Goal: Task Accomplishment & Management: Complete application form

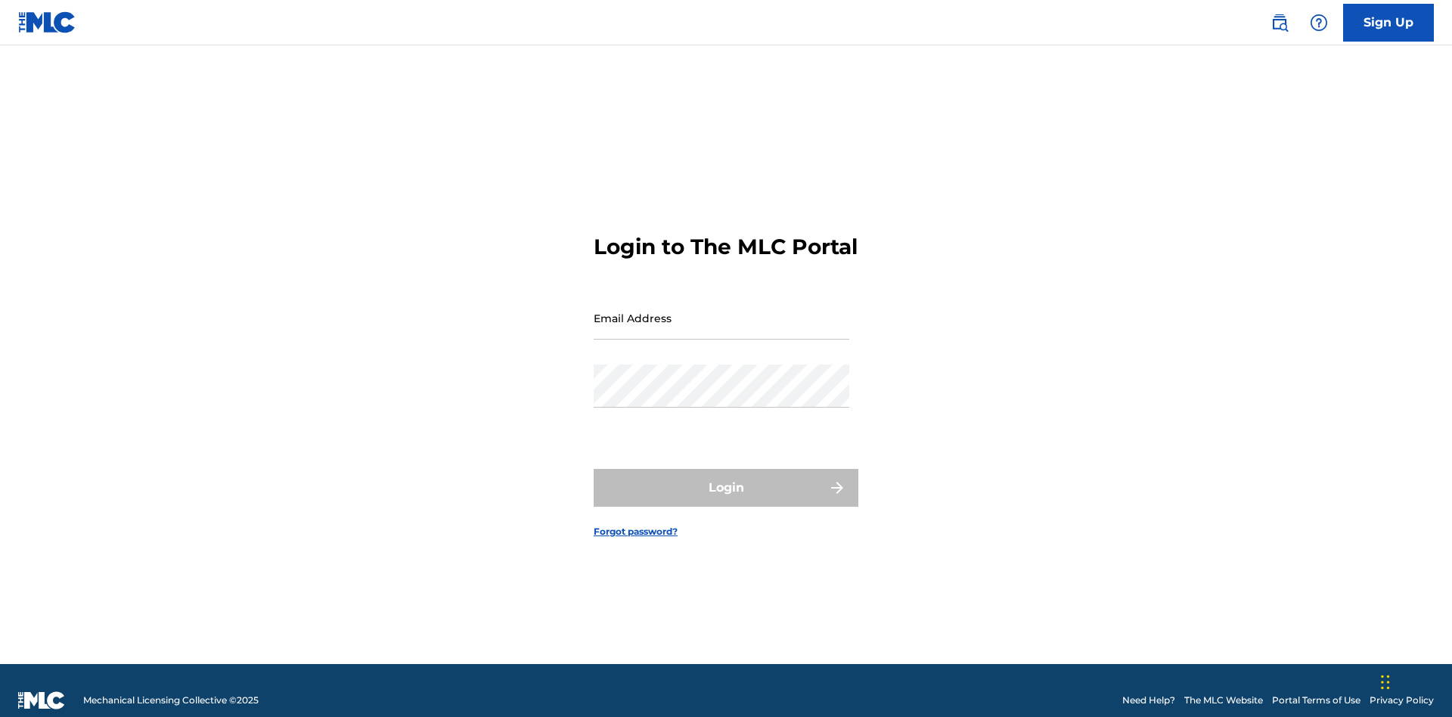
scroll to position [20, 0]
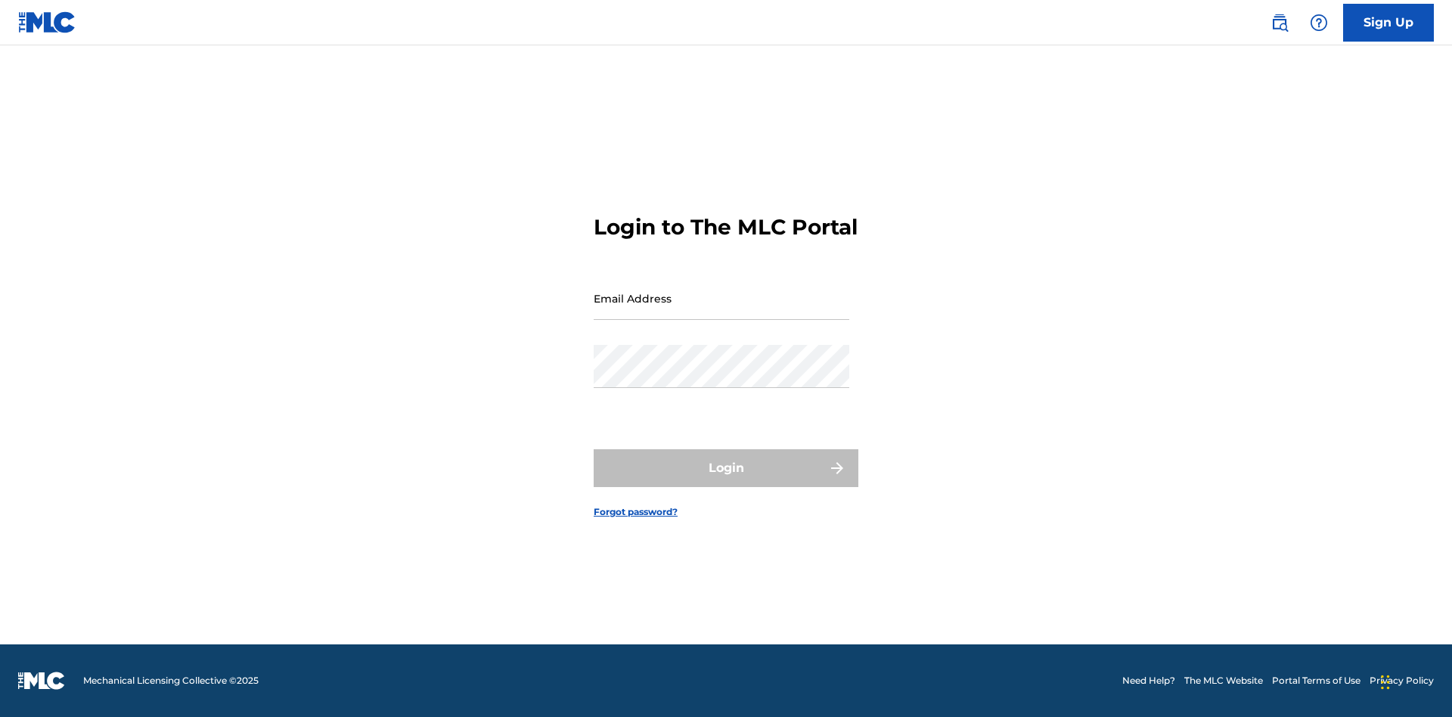
click at [722, 311] on input "Email Address" at bounding box center [722, 298] width 256 height 43
type input "[PERSON_NAME][EMAIL_ADDRESS][PERSON_NAME][DOMAIN_NAME]"
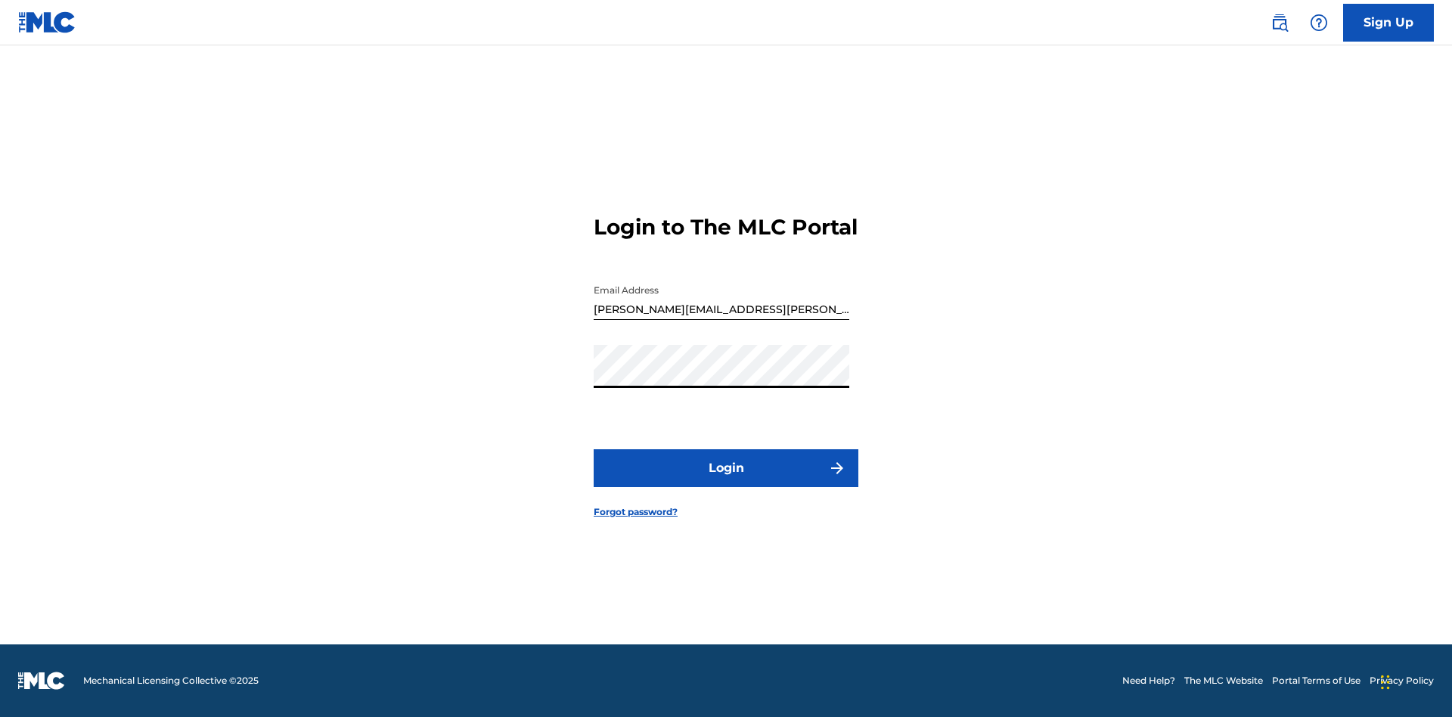
click at [726, 481] on button "Login" at bounding box center [726, 468] width 265 height 38
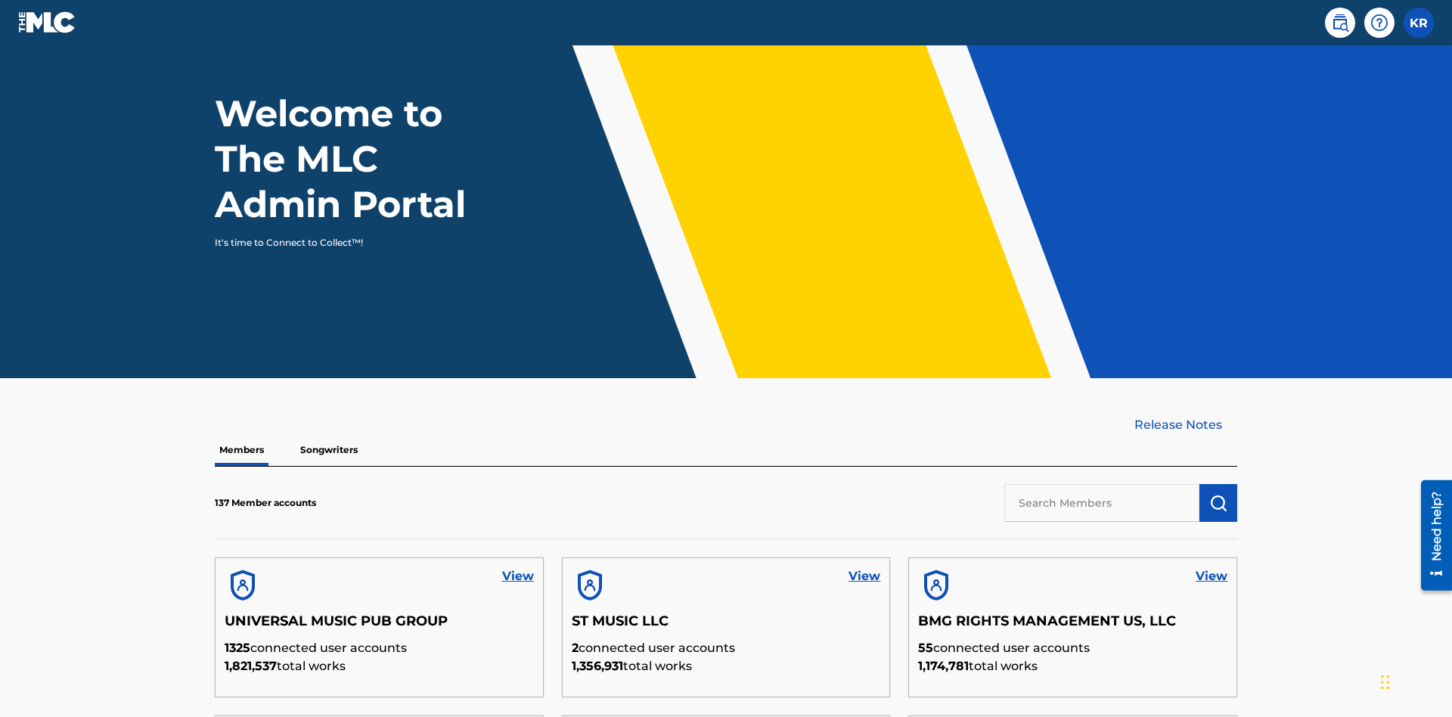
click at [1102, 484] on input "text" at bounding box center [1102, 503] width 195 height 38
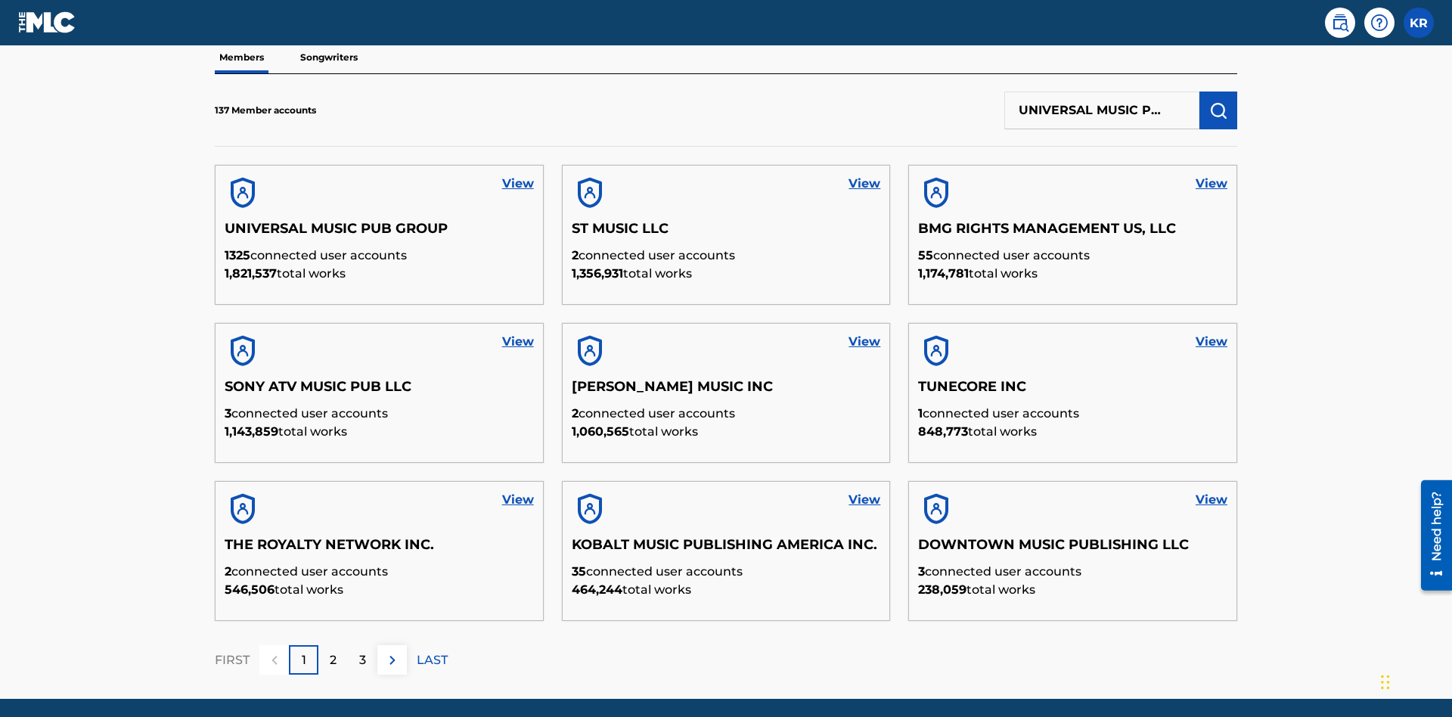
scroll to position [0, 48]
type input "UNIVERSAL MUSIC PUB GROUP"
click at [1219, 101] on img "submit" at bounding box center [1219, 110] width 18 height 18
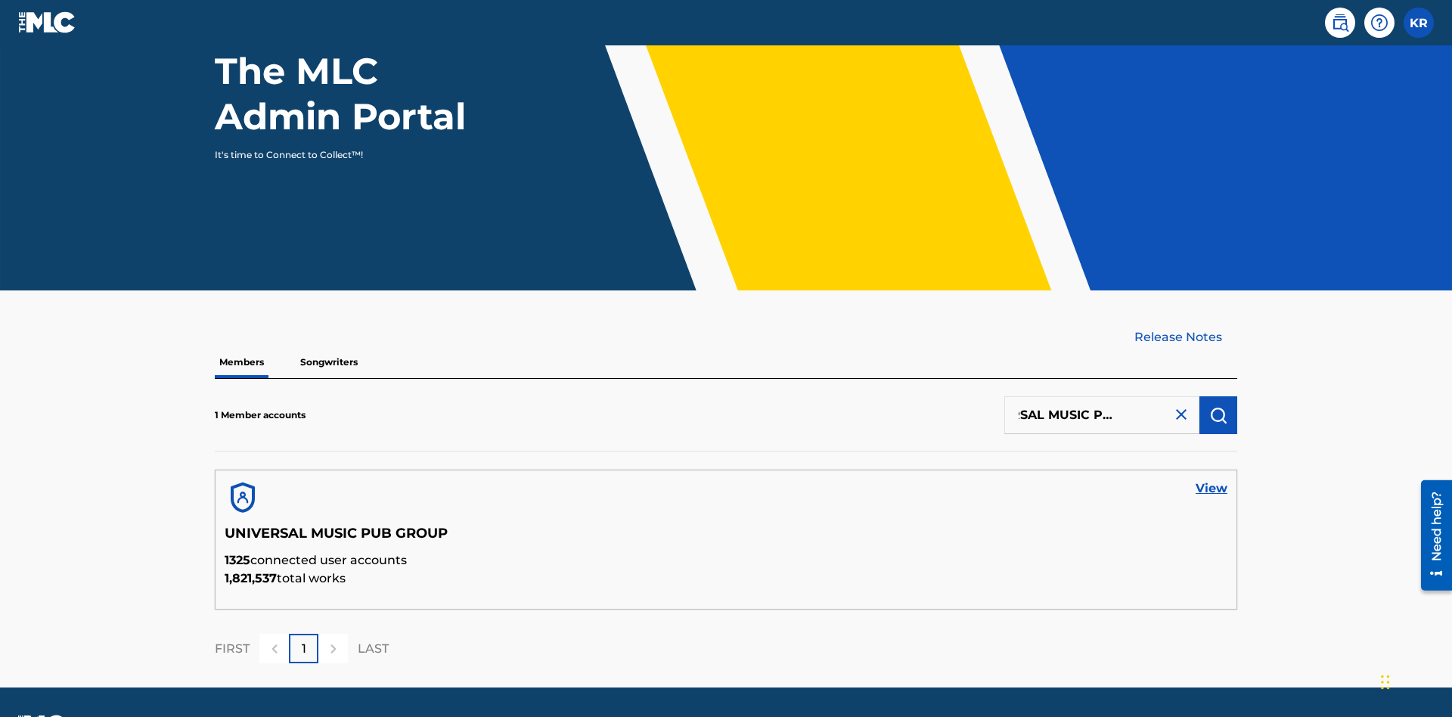
click at [1212, 480] on link "View" at bounding box center [1212, 489] width 32 height 18
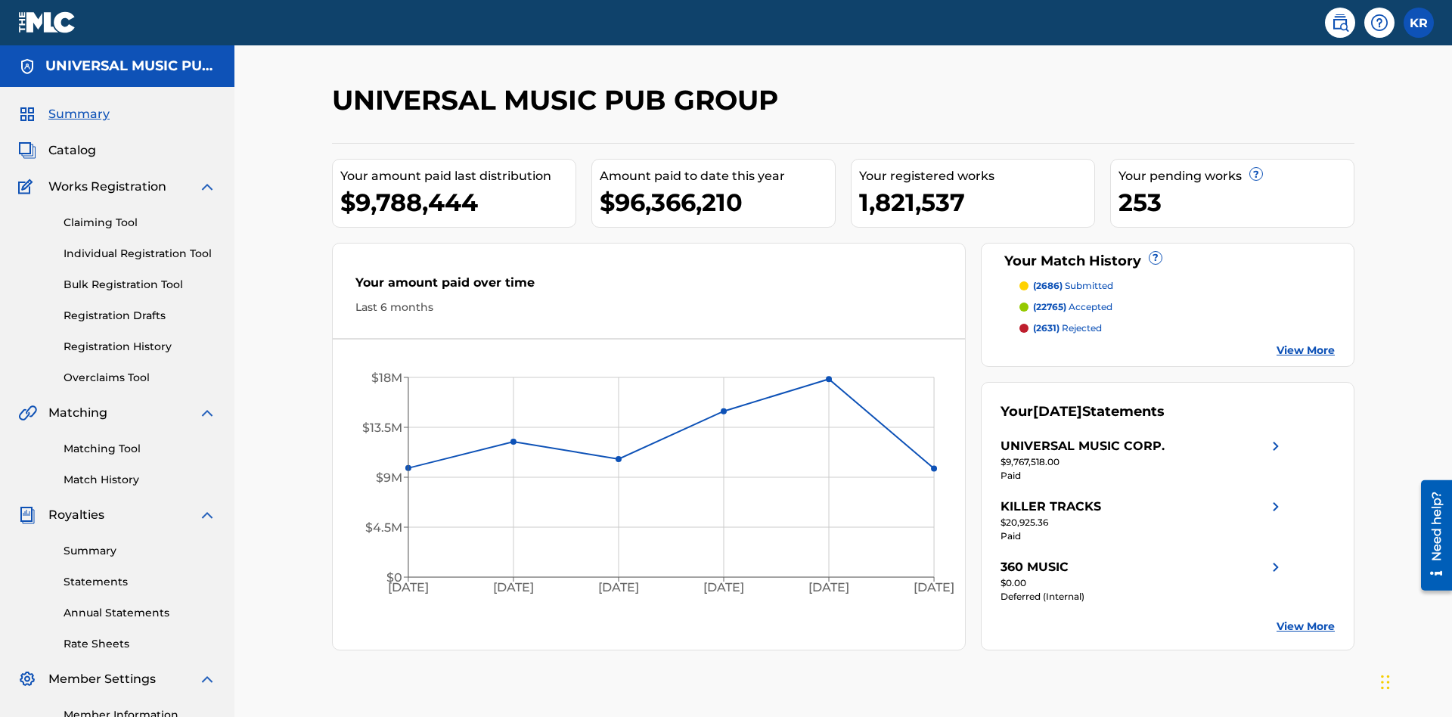
click at [140, 246] on link "Individual Registration Tool" at bounding box center [140, 254] width 153 height 16
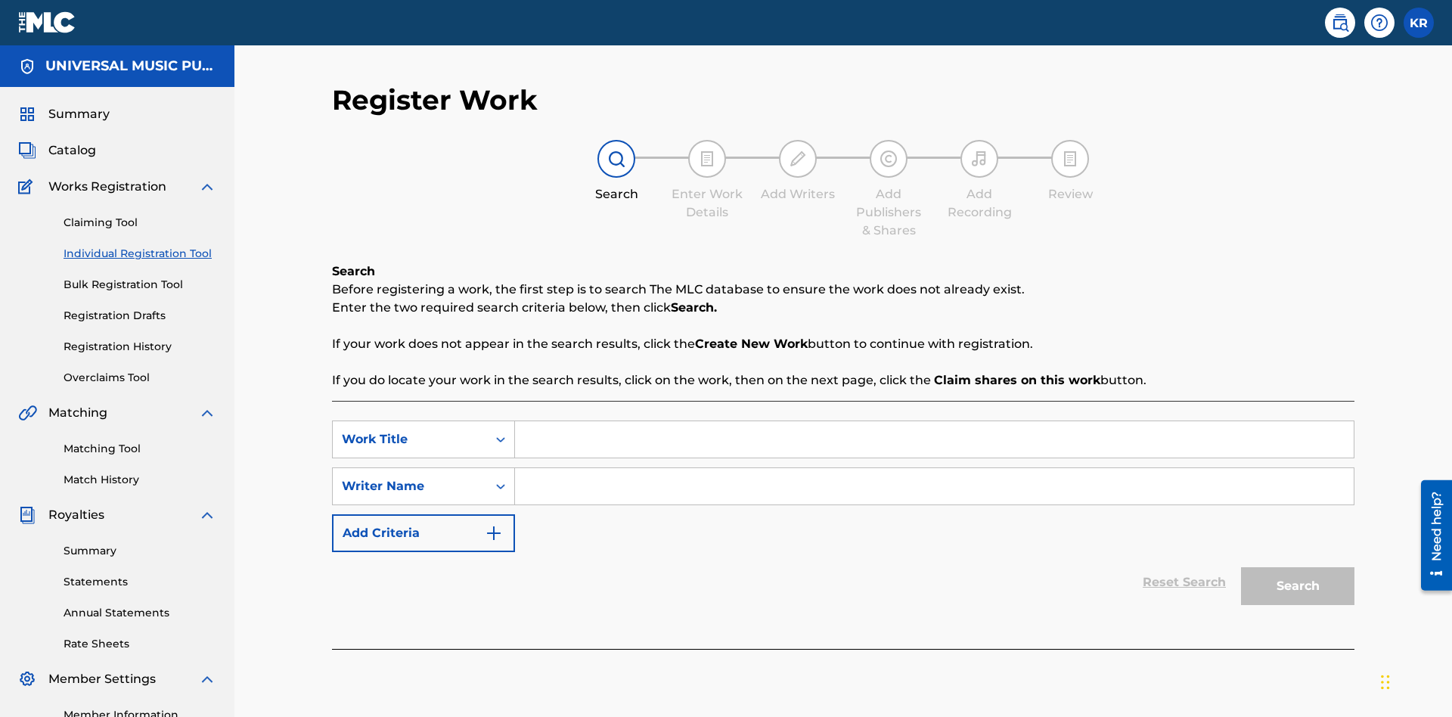
scroll to position [190, 0]
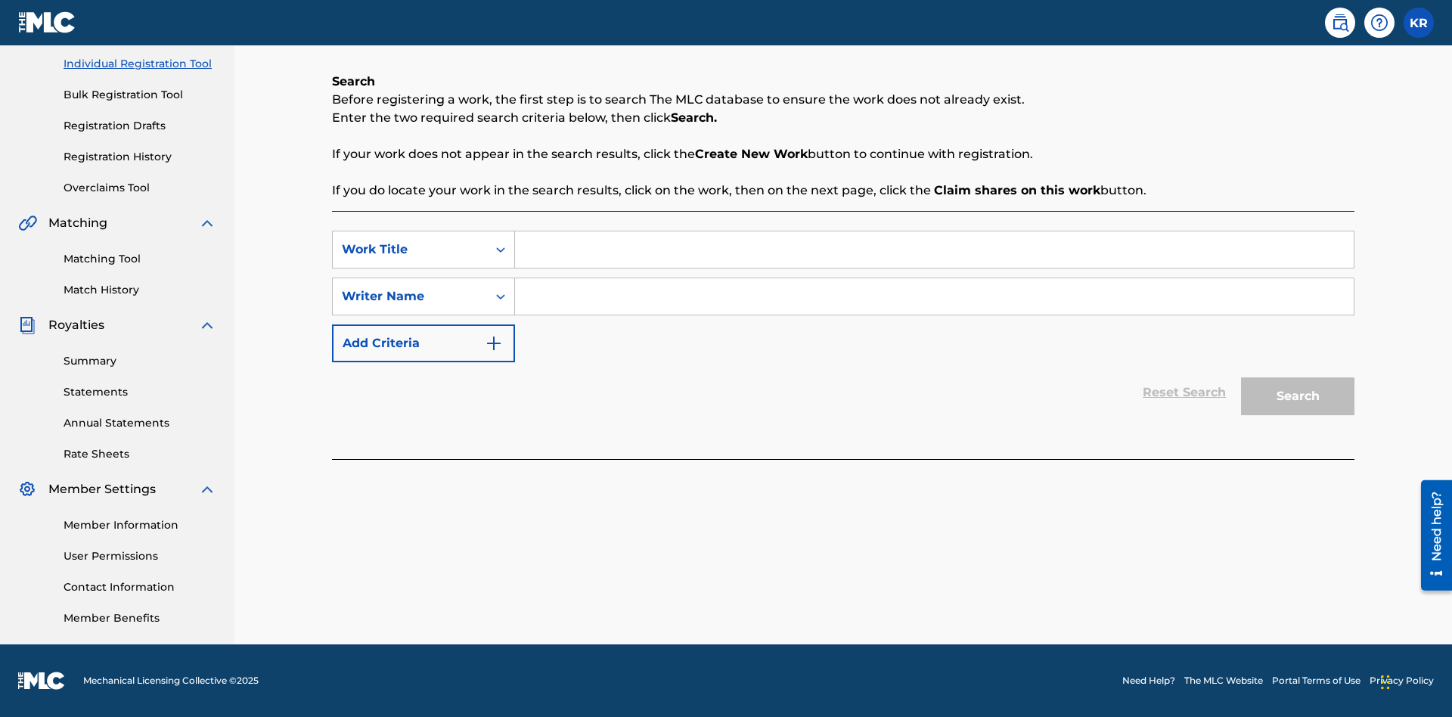
click at [934, 250] on input "Search Form" at bounding box center [934, 249] width 839 height 36
type input "My Favorite Dummy Music Work"
click at [934, 297] on input "Search Form" at bounding box center [934, 296] width 839 height 36
type input "QWERTYUIOP"
click at [1298, 396] on button "Search" at bounding box center [1297, 396] width 113 height 38
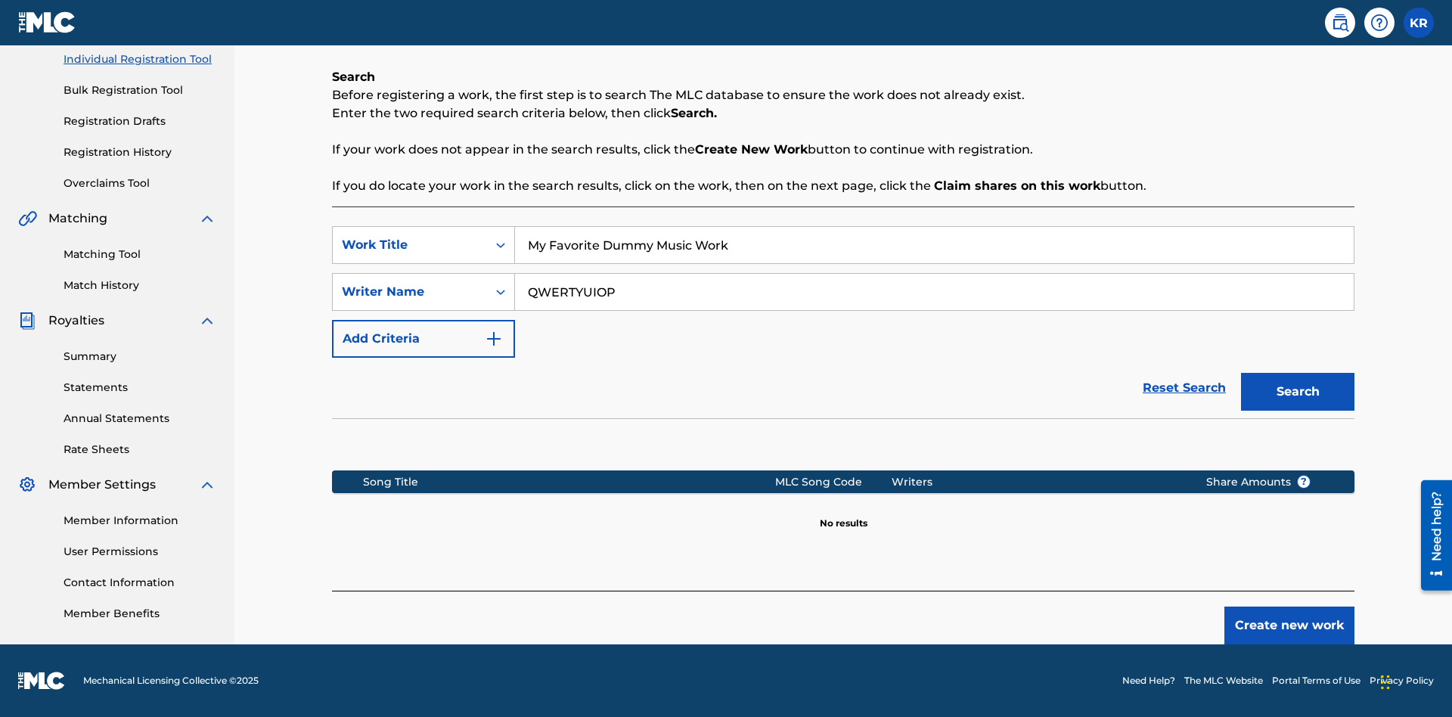
click at [1290, 626] on button "Create new work" at bounding box center [1290, 626] width 130 height 38
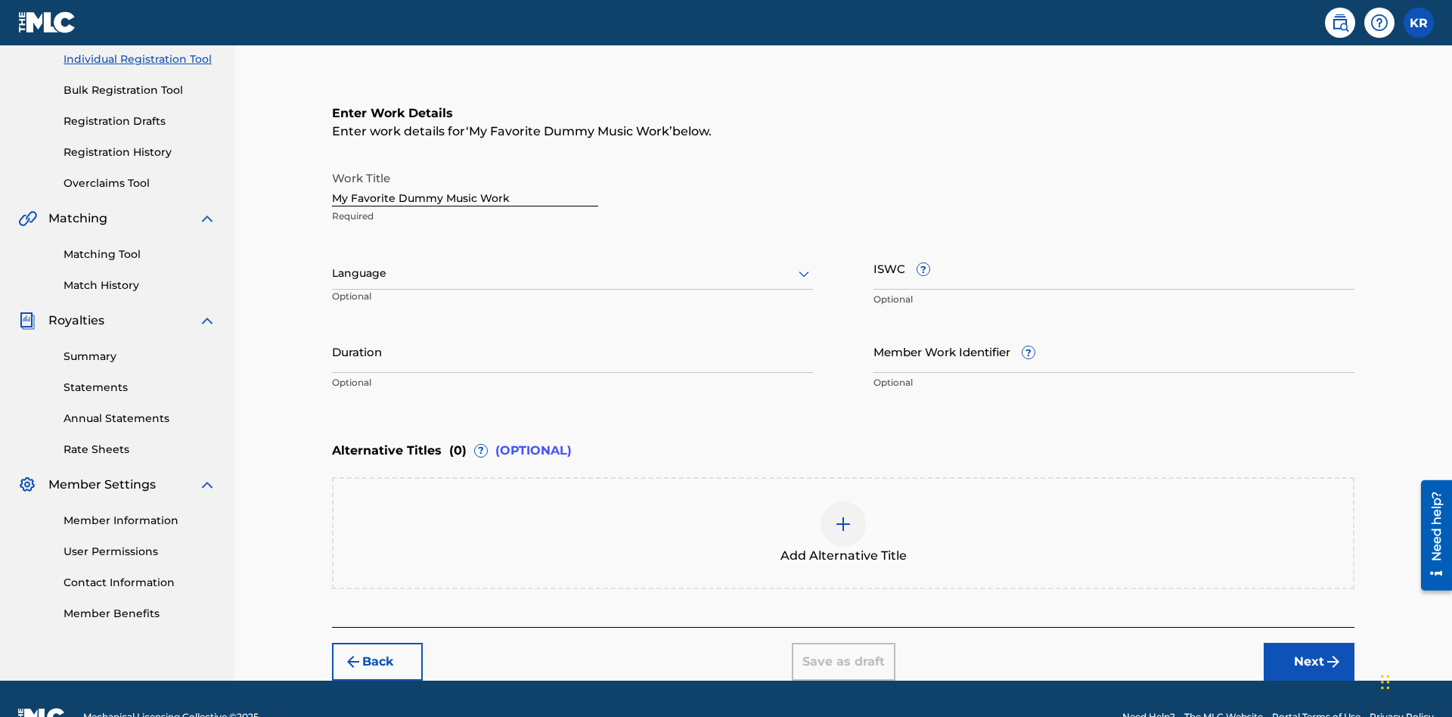
click at [573, 330] on input "Duration" at bounding box center [572, 351] width 481 height 43
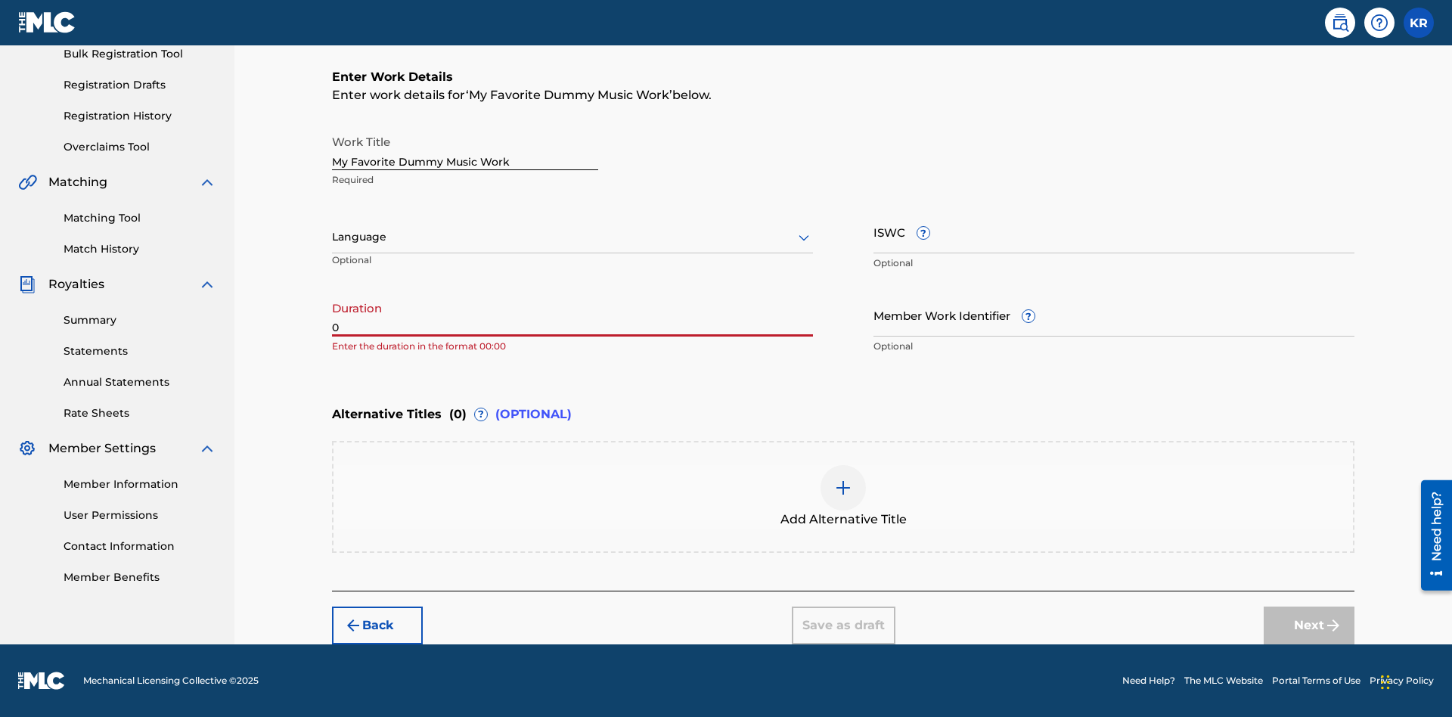
click at [573, 315] on input "0" at bounding box center [572, 315] width 481 height 43
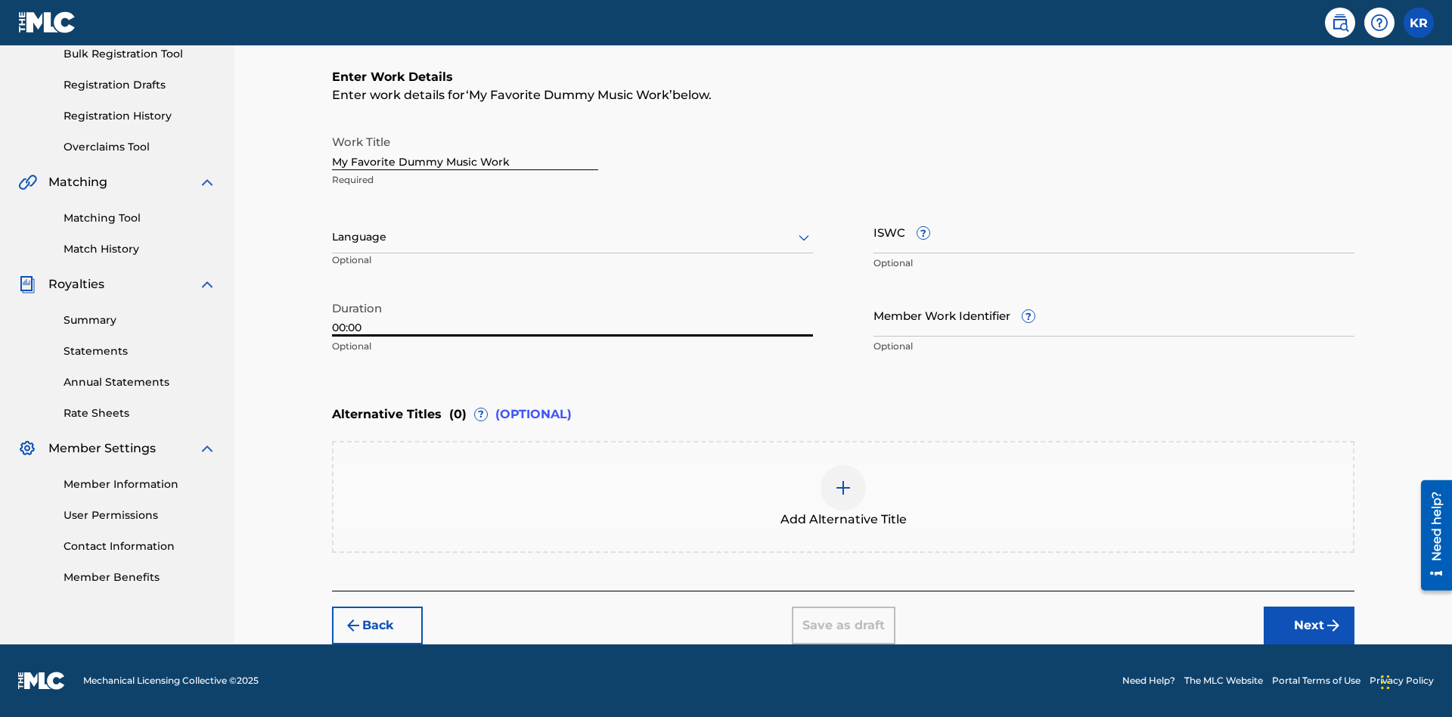
type input "00:00"
click at [804, 238] on icon at bounding box center [804, 237] width 18 height 18
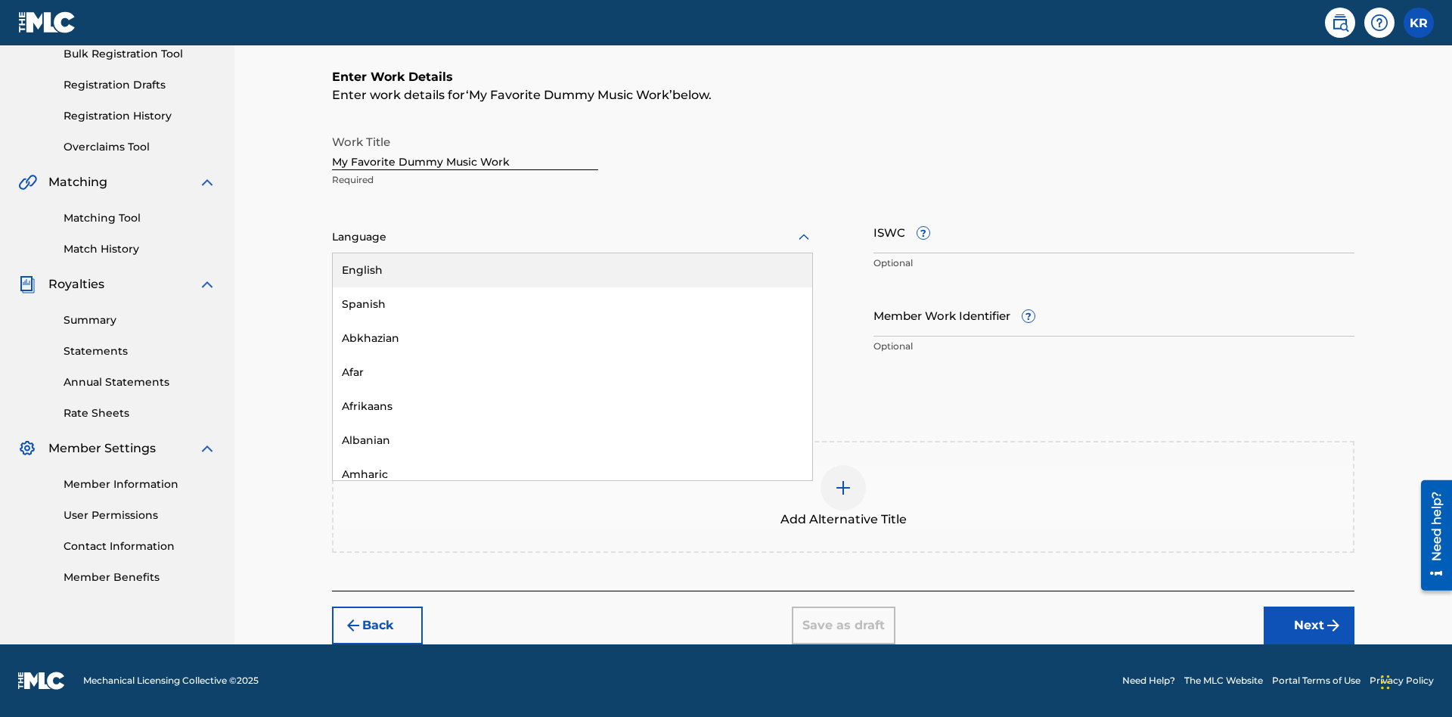
click at [573, 304] on div "Spanish" at bounding box center [573, 304] width 480 height 34
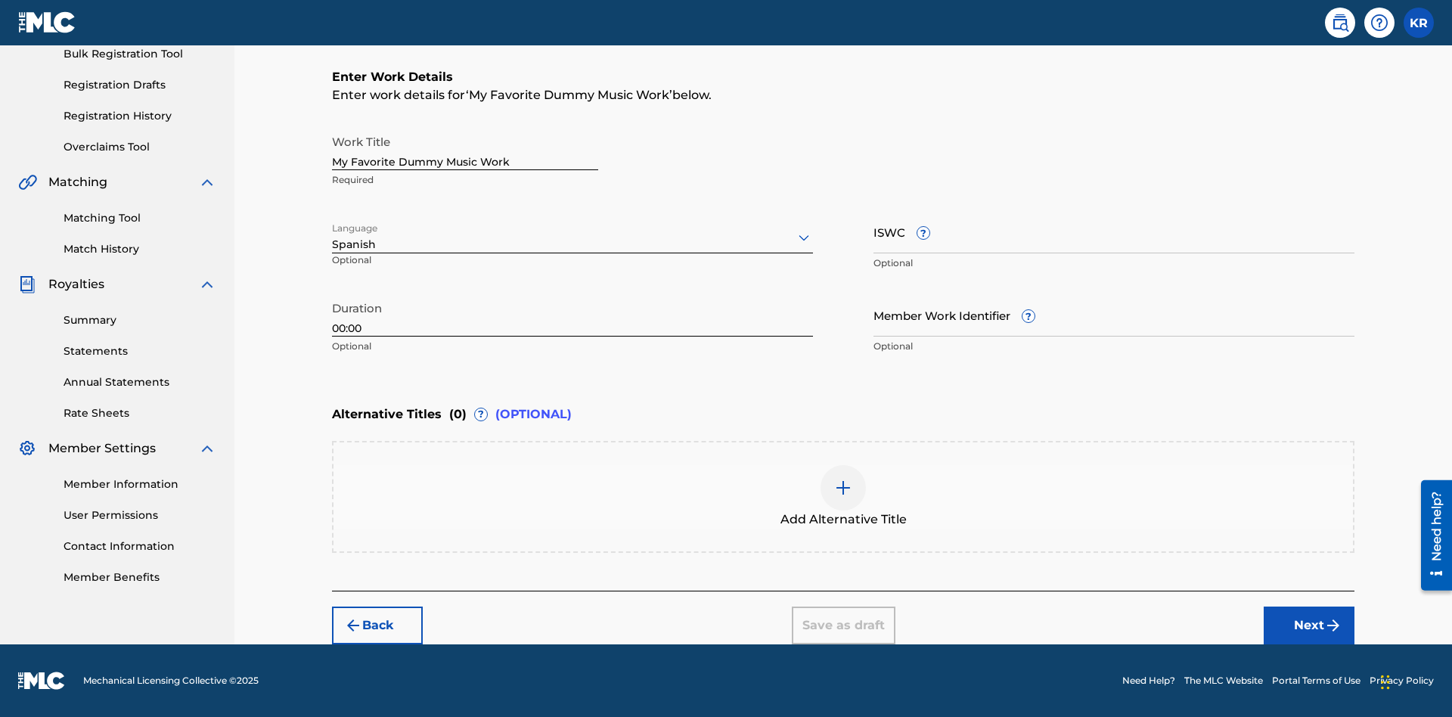
click at [1114, 315] on input "Member Work Identifier ?" at bounding box center [1114, 315] width 481 height 43
type input "[PHONE_NUMBER]"
click at [1114, 231] on input "ISWC ?" at bounding box center [1114, 231] width 481 height 43
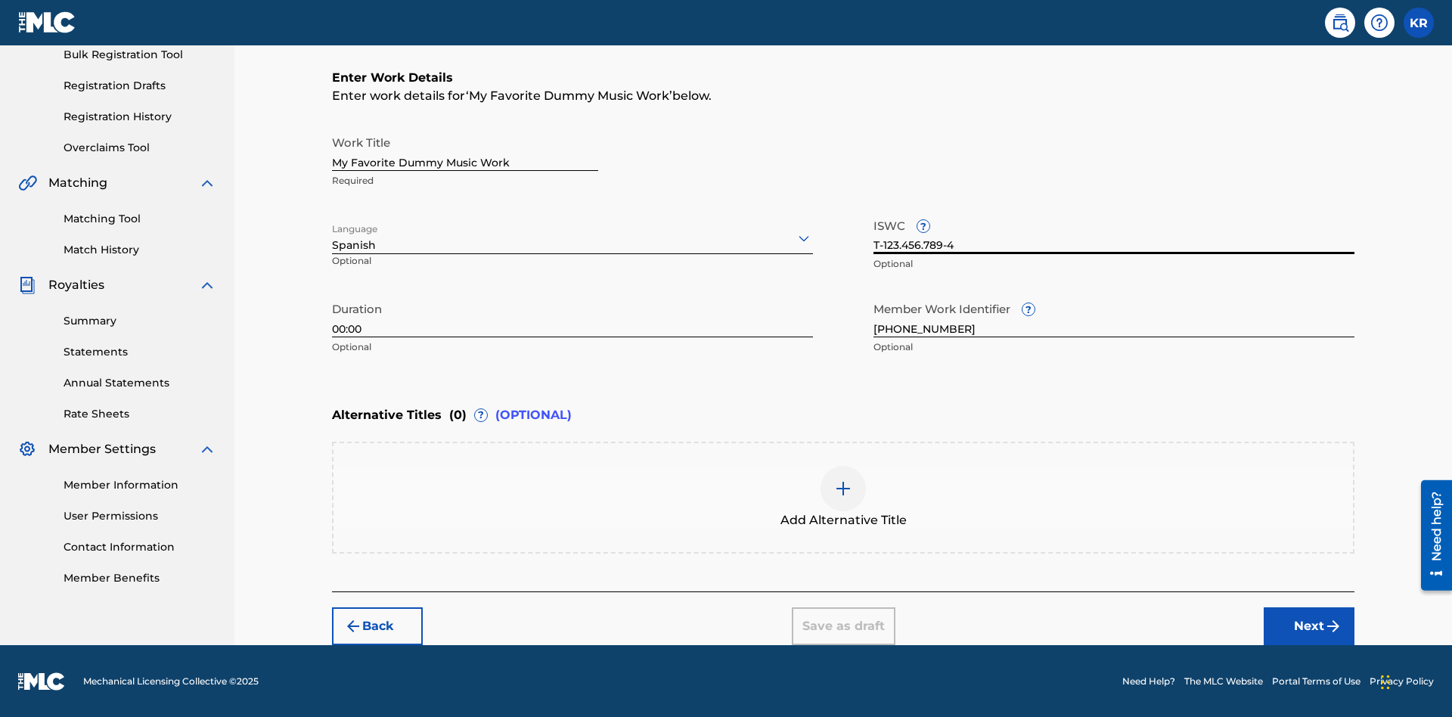
scroll to position [230, 0]
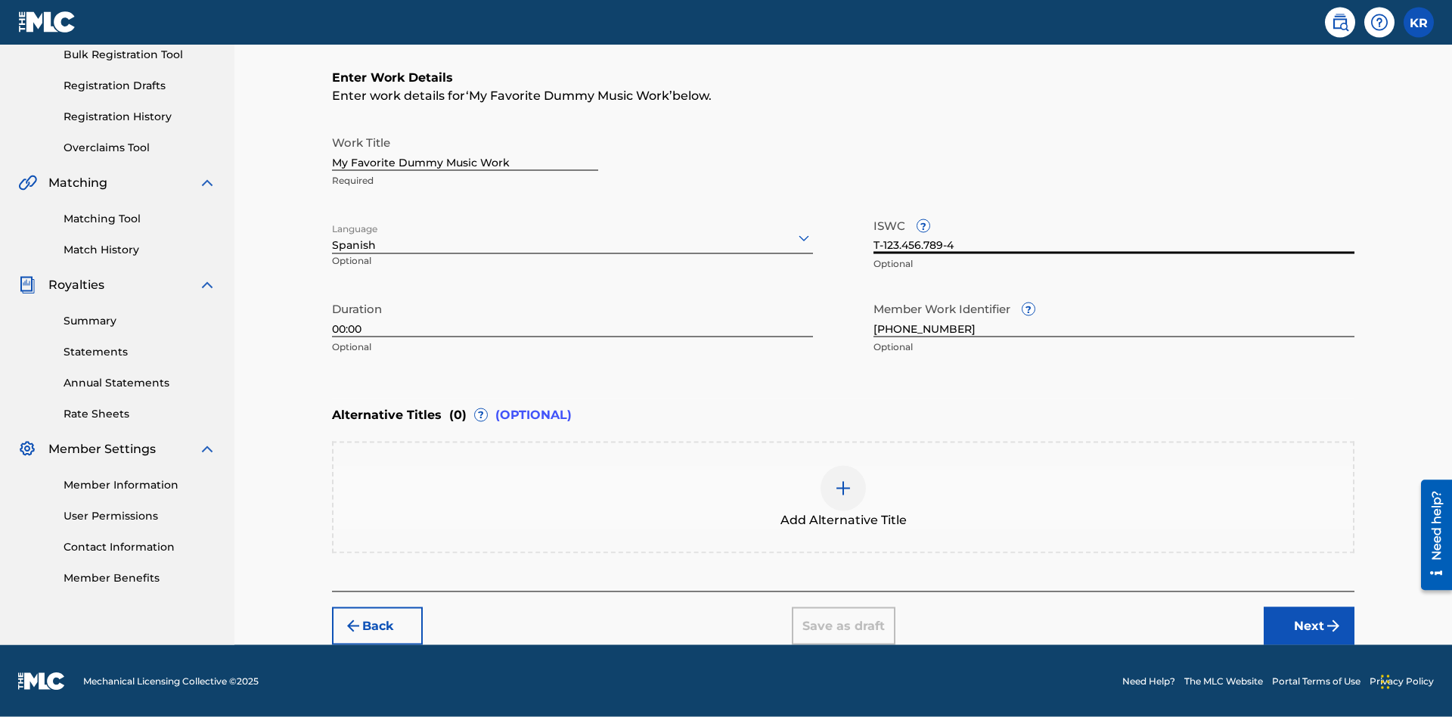
type input "T-123.456.789-4"
click at [844, 496] on img at bounding box center [843, 489] width 18 height 18
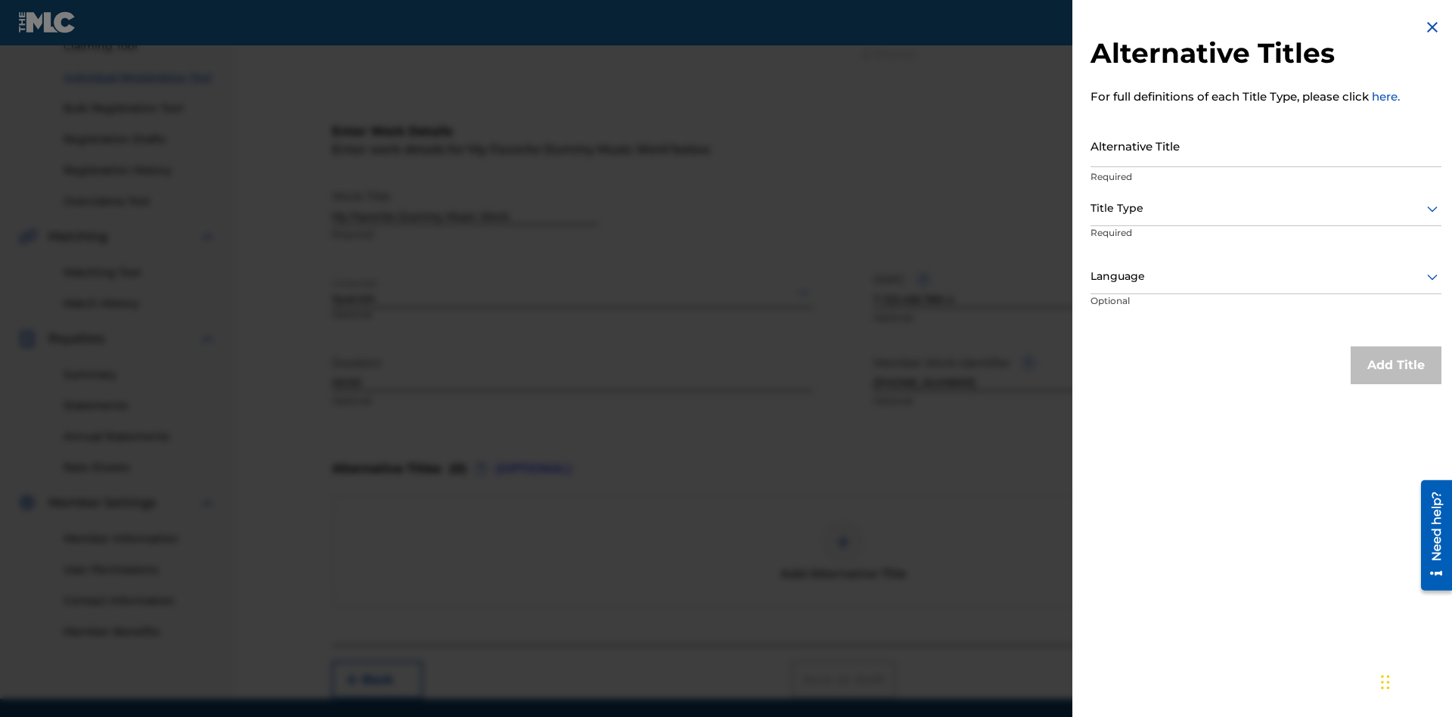
click at [1266, 145] on input "Alternative Title" at bounding box center [1266, 145] width 351 height 43
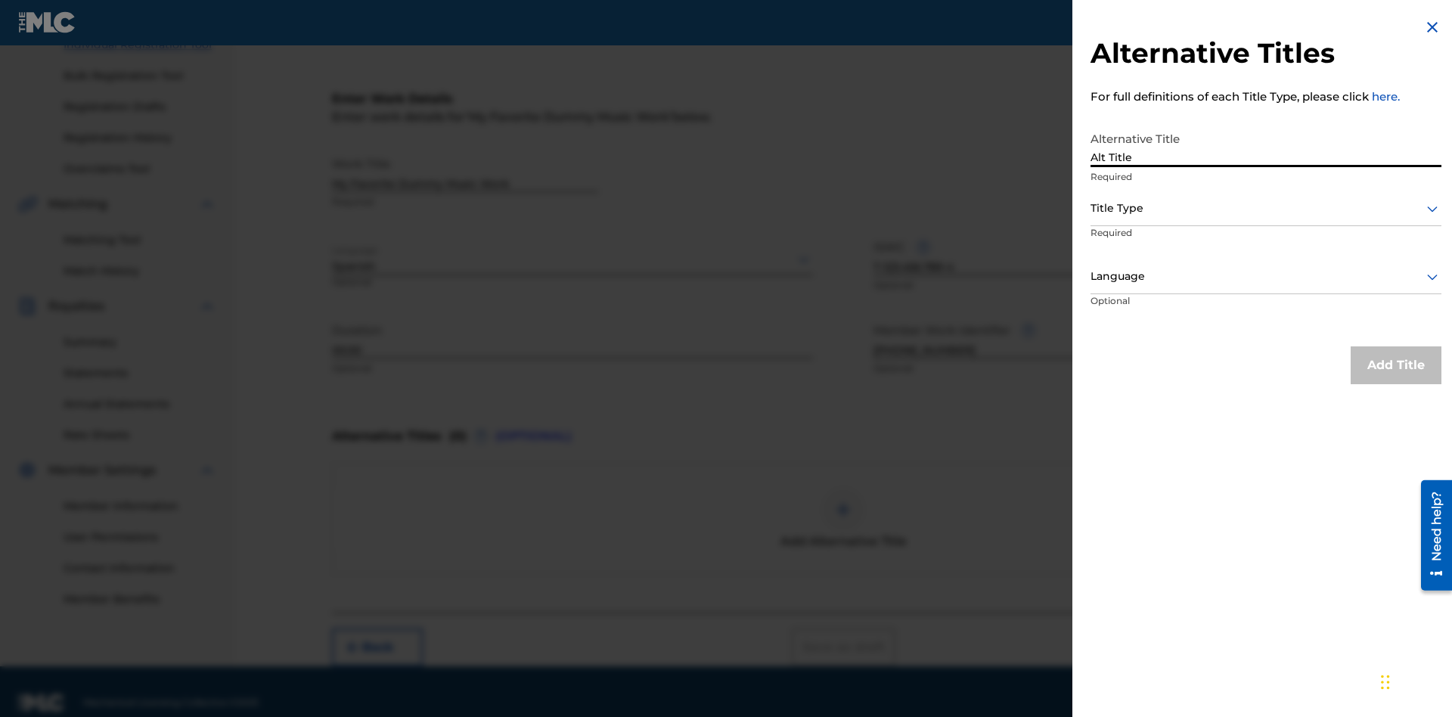
type input "Alt Title"
click at [1266, 208] on div at bounding box center [1266, 208] width 351 height 19
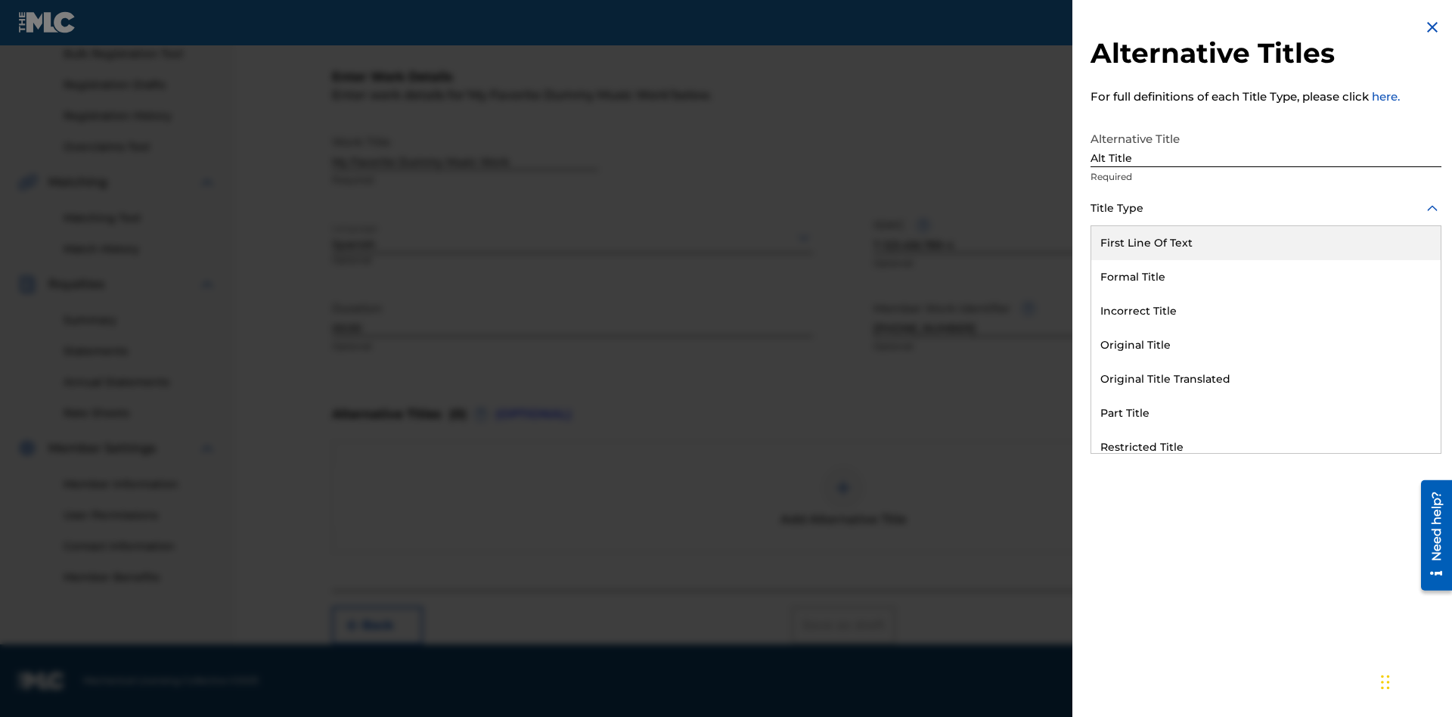
click at [1266, 345] on div "Original Title" at bounding box center [1267, 345] width 350 height 34
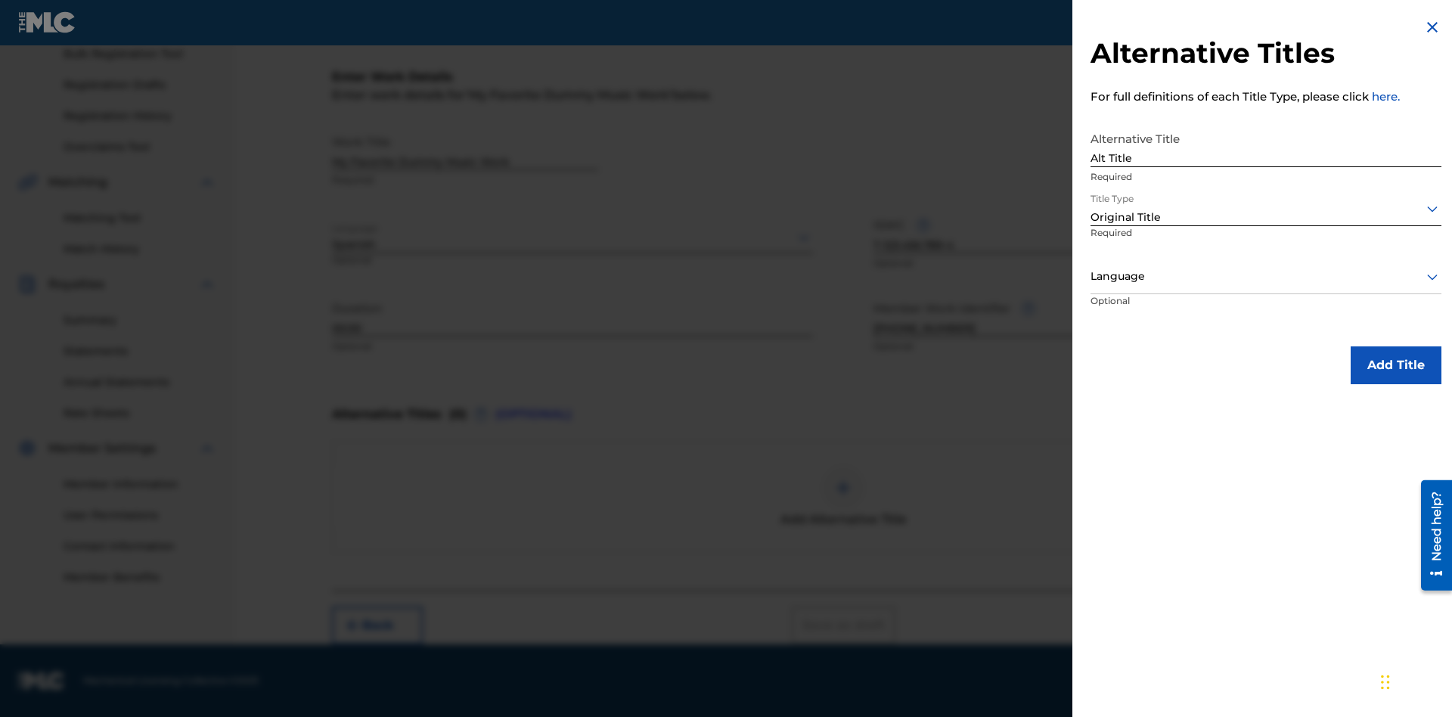
click at [1266, 276] on div at bounding box center [1266, 276] width 351 height 19
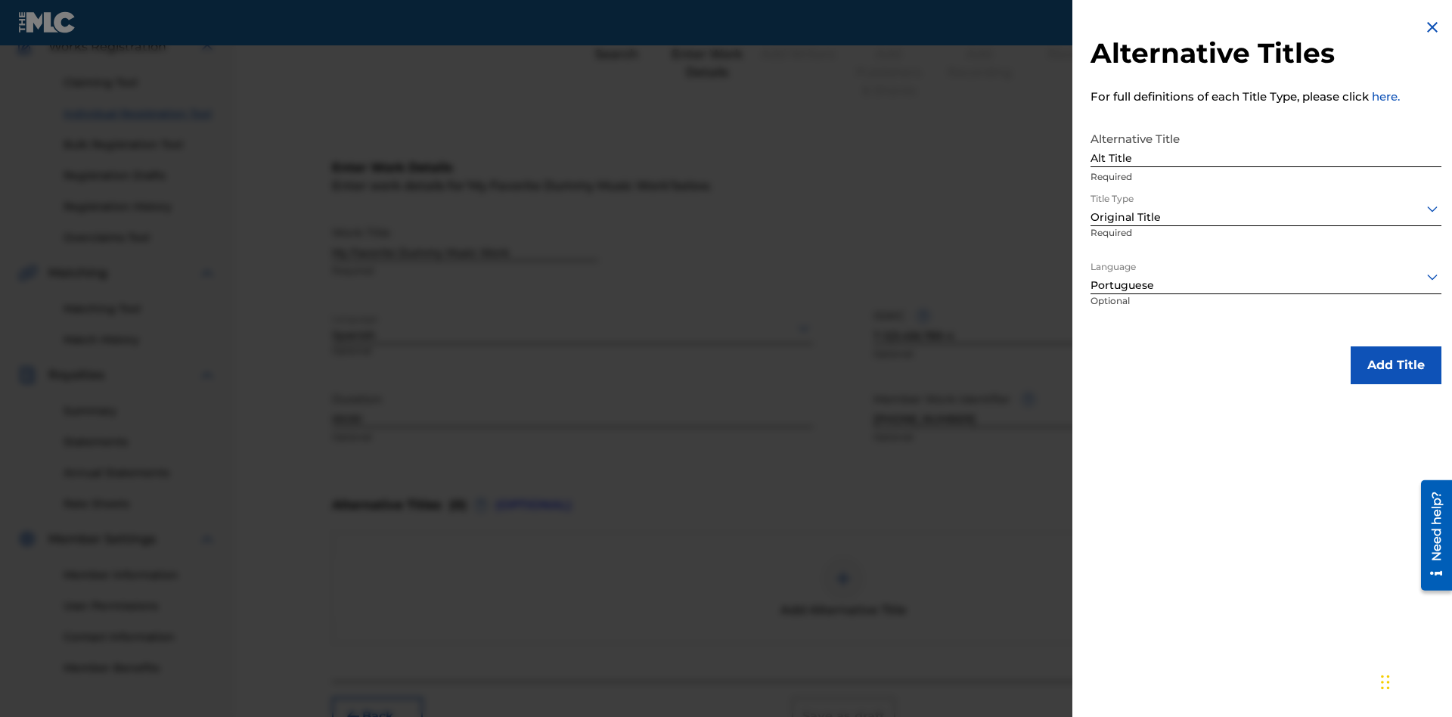
click at [1397, 365] on button "Add Title" at bounding box center [1396, 365] width 91 height 38
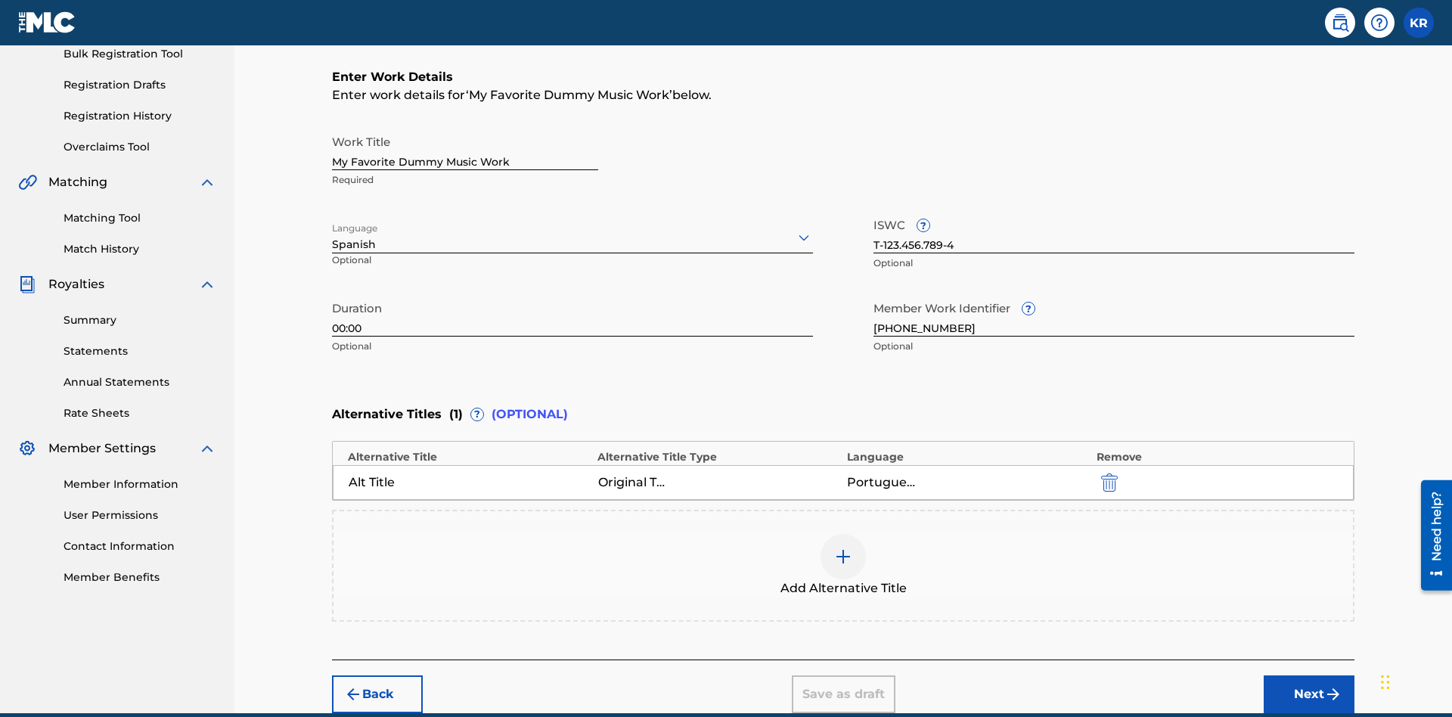
click at [844, 534] on div at bounding box center [843, 556] width 45 height 45
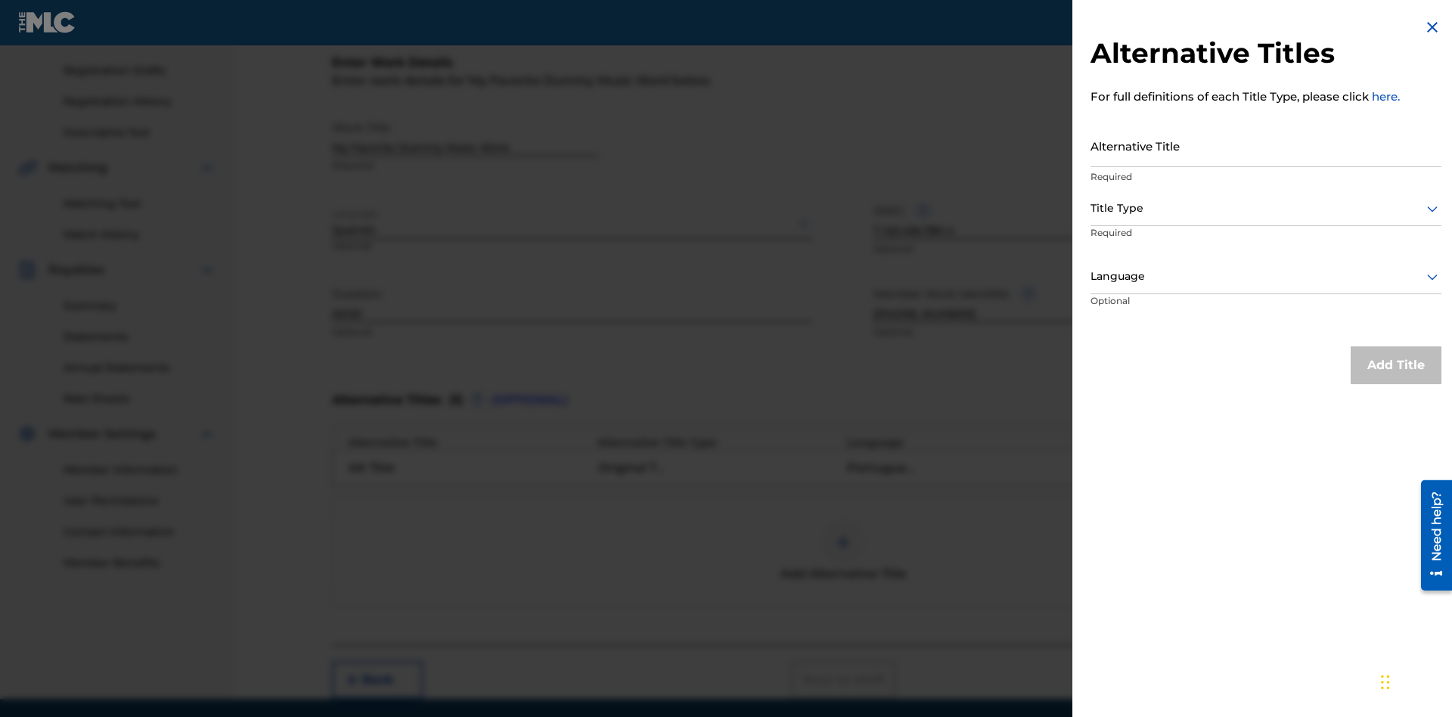
click at [1266, 145] on input "Alternative Title" at bounding box center [1266, 145] width 351 height 43
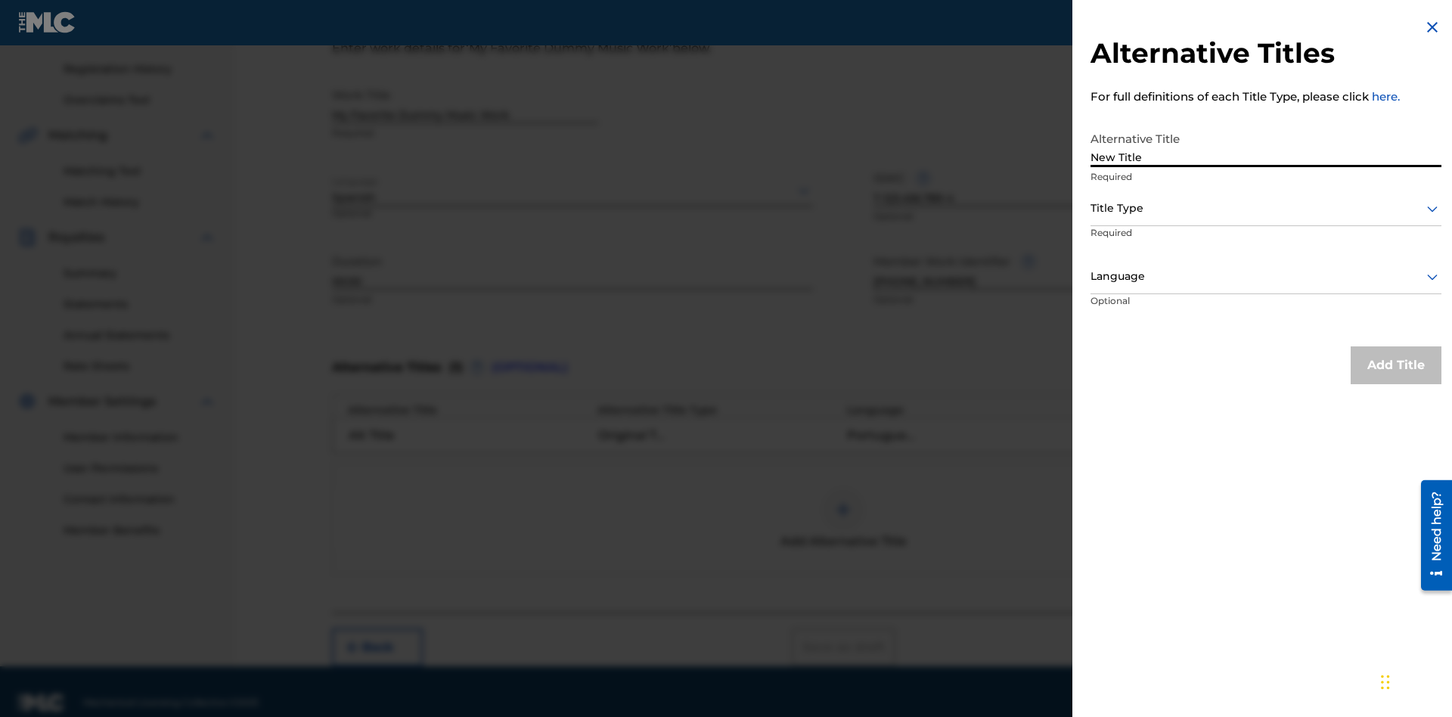
type input "New Title"
click at [1266, 208] on div at bounding box center [1266, 208] width 351 height 19
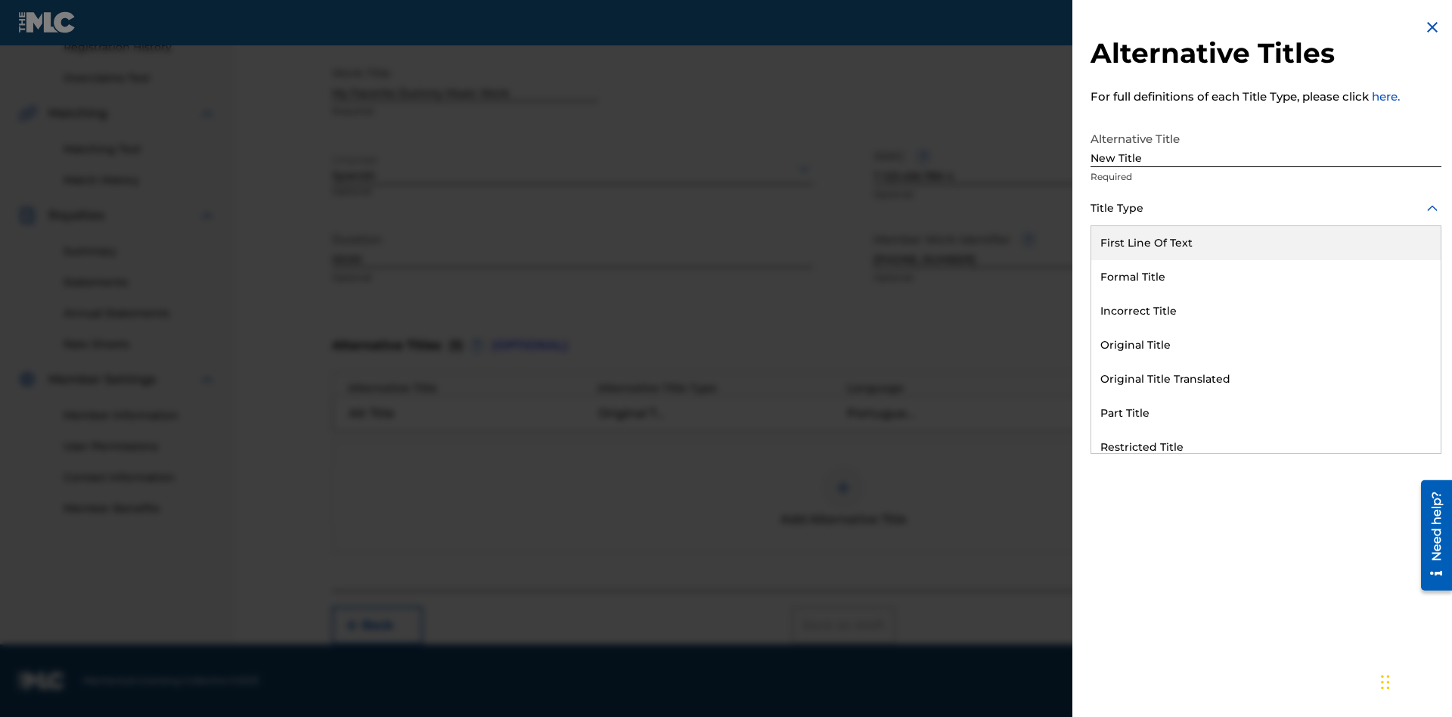
click at [1266, 311] on div "Incorrect Title" at bounding box center [1267, 311] width 350 height 34
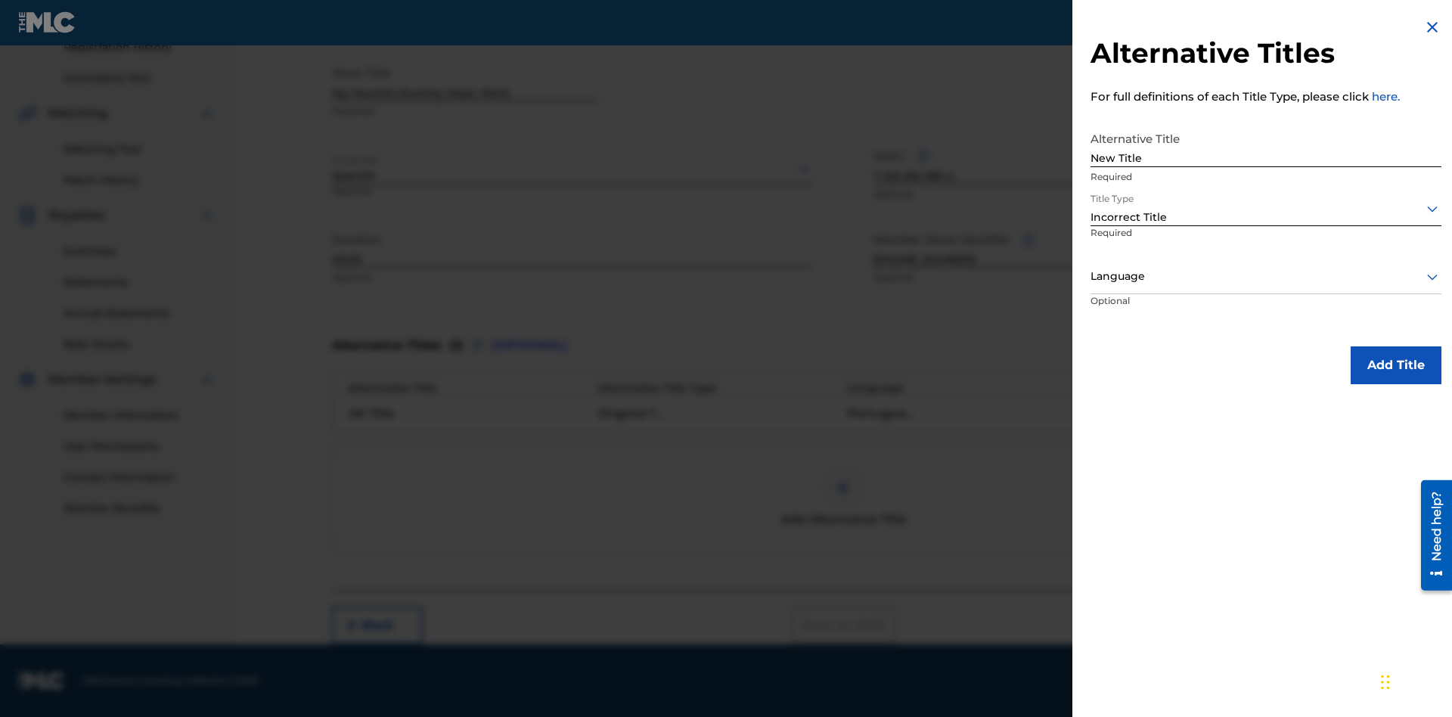
click at [1266, 276] on div at bounding box center [1266, 276] width 351 height 19
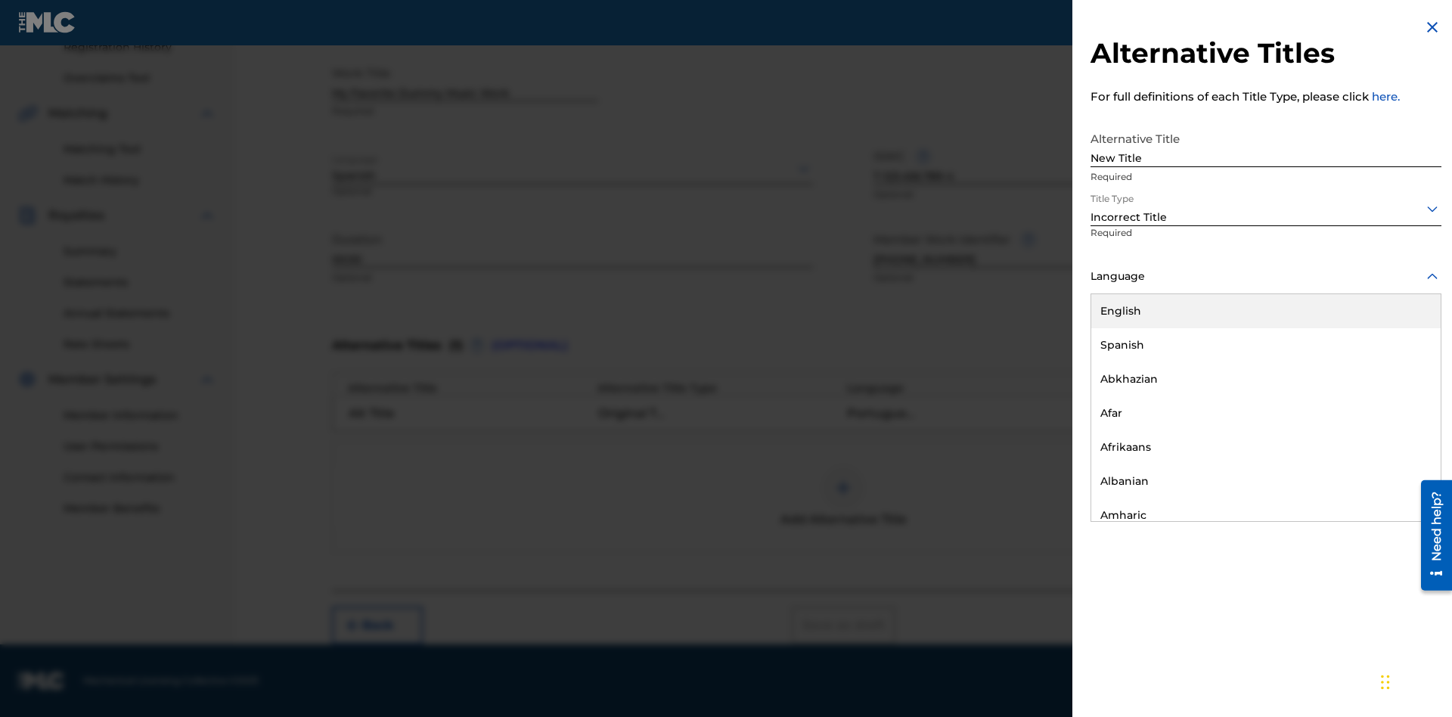
click at [1266, 311] on div "English" at bounding box center [1267, 311] width 350 height 34
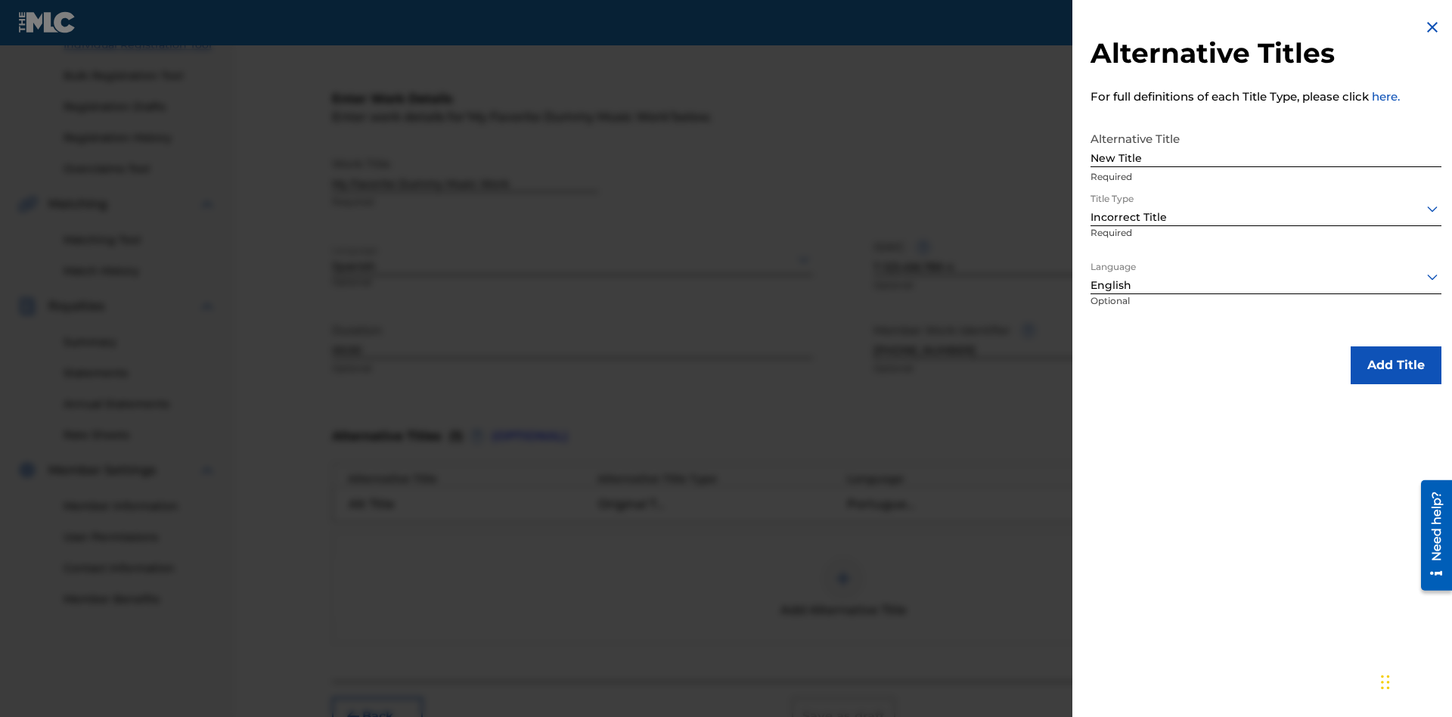
click at [1397, 365] on button "Add Title" at bounding box center [1396, 365] width 91 height 38
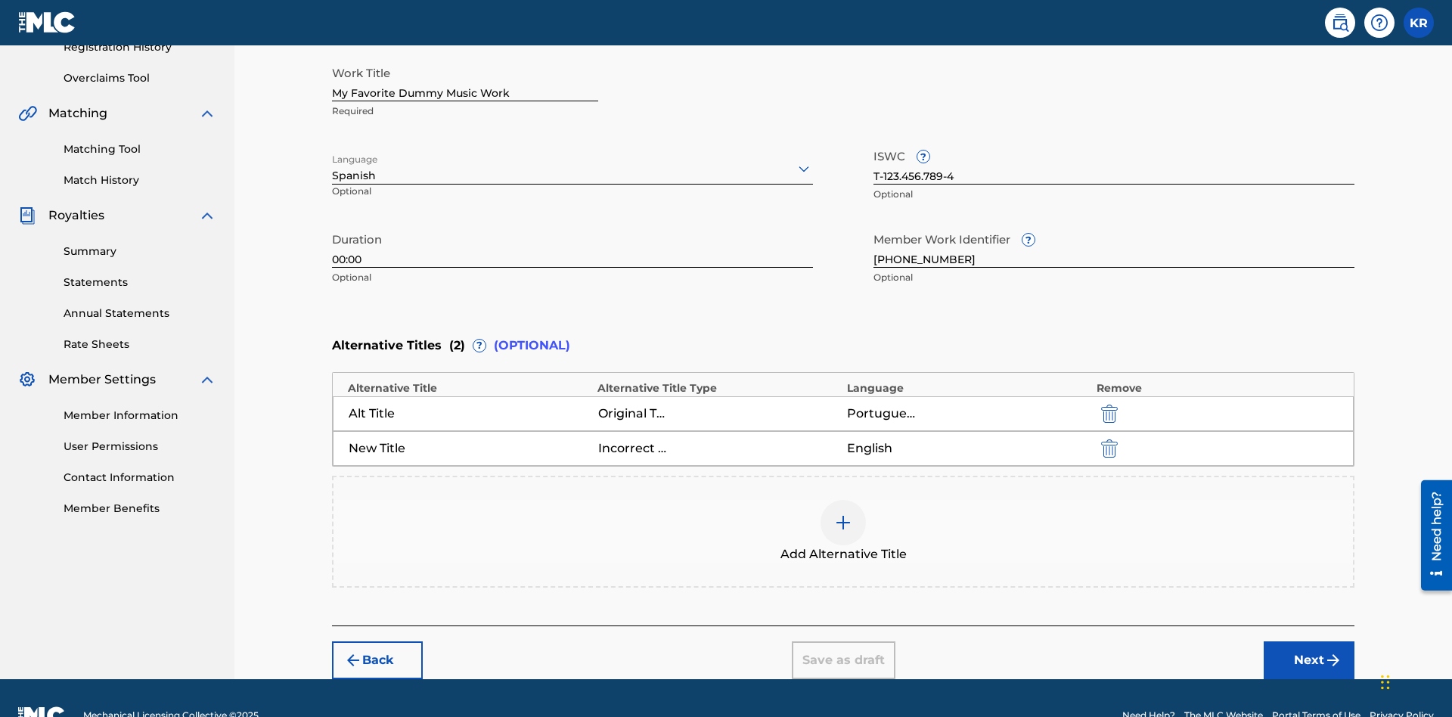
click at [1108, 440] on img "submit" at bounding box center [1109, 449] width 17 height 18
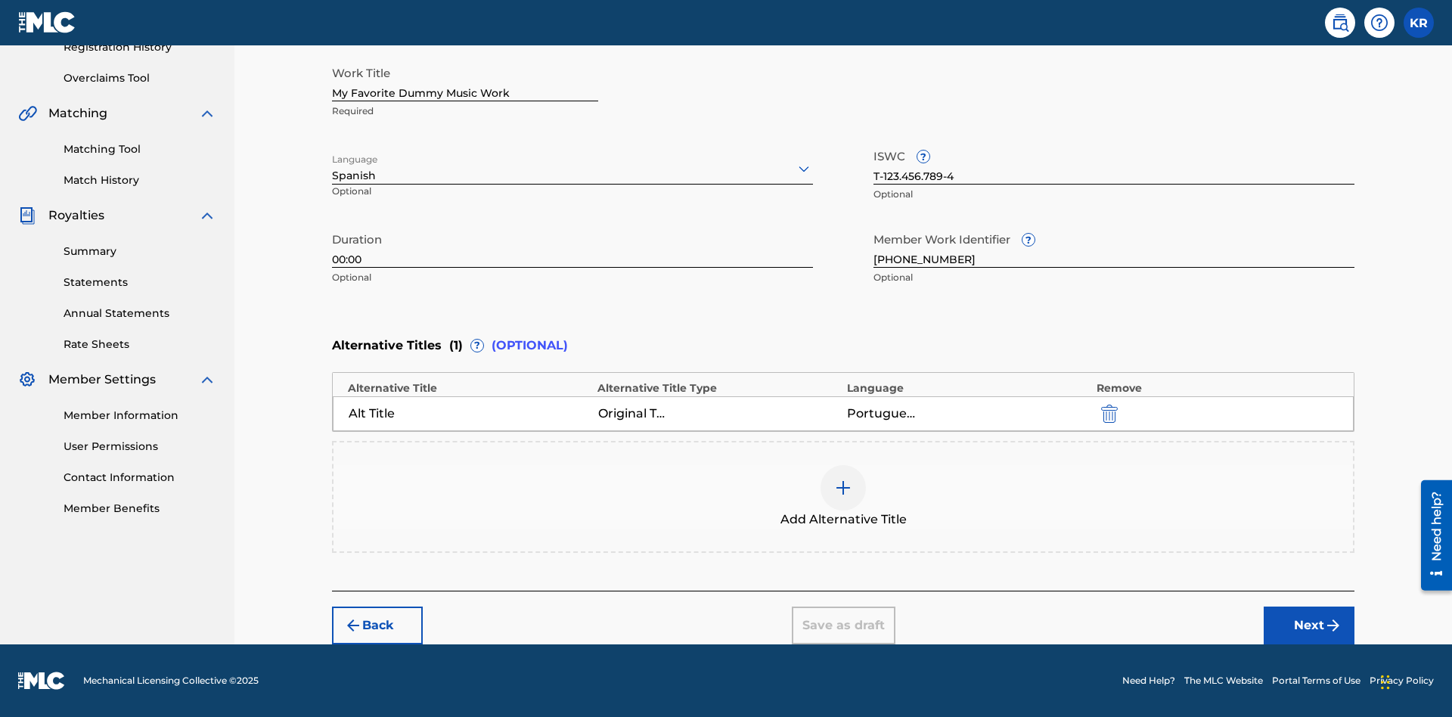
click at [844, 497] on div at bounding box center [843, 487] width 45 height 45
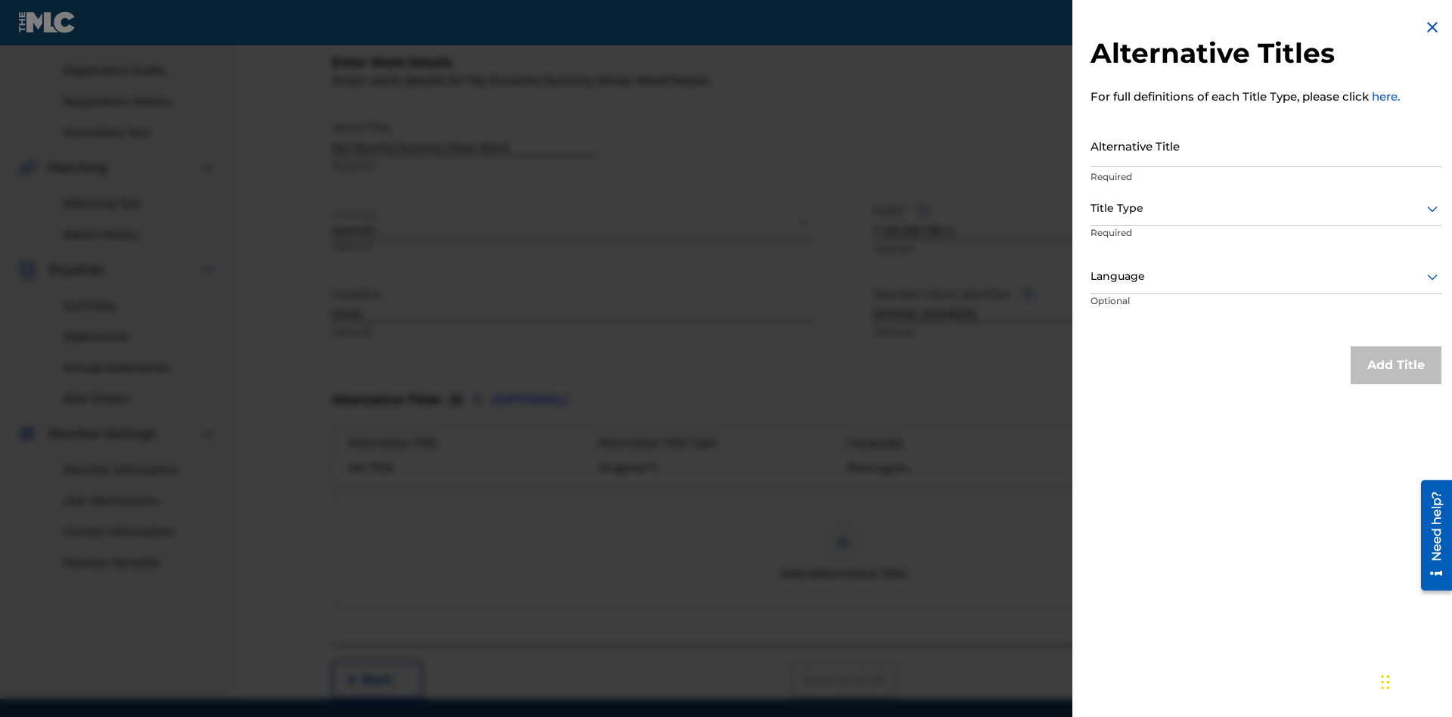
click at [1266, 145] on input "Alternative Title" at bounding box center [1266, 145] width 351 height 43
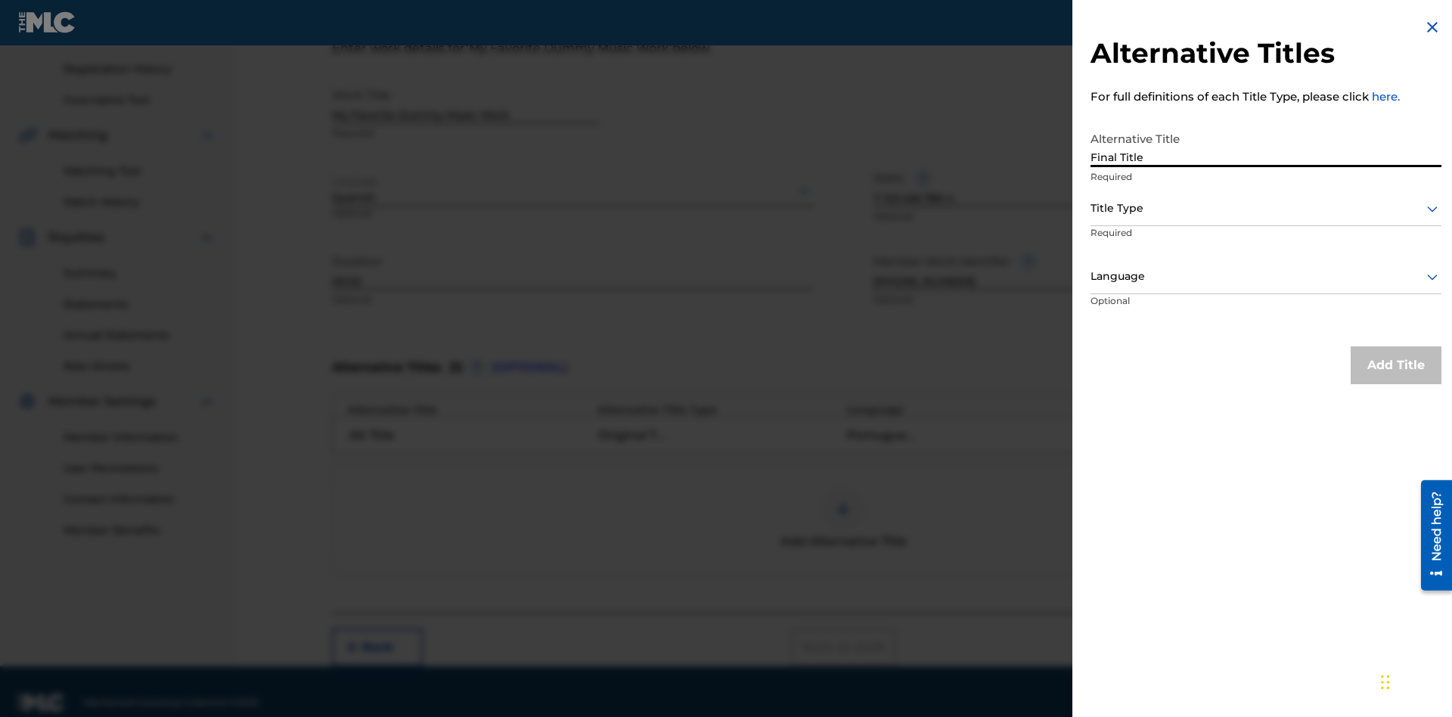
type input "Final Title"
click at [1266, 208] on div at bounding box center [1266, 208] width 351 height 19
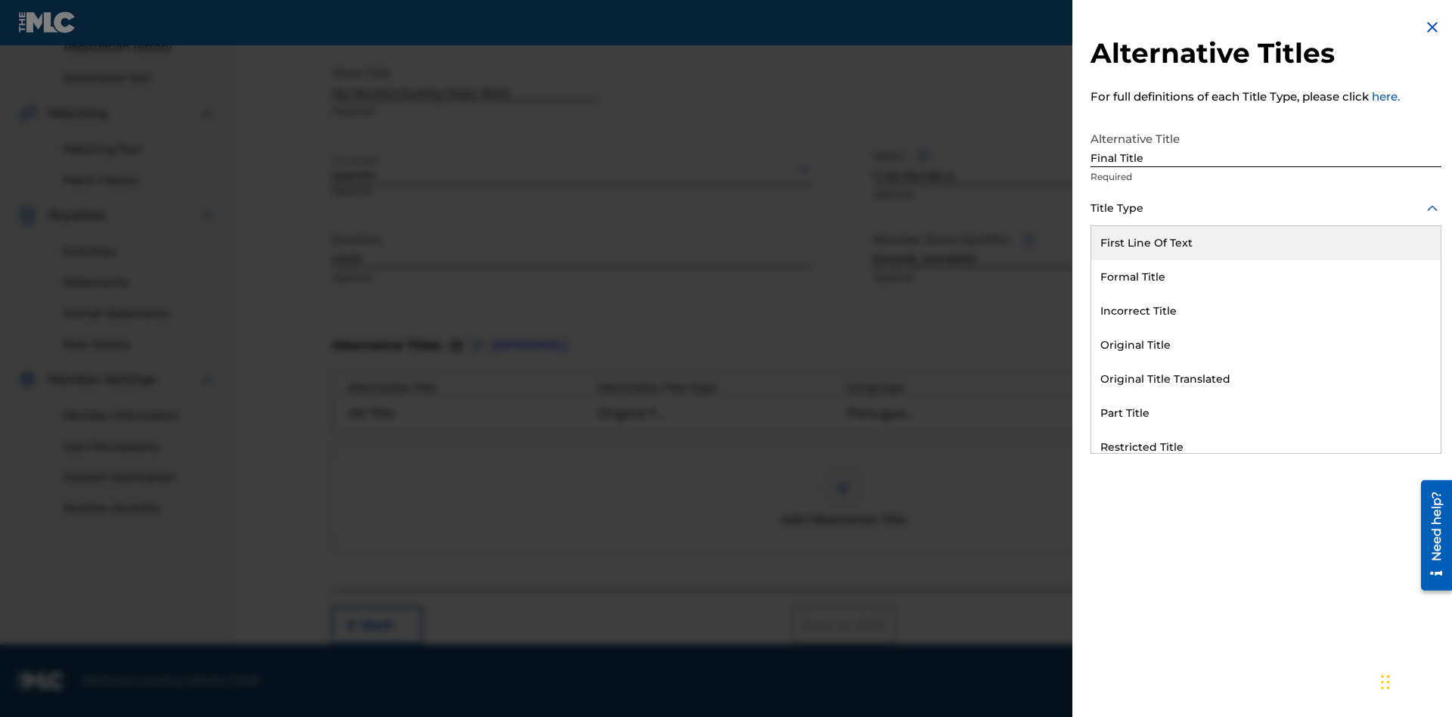
click at [1266, 413] on div "Part Title" at bounding box center [1267, 413] width 350 height 34
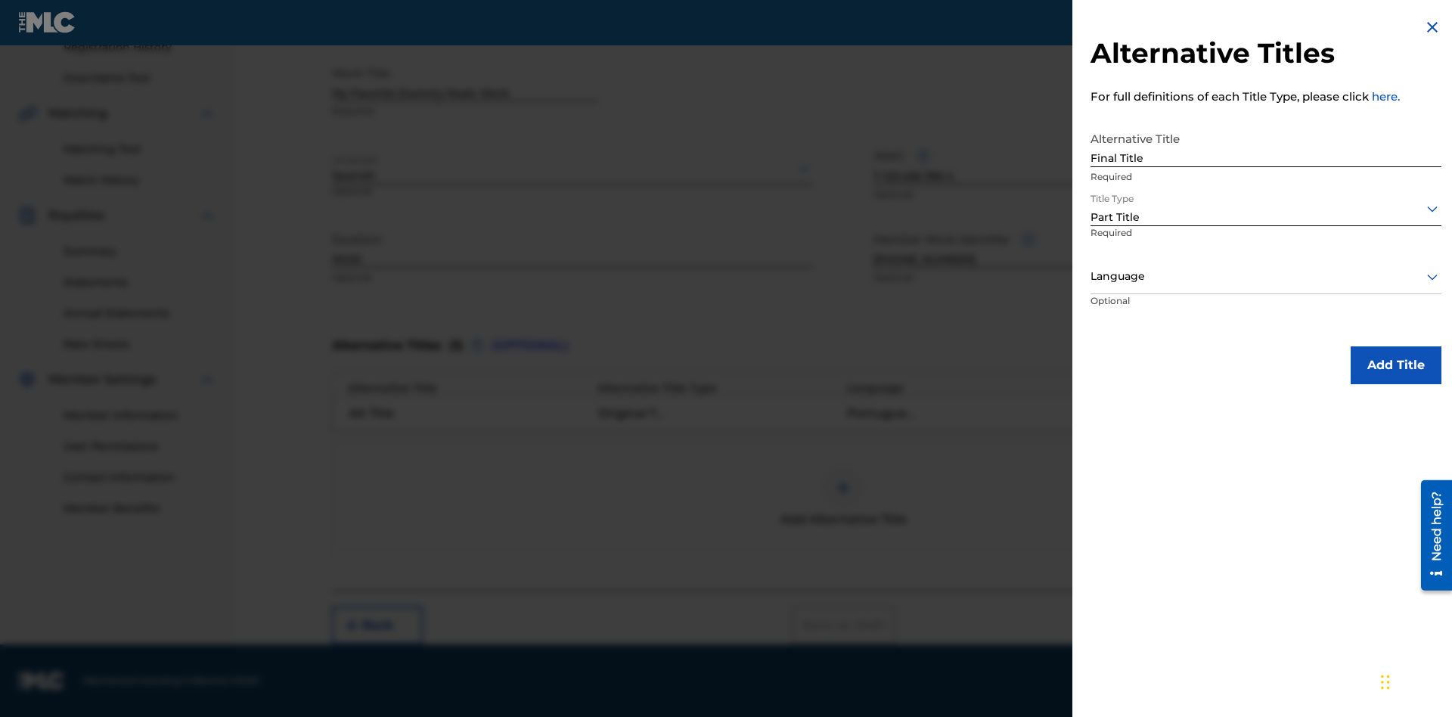
click at [1266, 276] on div at bounding box center [1266, 276] width 351 height 19
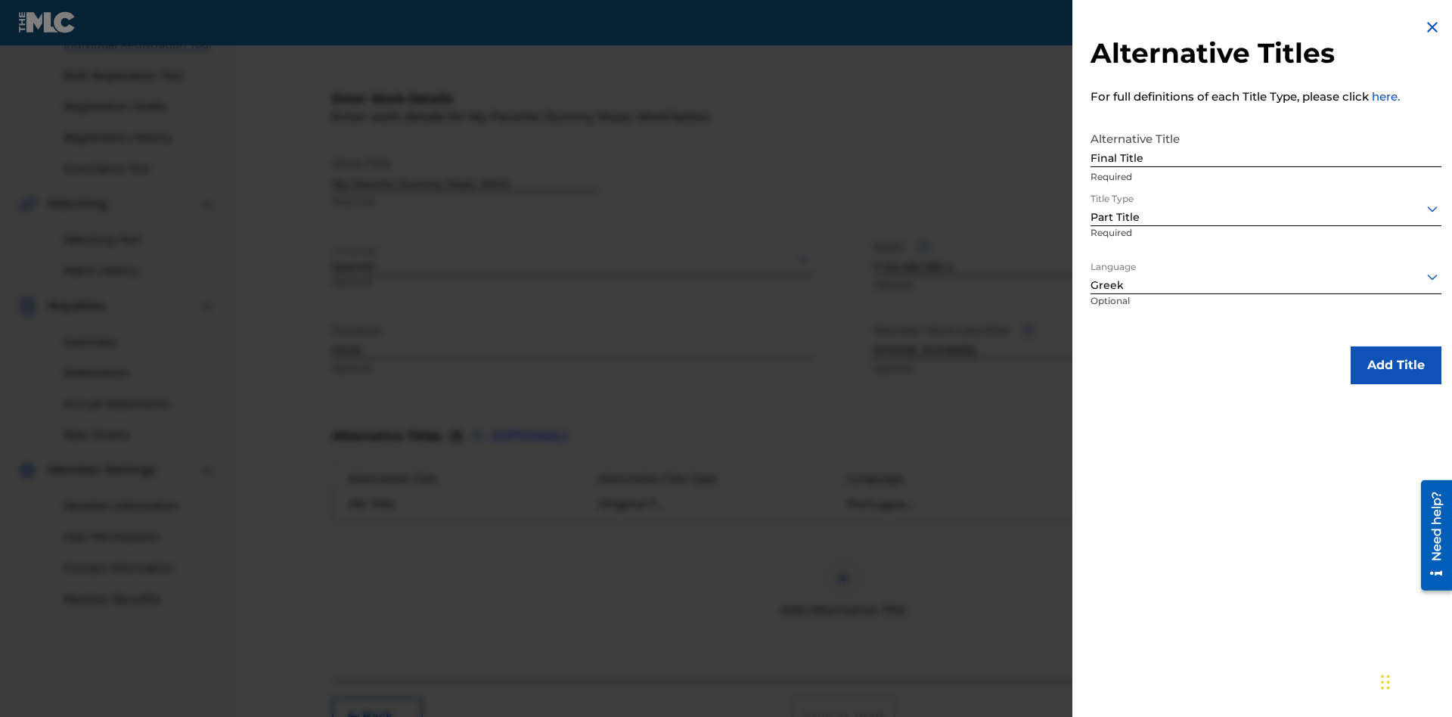
click at [1397, 365] on button "Add Title" at bounding box center [1396, 365] width 91 height 38
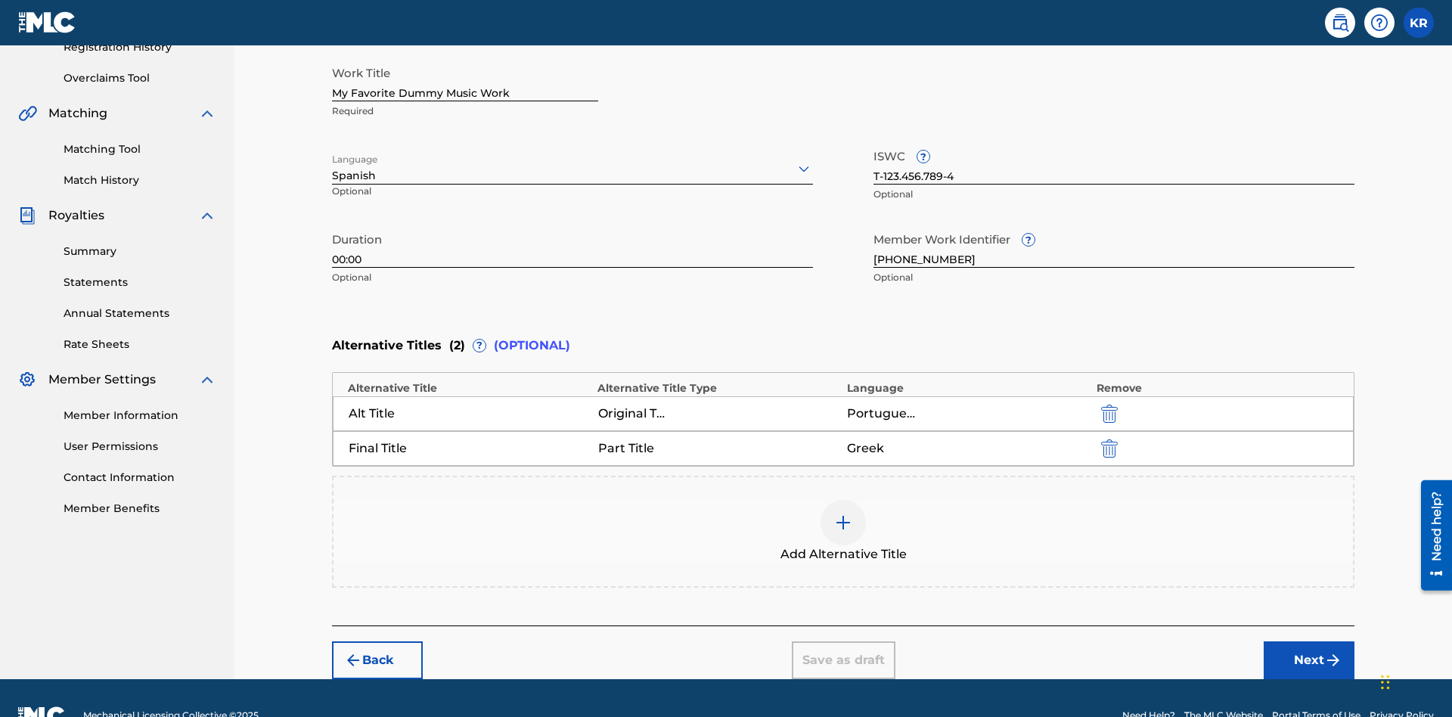
scroll to position [334, 0]
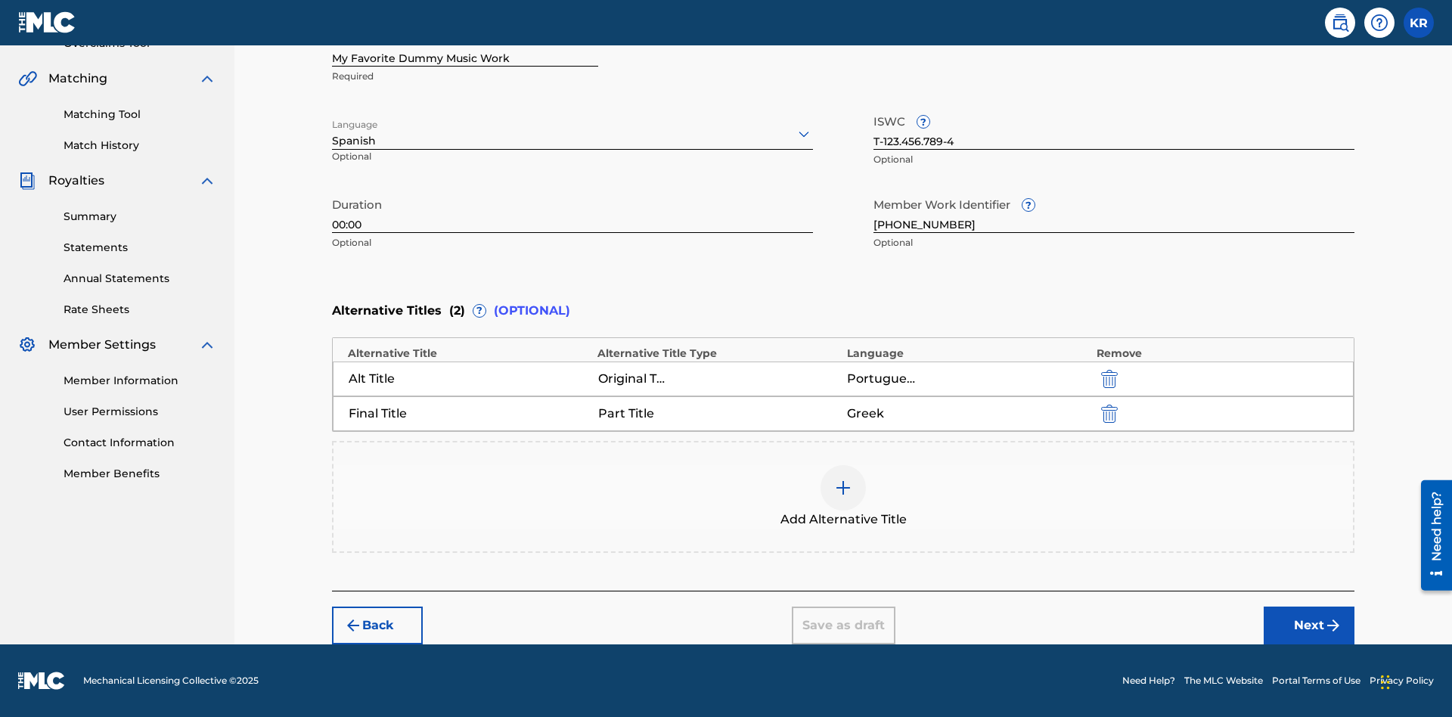
click at [1310, 626] on button "Next" at bounding box center [1309, 626] width 91 height 38
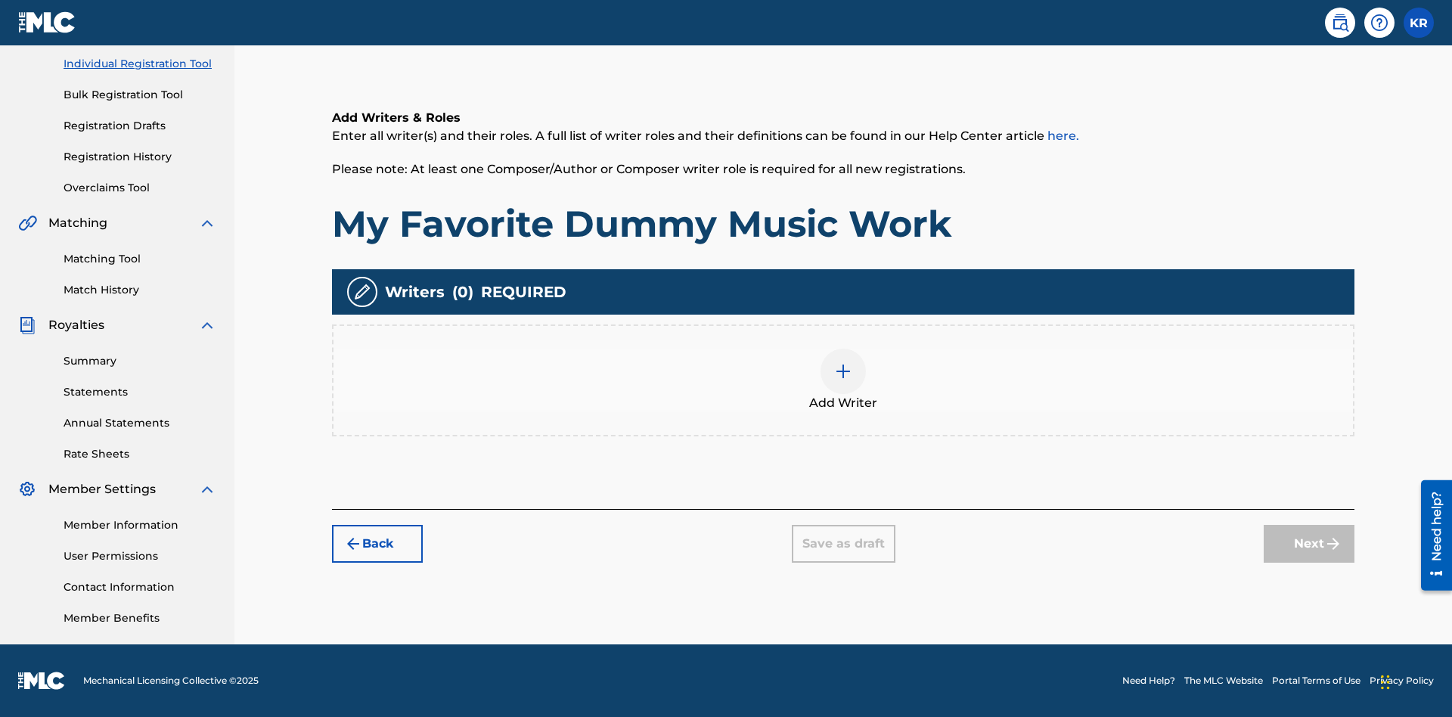
scroll to position [190, 0]
click at [844, 380] on img at bounding box center [843, 371] width 18 height 18
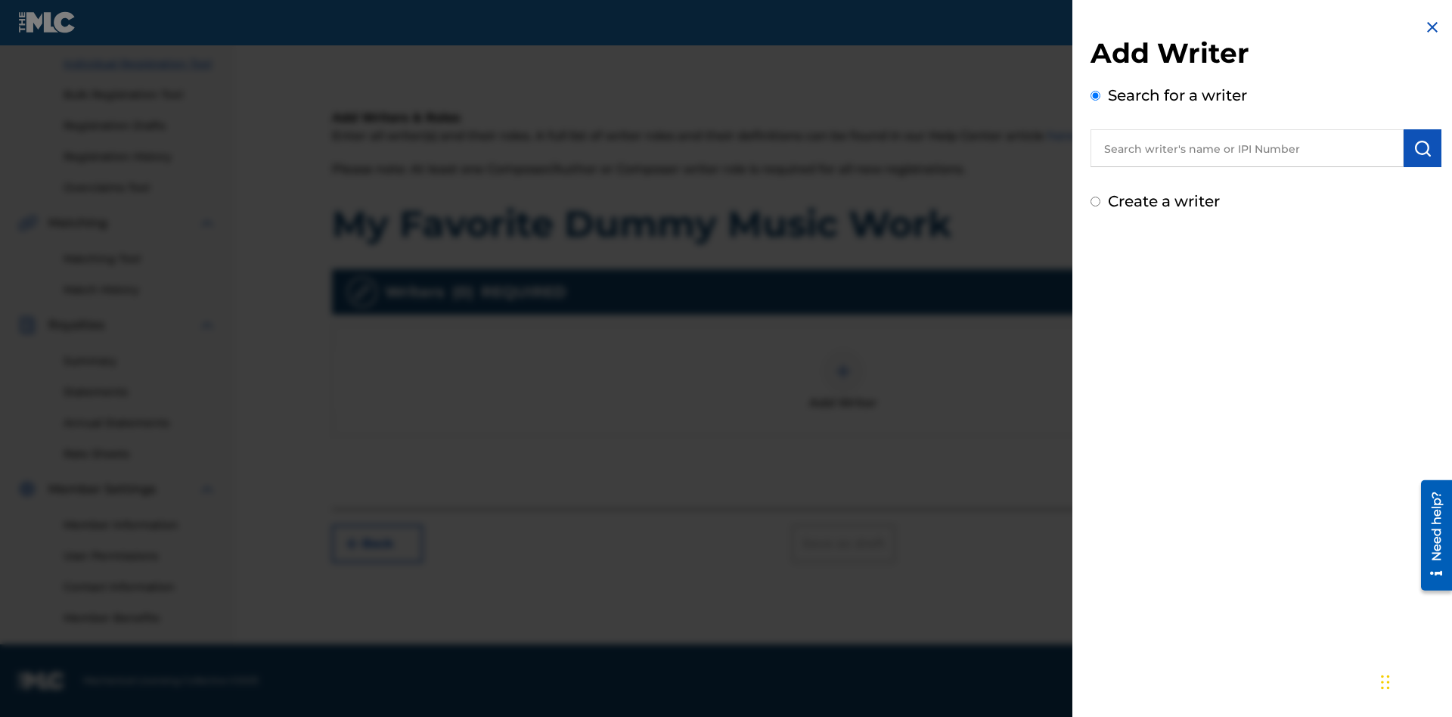
click at [1247, 148] on input "text" at bounding box center [1247, 148] width 313 height 38
type input "Test2025.08.20.04.30.14"
click at [1423, 148] on img "submit" at bounding box center [1423, 148] width 18 height 18
click at [1096, 266] on input "Create a writer" at bounding box center [1096, 266] width 10 height 10
radio input "false"
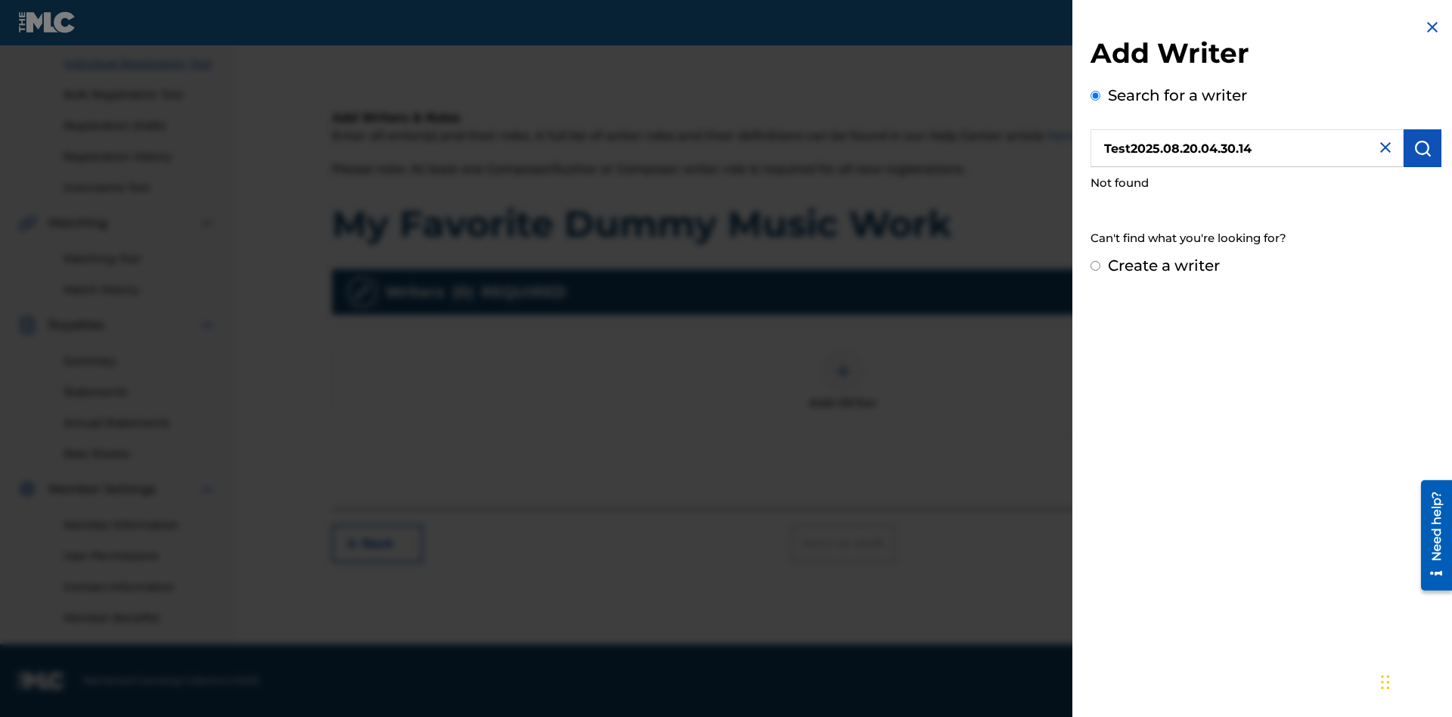
radio input "false"
radio input "true"
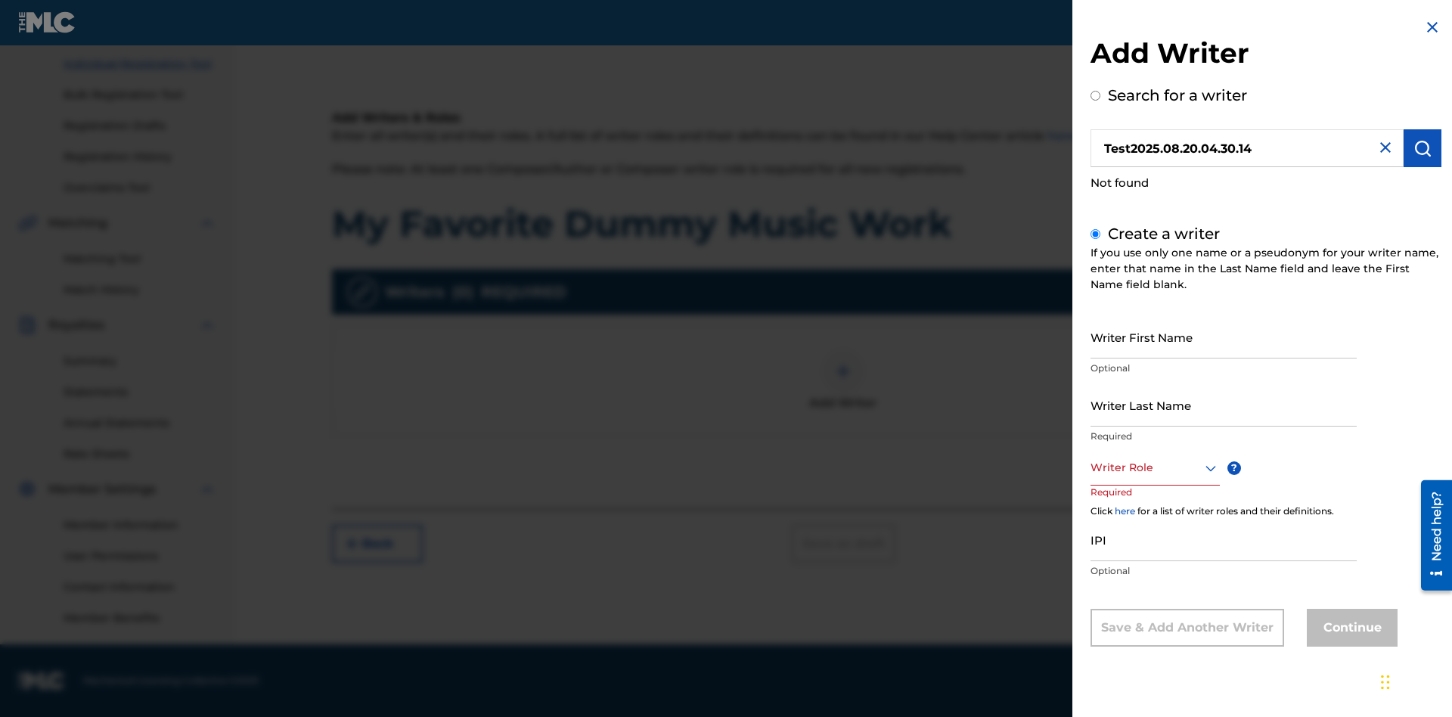
click at [1224, 337] on input "Writer First Name" at bounding box center [1224, 336] width 266 height 43
type input "Test2025.08.20.04.30.15"
click at [1224, 405] on input "Writer Last Name" at bounding box center [1224, 405] width 266 height 43
type input "Test2025.08.20.04.30.16"
click at [1154, 468] on div at bounding box center [1155, 467] width 129 height 19
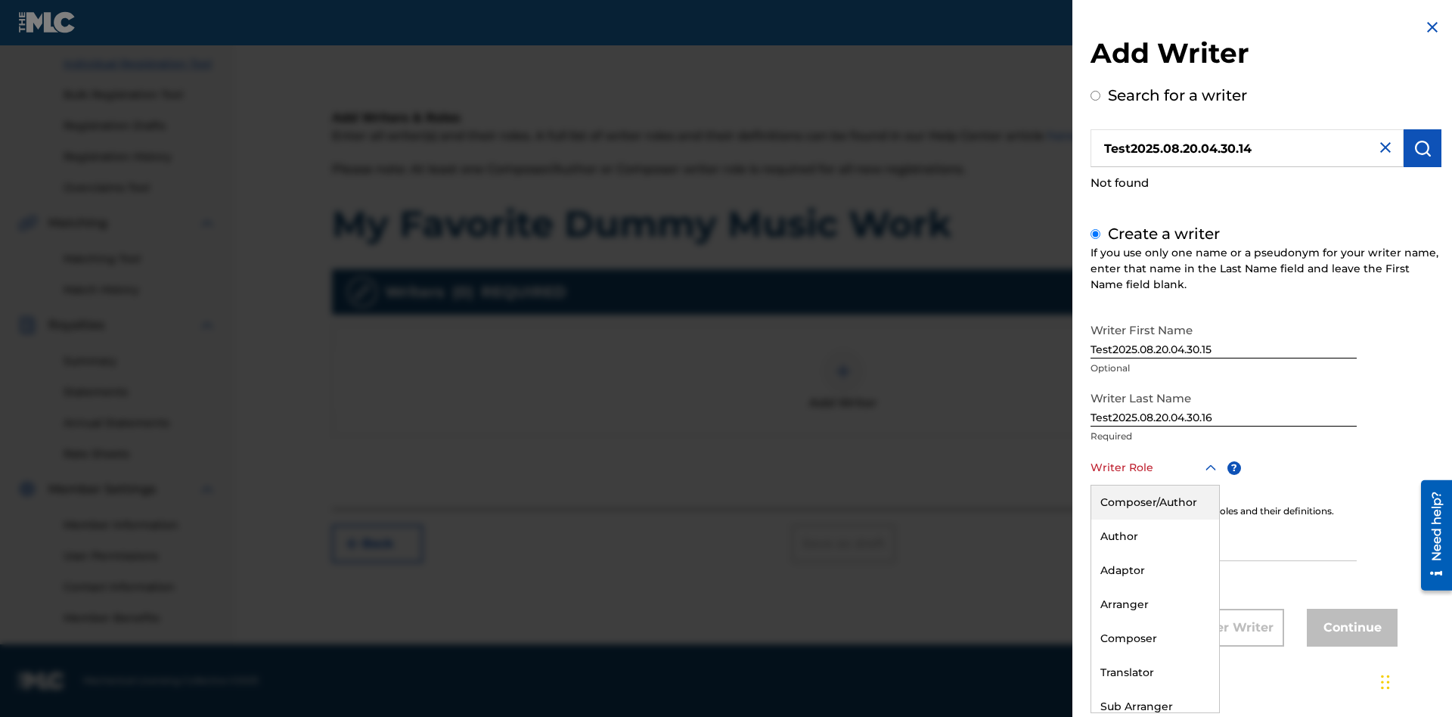
click at [1154, 536] on div "Author" at bounding box center [1156, 537] width 128 height 34
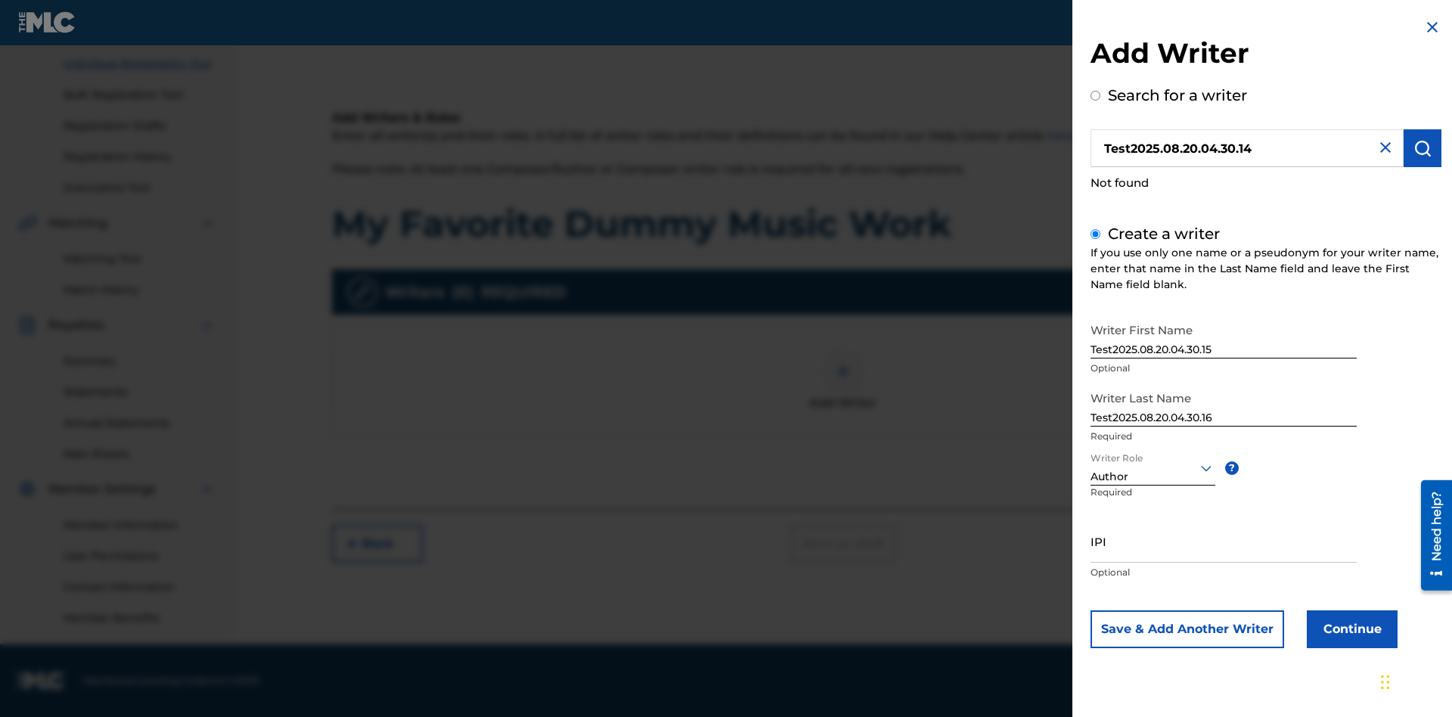
click at [1224, 541] on input "IPI" at bounding box center [1224, 541] width 266 height 43
click at [1350, 629] on button "Continue" at bounding box center [1352, 629] width 91 height 38
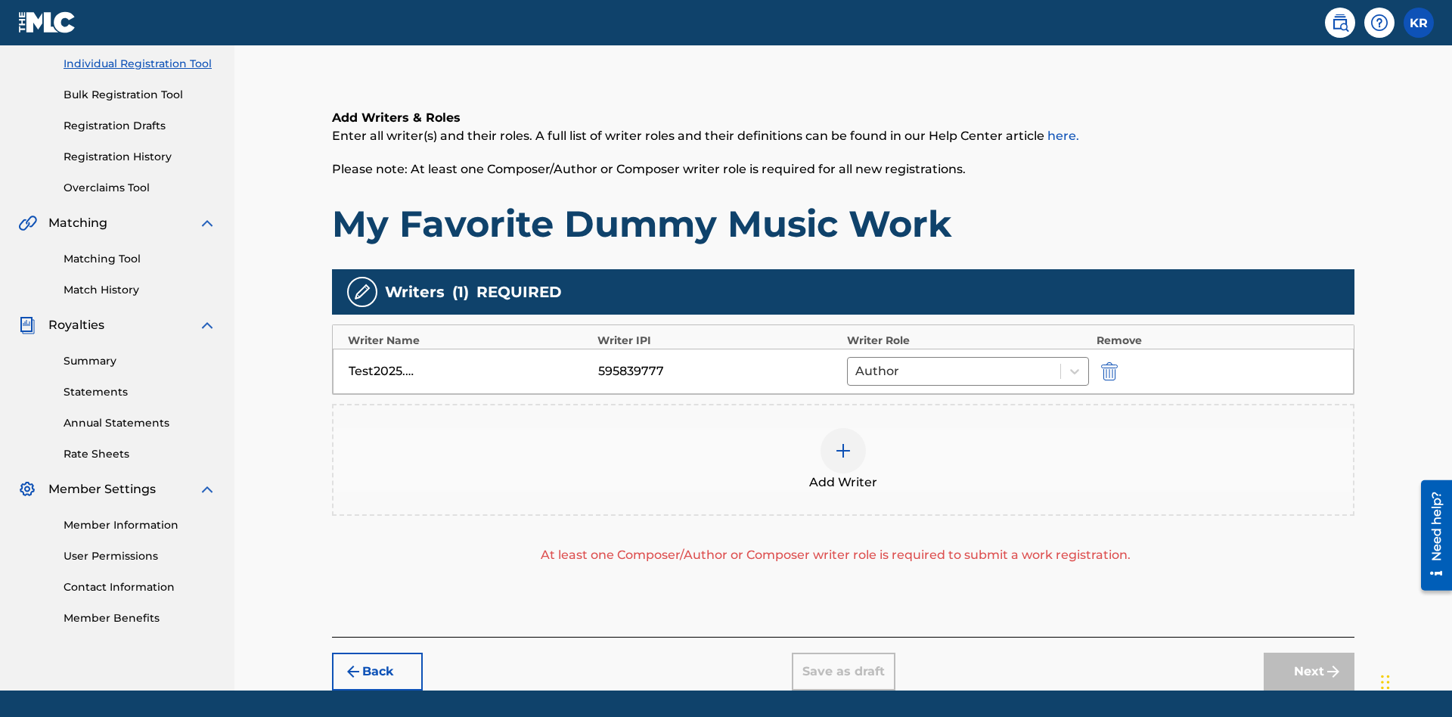
click at [1108, 362] on img "submit" at bounding box center [1109, 371] width 17 height 18
click at [844, 442] on img at bounding box center [843, 451] width 18 height 18
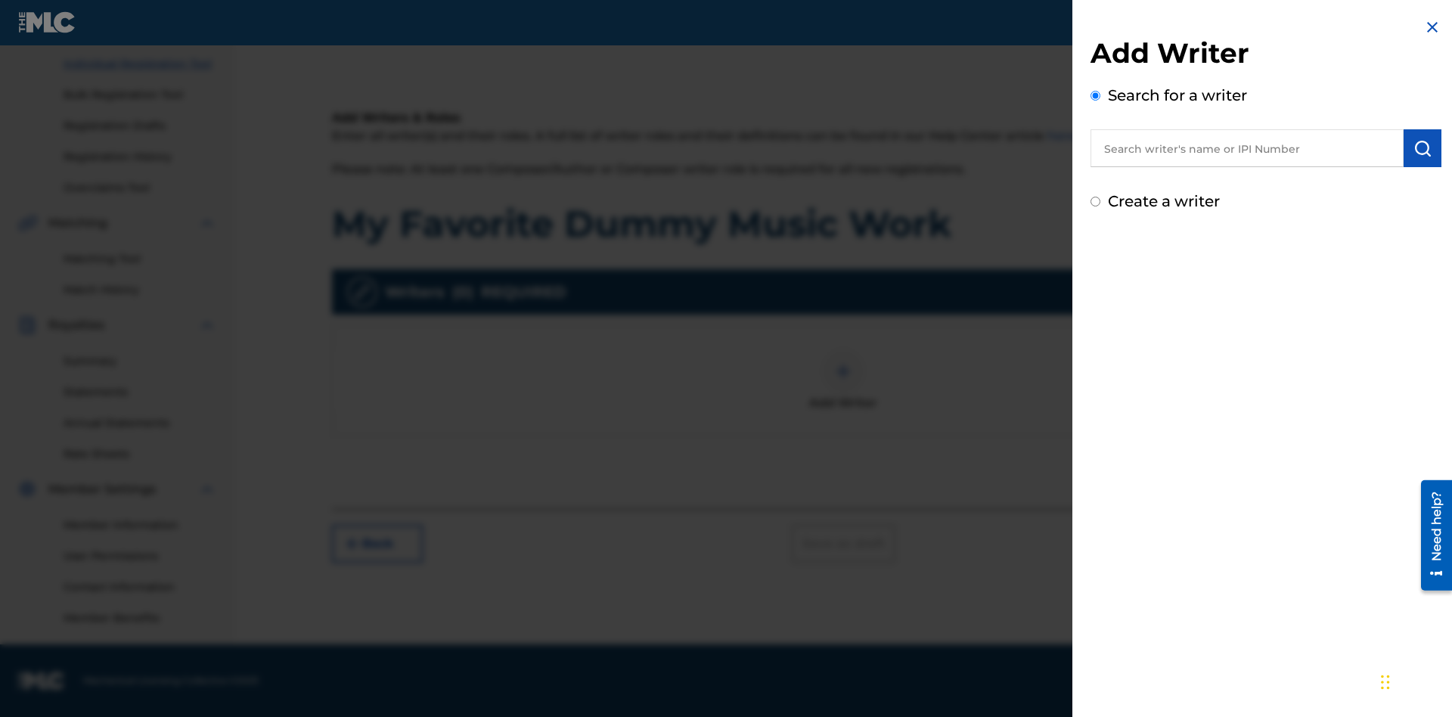
click at [1247, 148] on input "text" at bounding box center [1247, 148] width 313 height 38
type input "[PERSON_NAME]"
click at [1423, 148] on img "submit" at bounding box center [1423, 148] width 18 height 18
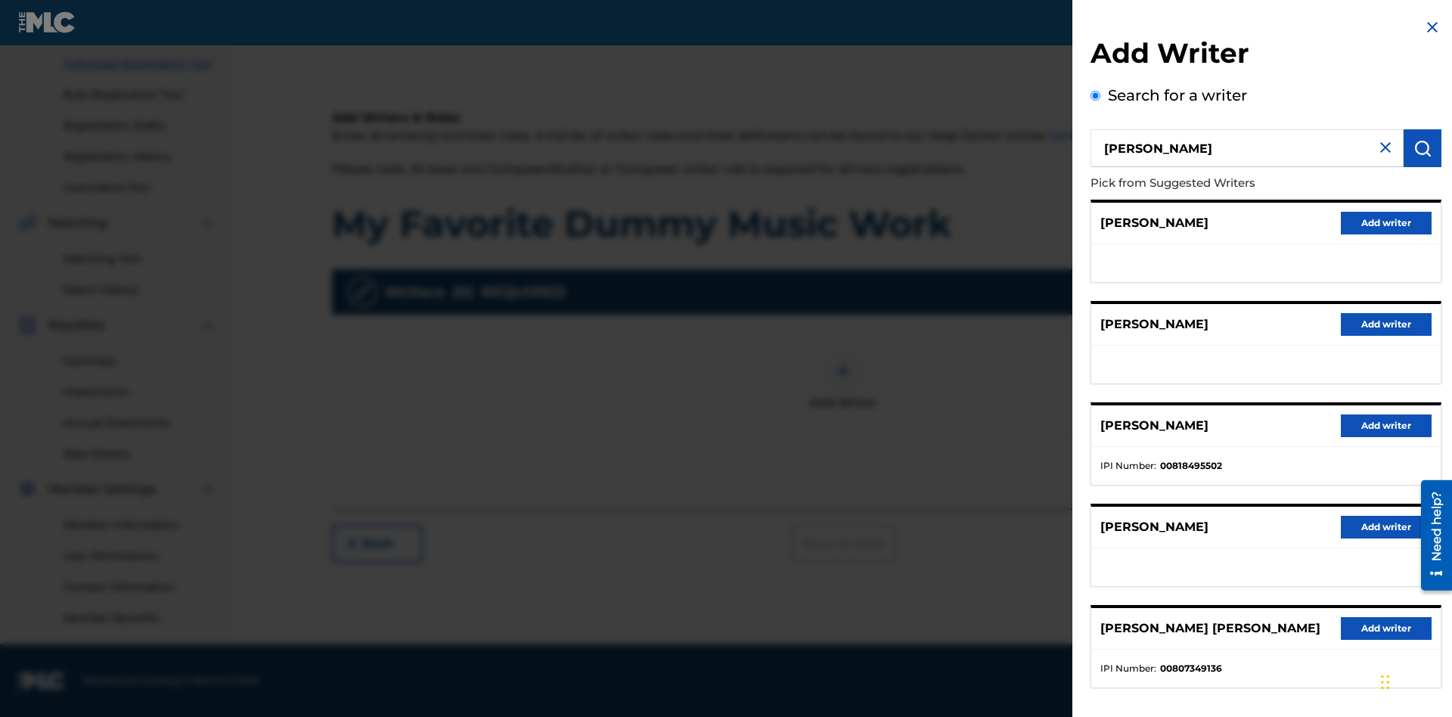
radio input "false"
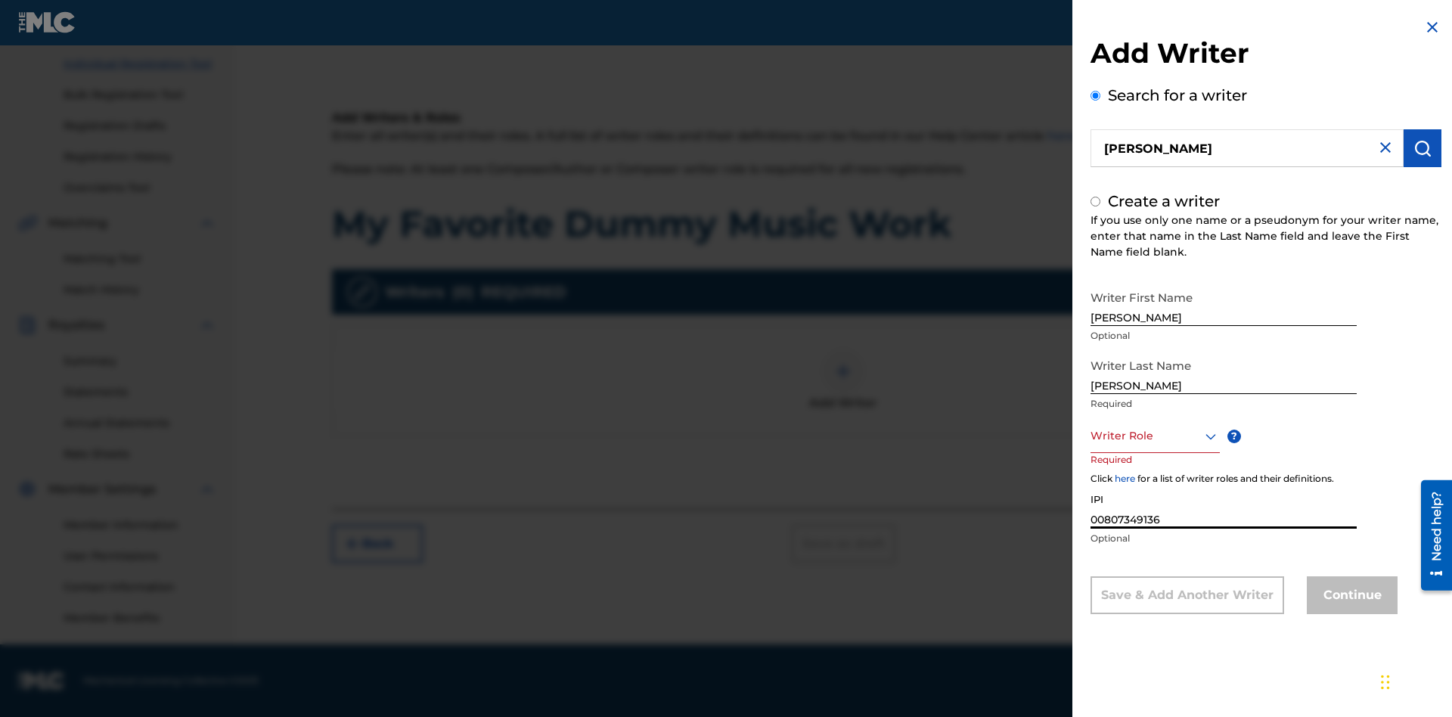
click at [1154, 436] on div at bounding box center [1155, 436] width 129 height 19
radio input "false"
radio input "true"
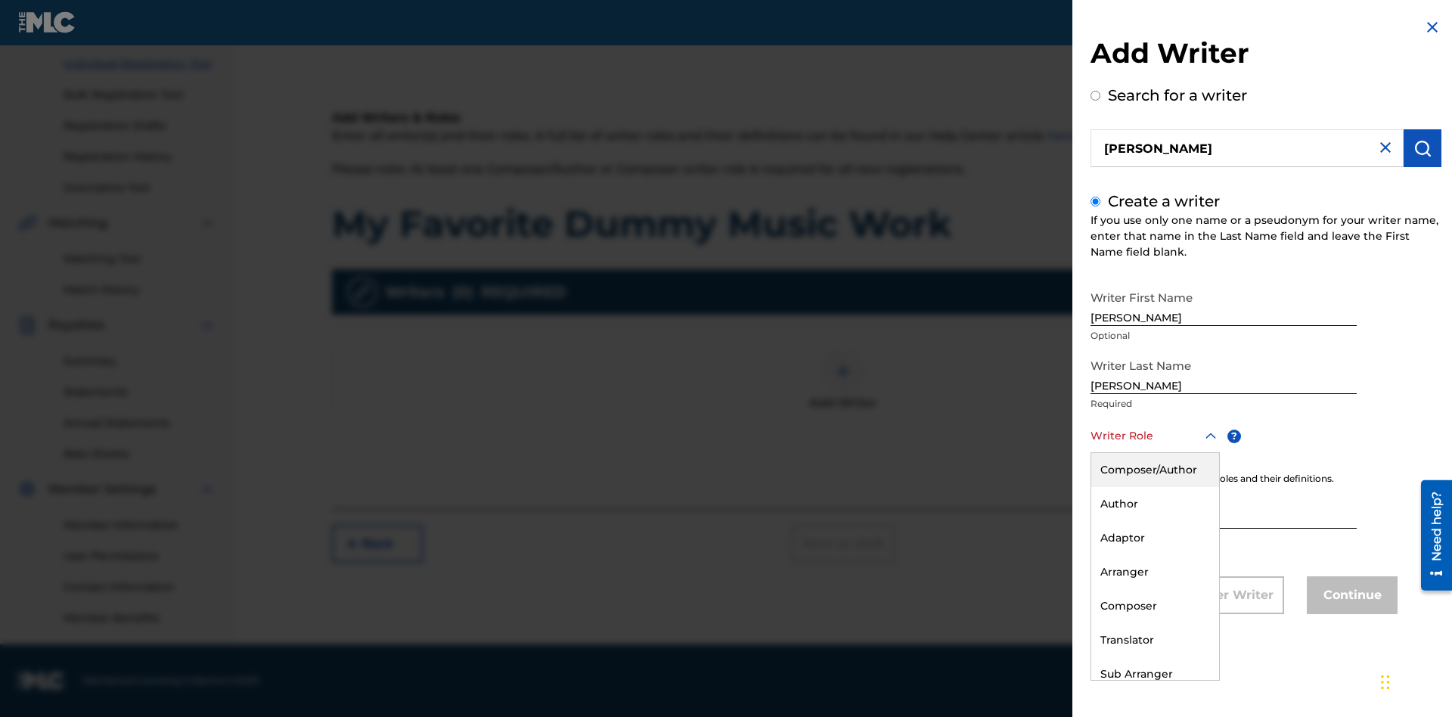
click at [1154, 606] on div "Composer" at bounding box center [1156, 606] width 128 height 34
click at [1350, 597] on button "Continue" at bounding box center [1352, 595] width 91 height 38
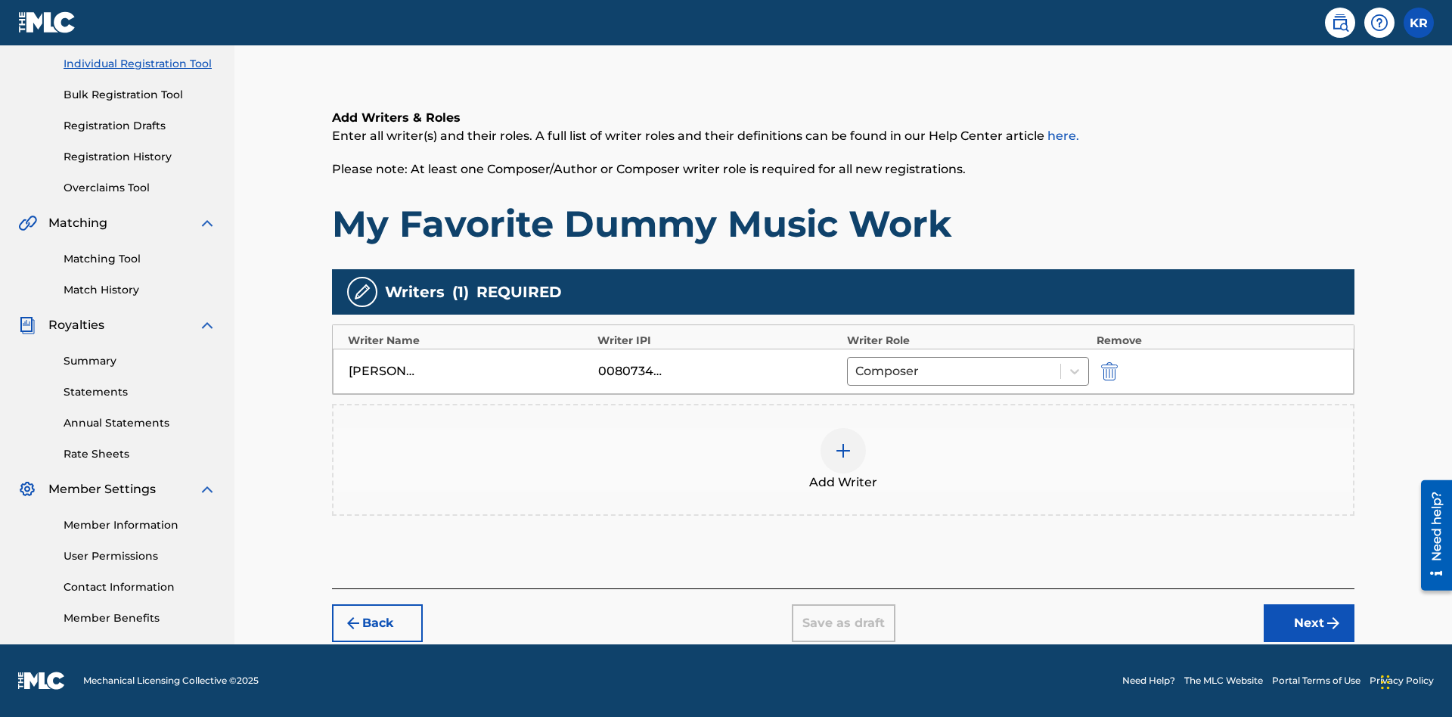
click at [844, 460] on div at bounding box center [843, 450] width 45 height 45
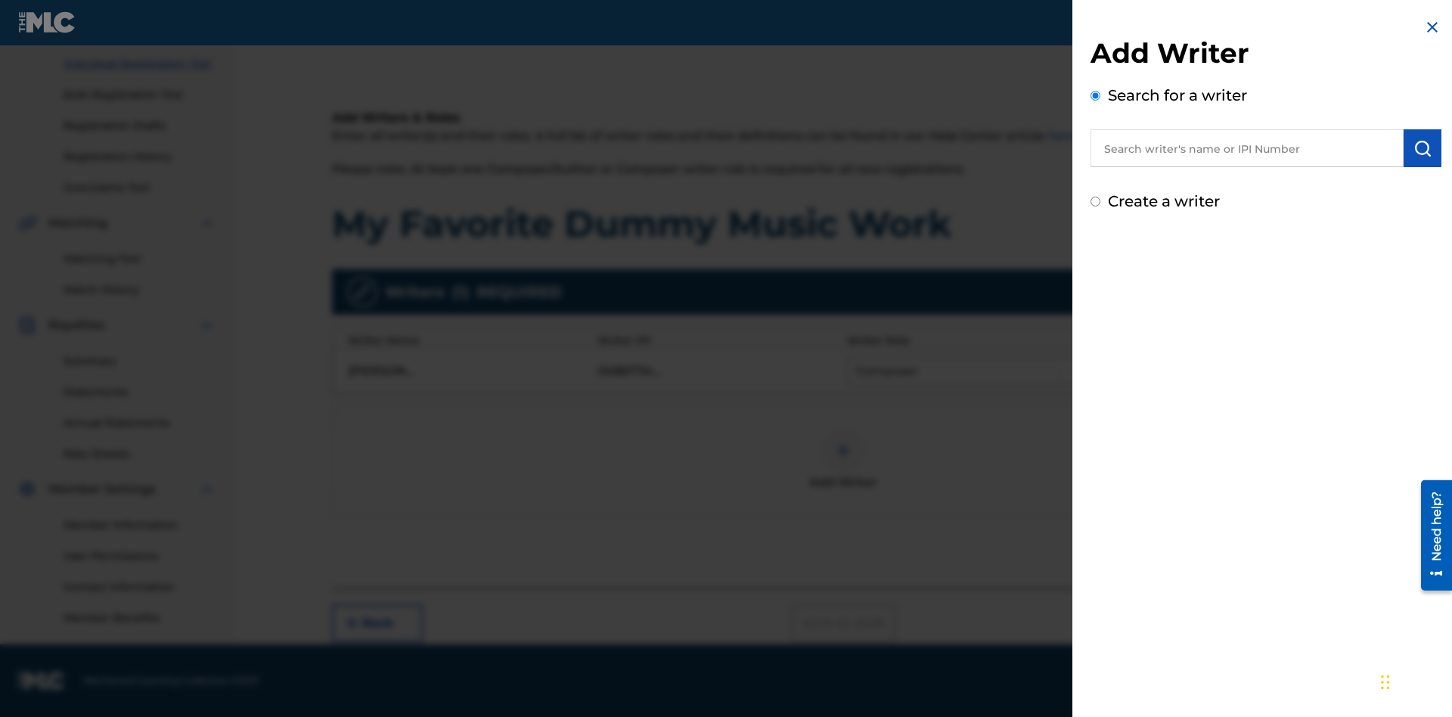
click at [1247, 148] on input "text" at bounding box center [1247, 148] width 313 height 38
type input "[PERSON_NAME]"
click at [1423, 148] on img "submit" at bounding box center [1423, 148] width 18 height 18
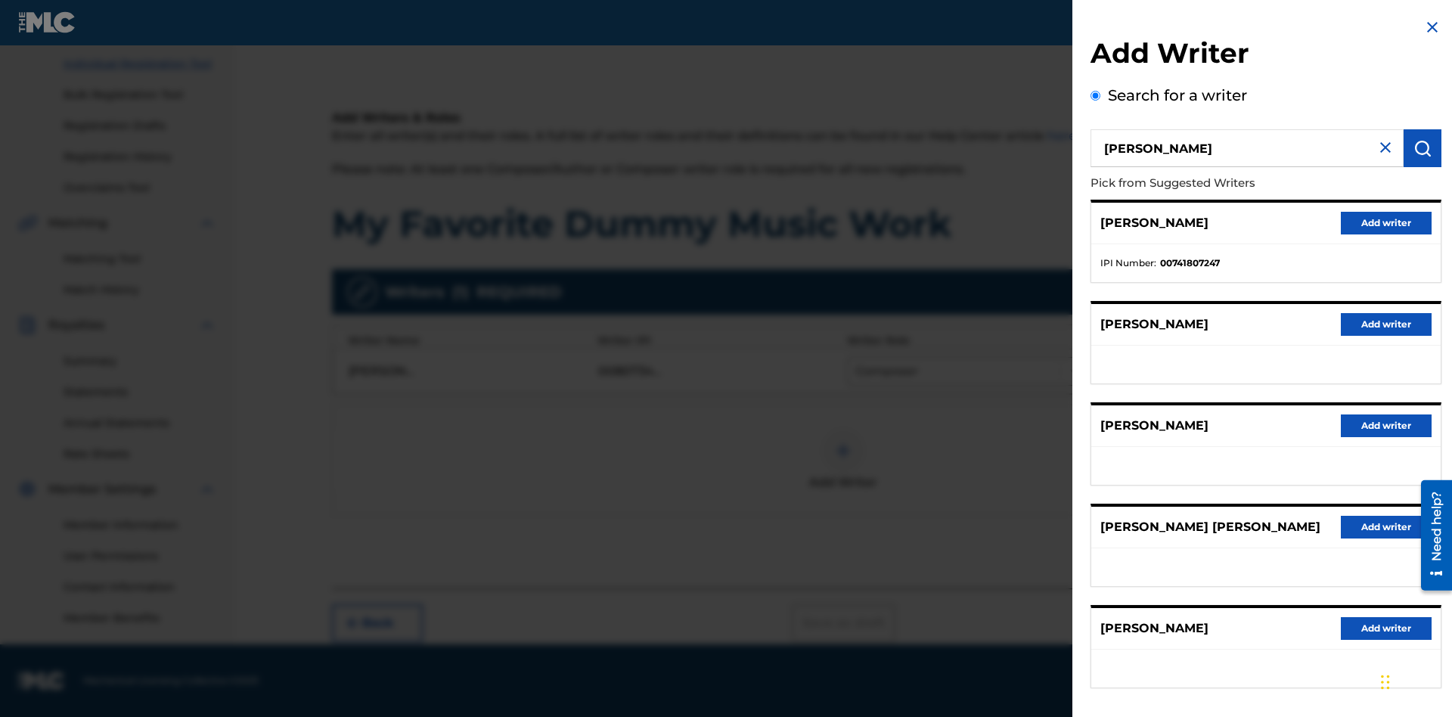
click at [1387, 222] on button "Add writer" at bounding box center [1386, 223] width 91 height 23
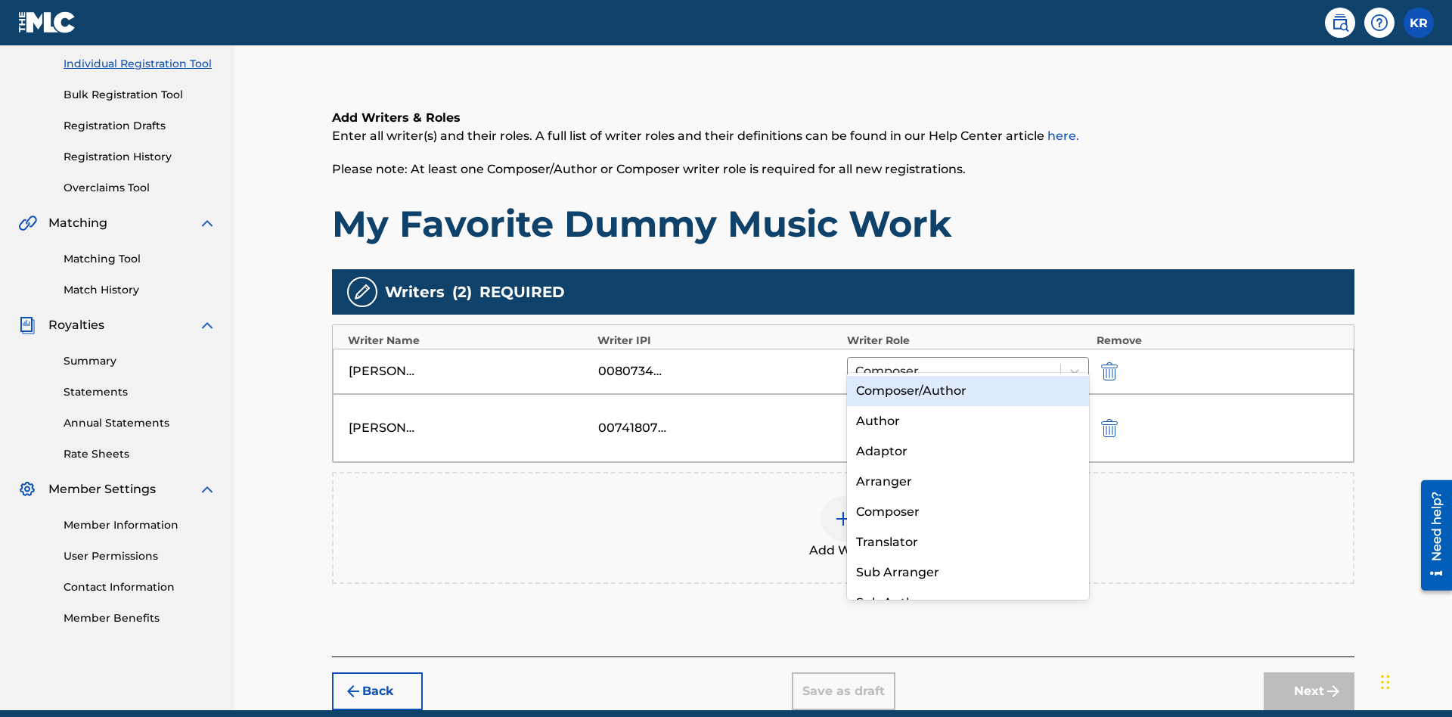
click at [968, 542] on div "Translator" at bounding box center [968, 542] width 242 height 30
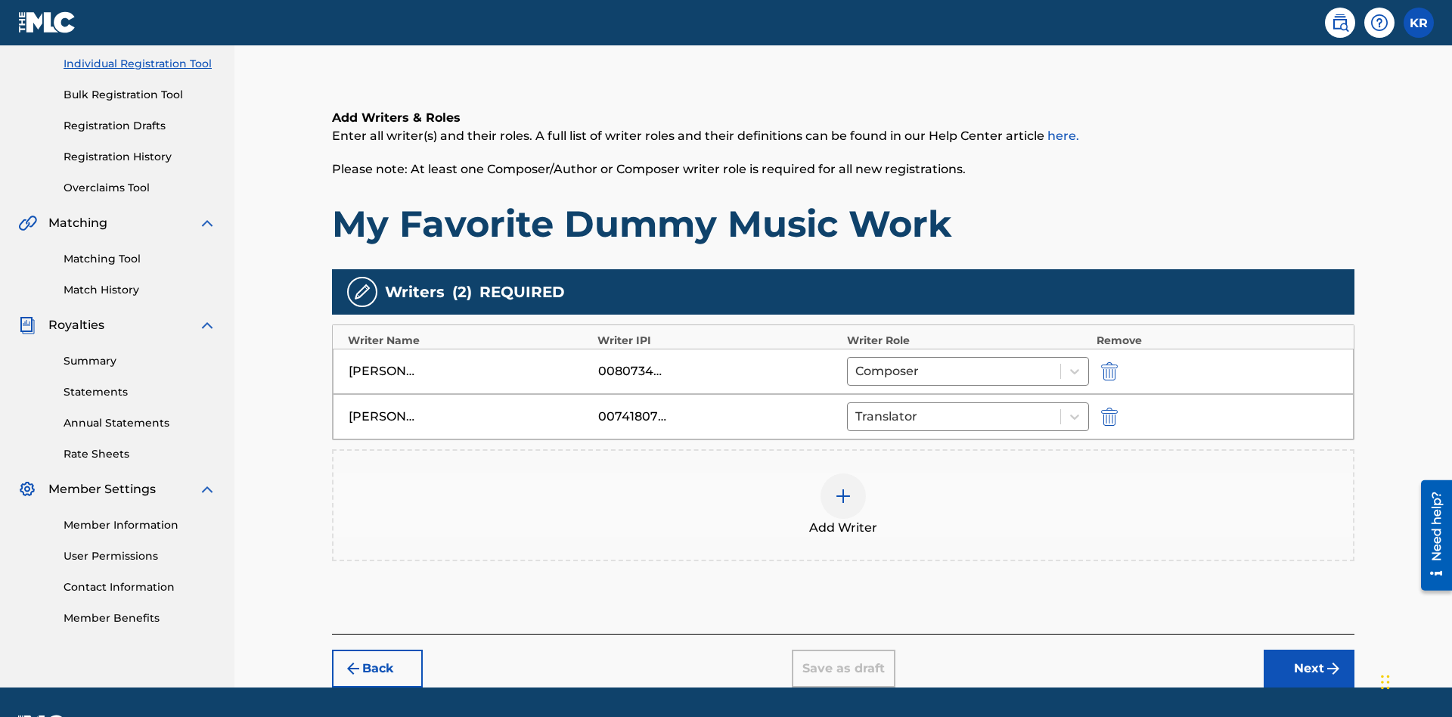
click at [844, 474] on div at bounding box center [843, 496] width 45 height 45
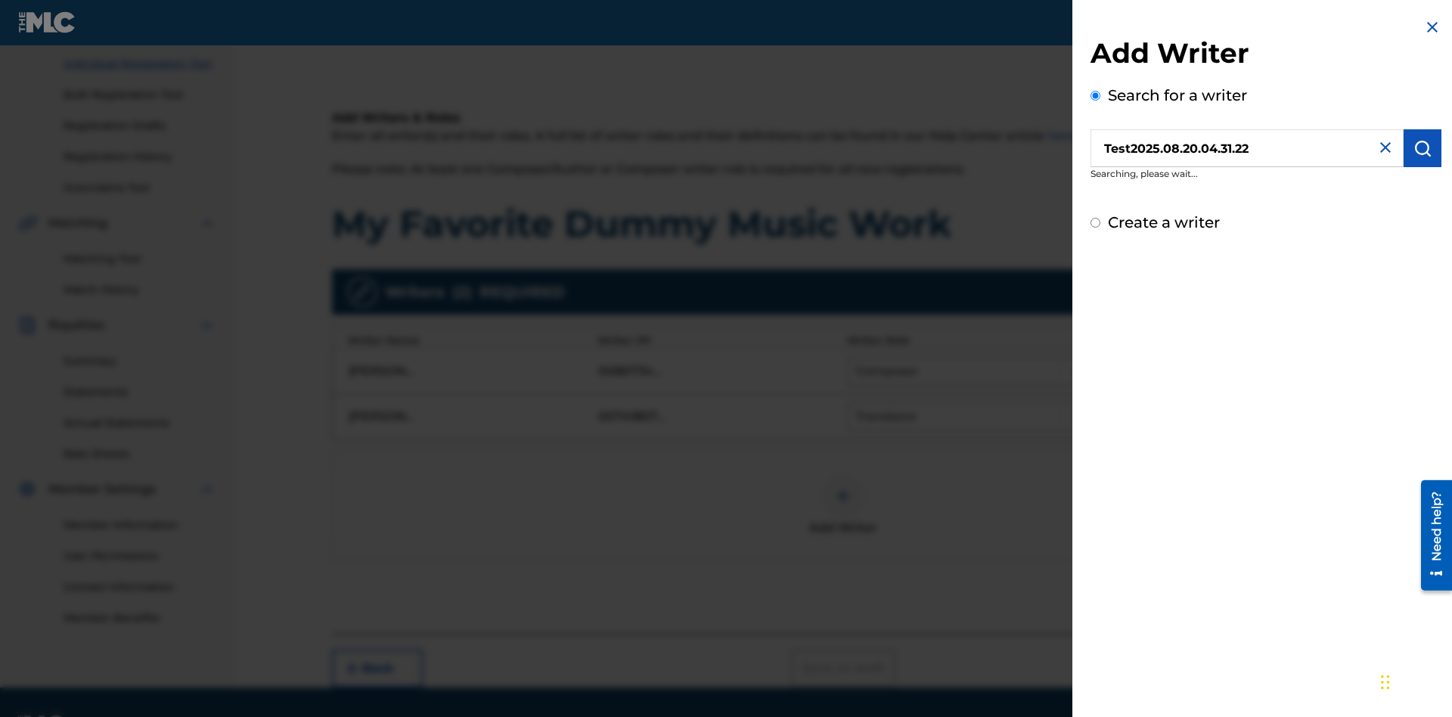
click at [1096, 228] on input "Create a writer" at bounding box center [1096, 223] width 10 height 10
radio input "false"
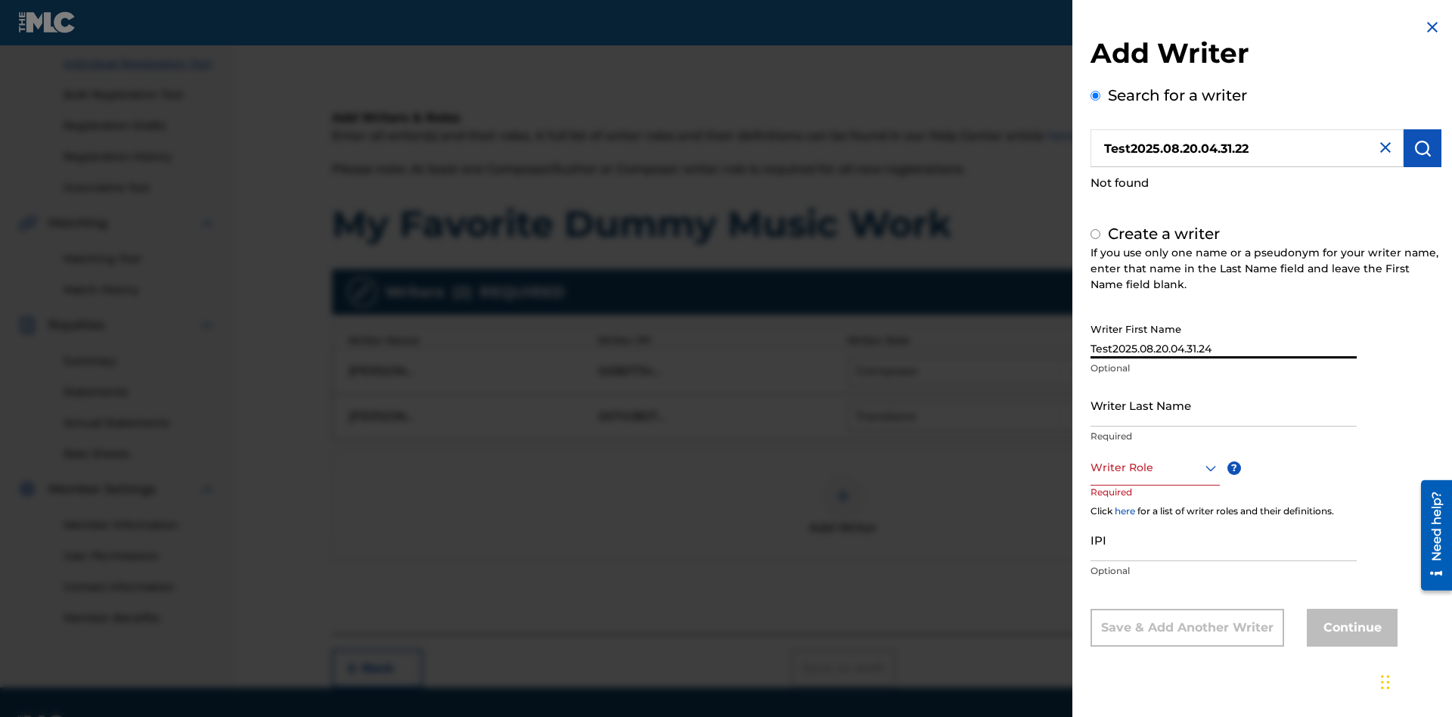
type input "Test2025.08.20.04.31.24"
click at [1224, 405] on input "Writer Last Name" at bounding box center [1224, 405] width 266 height 43
type input "Test2025.08.20.04.31.24"
click at [1154, 468] on div at bounding box center [1155, 467] width 129 height 19
radio input "false"
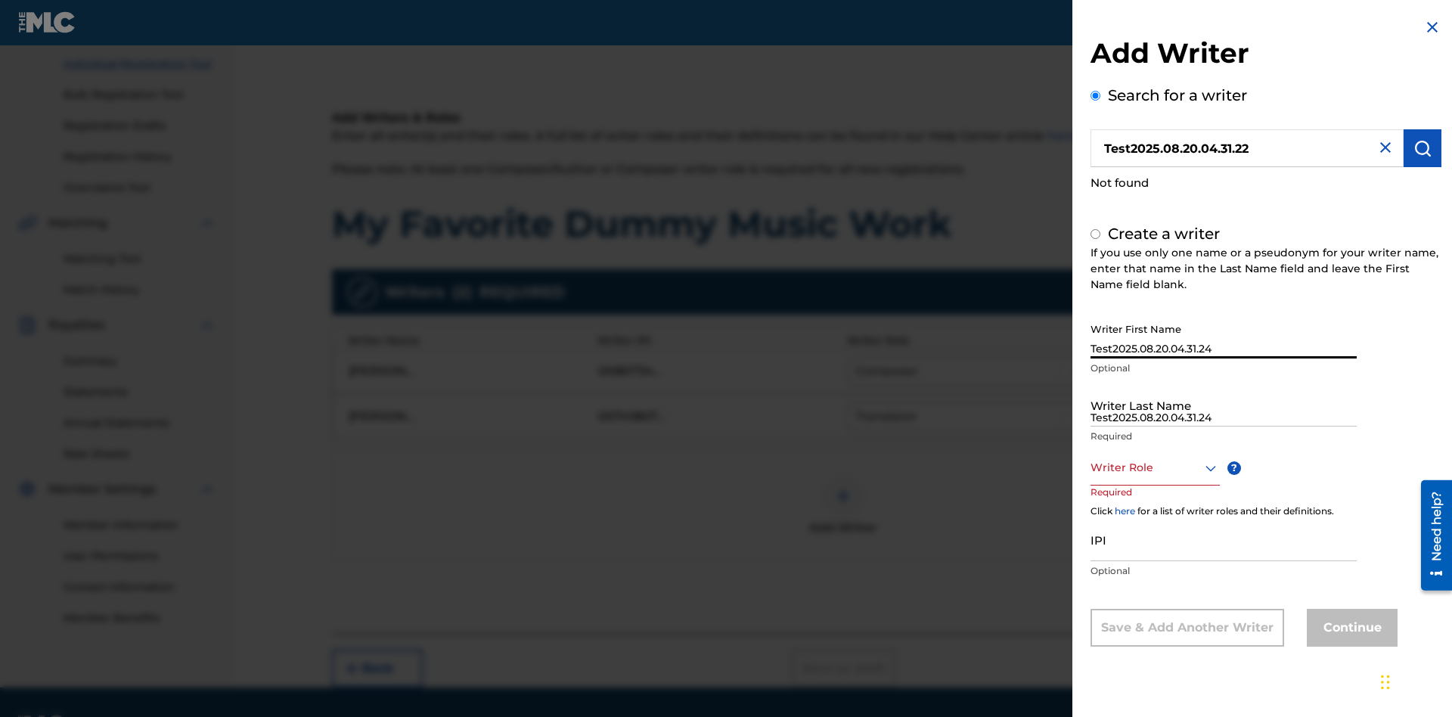
radio input "true"
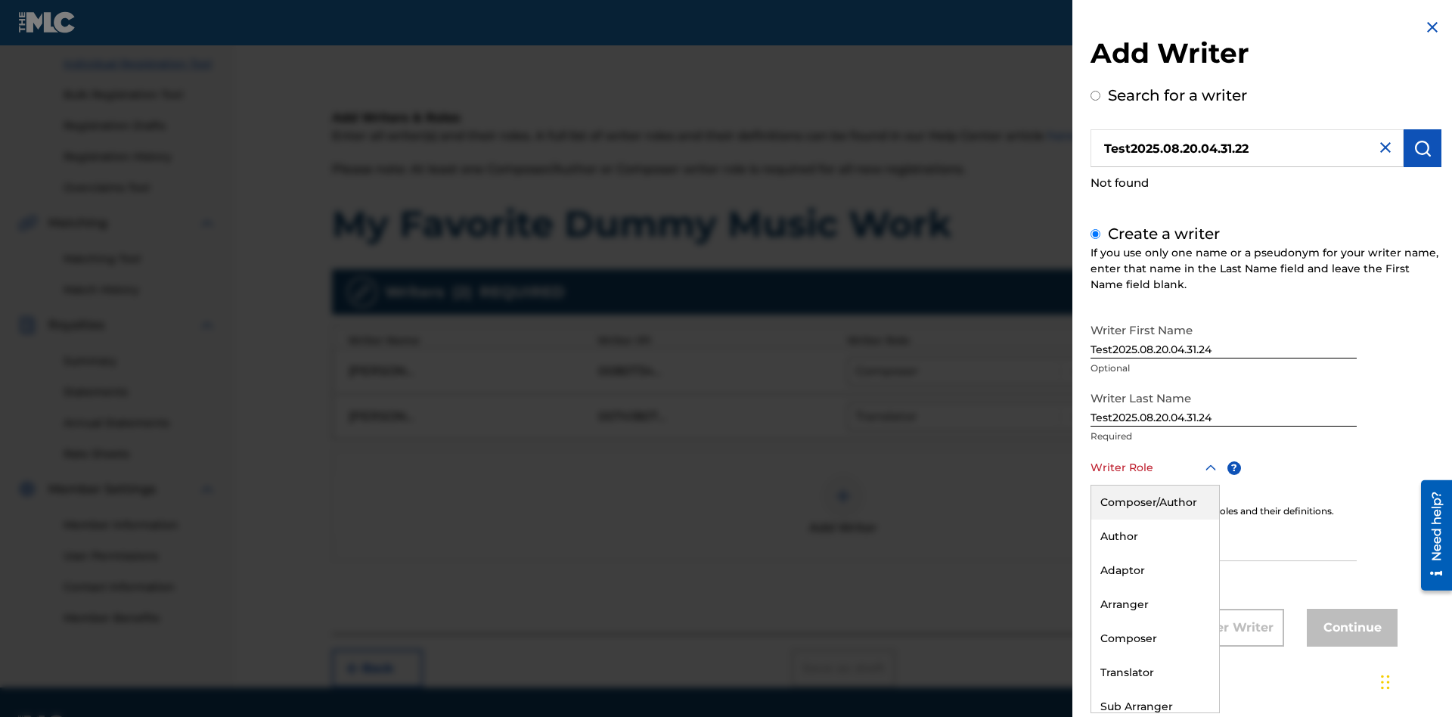
click at [1154, 673] on div "Translator" at bounding box center [1156, 673] width 128 height 34
click at [1224, 541] on input "IPI" at bounding box center [1224, 539] width 266 height 43
click at [1350, 629] on button "Continue" at bounding box center [1352, 628] width 91 height 38
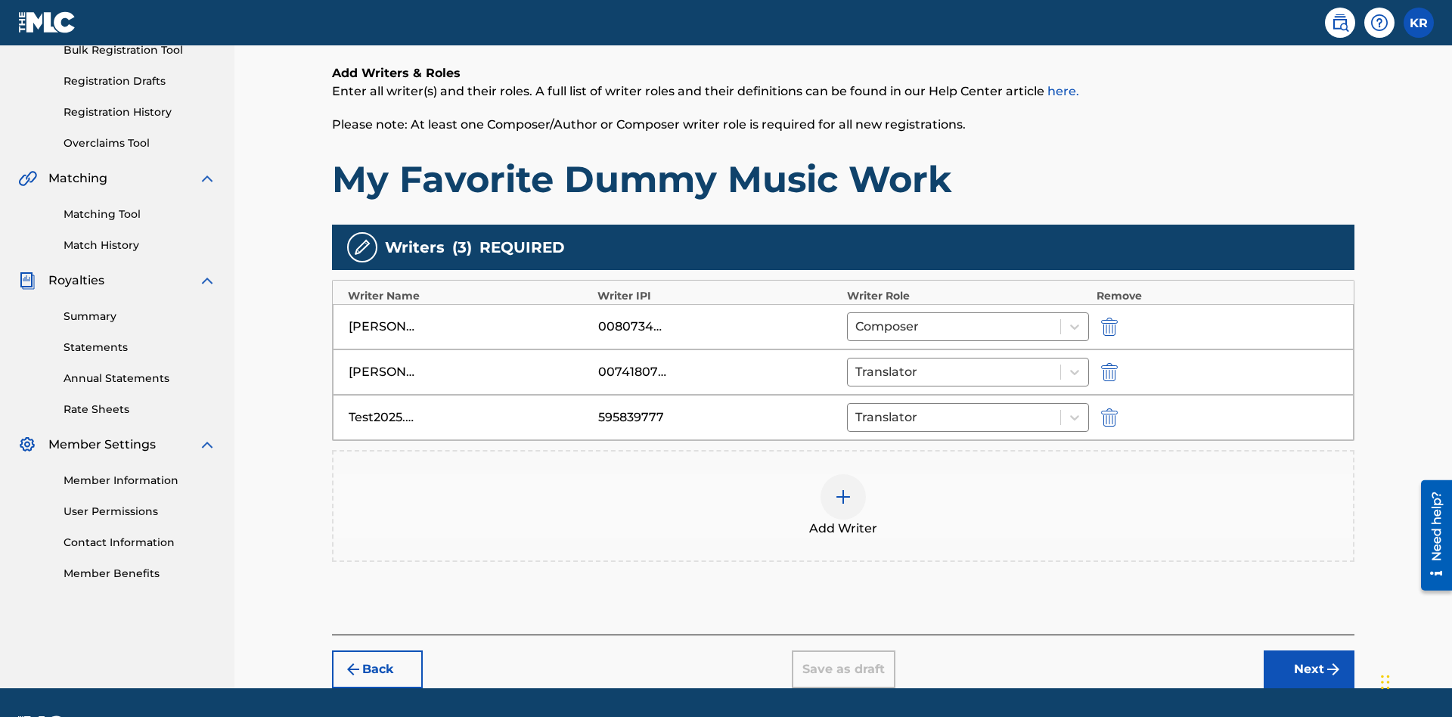
scroll to position [278, 0]
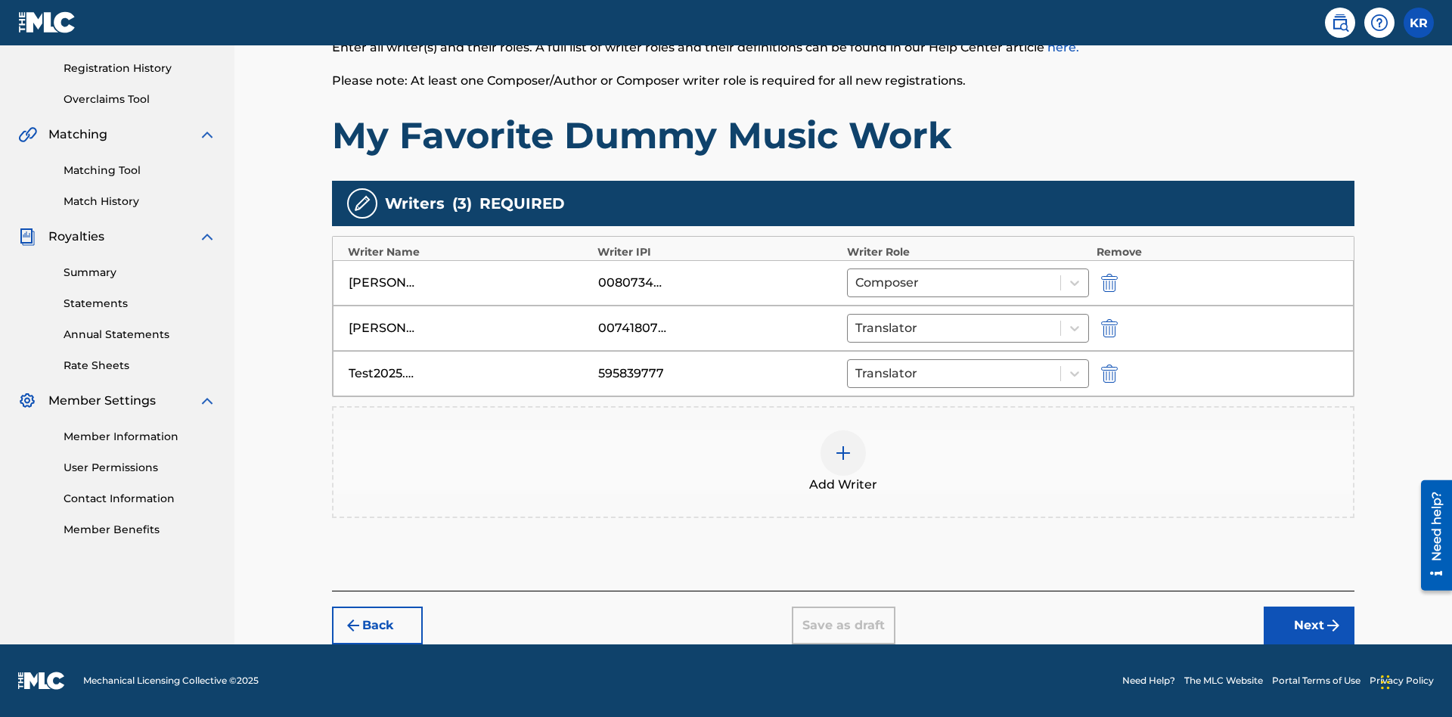
click at [1310, 626] on button "Next" at bounding box center [1309, 626] width 91 height 38
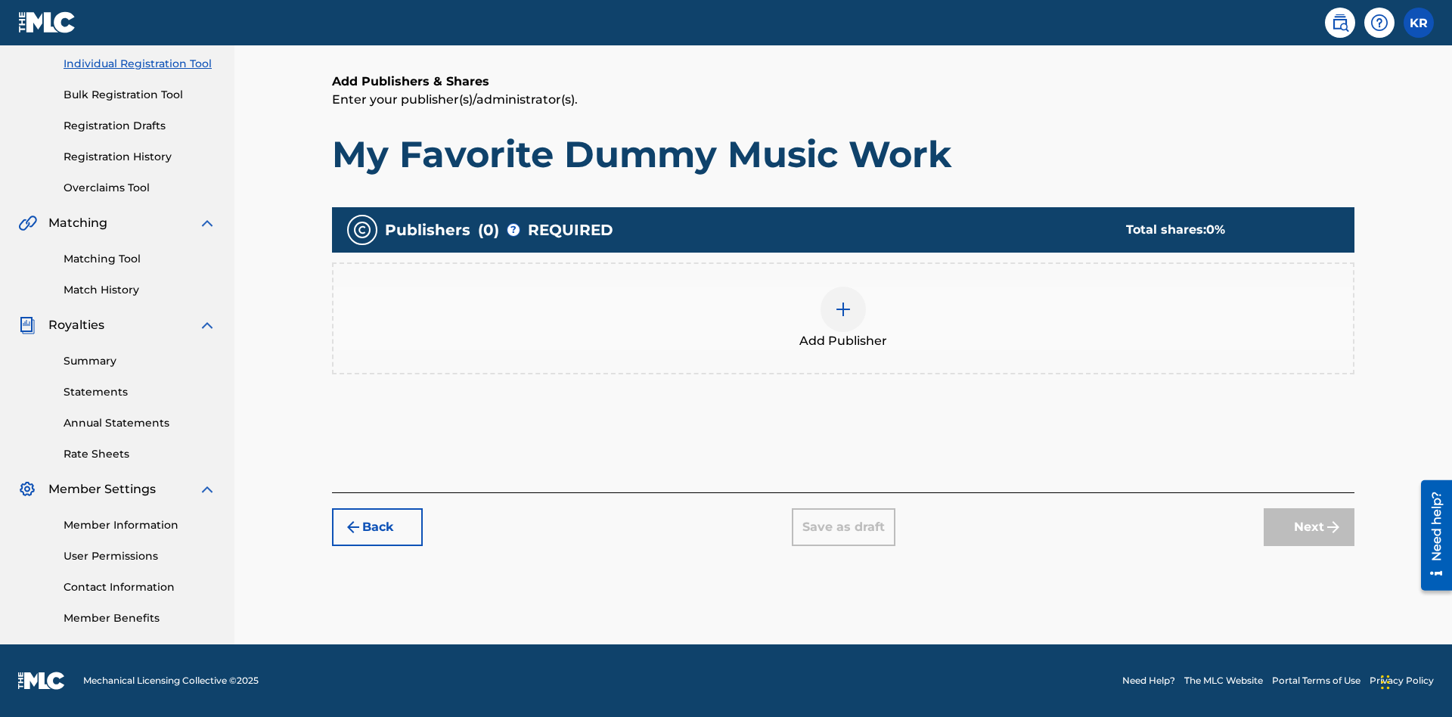
scroll to position [190, 0]
click at [844, 309] on img at bounding box center [843, 309] width 18 height 18
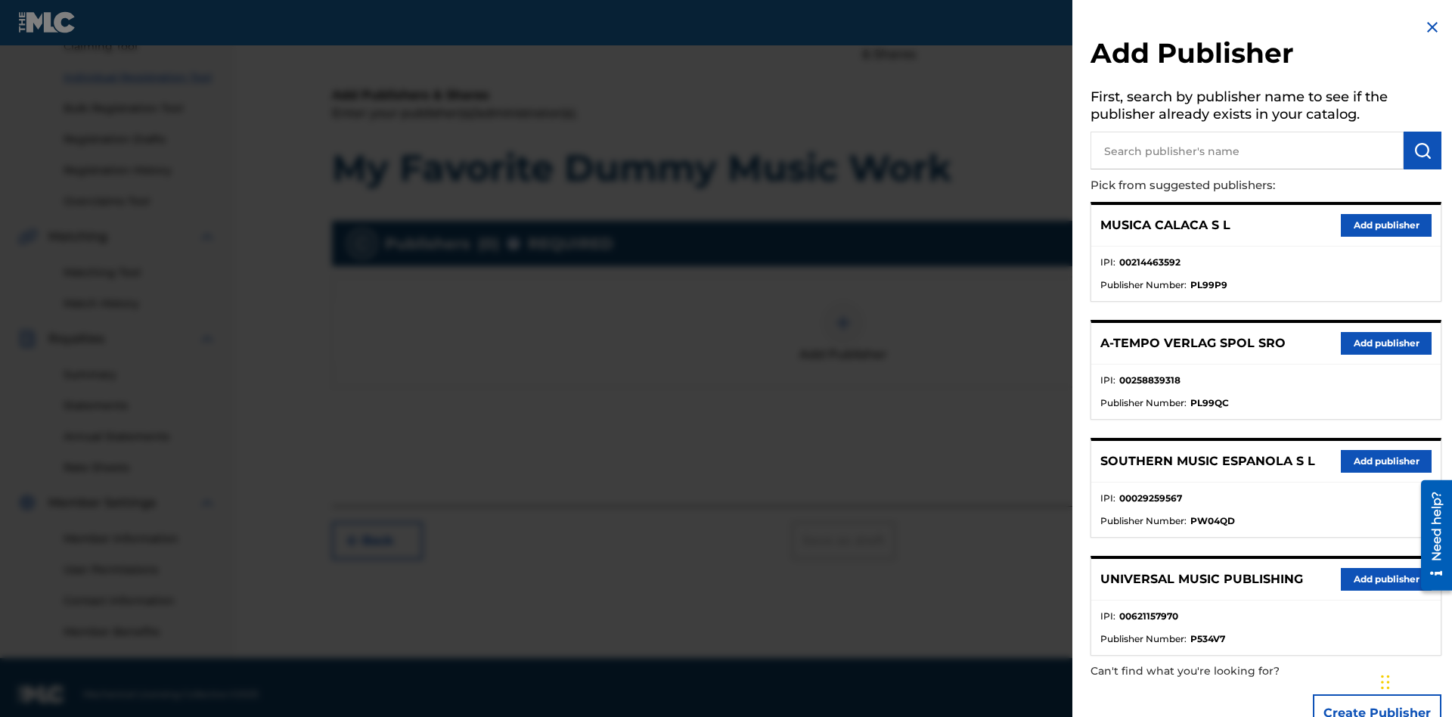
click at [1247, 151] on input "text" at bounding box center [1247, 151] width 313 height 38
type input "Test2025.08.20.04.31.48"
click at [1423, 151] on img "submit" at bounding box center [1423, 150] width 18 height 18
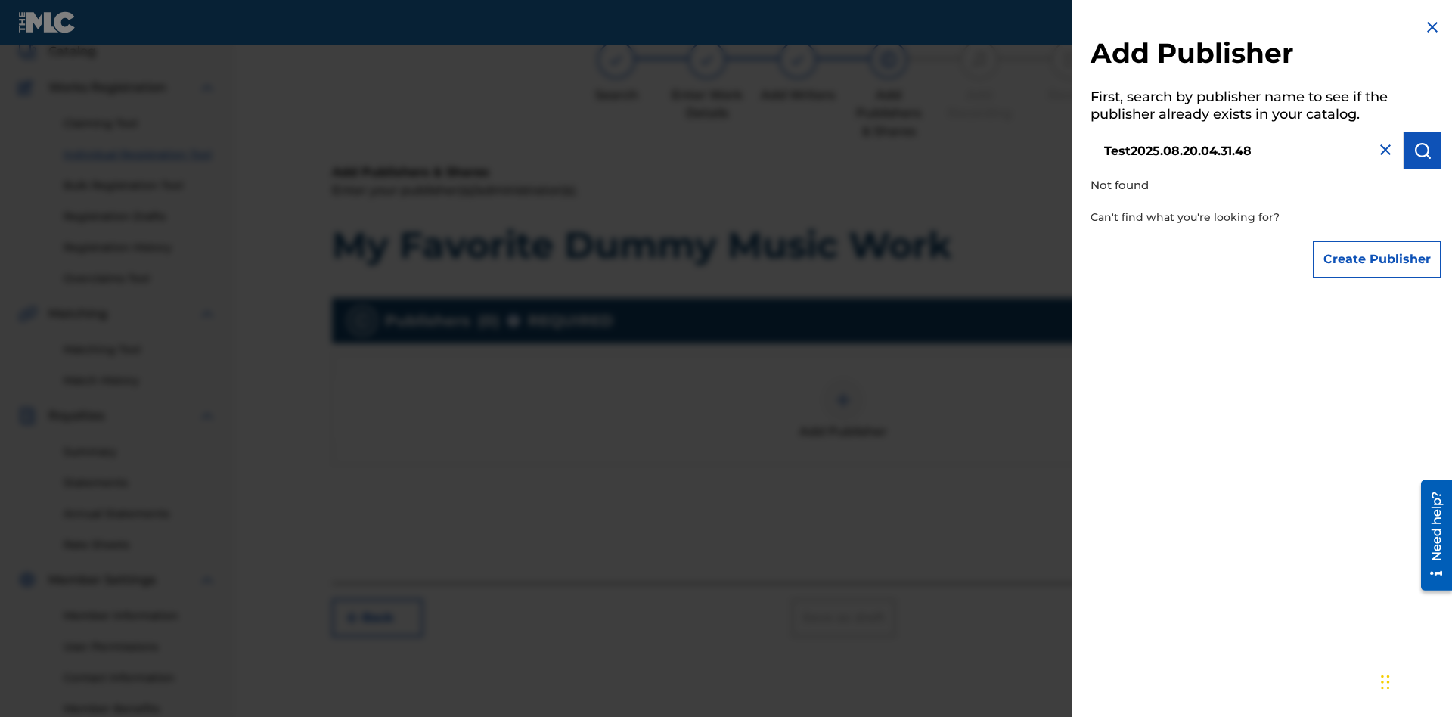
click at [1378, 259] on button "Create Publisher" at bounding box center [1377, 260] width 129 height 38
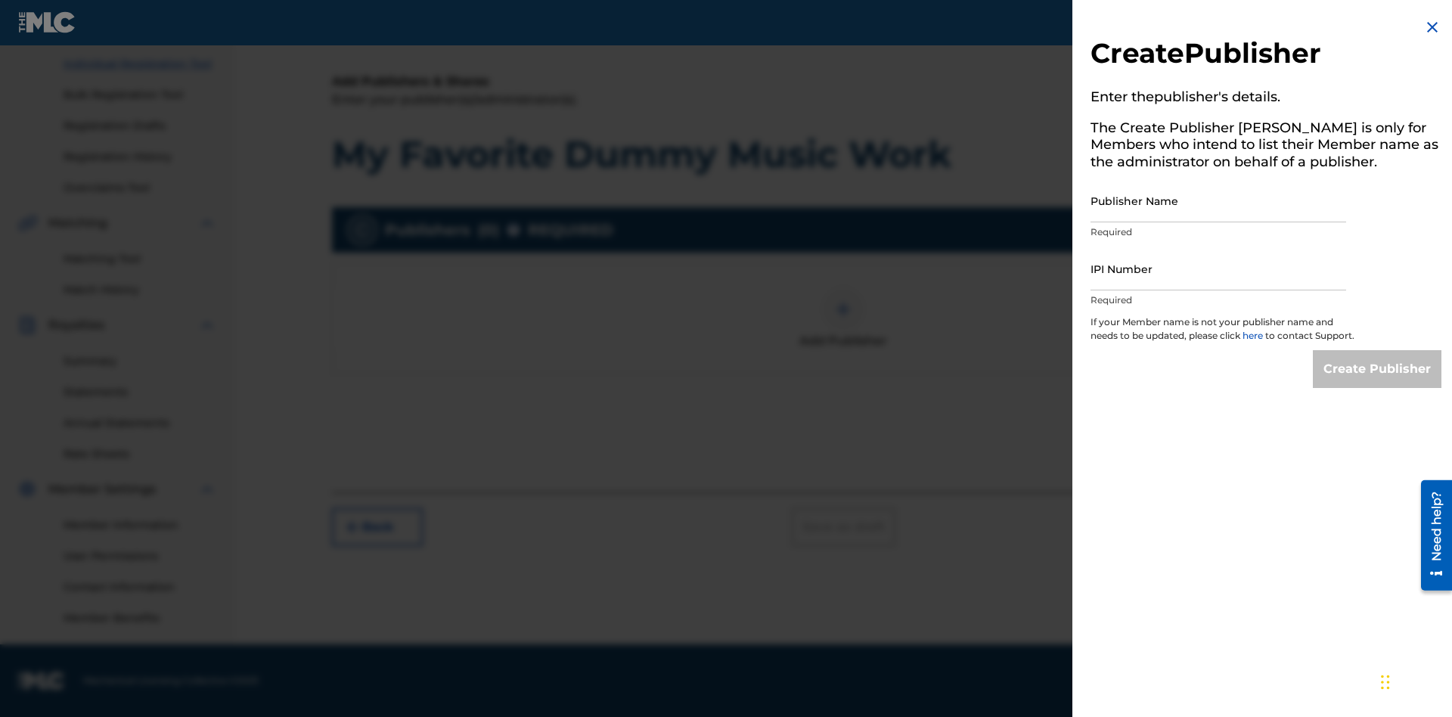
click at [1219, 200] on input "Publisher Name" at bounding box center [1219, 200] width 256 height 43
type input "Test2025.08.20.04.31.53"
click at [1219, 269] on input "IPI Number" at bounding box center [1219, 268] width 256 height 43
type input "00595839777"
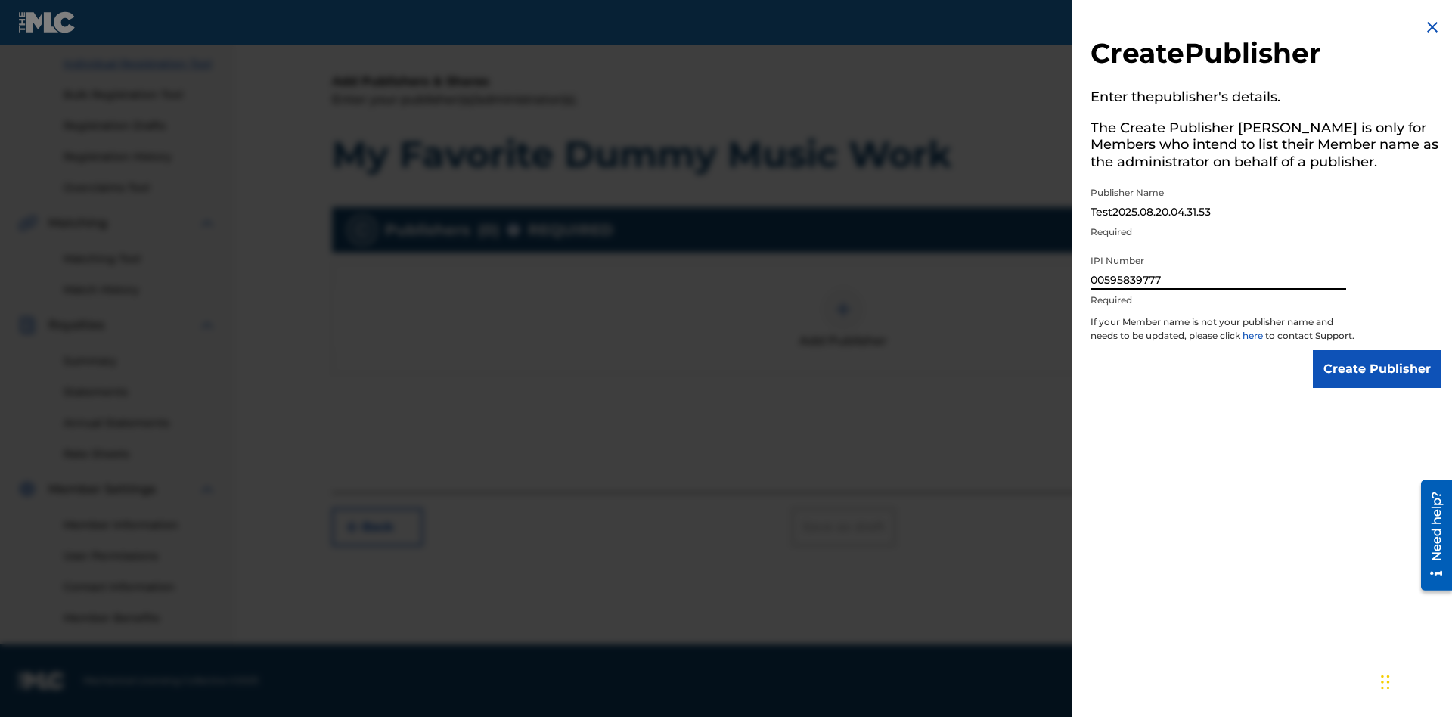
click at [1378, 383] on input "Create Publisher" at bounding box center [1377, 369] width 129 height 38
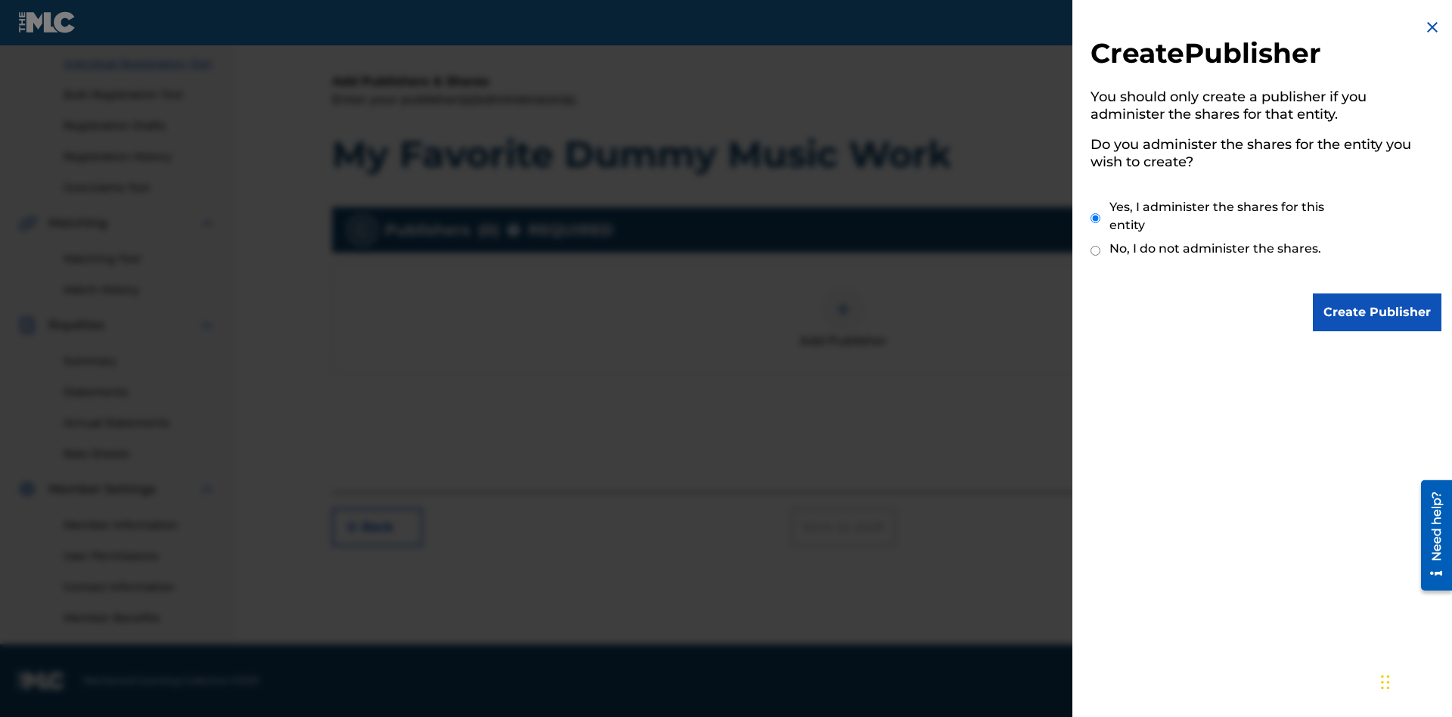
click at [1096, 218] on input "Yes, I administer the shares for this entity" at bounding box center [1096, 218] width 10 height 33
click at [1378, 312] on input "Create Publisher" at bounding box center [1377, 313] width 129 height 38
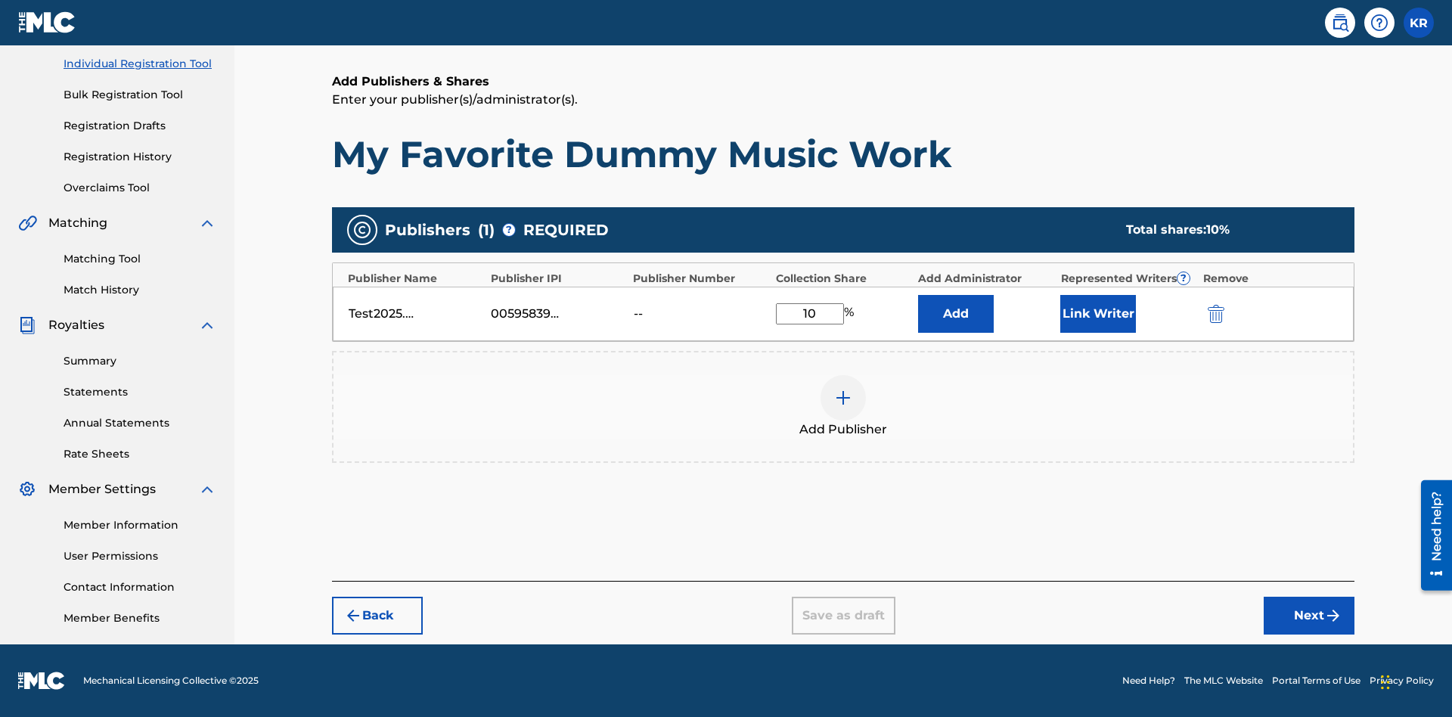
type input "10"
click at [1098, 313] on button "Link Writer" at bounding box center [1099, 314] width 76 height 38
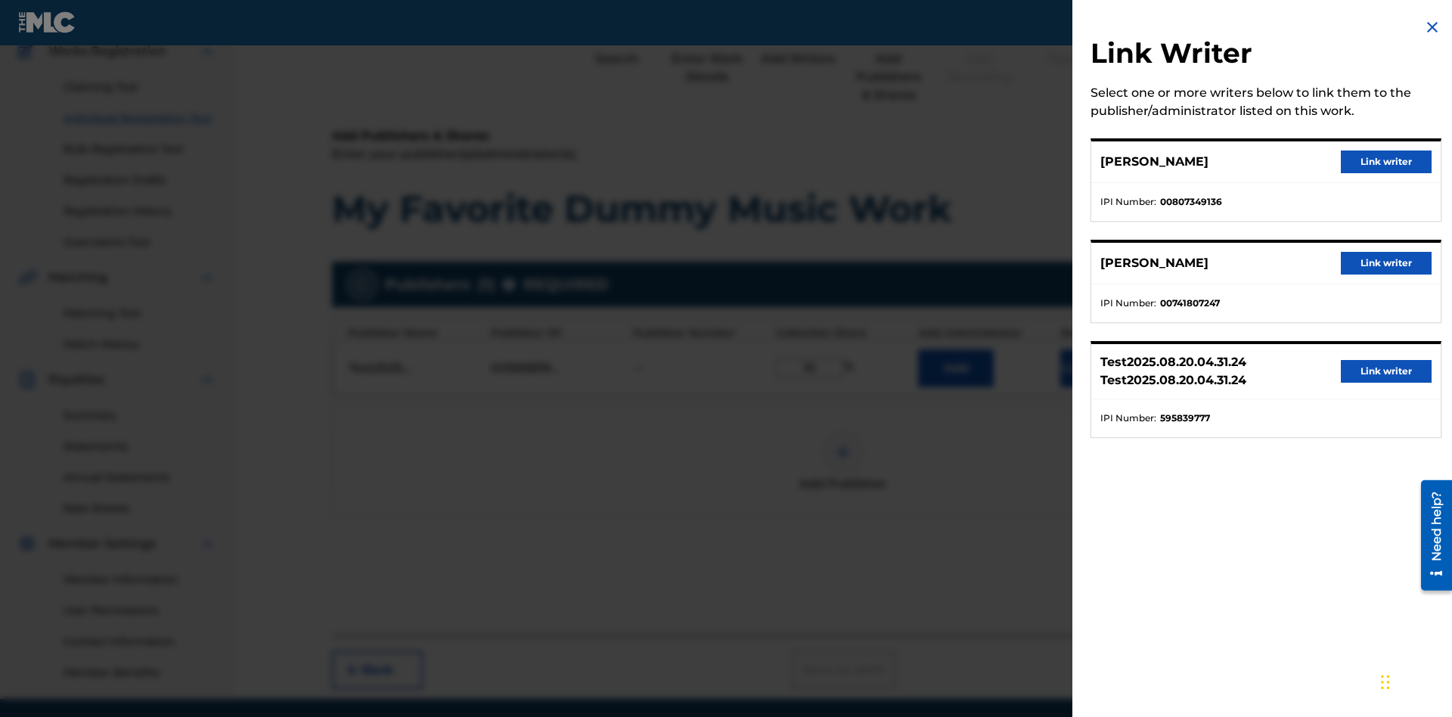
click at [1387, 162] on button "Link writer" at bounding box center [1386, 162] width 91 height 23
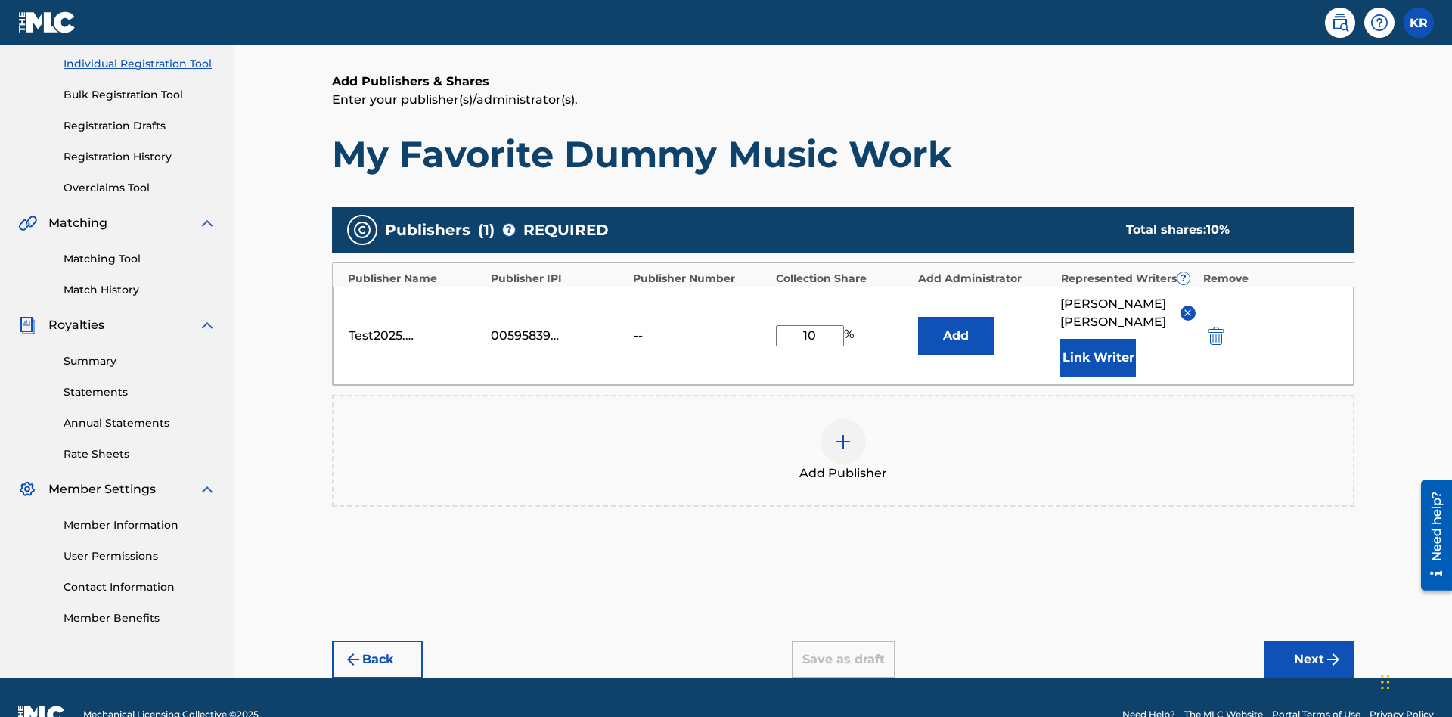
click at [1098, 339] on button "Link Writer" at bounding box center [1099, 358] width 76 height 38
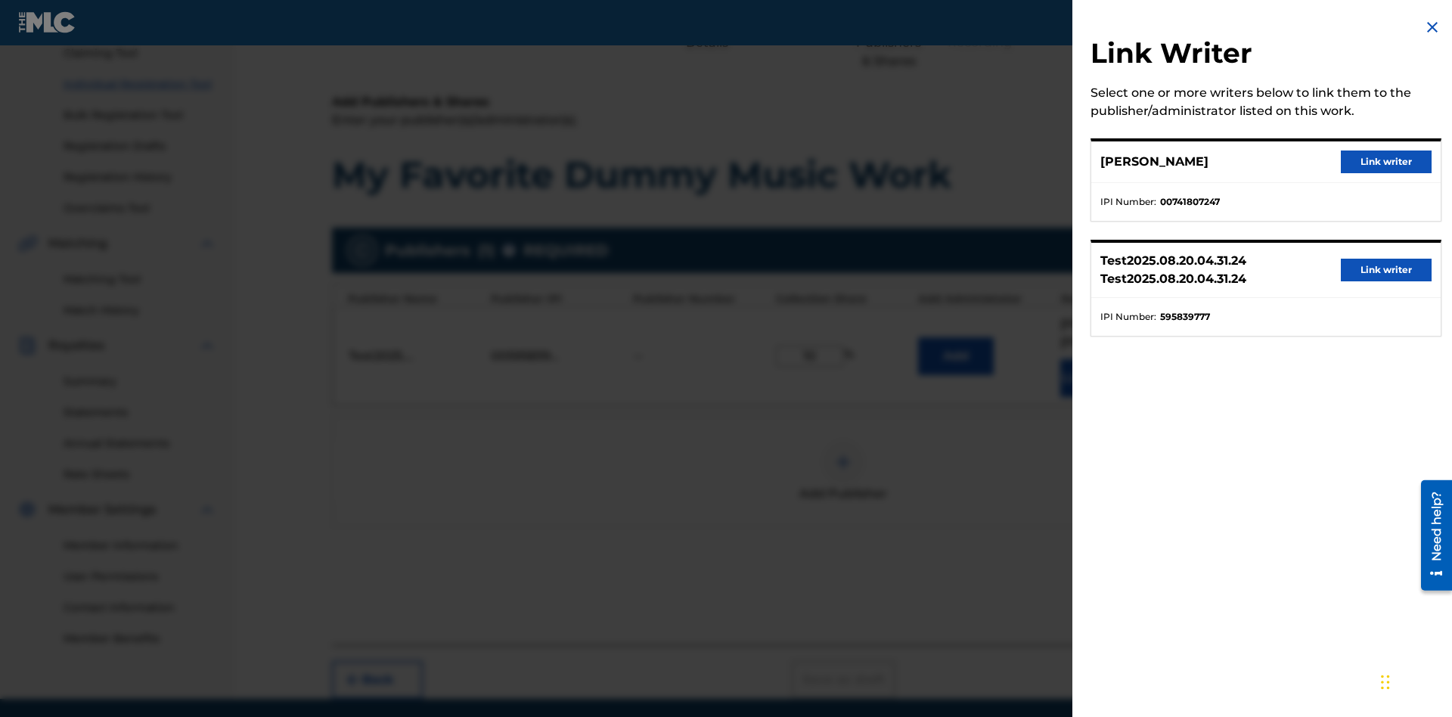
click at [1387, 162] on button "Link writer" at bounding box center [1386, 162] width 91 height 23
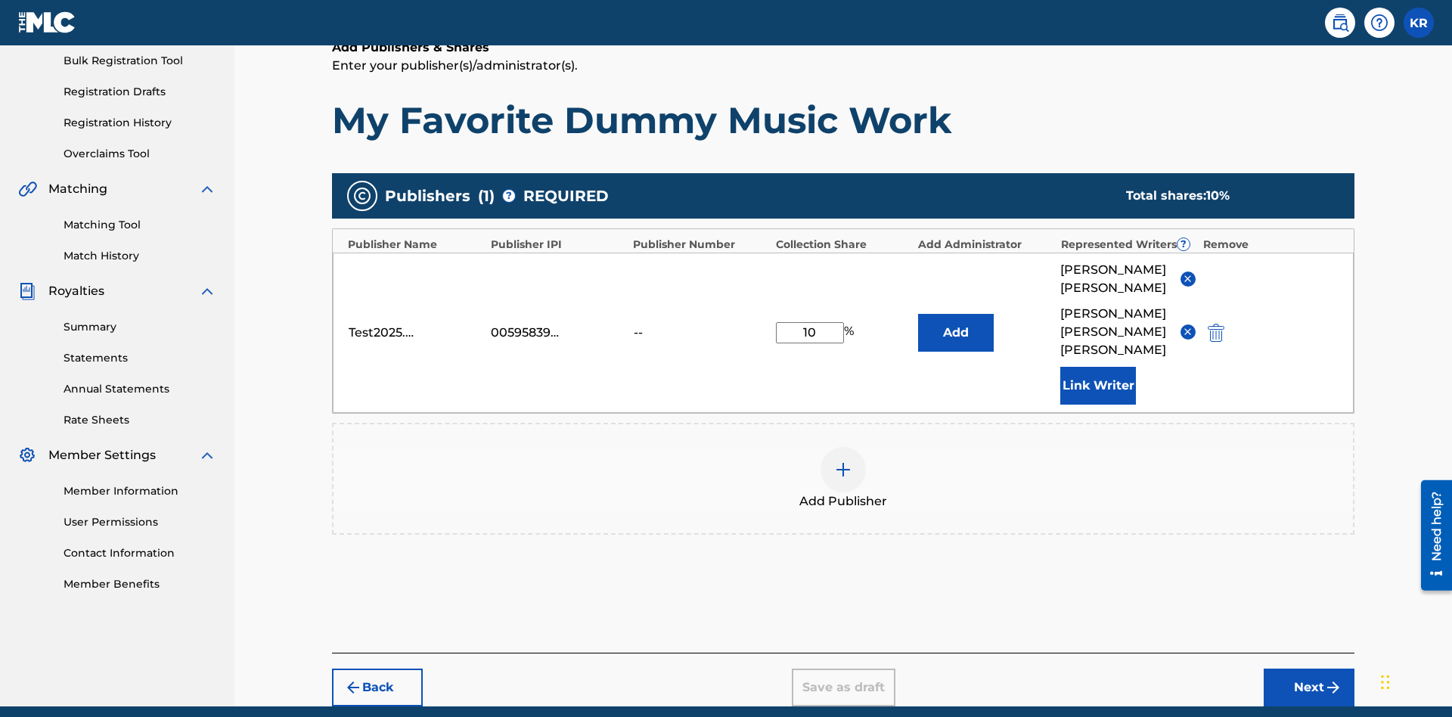
click at [1098, 367] on button "Link Writer" at bounding box center [1099, 386] width 76 height 38
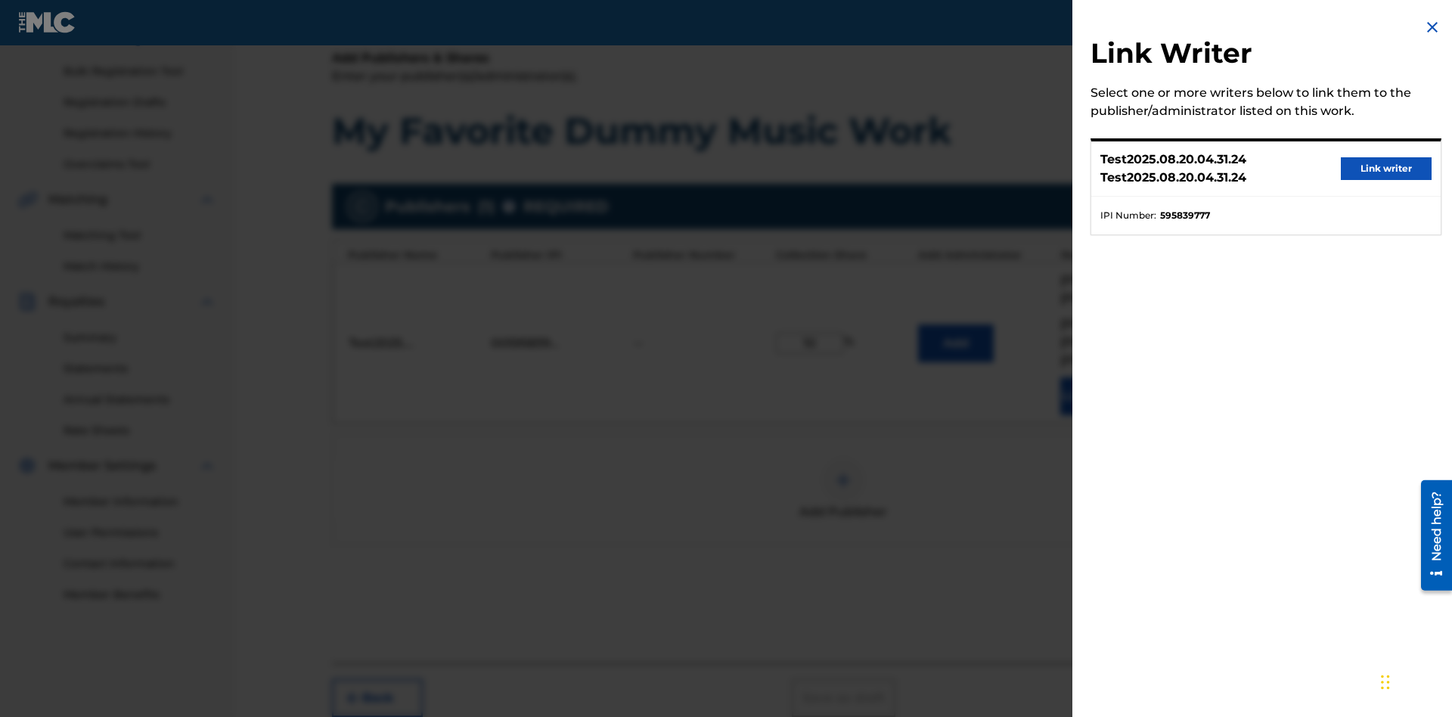
click at [1387, 169] on button "Link writer" at bounding box center [1386, 168] width 91 height 23
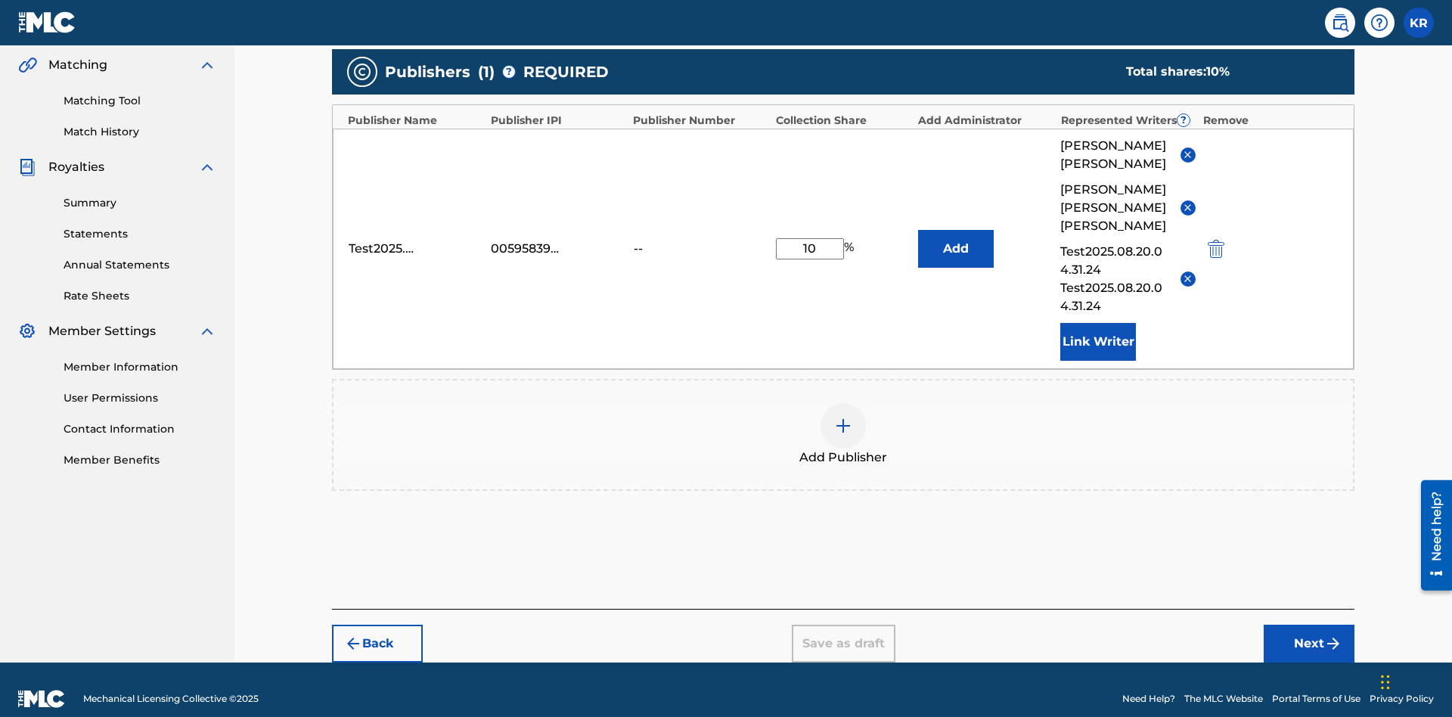
click at [1098, 323] on button "Link Writer" at bounding box center [1099, 342] width 76 height 38
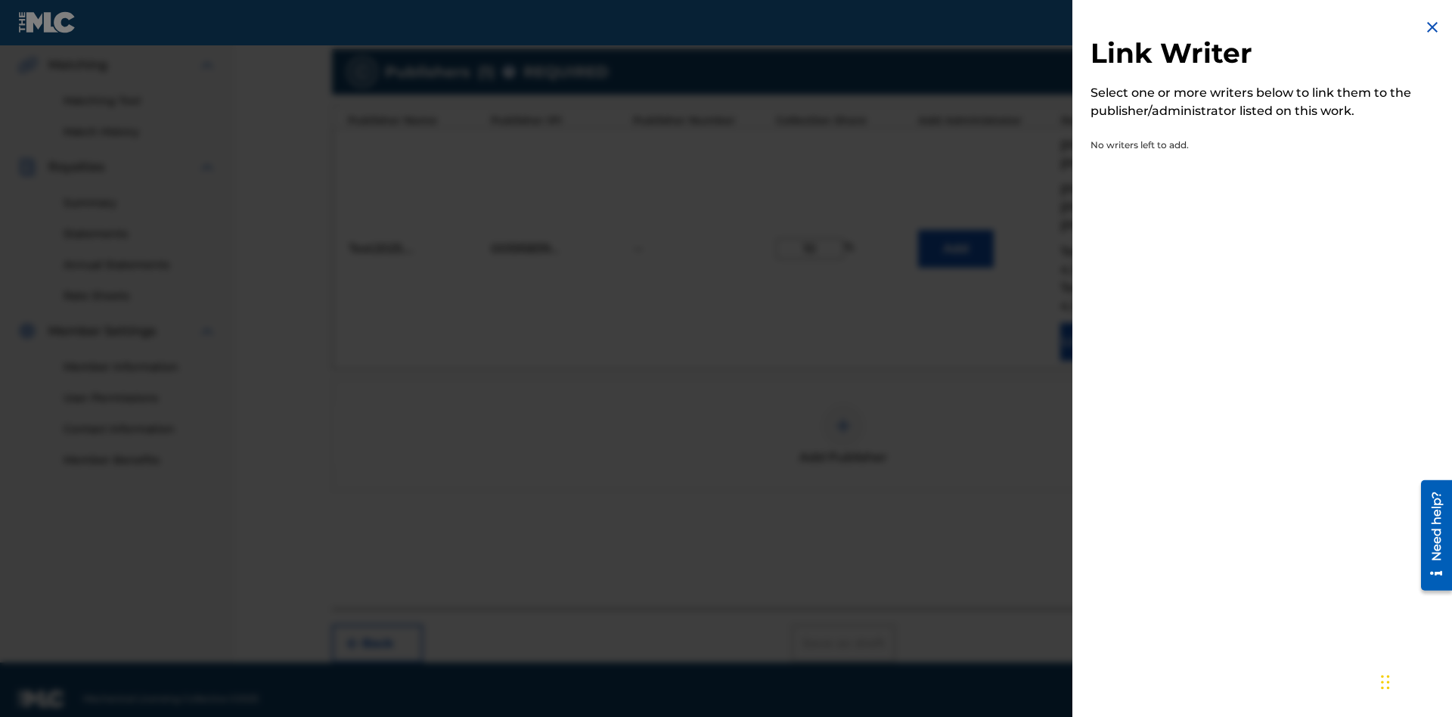
click at [1433, 27] on img at bounding box center [1433, 27] width 18 height 18
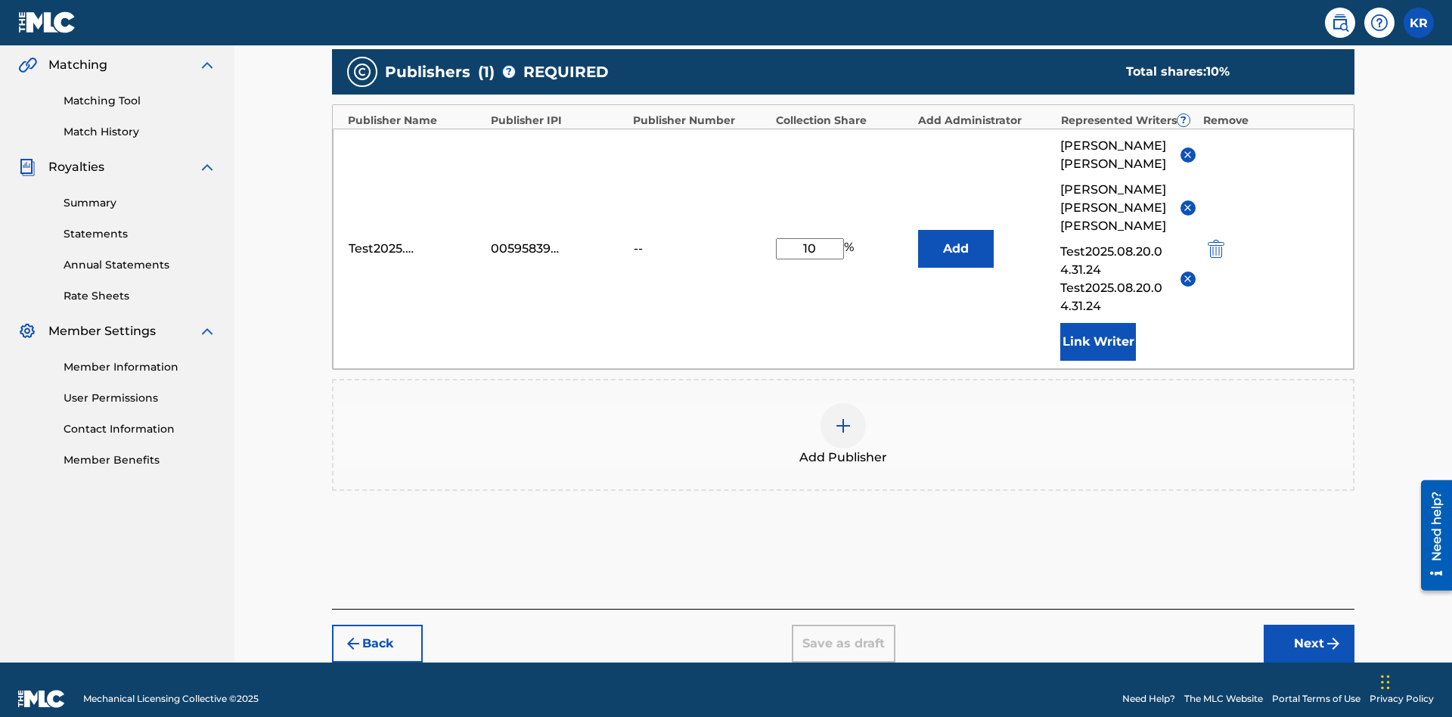
click at [844, 417] on img at bounding box center [843, 426] width 18 height 18
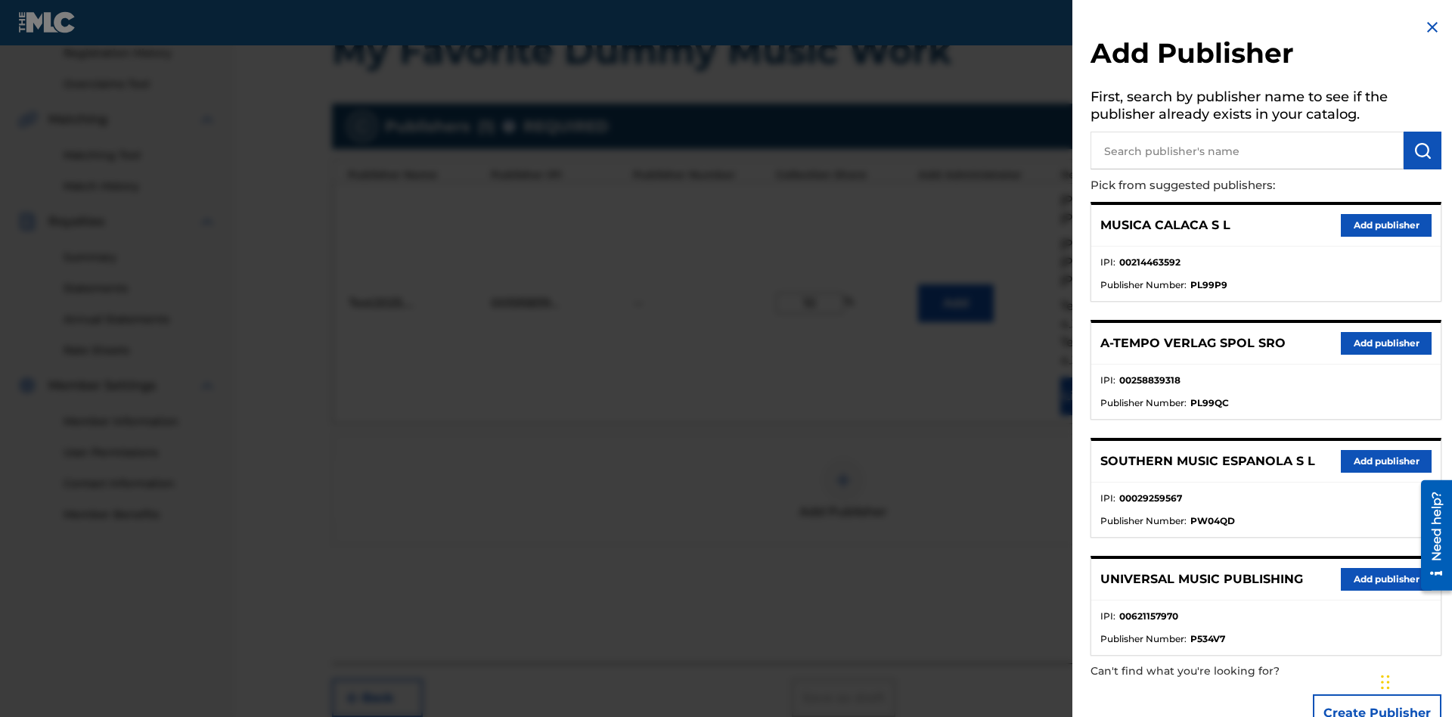
click at [1247, 151] on input "text" at bounding box center [1247, 151] width 313 height 38
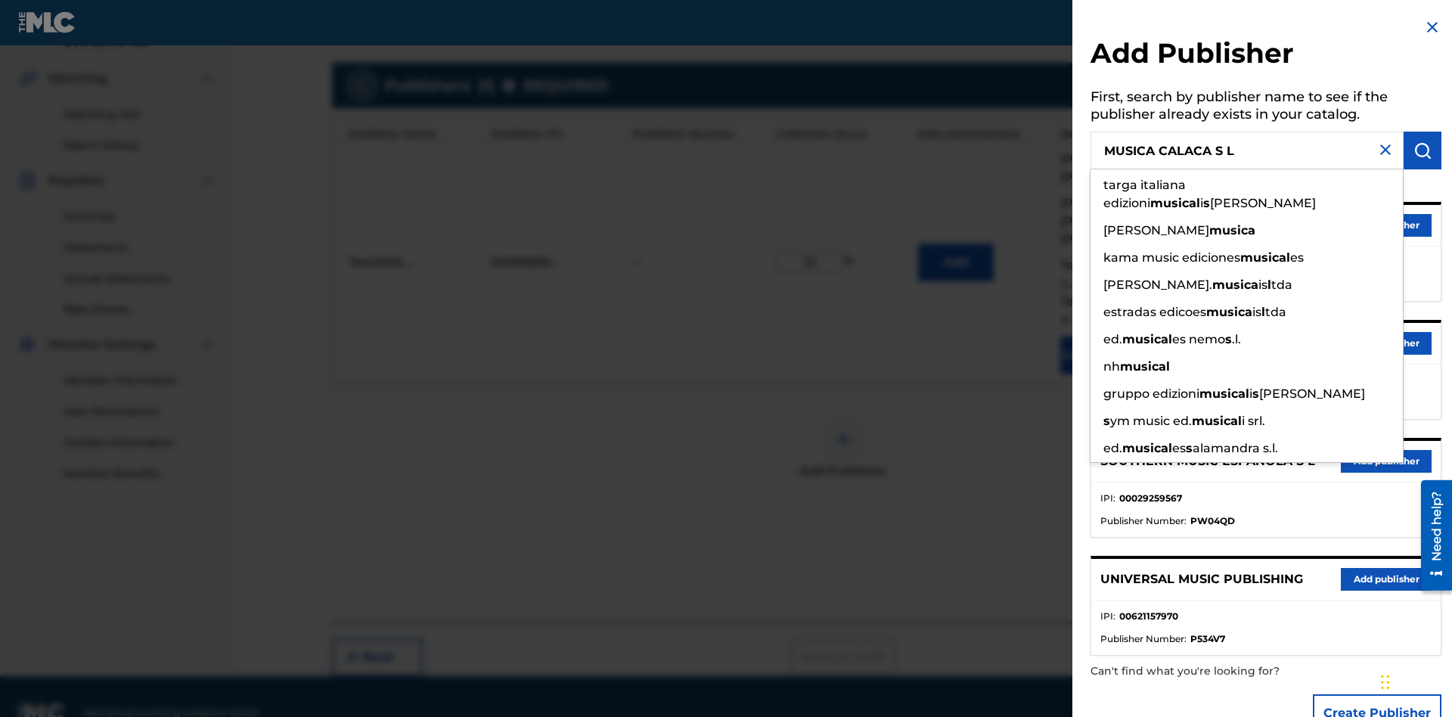
type input "MUSICA CALACA S L"
click at [1423, 151] on img "submit" at bounding box center [1423, 150] width 18 height 18
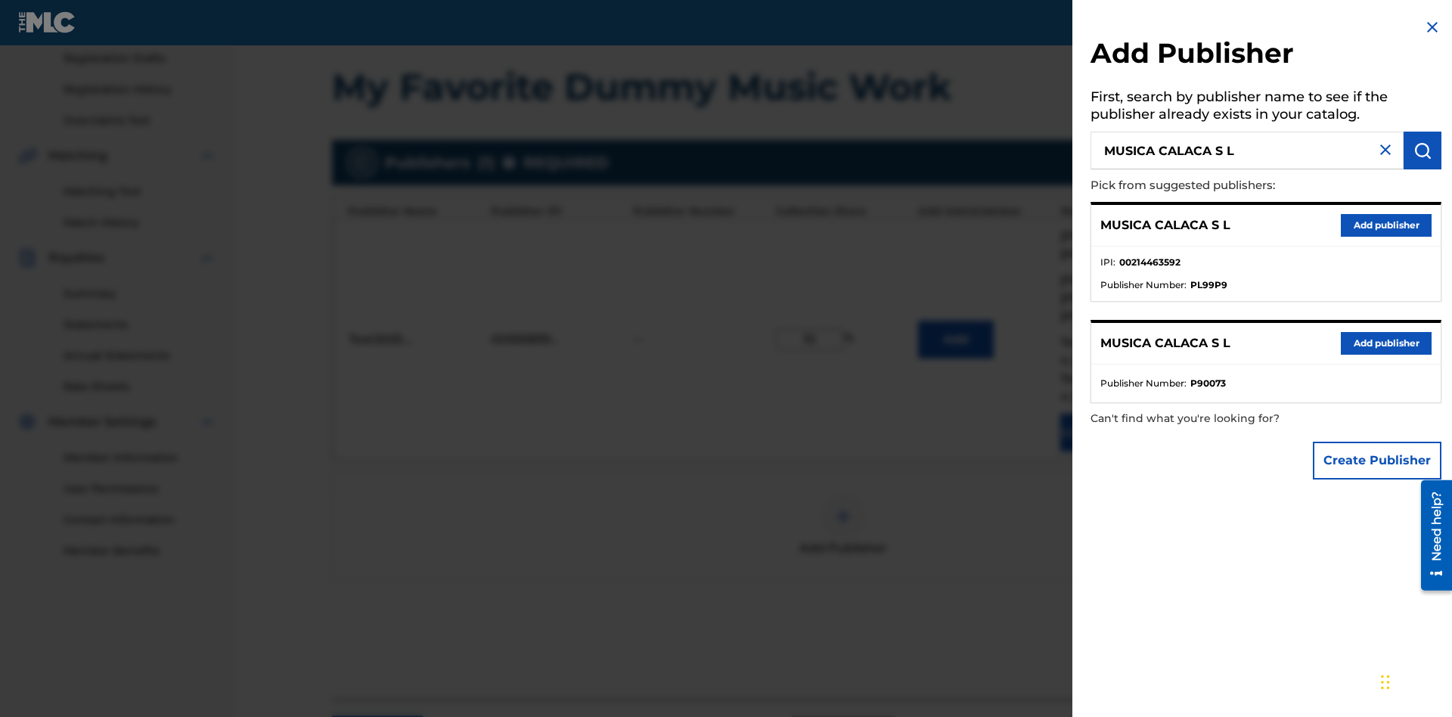
click at [1378, 460] on button "Create Publisher" at bounding box center [1377, 461] width 129 height 38
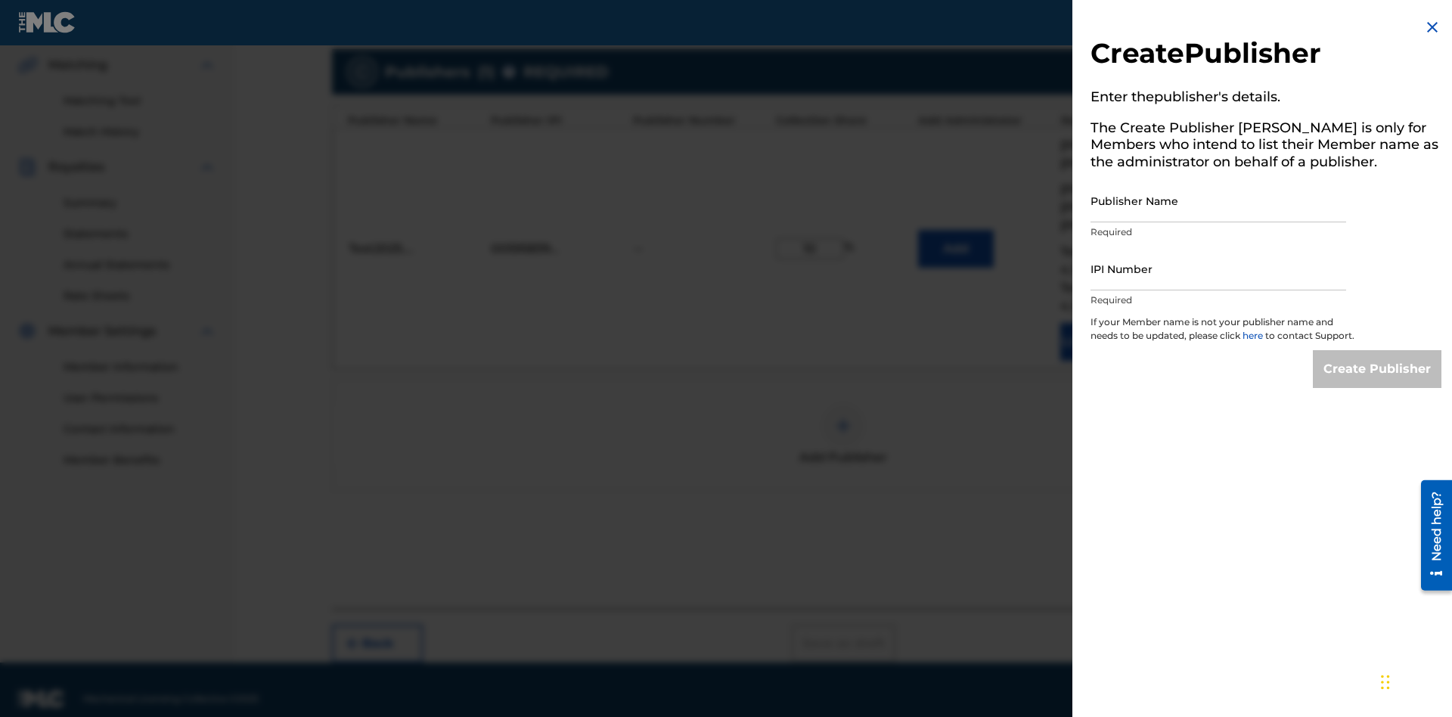
click at [1219, 200] on input "Publisher Name" at bounding box center [1219, 200] width 256 height 43
type input "MUSICA CALACA S L"
click at [1219, 269] on input "IPI Number" at bounding box center [1219, 268] width 256 height 43
type input "00214463592"
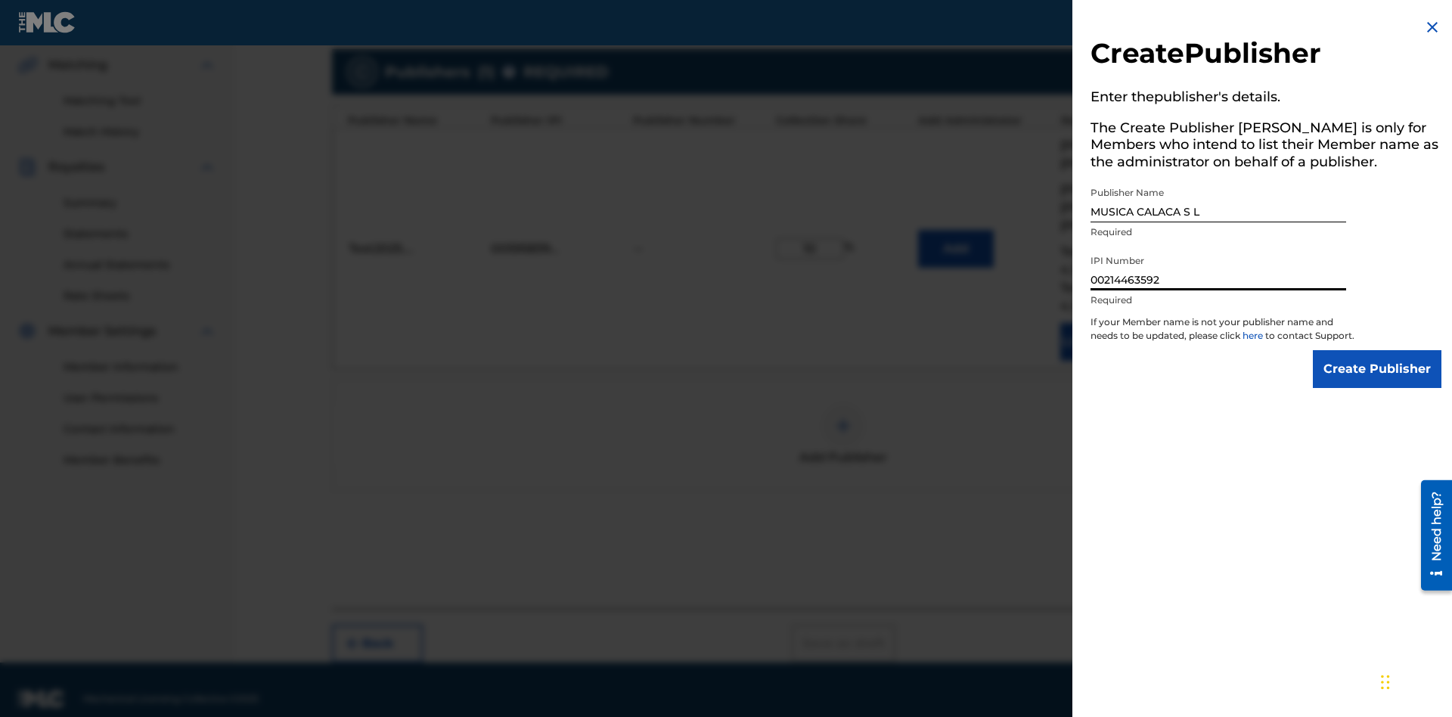
click at [1378, 383] on input "Create Publisher" at bounding box center [1377, 369] width 129 height 38
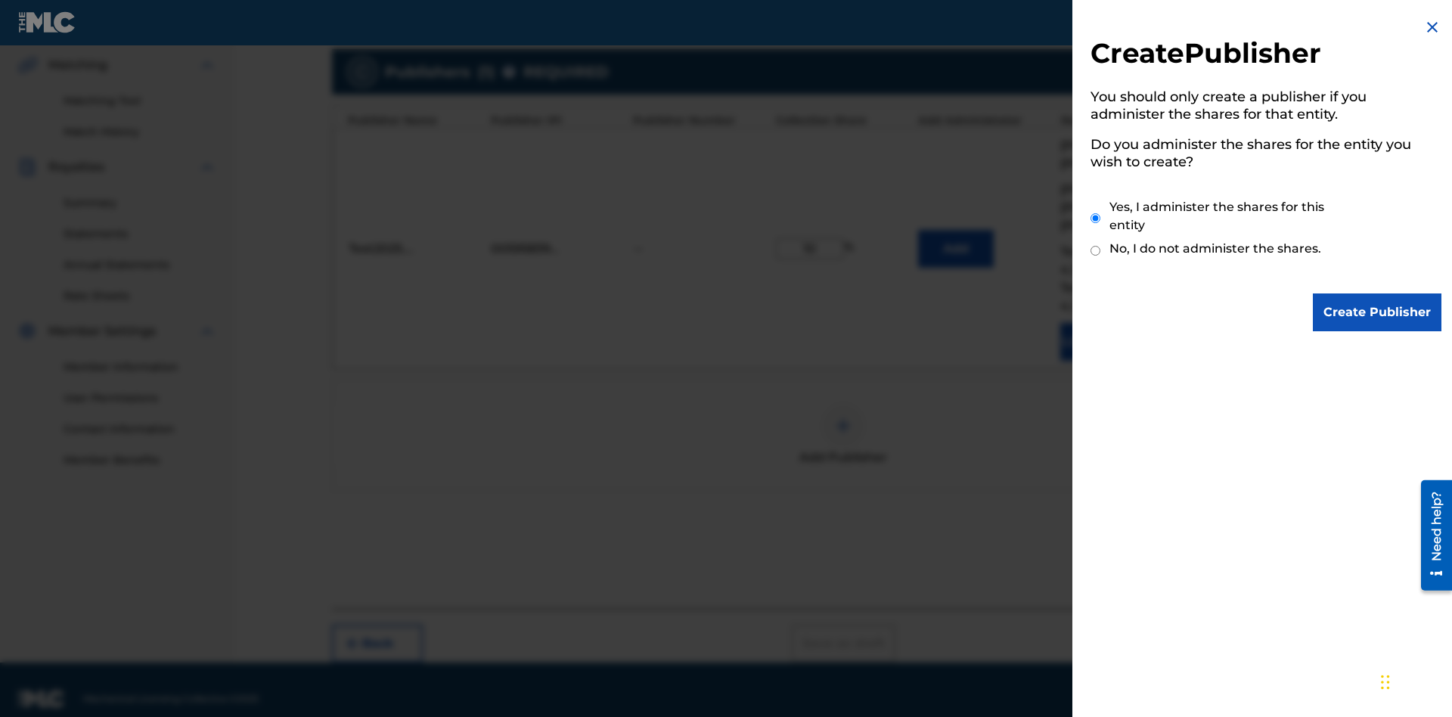
click at [1096, 218] on input "Yes, I administer the shares for this entity" at bounding box center [1096, 218] width 10 height 33
click at [1378, 312] on input "Create Publisher" at bounding box center [1377, 313] width 129 height 38
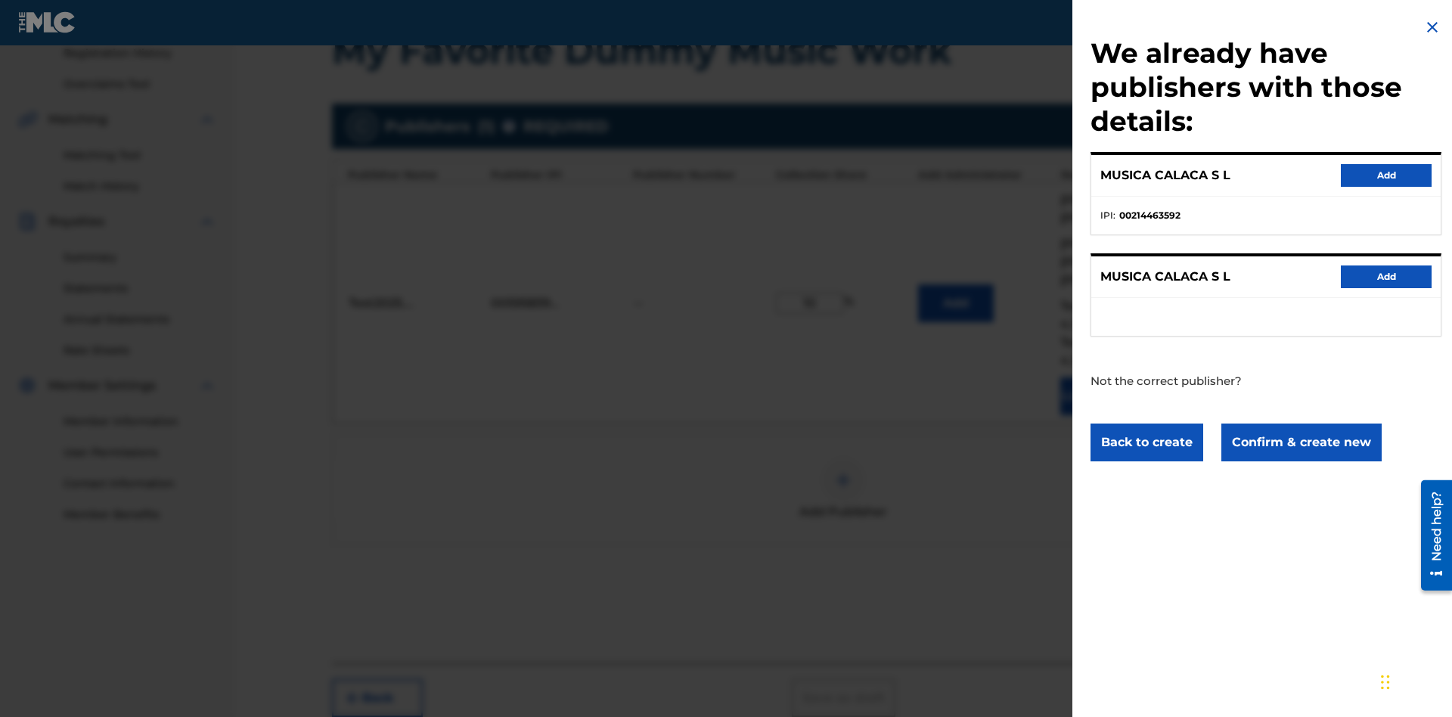
click at [1300, 442] on button "Confirm & create new" at bounding box center [1302, 443] width 160 height 38
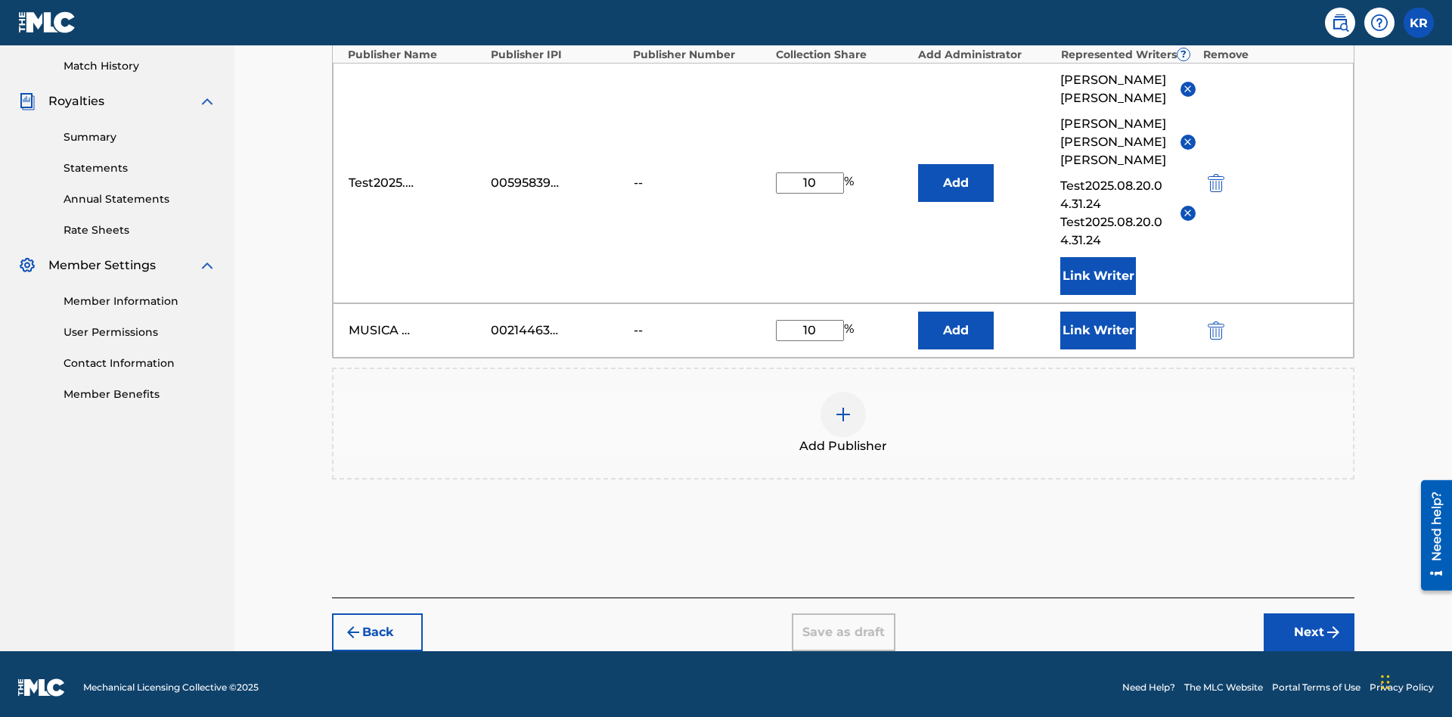
scroll to position [402, 0]
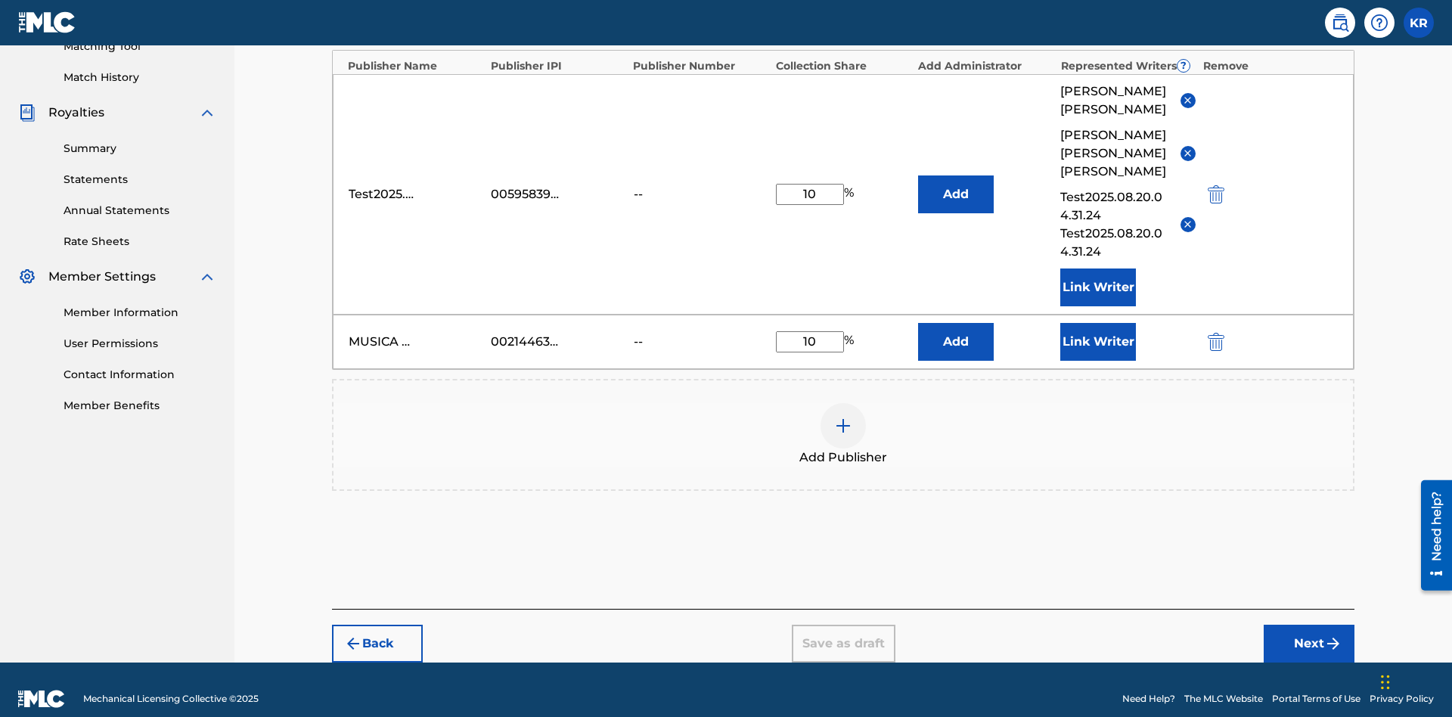
type input "10"
click at [1098, 323] on button "Link Writer" at bounding box center [1099, 342] width 76 height 38
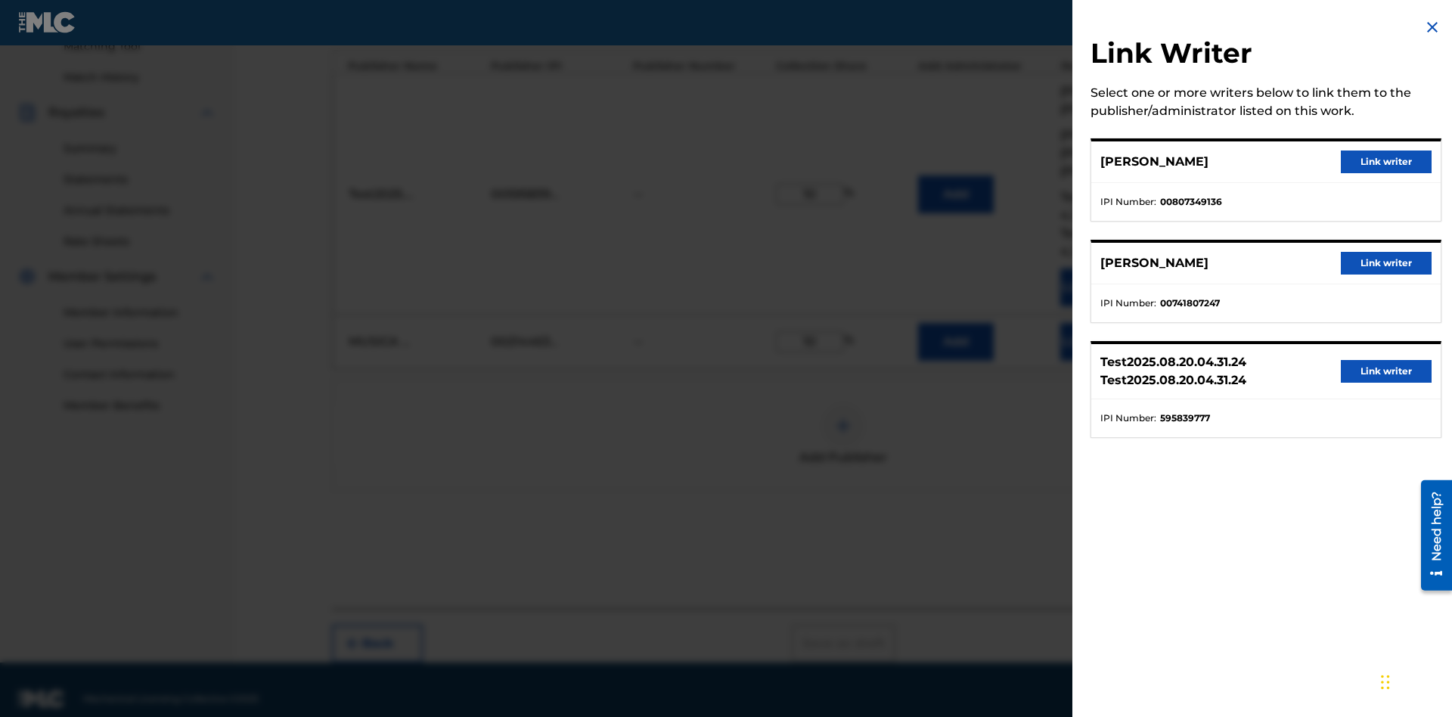
click at [1387, 162] on button "Link writer" at bounding box center [1386, 162] width 91 height 23
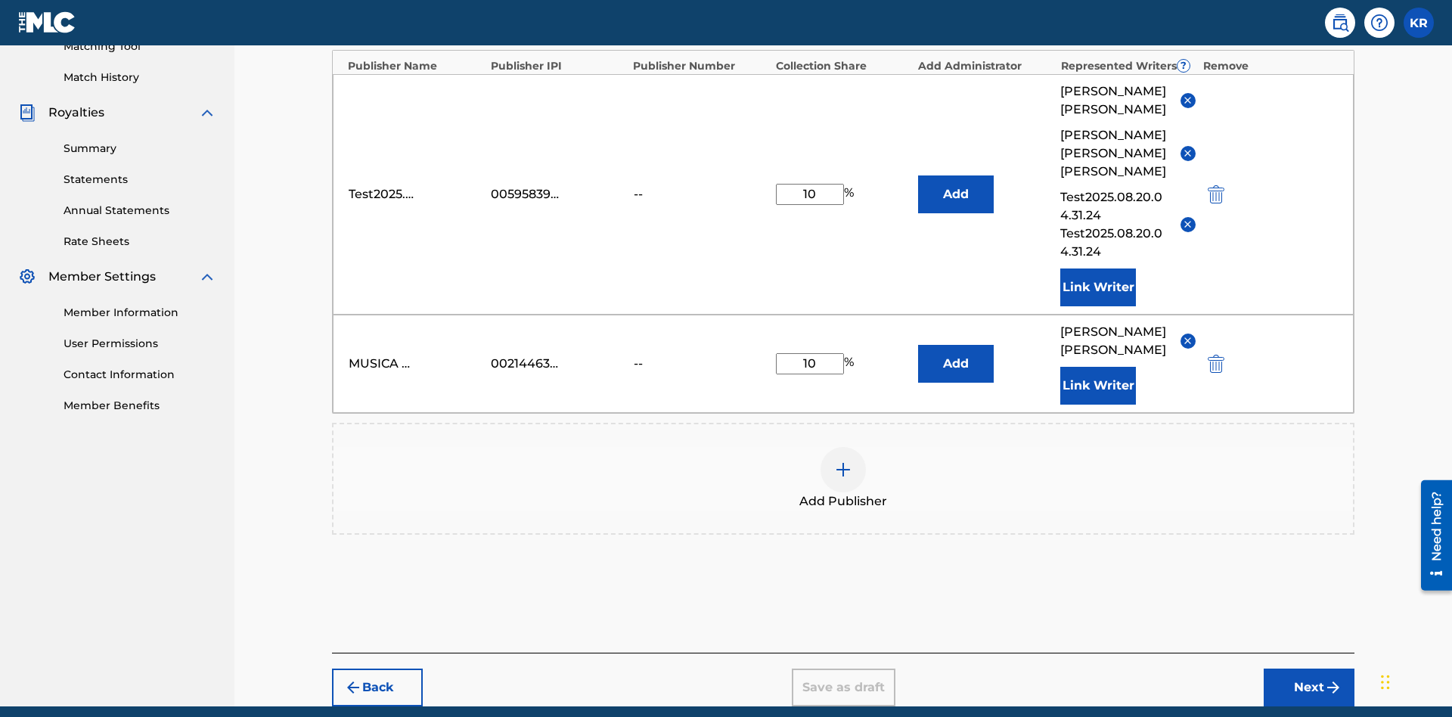
click at [1098, 367] on button "Link Writer" at bounding box center [1099, 386] width 76 height 38
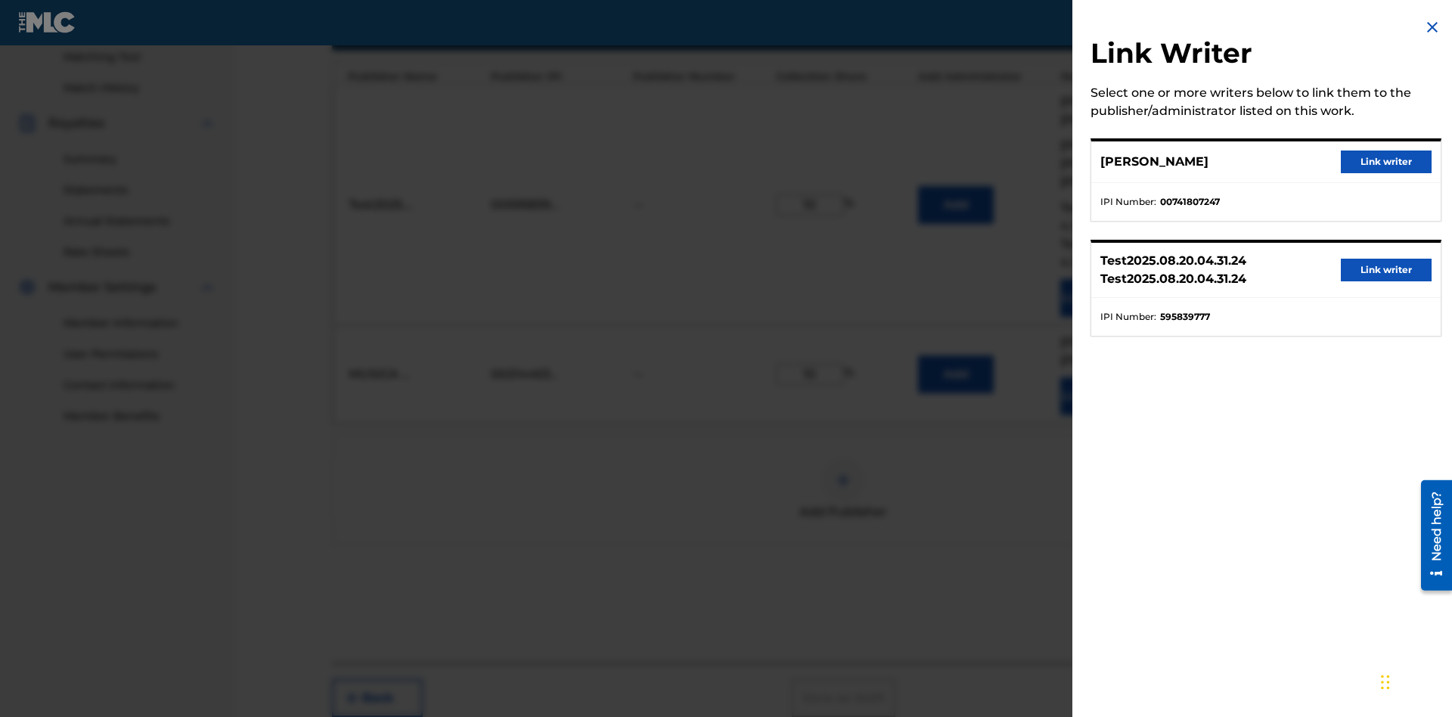
click at [1387, 162] on button "Link writer" at bounding box center [1386, 162] width 91 height 23
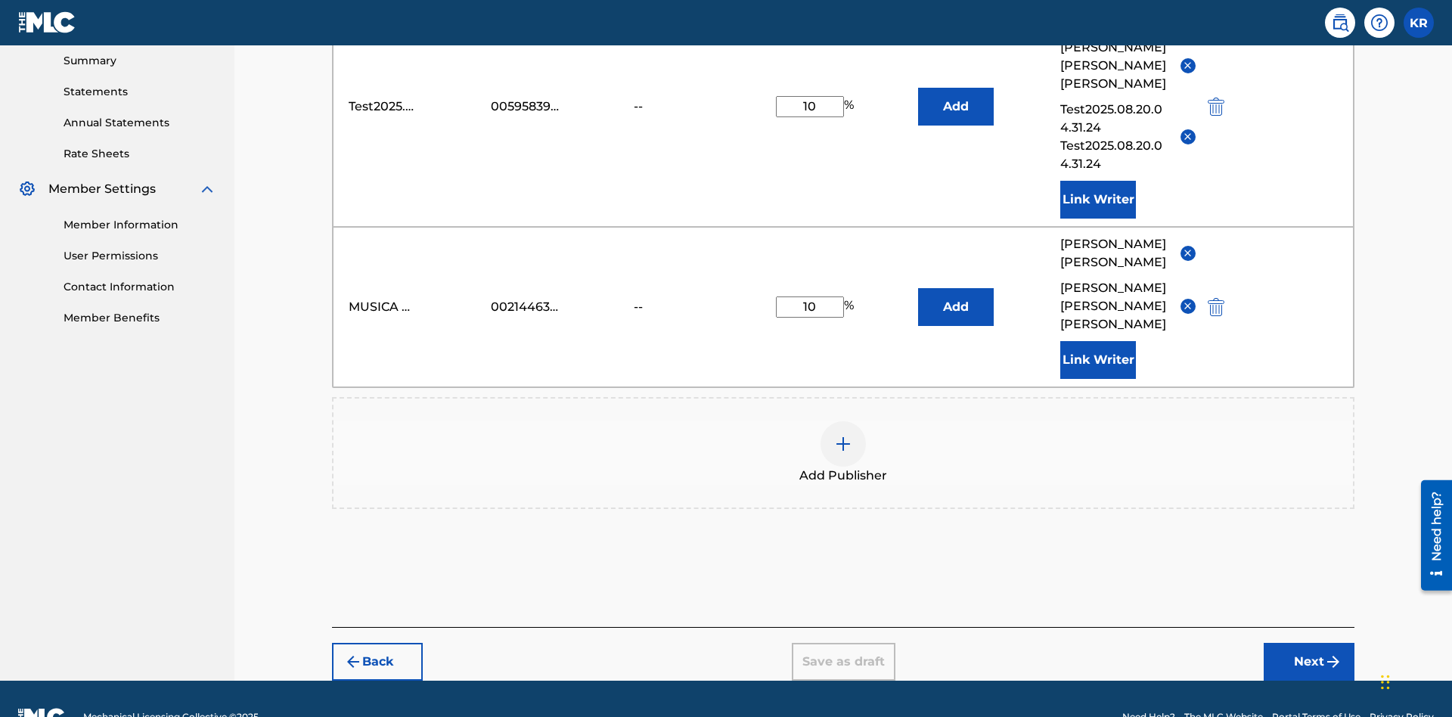
click at [1098, 341] on button "Link Writer" at bounding box center [1099, 360] width 76 height 38
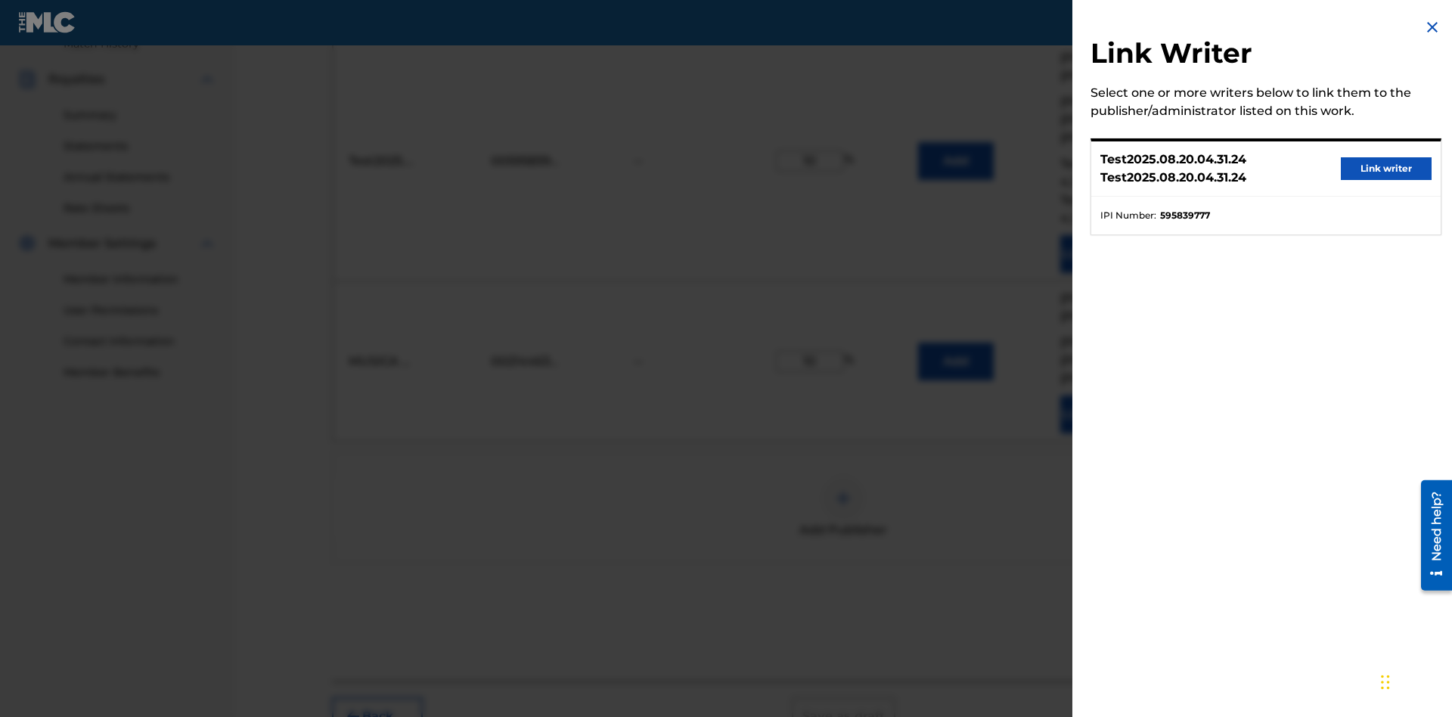
click at [1387, 169] on button "Link writer" at bounding box center [1386, 168] width 91 height 23
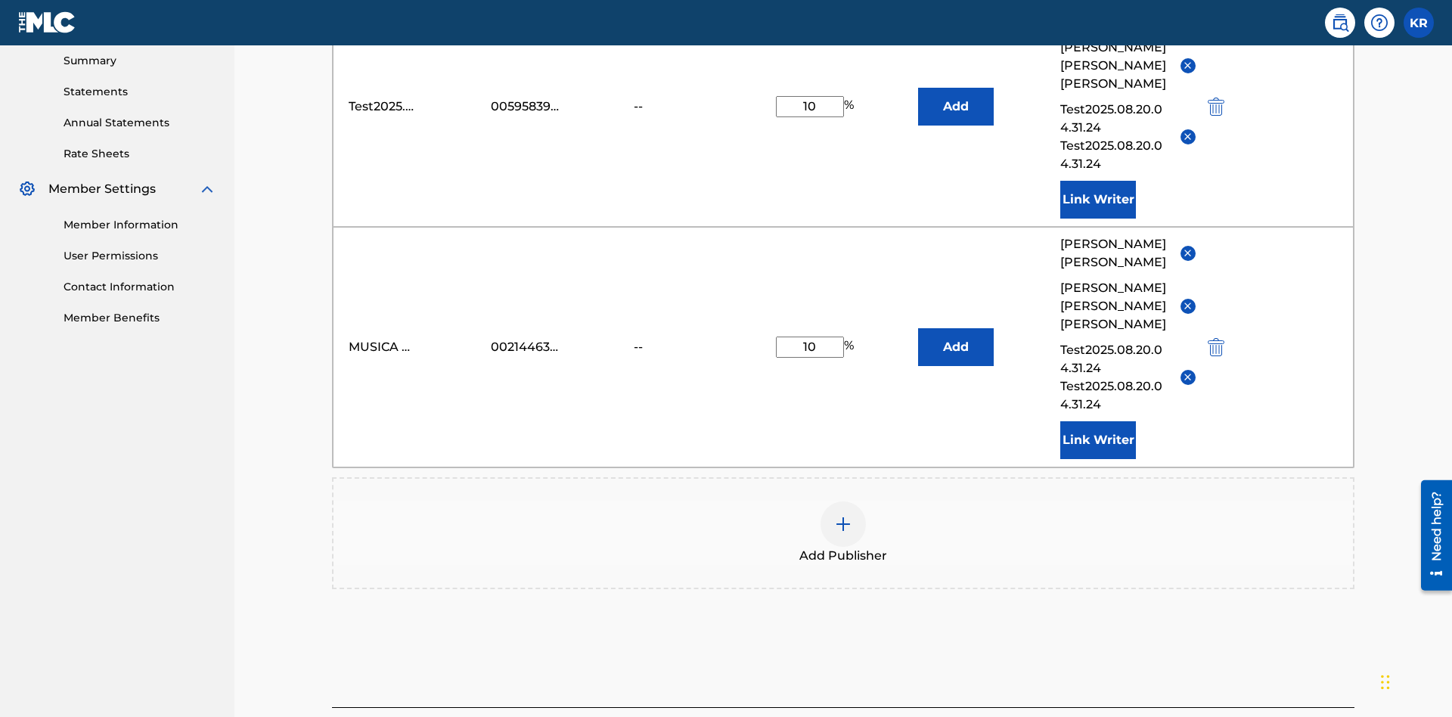
click at [1098, 421] on button "Link Writer" at bounding box center [1099, 440] width 76 height 38
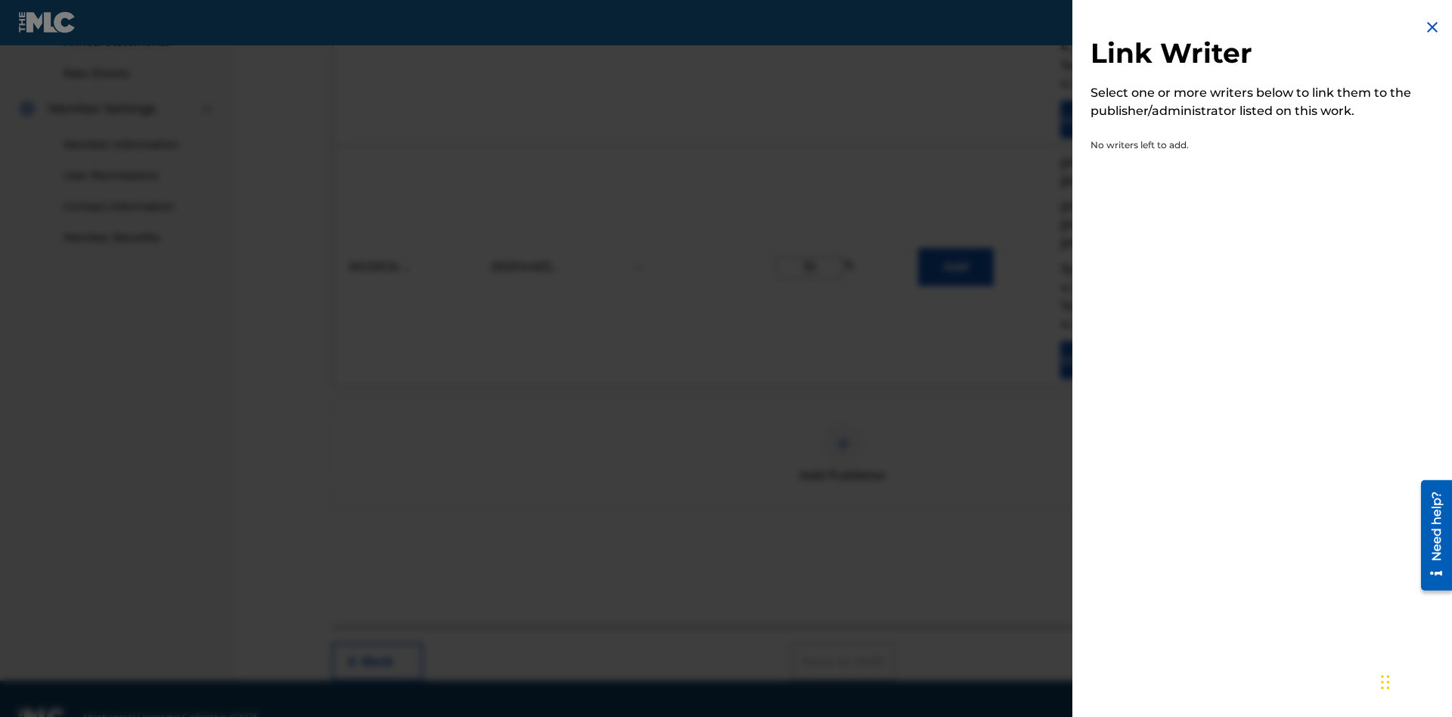
click at [1433, 27] on img at bounding box center [1433, 27] width 18 height 18
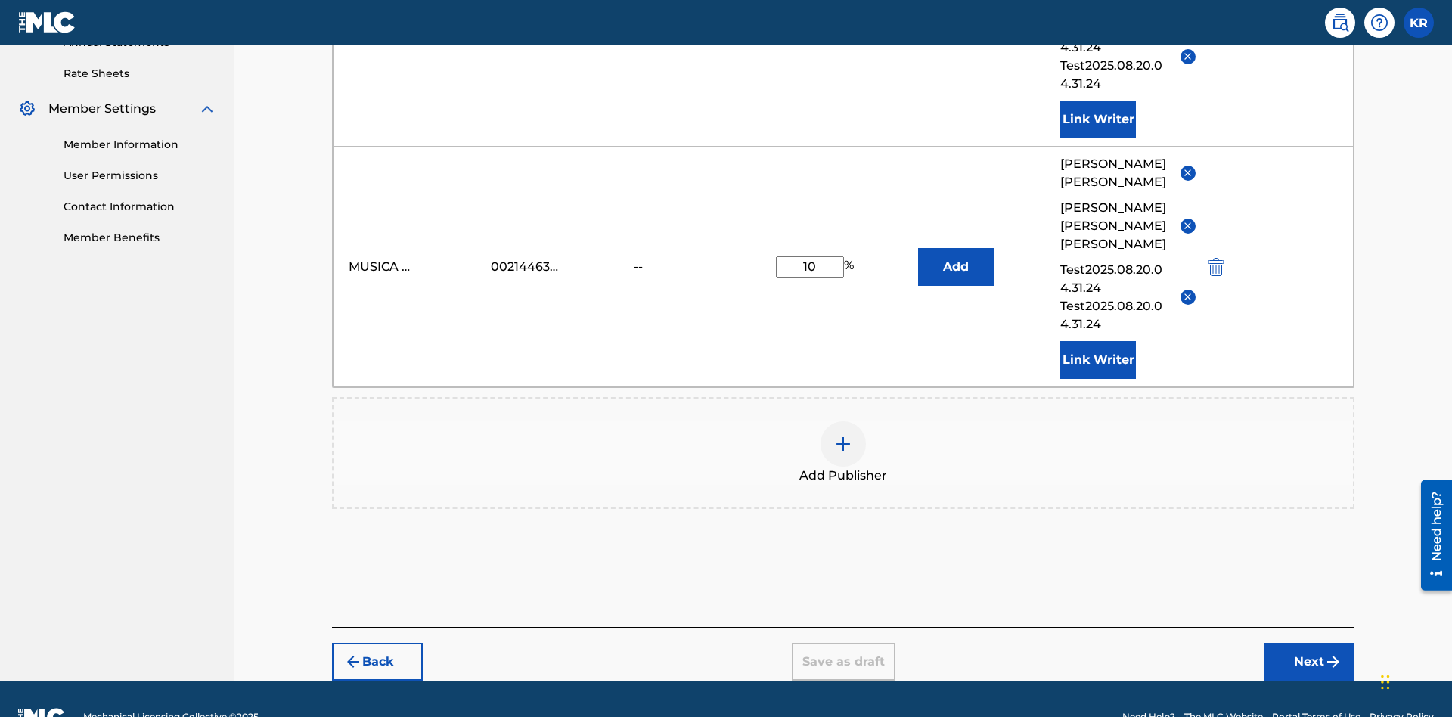
click at [844, 435] on img at bounding box center [843, 444] width 18 height 18
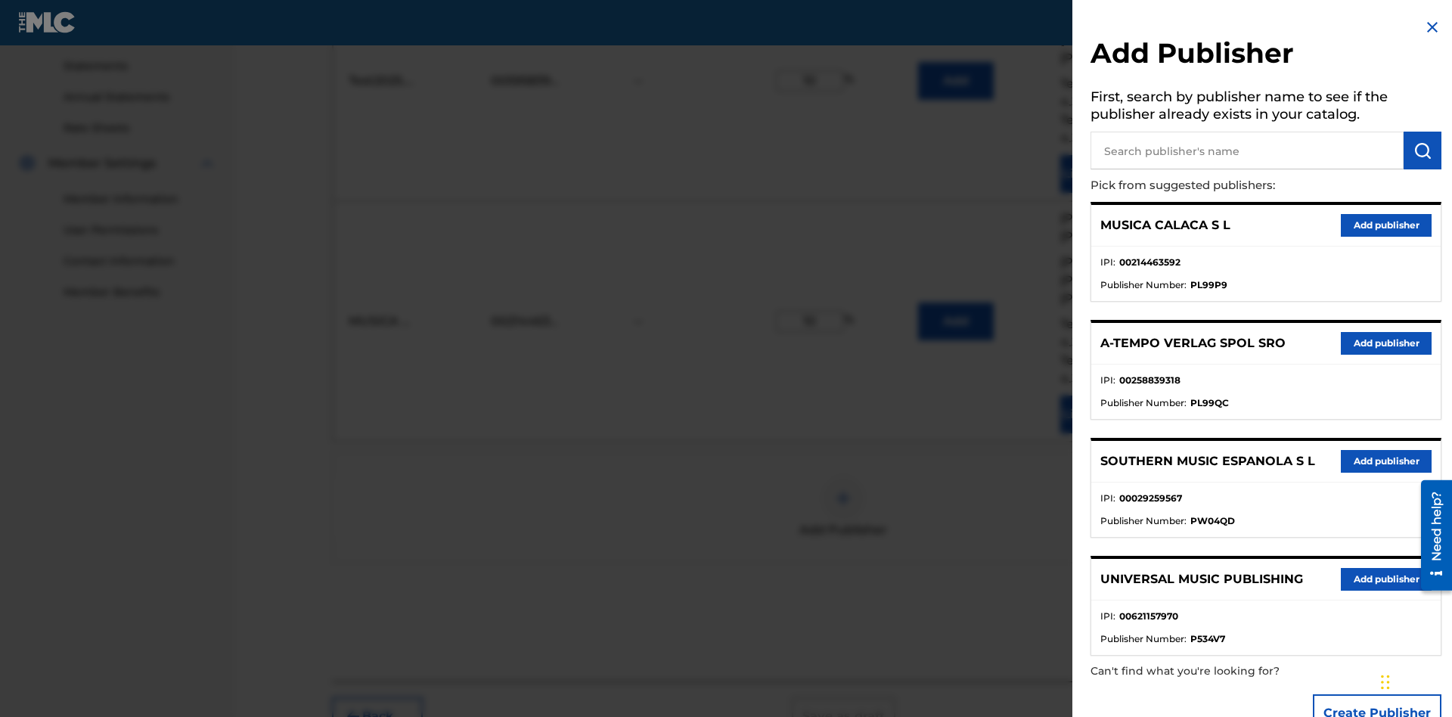
click at [1247, 151] on input "text" at bounding box center [1247, 151] width 313 height 38
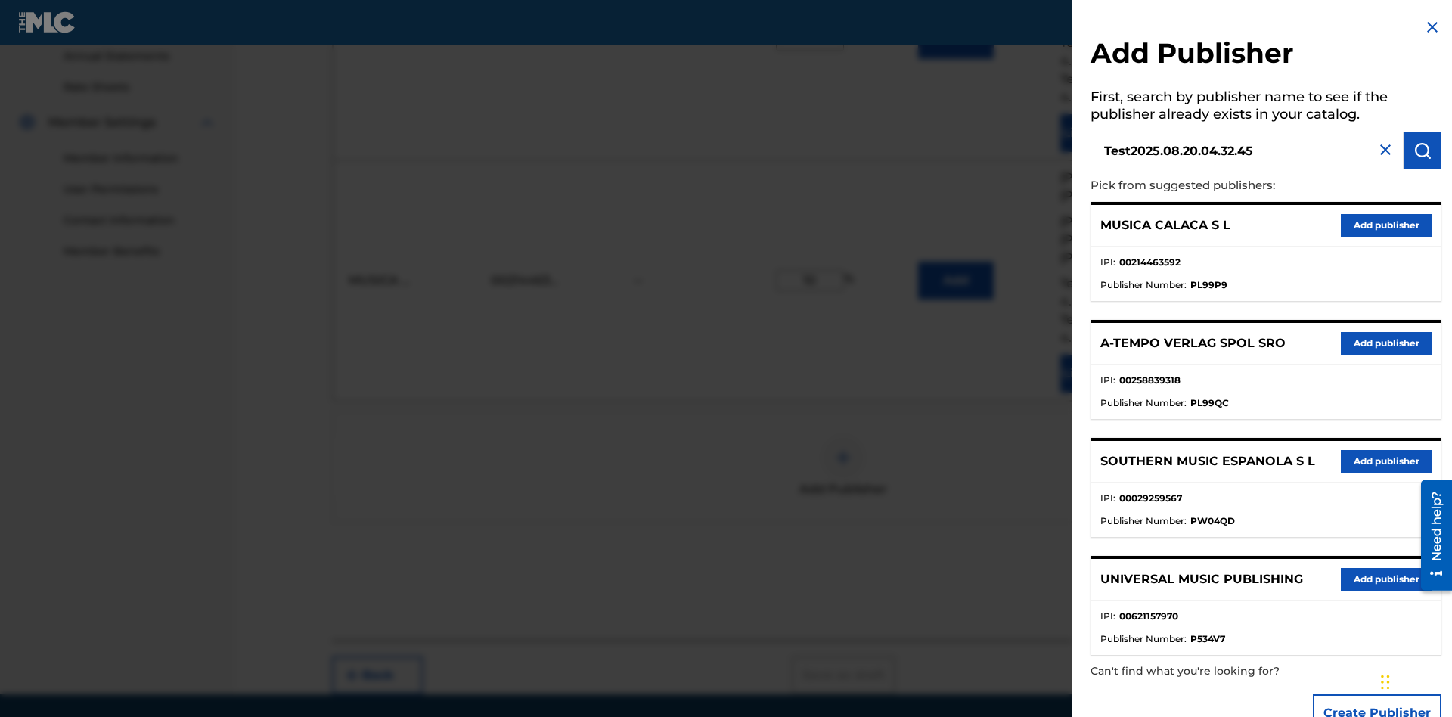
type input "Test2025.08.20.04.32.45"
click at [1423, 151] on img "submit" at bounding box center [1423, 150] width 18 height 18
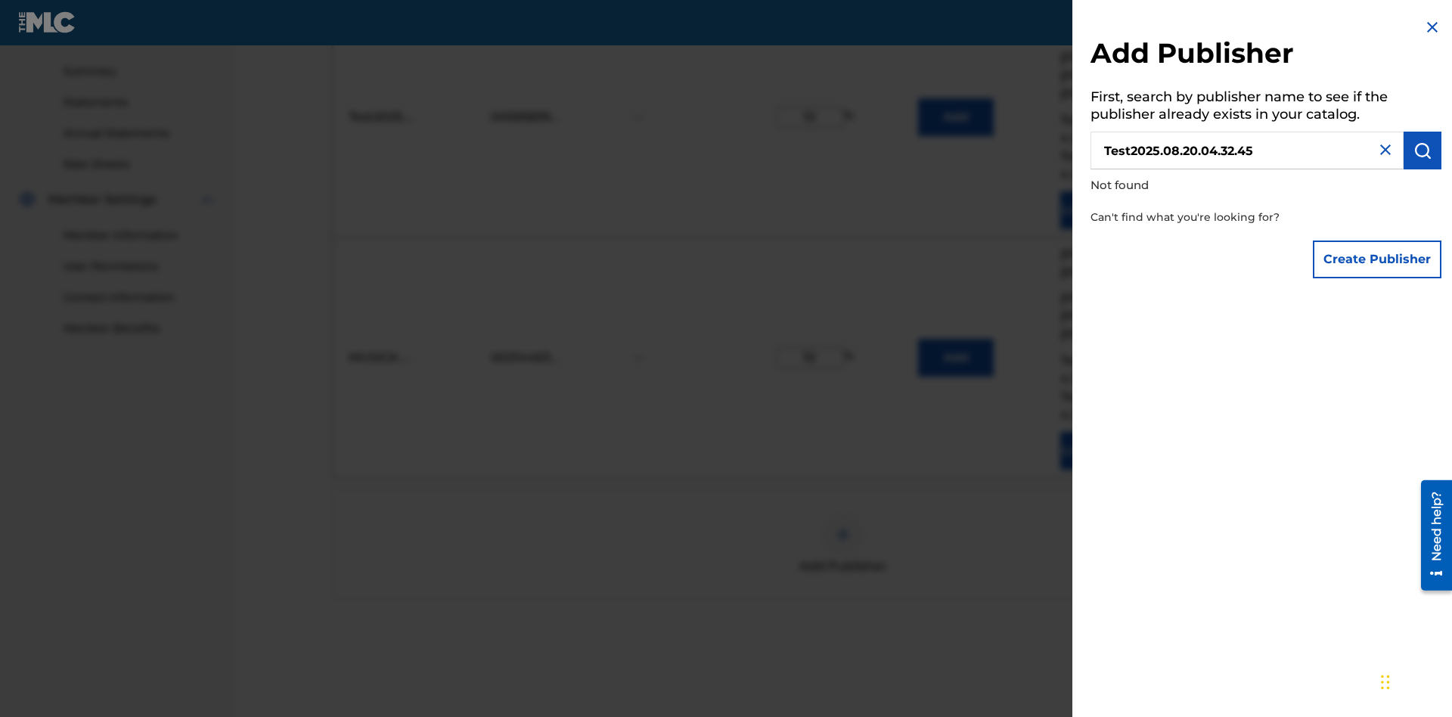
click at [1378, 259] on button "Create Publisher" at bounding box center [1377, 260] width 129 height 38
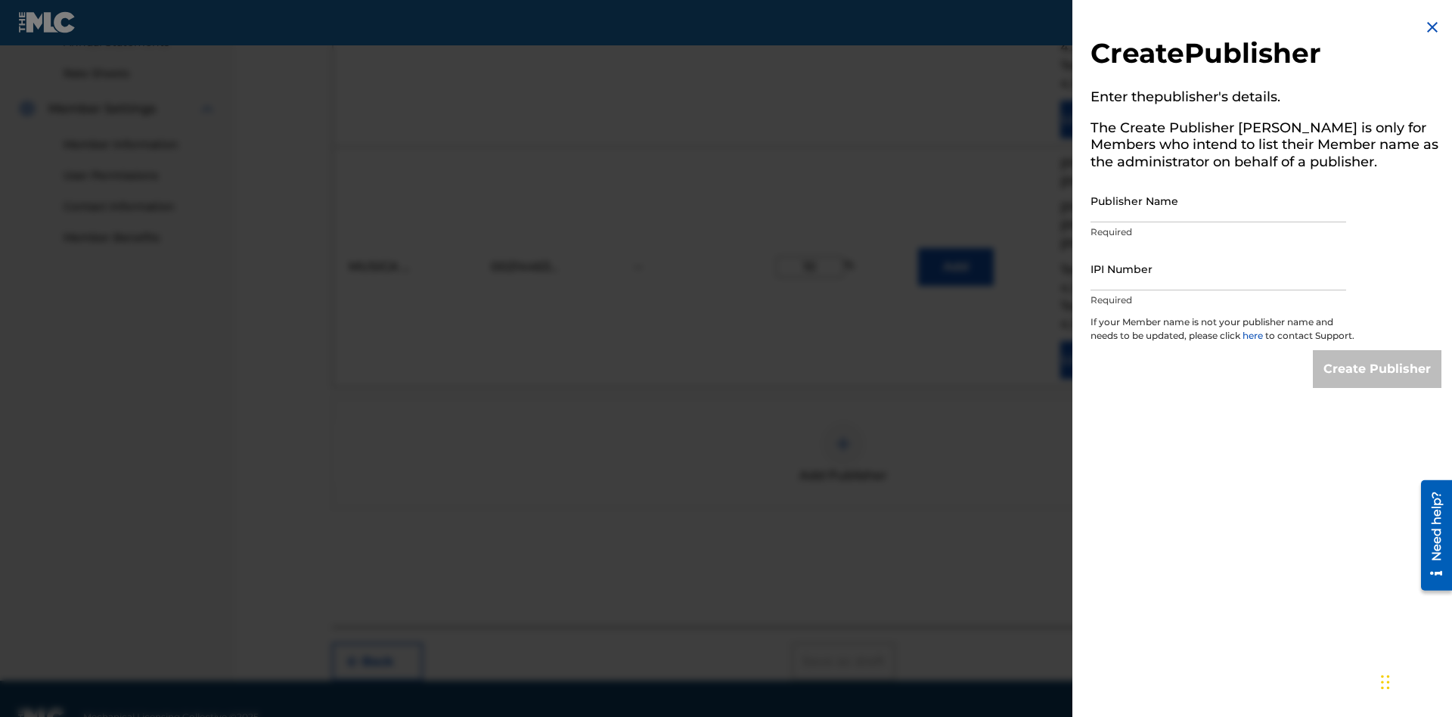
click at [1219, 200] on input "Publisher Name" at bounding box center [1219, 200] width 256 height 43
type input "Test2025.08.20.04.32.49"
click at [1219, 269] on input "IPI Number" at bounding box center [1219, 268] width 256 height 43
type input "00595839777"
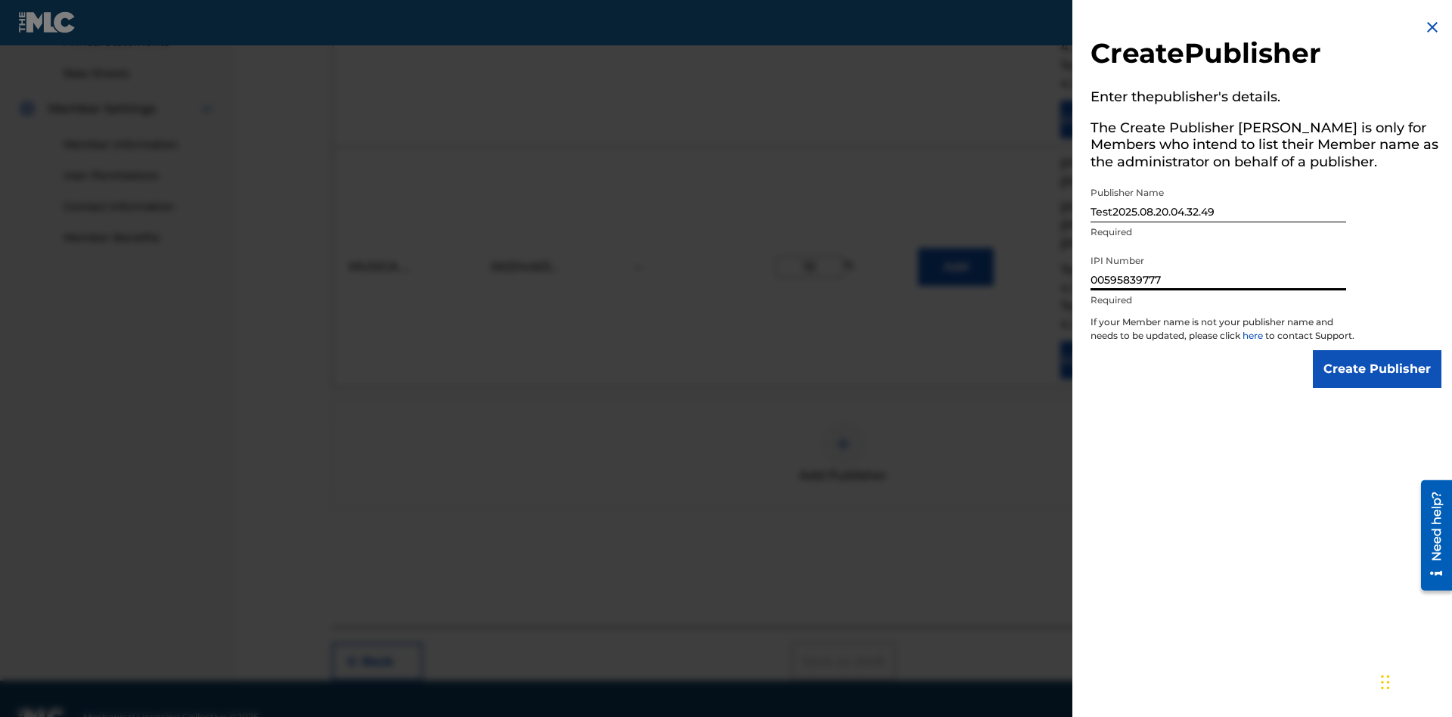
click at [1378, 383] on input "Create Publisher" at bounding box center [1377, 369] width 129 height 38
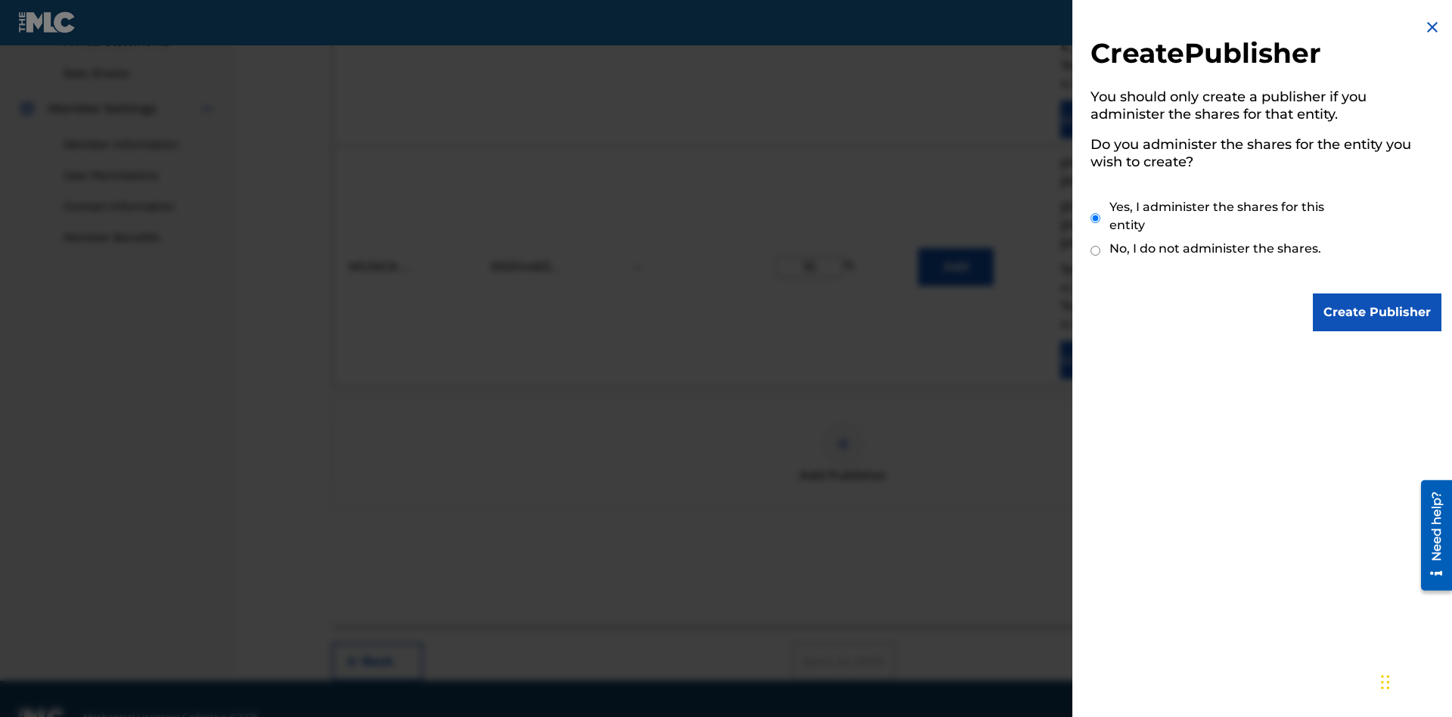
click at [1096, 218] on input "Yes, I administer the shares for this entity" at bounding box center [1096, 218] width 10 height 33
click at [1378, 312] on input "Create Publisher" at bounding box center [1377, 313] width 129 height 38
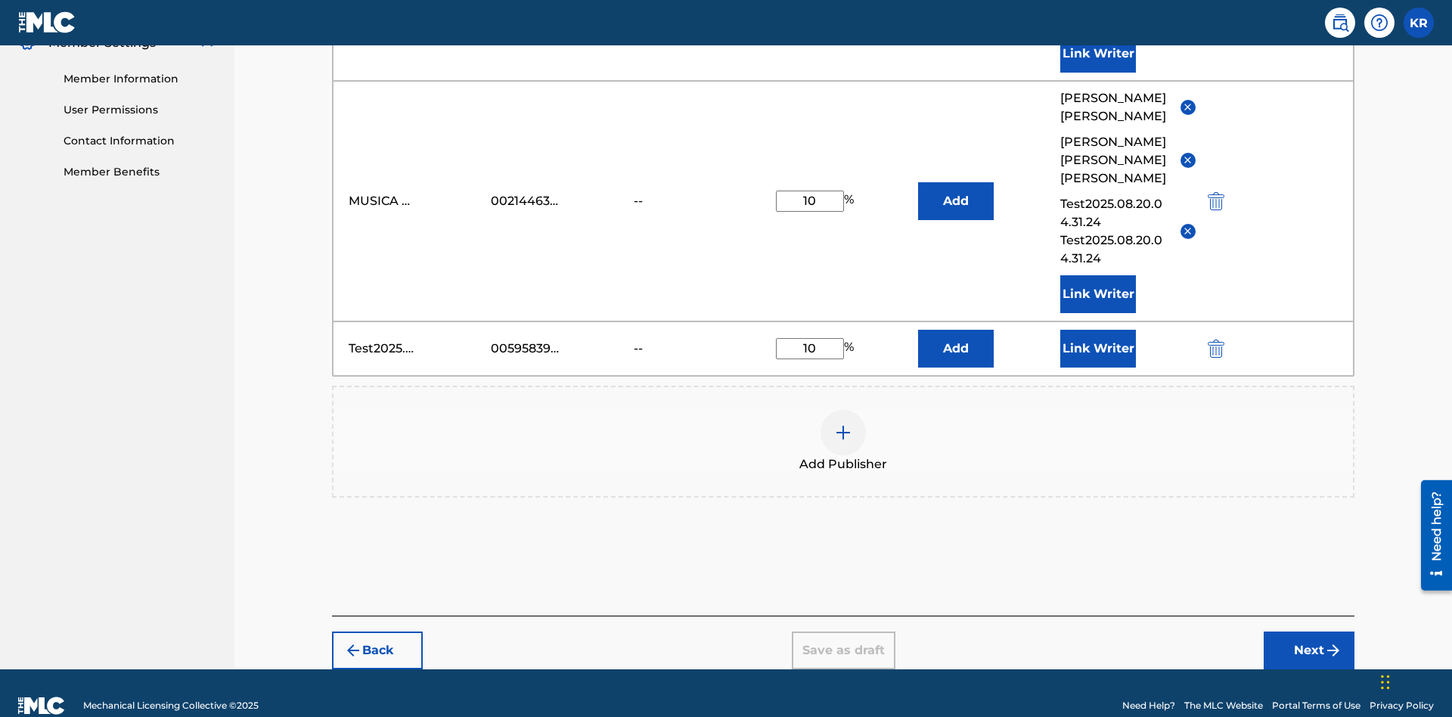
scroll to position [625, 0]
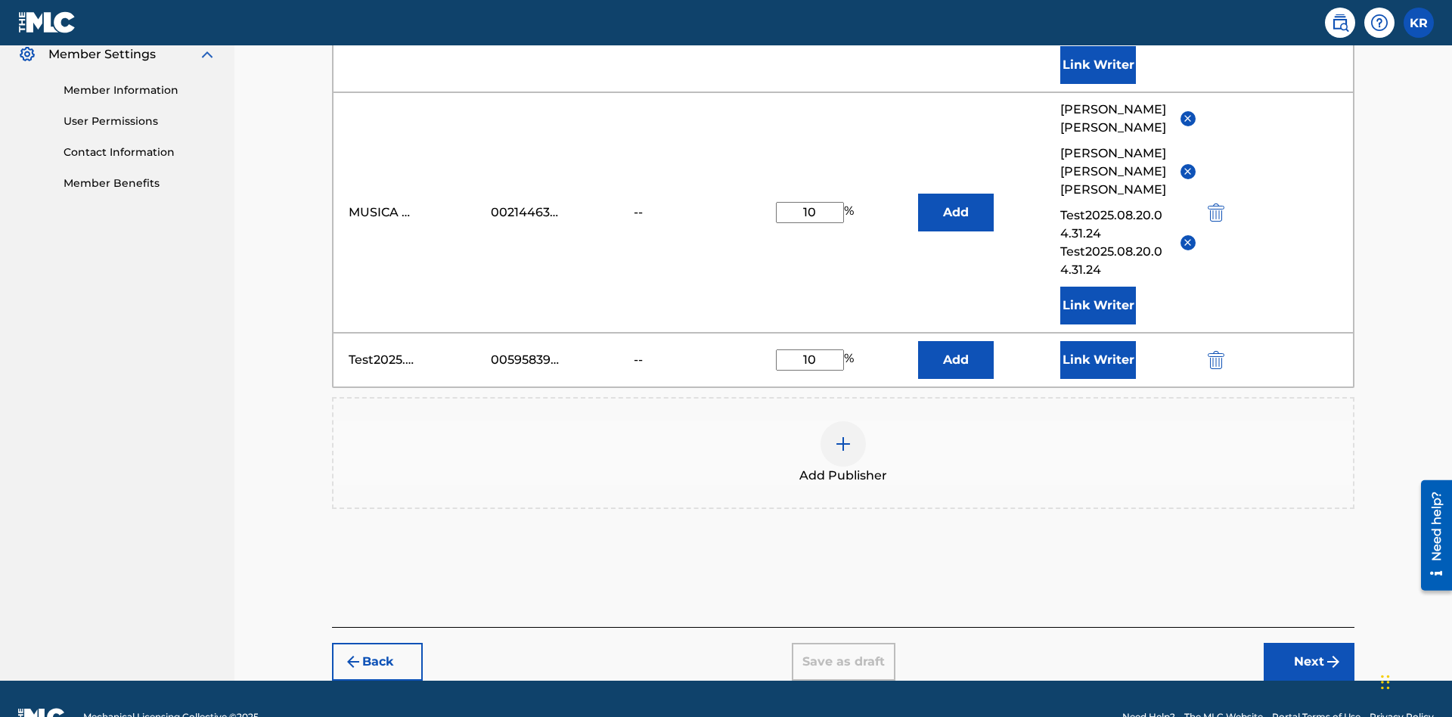
type input "10"
click at [1098, 341] on button "Link Writer" at bounding box center [1099, 360] width 76 height 38
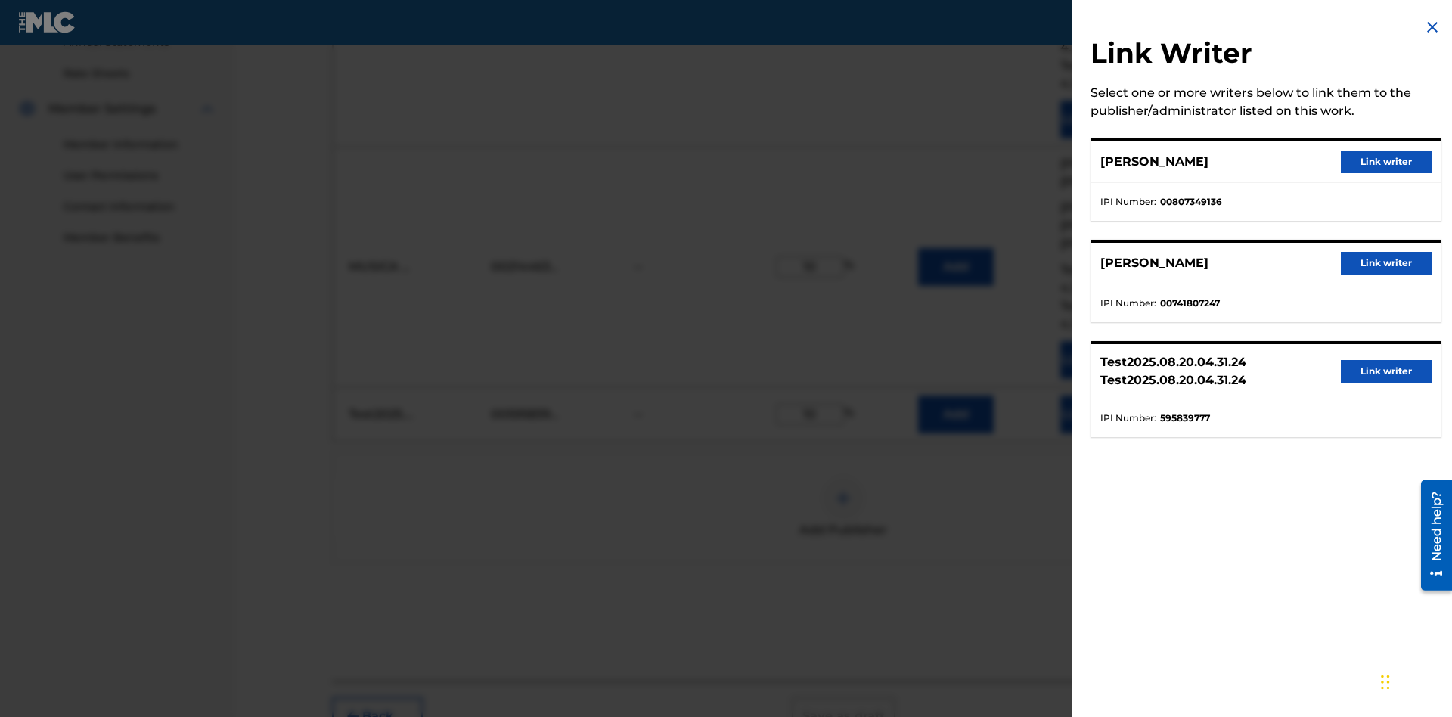
click at [1387, 162] on button "Link writer" at bounding box center [1386, 162] width 91 height 23
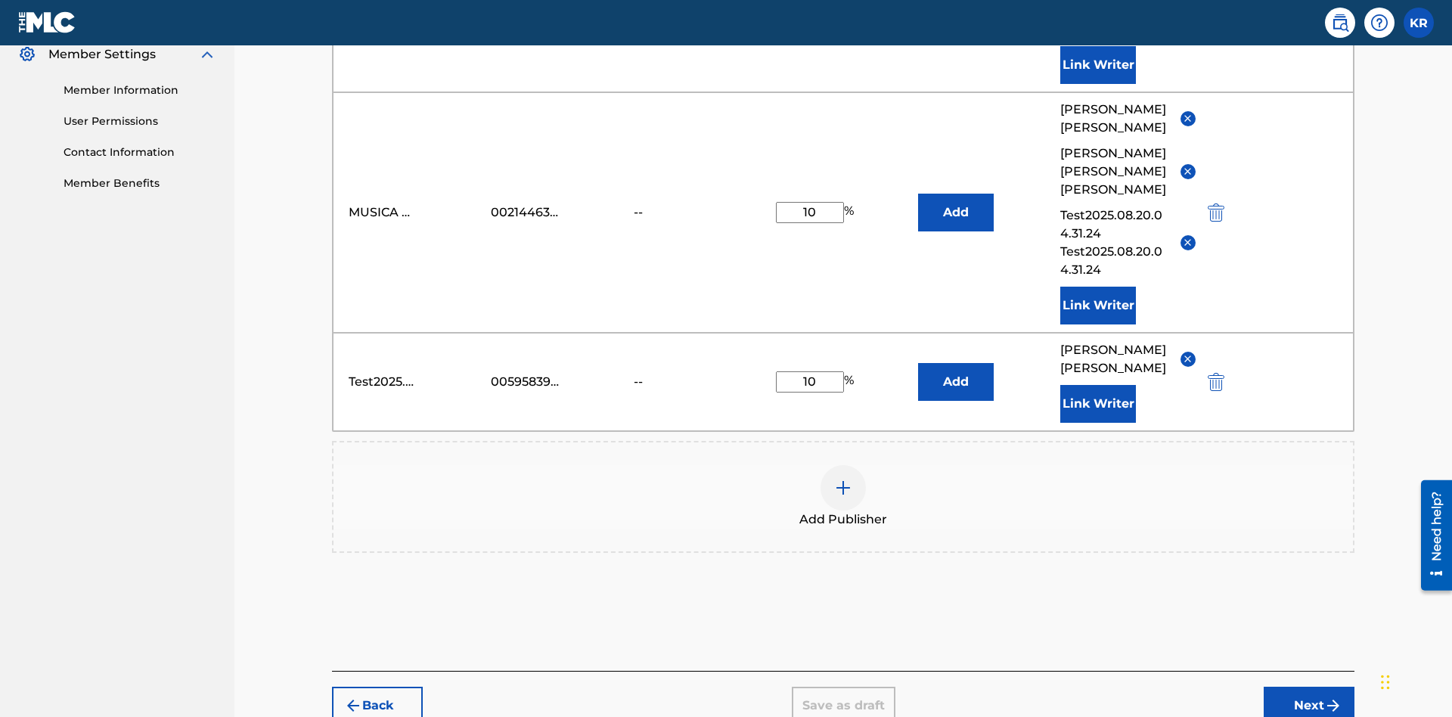
click at [1098, 385] on button "Link Writer" at bounding box center [1099, 404] width 76 height 38
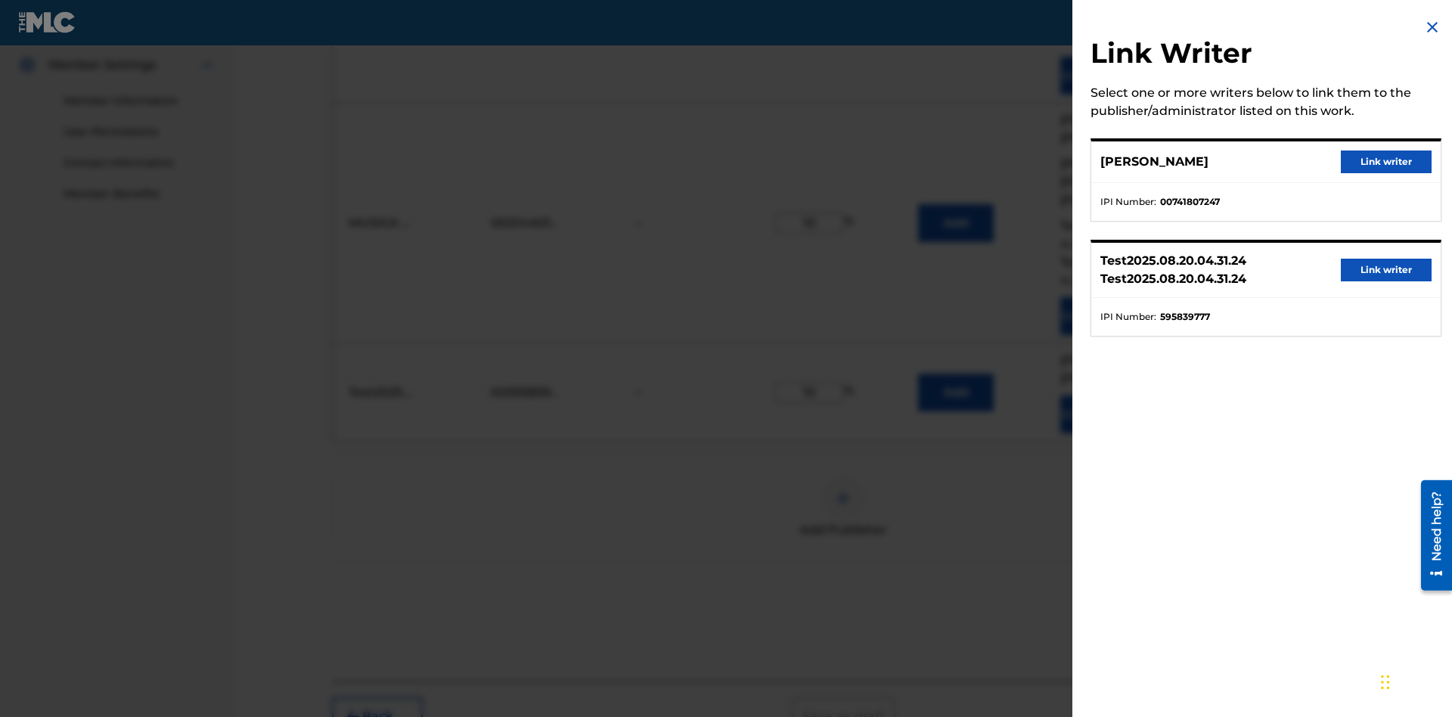
click at [1387, 162] on button "Link writer" at bounding box center [1386, 162] width 91 height 23
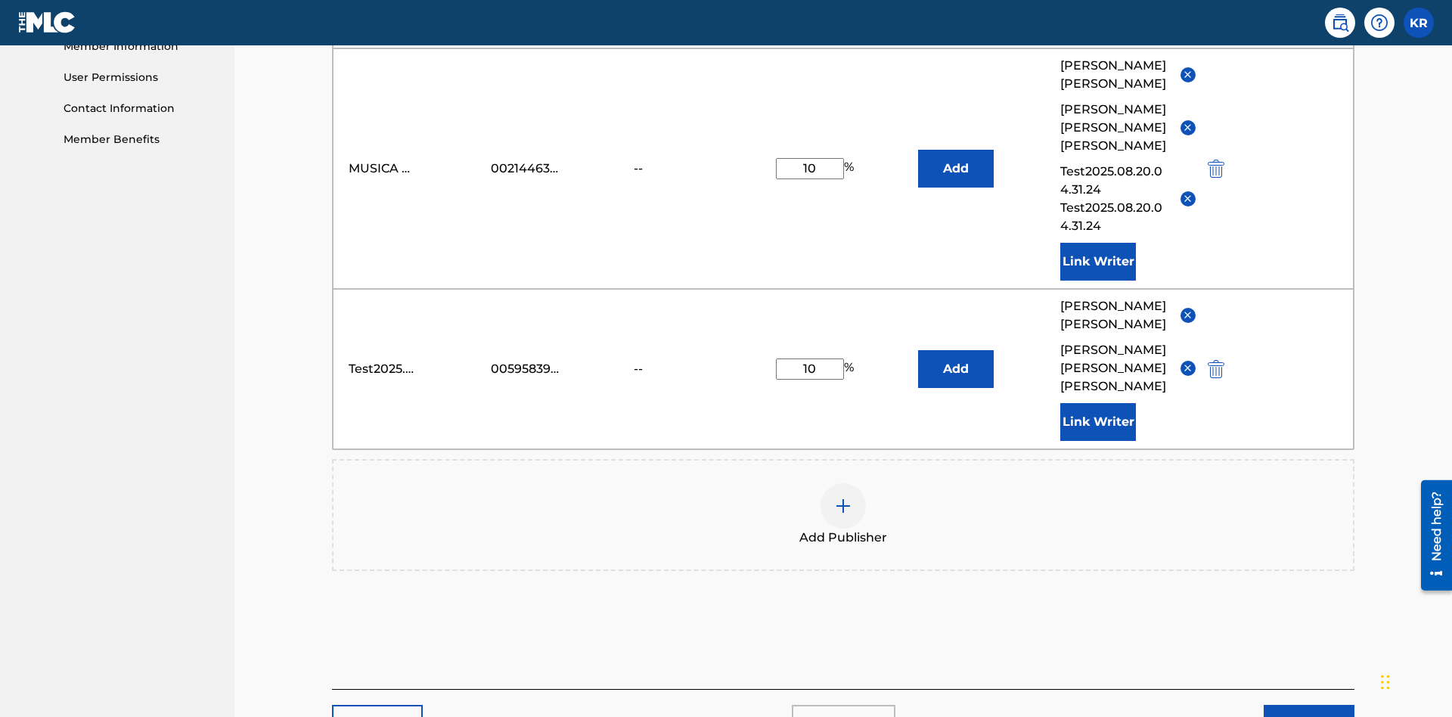
click at [1098, 403] on button "Link Writer" at bounding box center [1099, 422] width 76 height 38
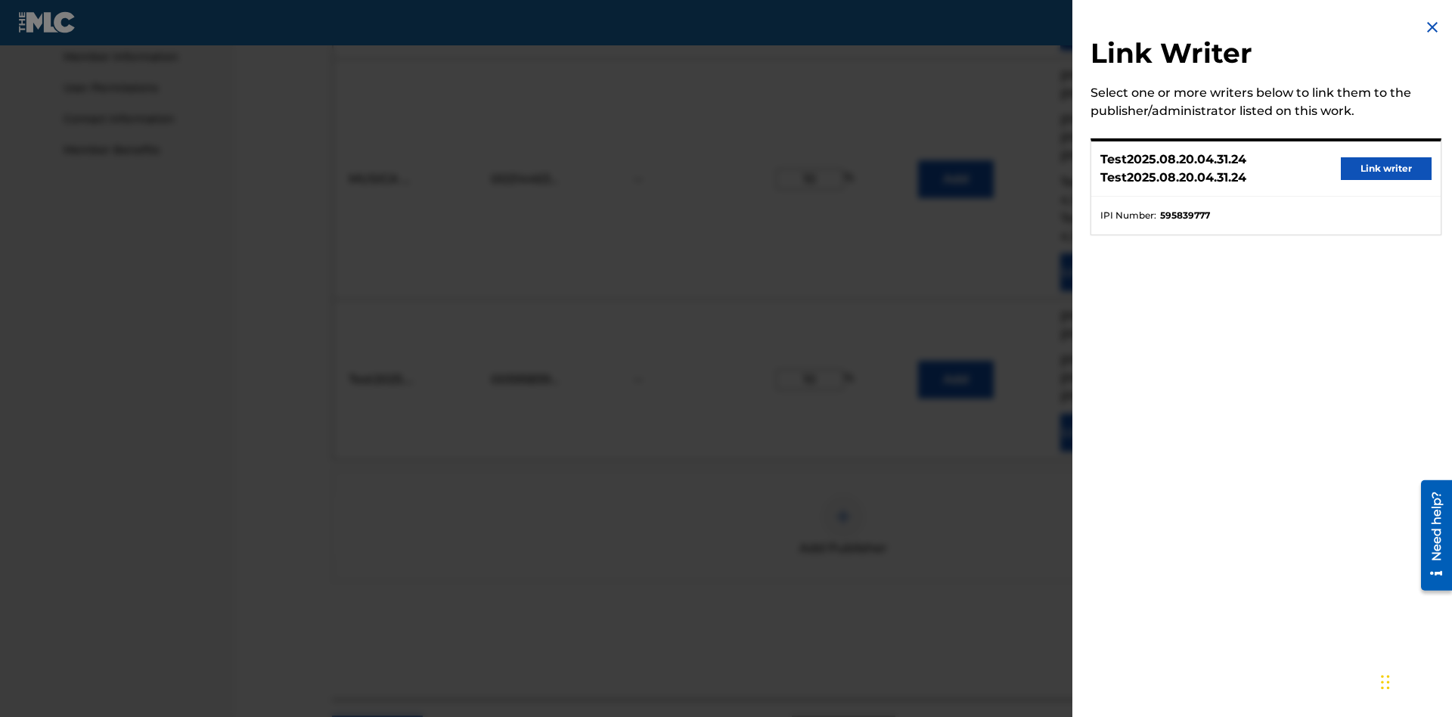
click at [1387, 169] on button "Link writer" at bounding box center [1386, 168] width 91 height 23
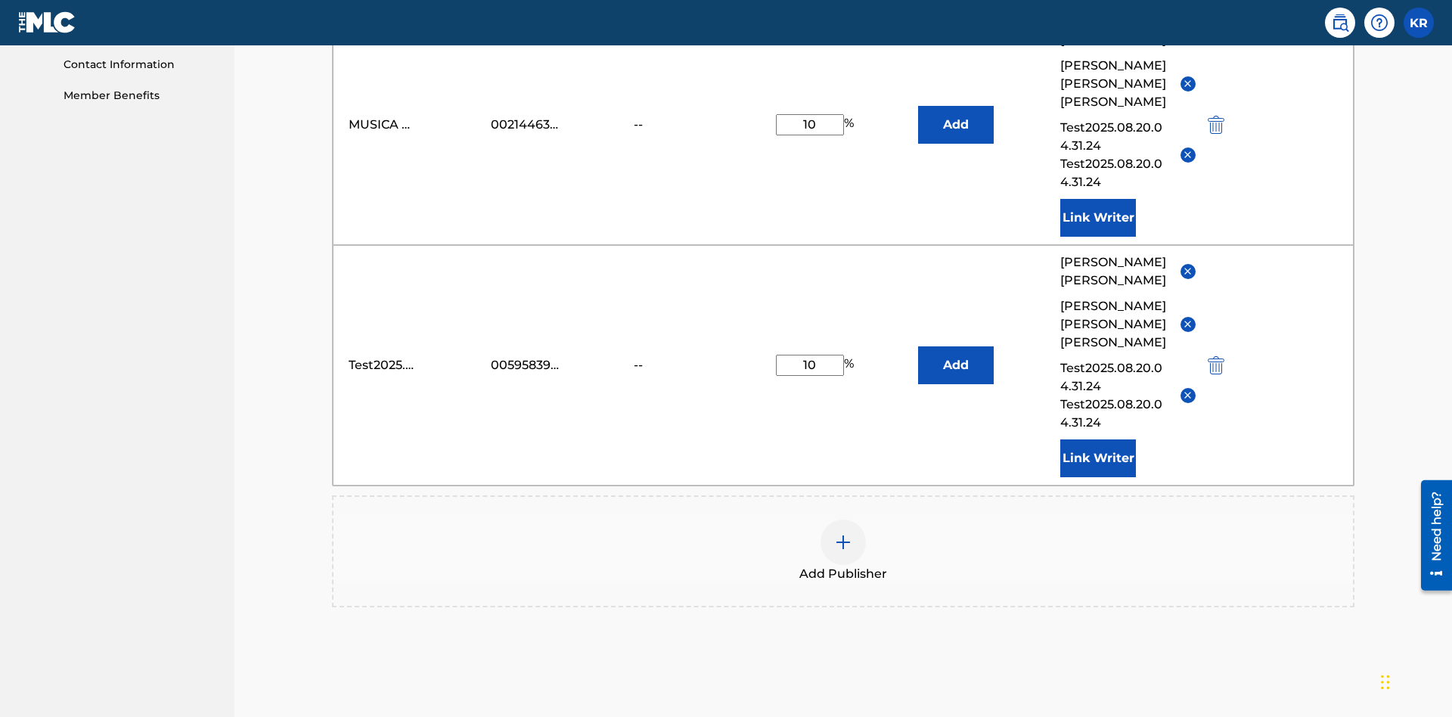
click at [1098, 440] on button "Link Writer" at bounding box center [1099, 459] width 76 height 38
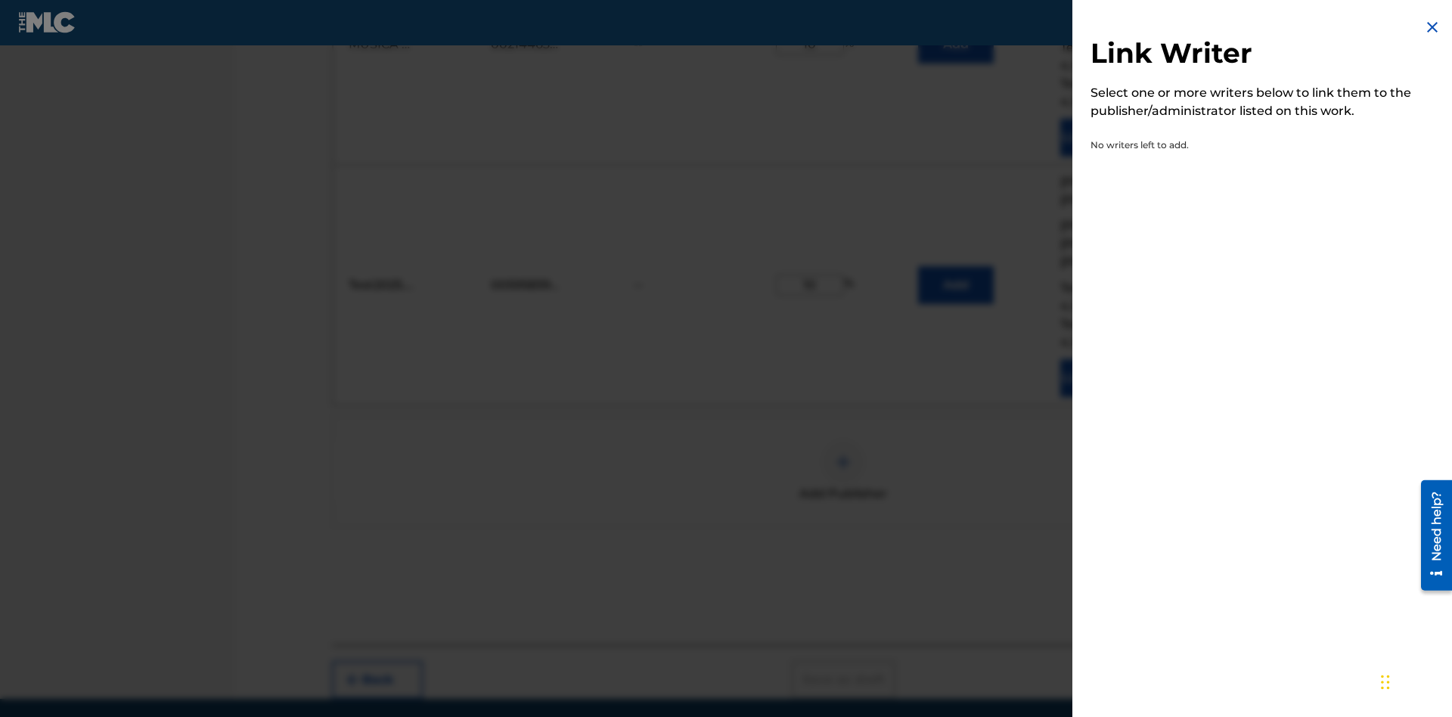
click at [1433, 27] on img at bounding box center [1433, 27] width 18 height 18
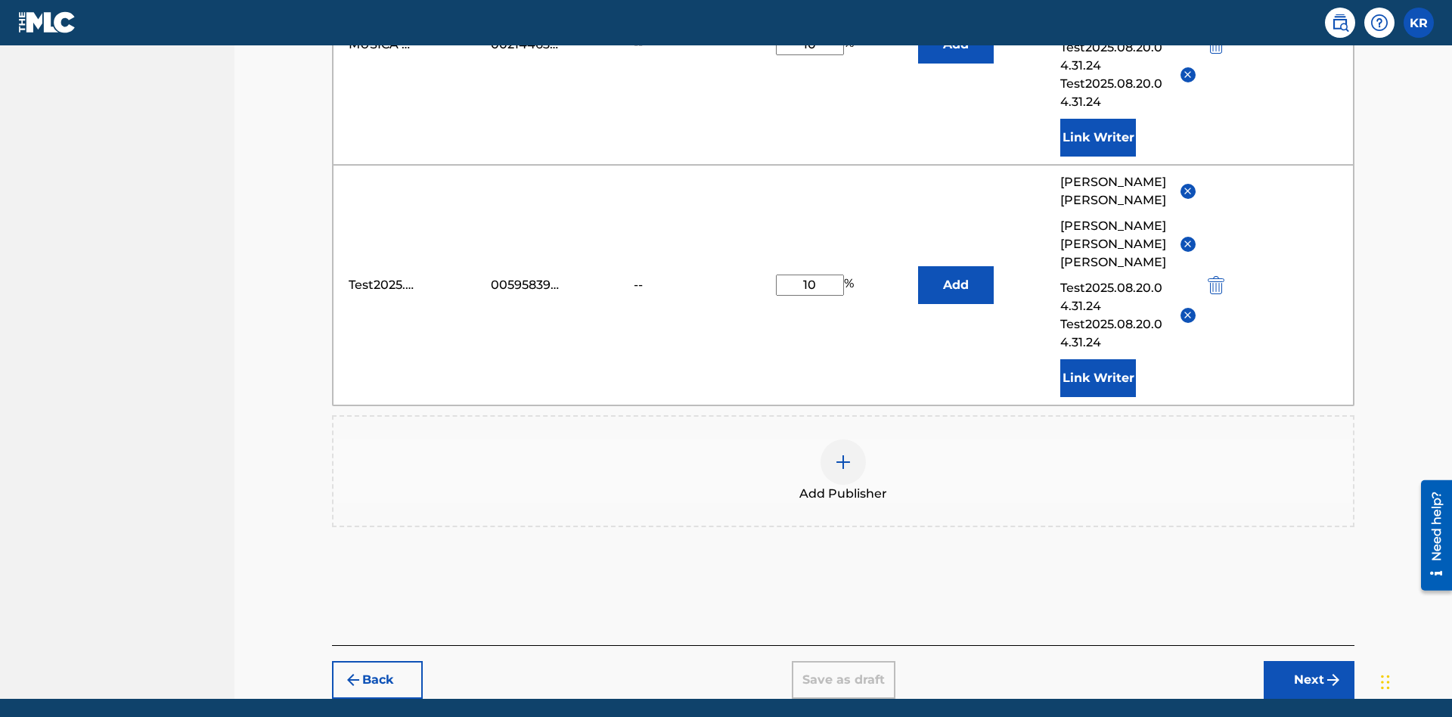
click at [1214, 276] on img "submit" at bounding box center [1216, 285] width 17 height 18
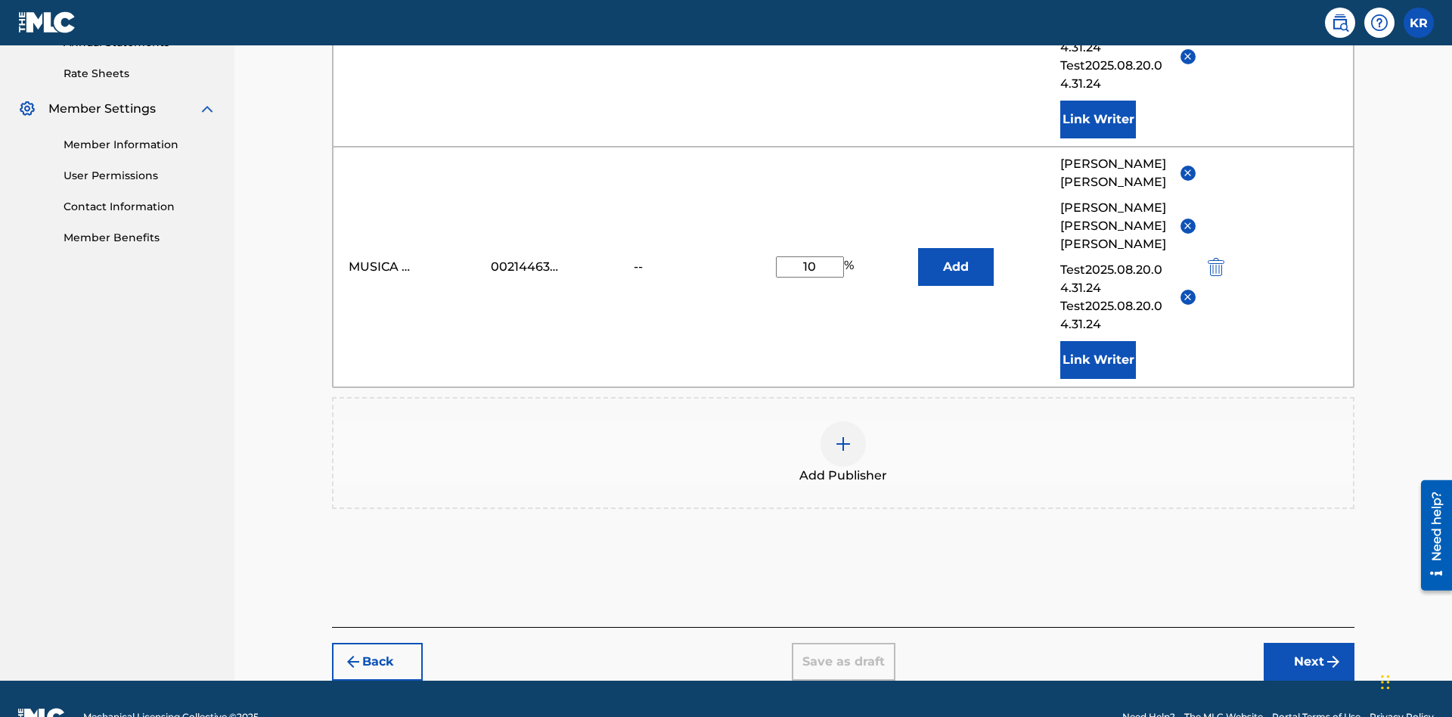
click at [844, 435] on img at bounding box center [843, 444] width 18 height 18
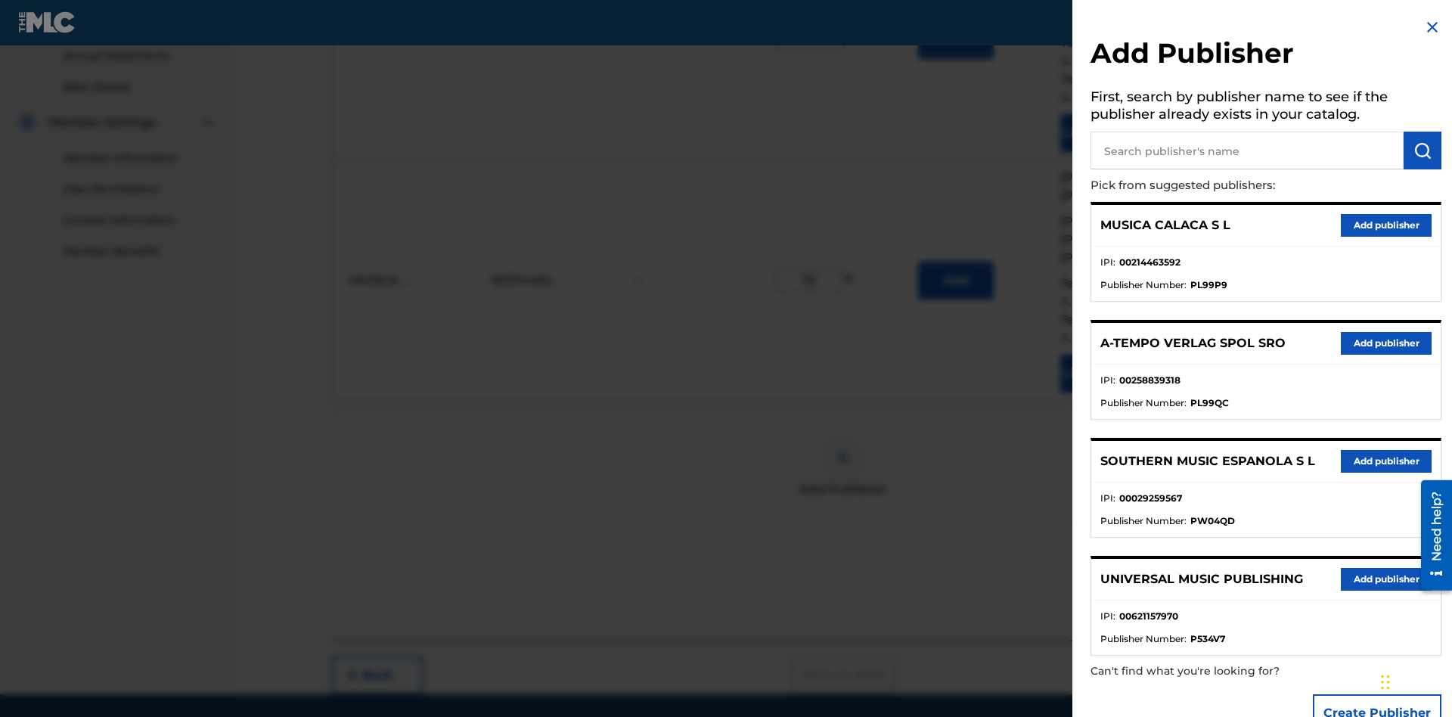
click at [1247, 151] on input "text" at bounding box center [1247, 151] width 313 height 38
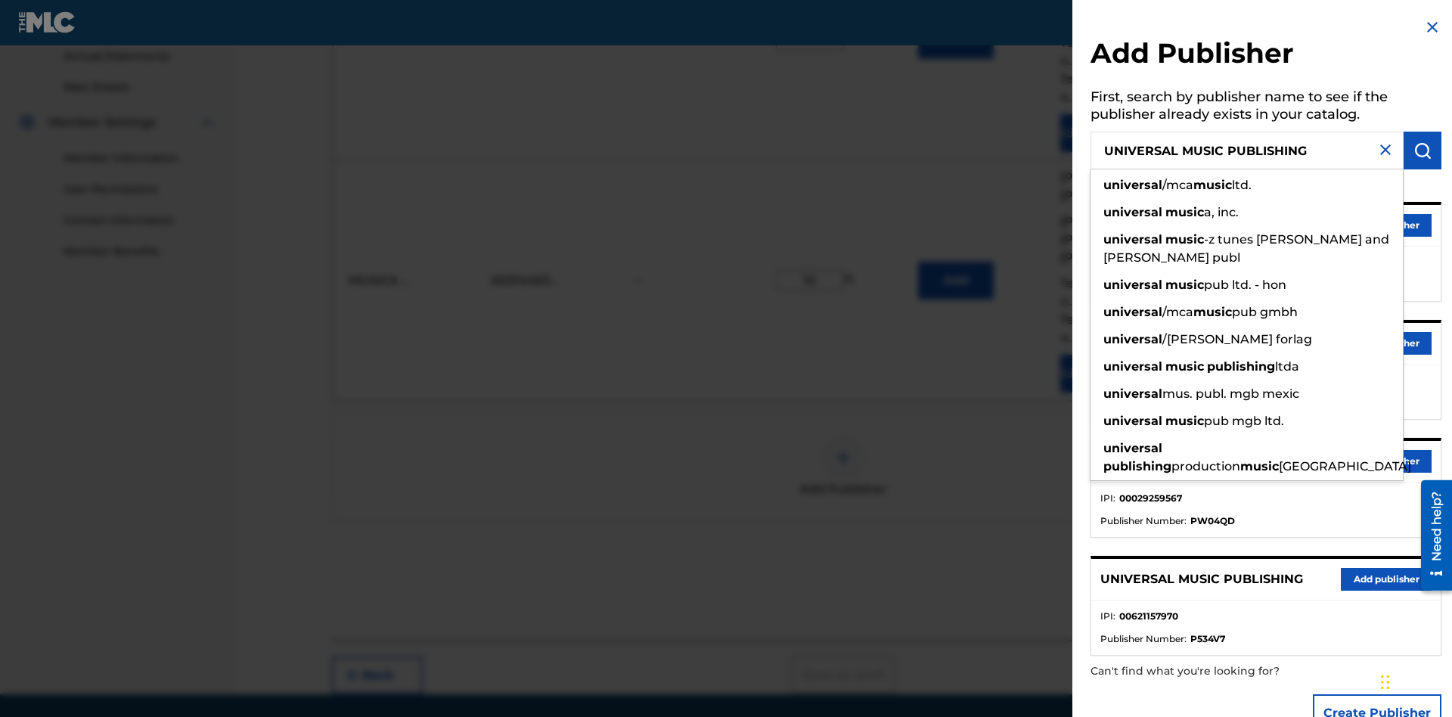
type input "UNIVERSAL MUSIC PUBLISHING"
click at [1423, 151] on img "submit" at bounding box center [1423, 150] width 18 height 18
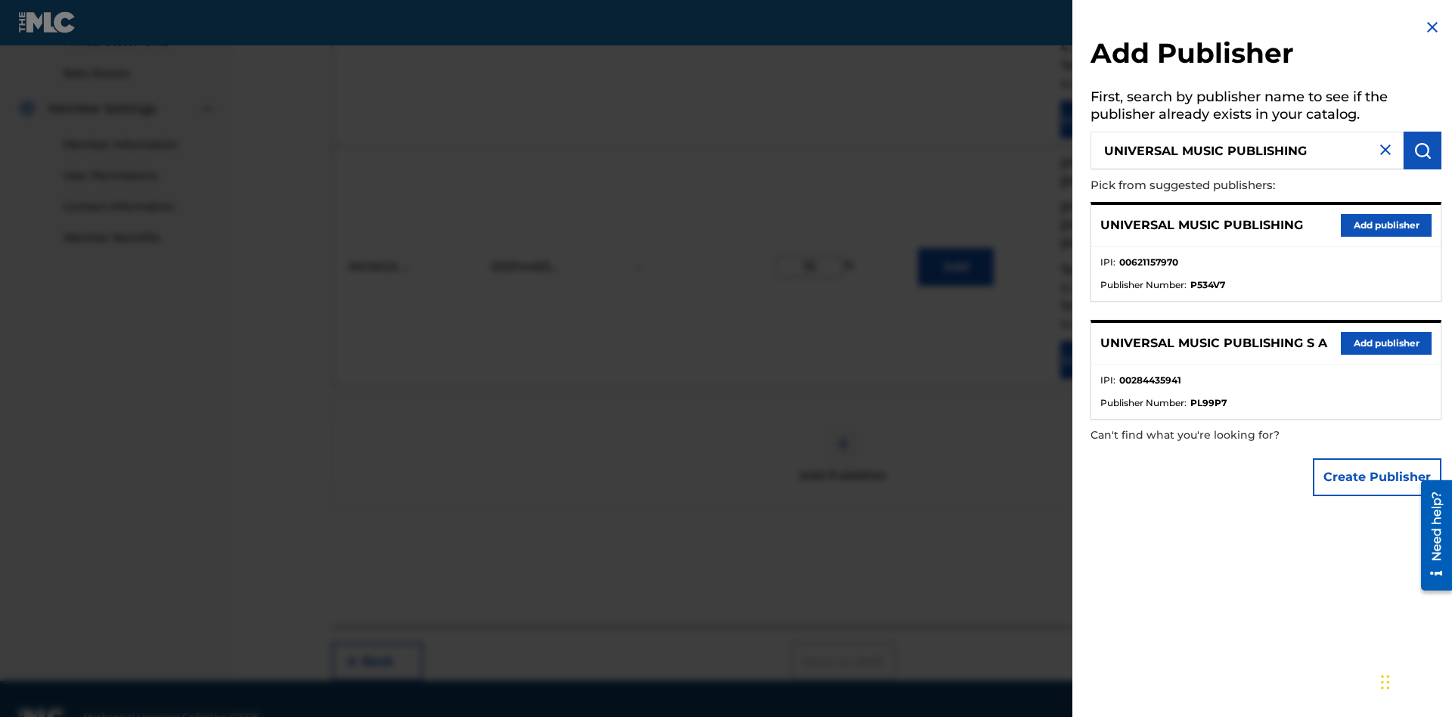
click at [1387, 225] on button "Add publisher" at bounding box center [1386, 225] width 91 height 23
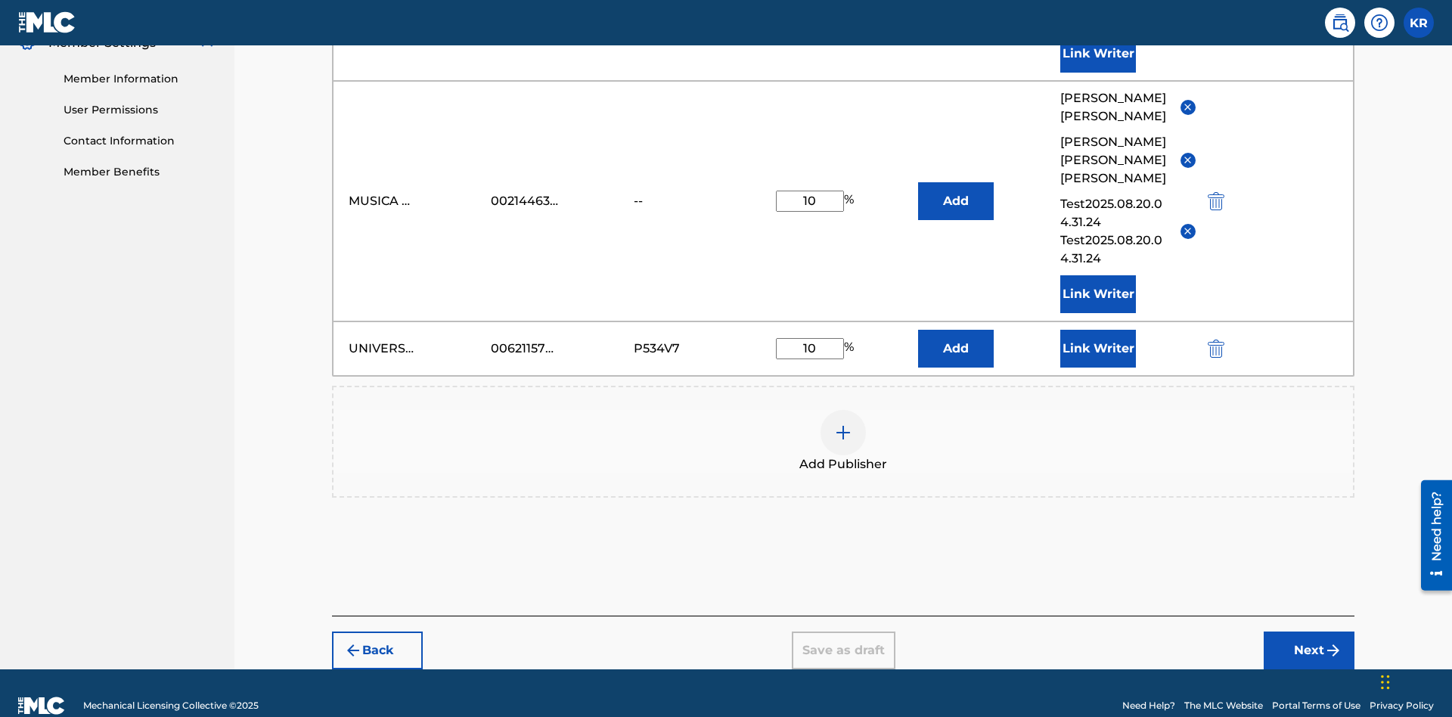
scroll to position [625, 0]
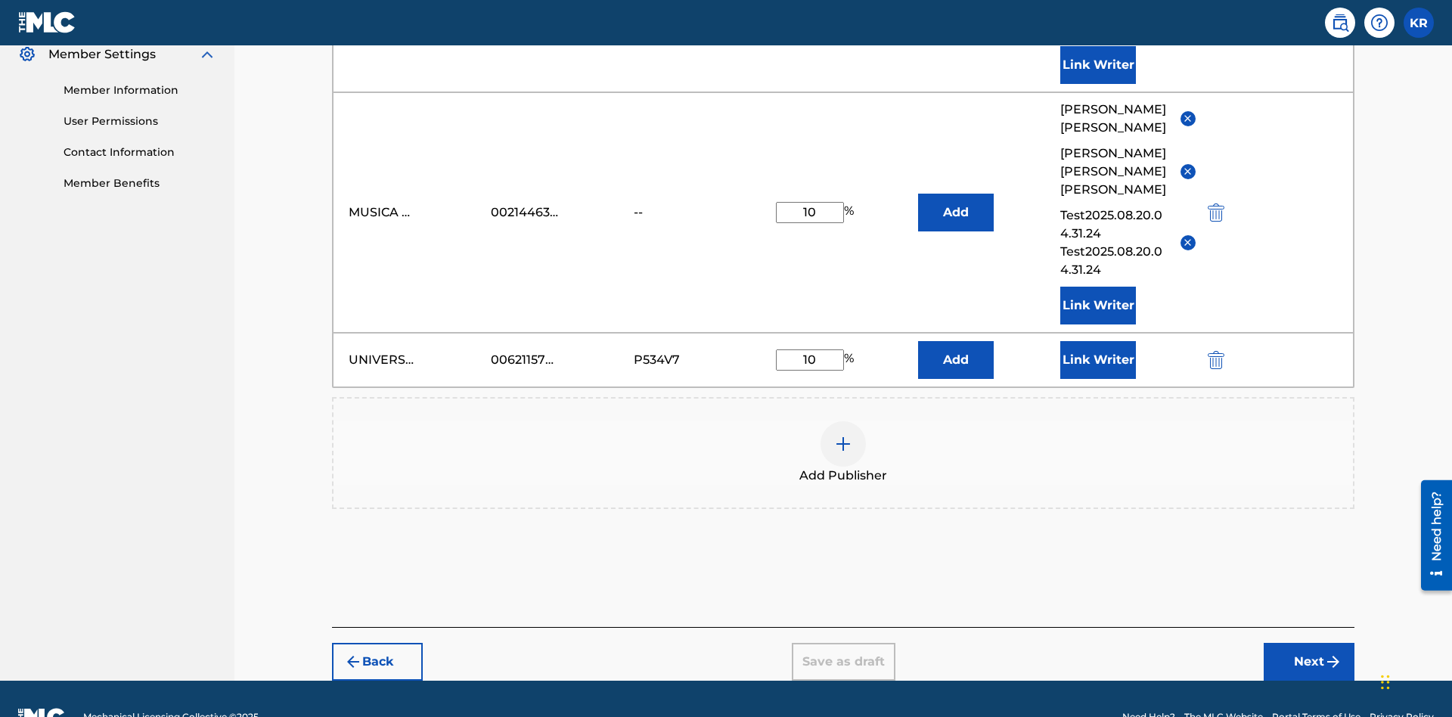
type input "10"
click at [1098, 341] on button "Link Writer" at bounding box center [1099, 360] width 76 height 38
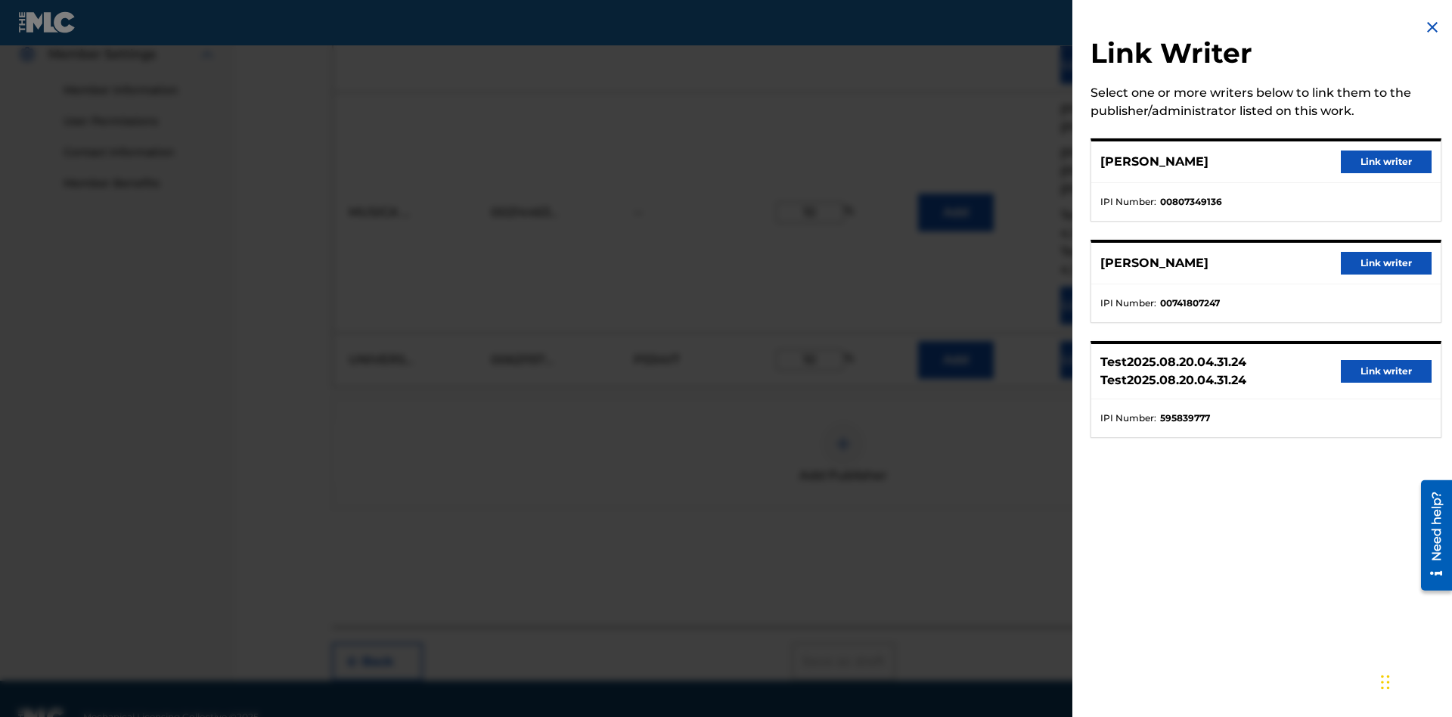
scroll to position [570, 0]
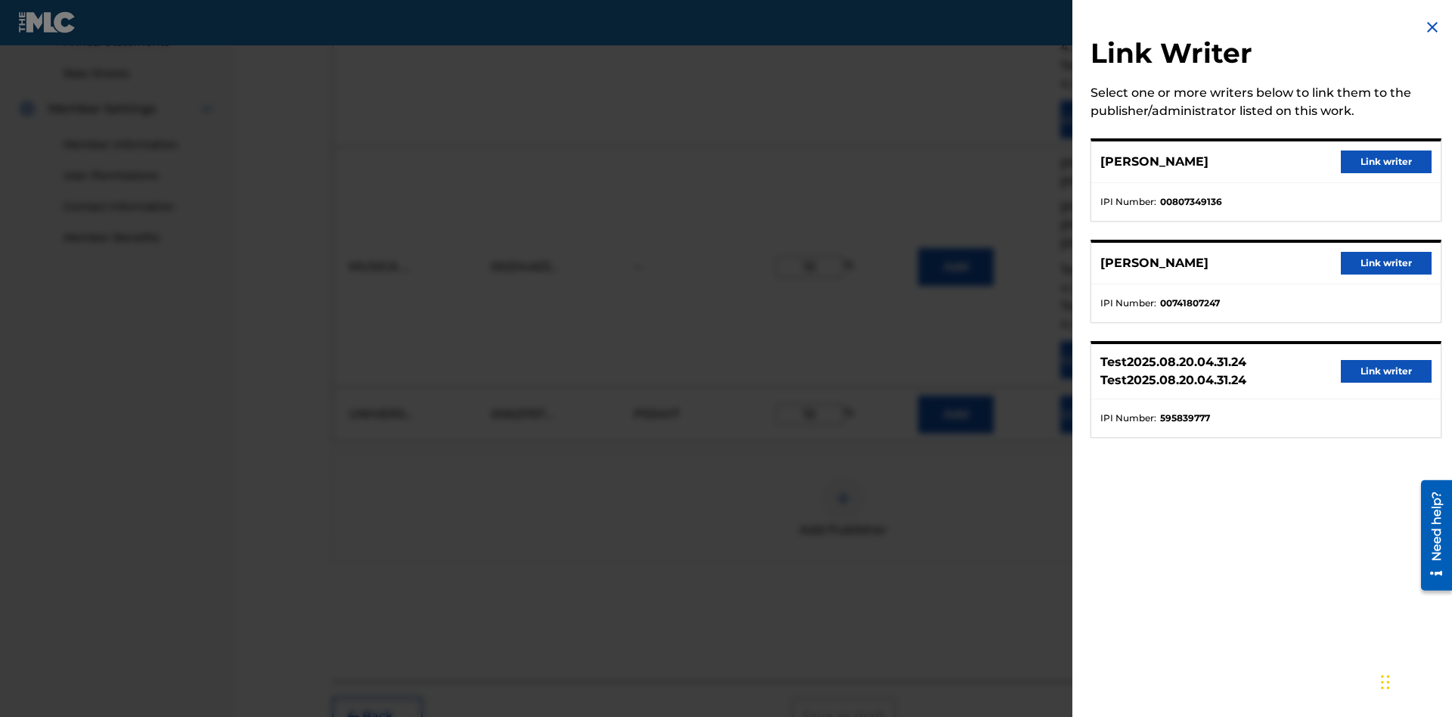
click at [1387, 162] on button "Link writer" at bounding box center [1386, 162] width 91 height 23
click at [1098, 396] on button "Link Writer" at bounding box center [1099, 415] width 76 height 38
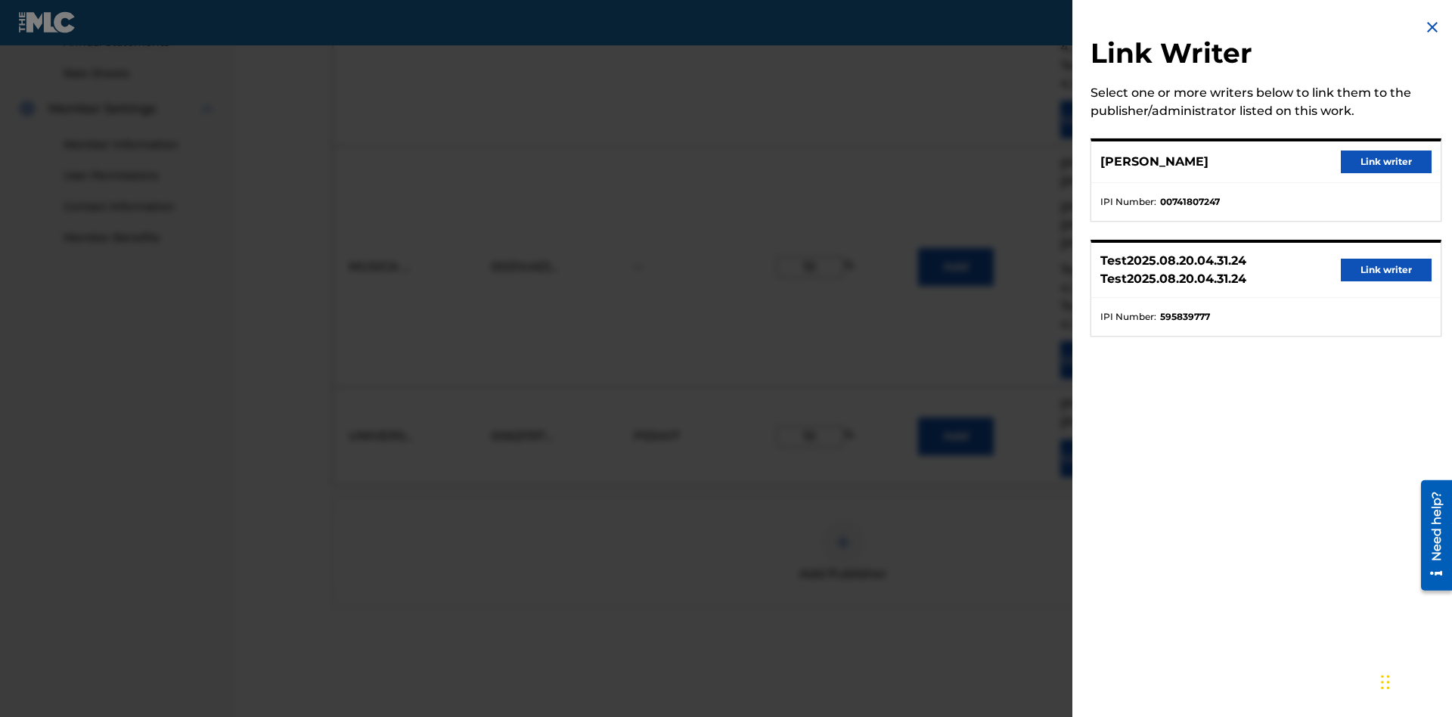
scroll to position [669, 0]
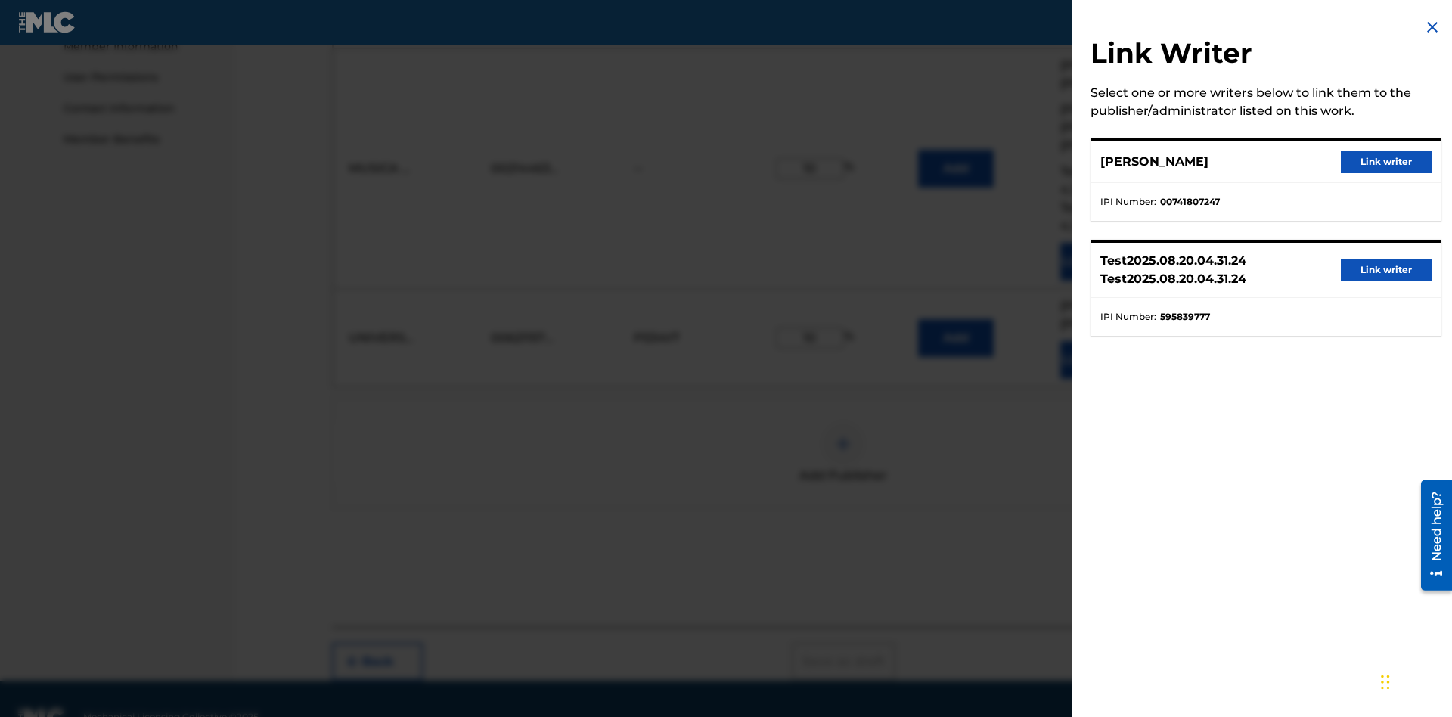
click at [1387, 162] on button "Link writer" at bounding box center [1386, 162] width 91 height 23
click at [1098, 341] on button "Link Writer" at bounding box center [1099, 360] width 76 height 38
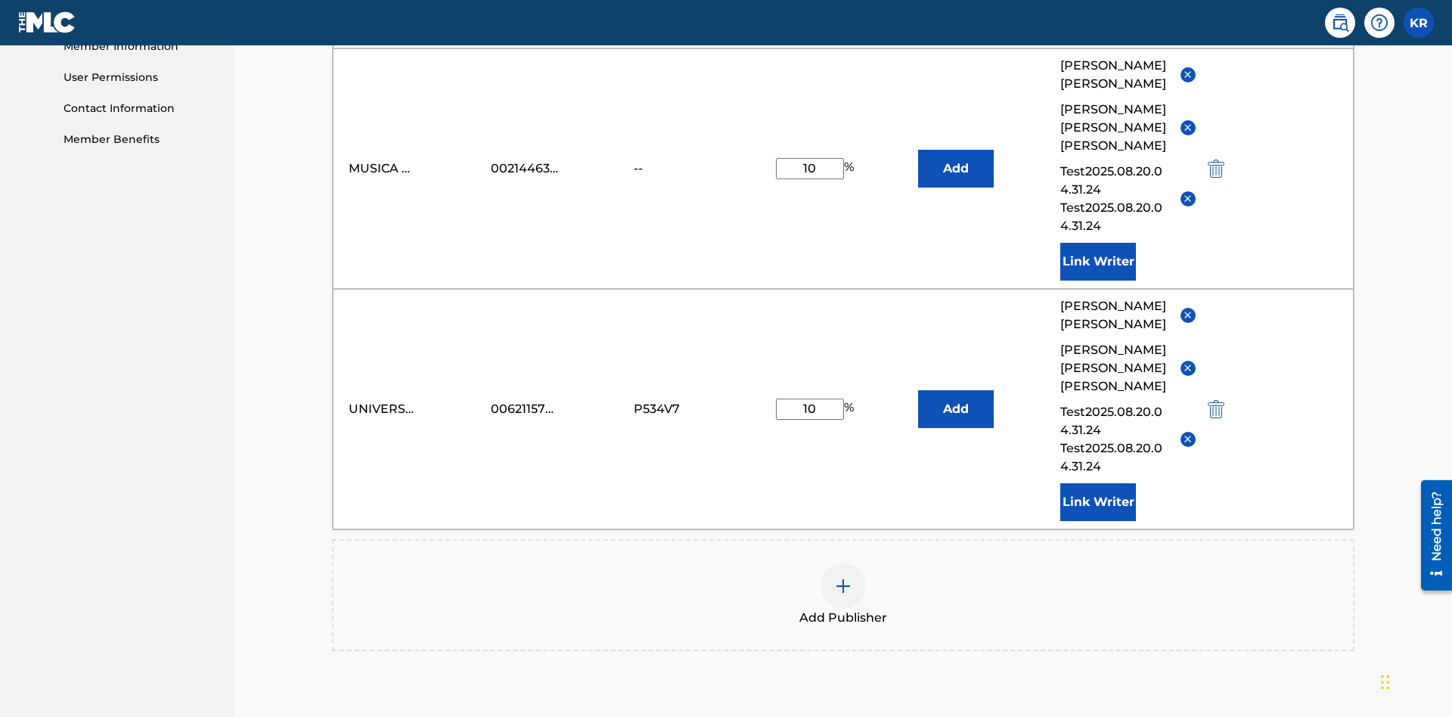
click at [1098, 483] on button "Link Writer" at bounding box center [1099, 502] width 76 height 38
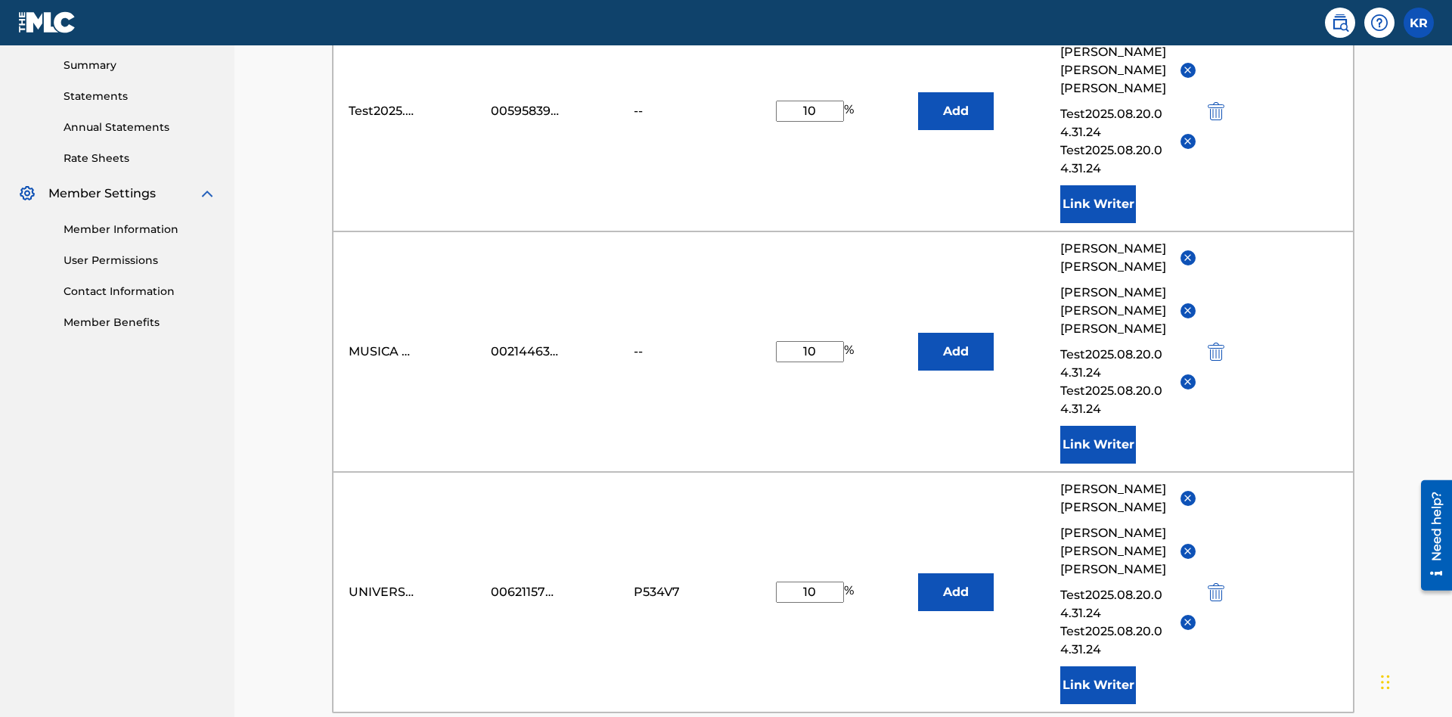
click at [956, 110] on button "Add" at bounding box center [956, 111] width 76 height 38
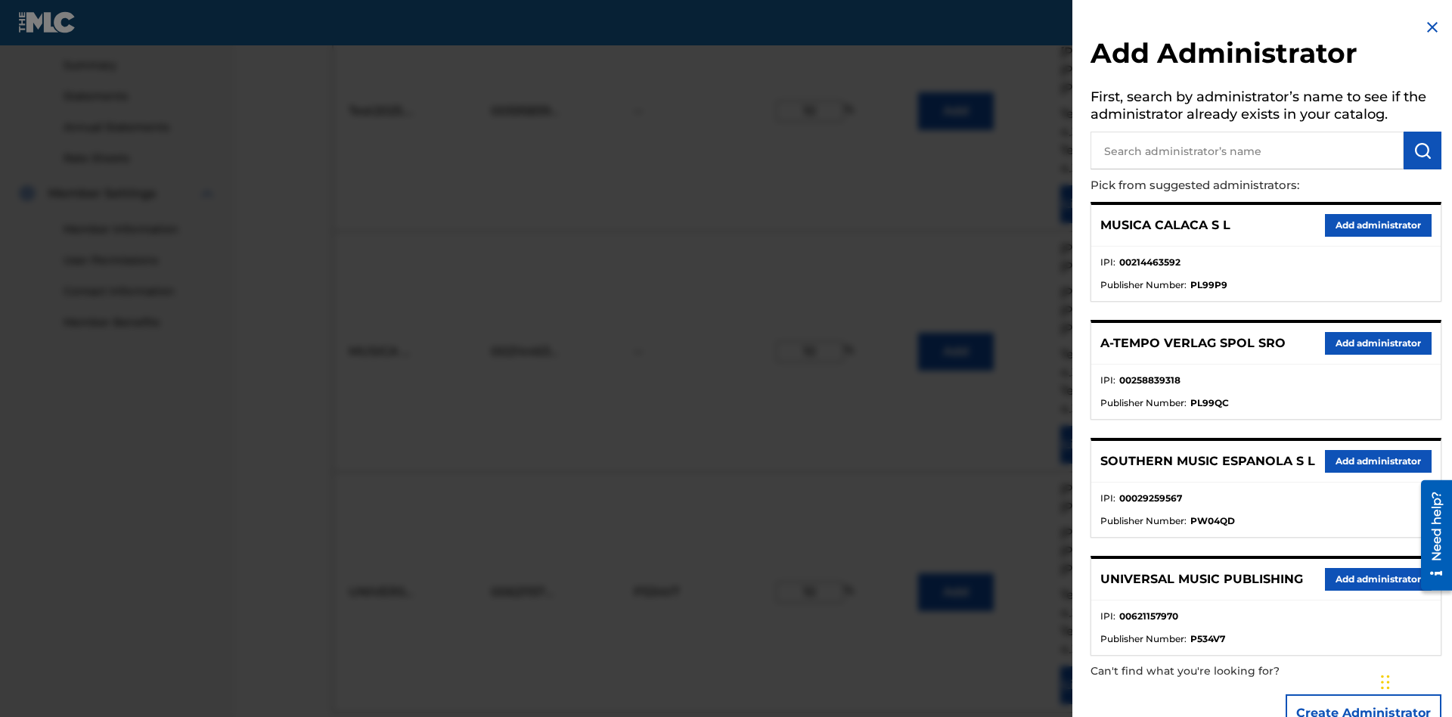
click at [1247, 151] on input "text" at bounding box center [1247, 151] width 313 height 38
click at [1423, 151] on img "submit" at bounding box center [1423, 150] width 18 height 18
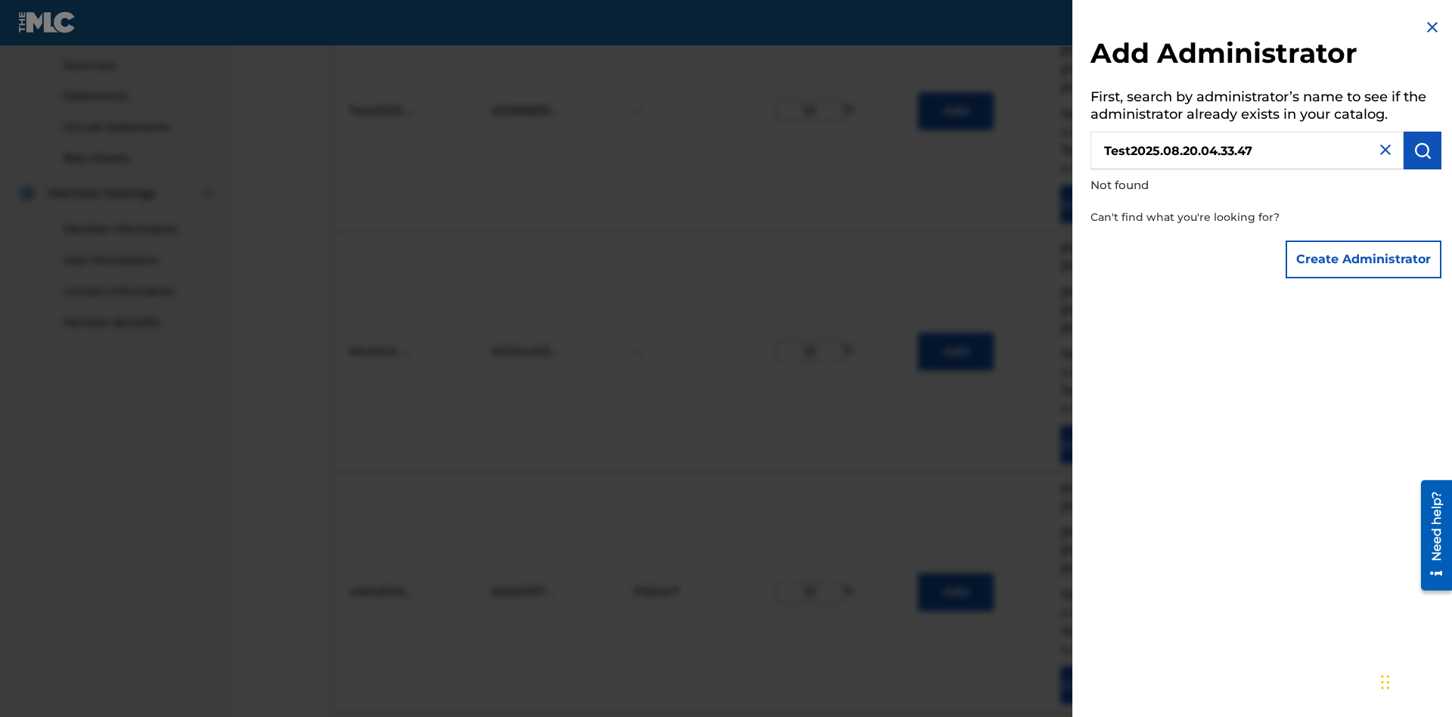
click at [1365, 259] on button "Create Administrator" at bounding box center [1364, 260] width 156 height 38
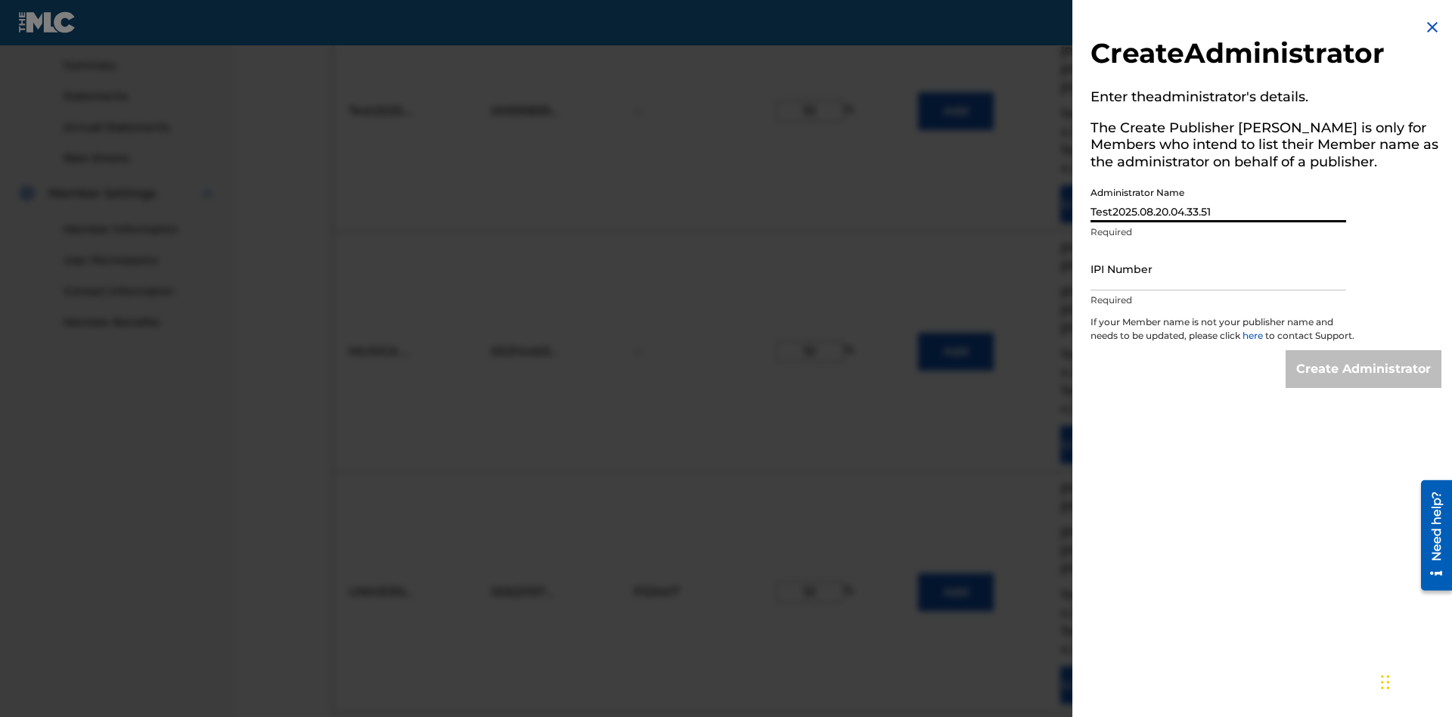
type input "Test2025.08.20.04.33.51"
click at [1219, 269] on input "IPI Number" at bounding box center [1219, 268] width 256 height 43
type input "00595839777"
click at [1365, 383] on input "Create Administrator" at bounding box center [1364, 369] width 156 height 38
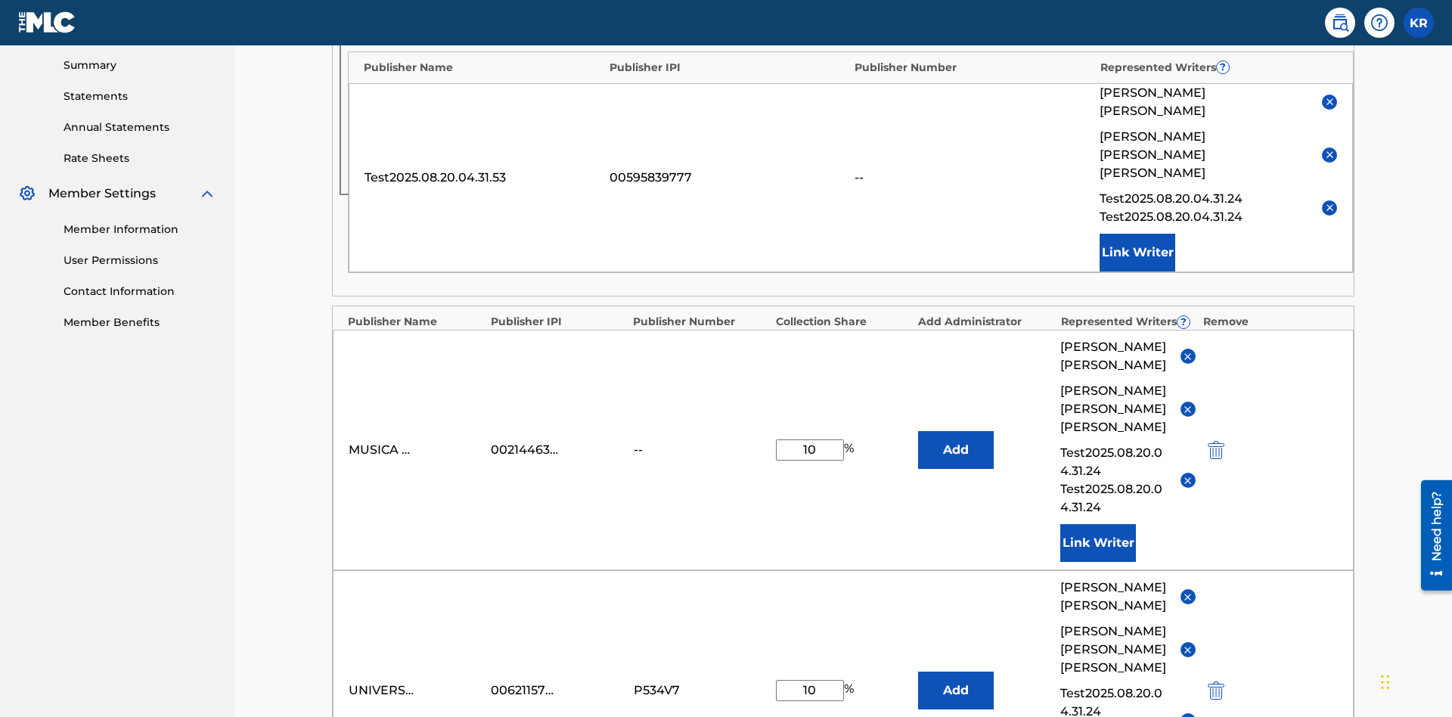
click at [1157, 19] on img "submit" at bounding box center [1159, 10] width 17 height 18
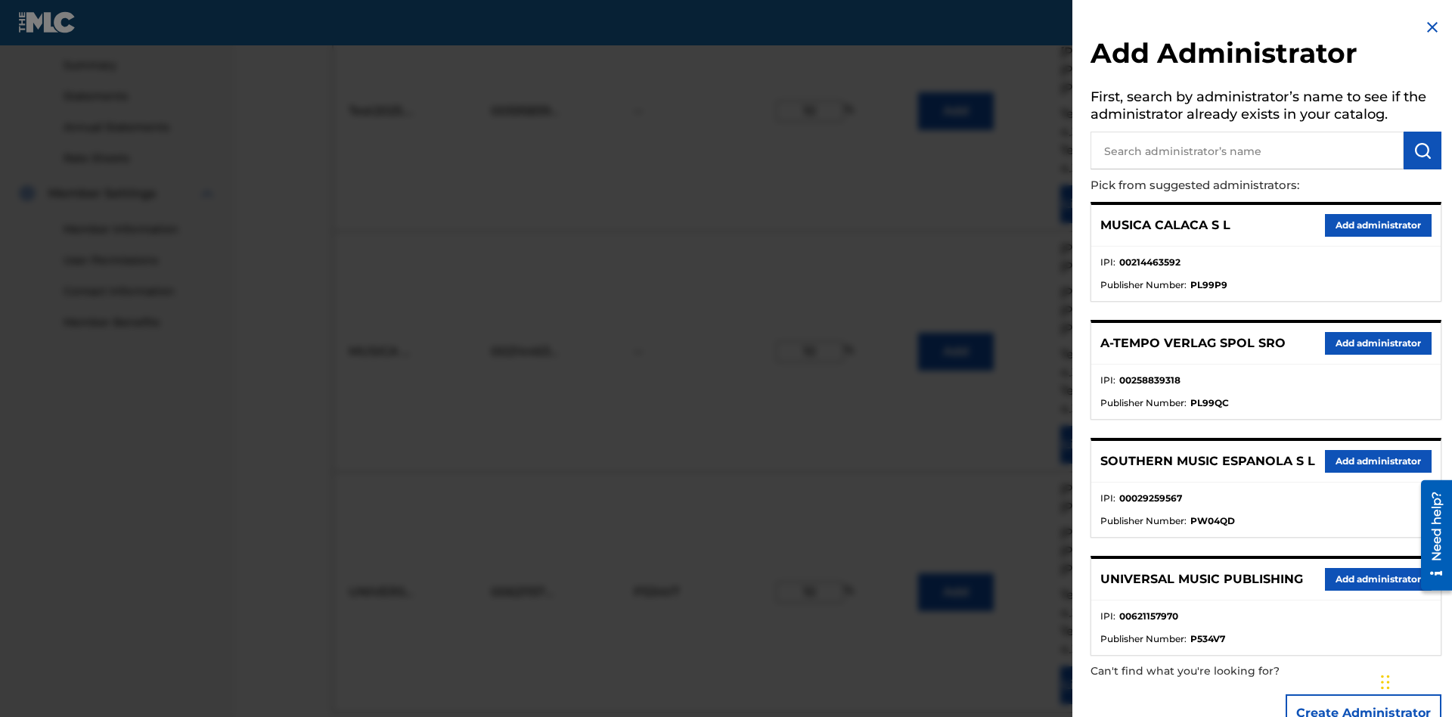
click at [1247, 151] on input "text" at bounding box center [1247, 151] width 313 height 38
type input "BMG MUSIC PUB. [GEOGRAPHIC_DATA]"
click at [1423, 151] on img "submit" at bounding box center [1423, 150] width 18 height 18
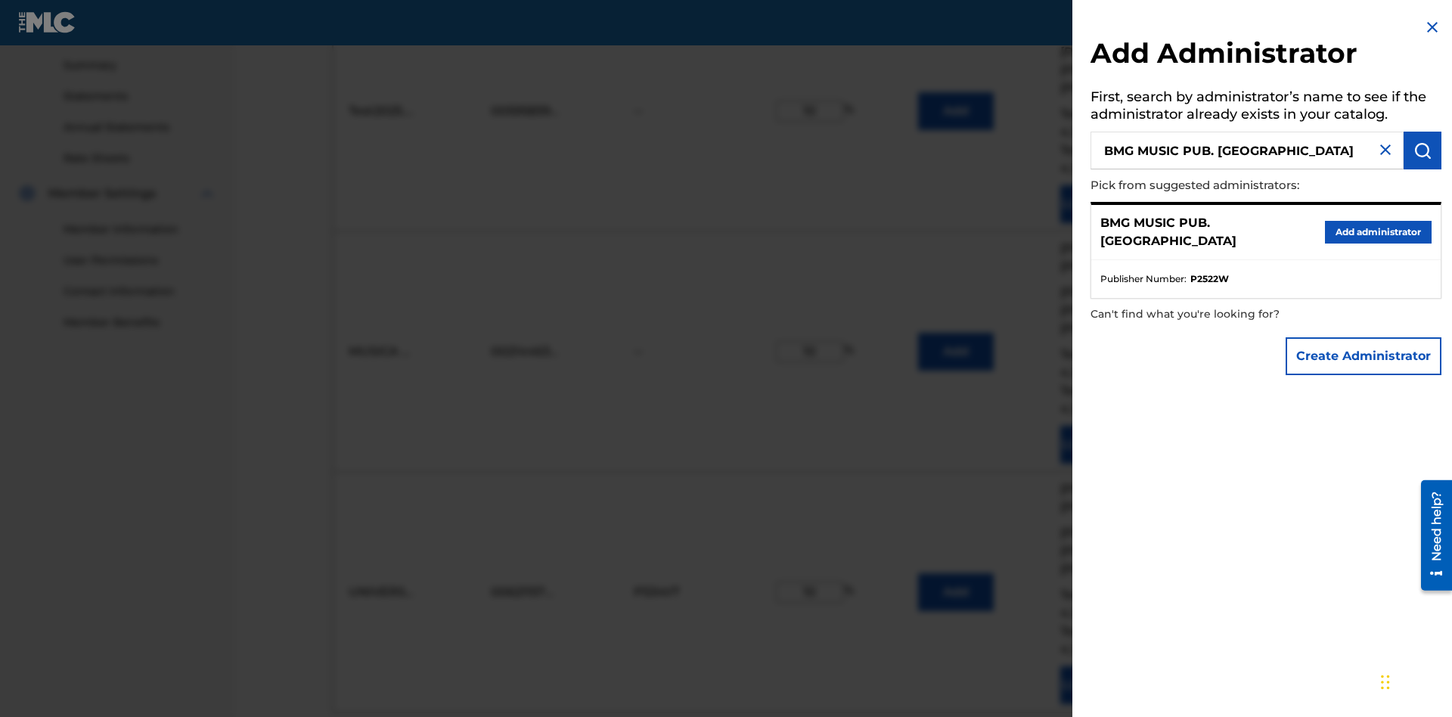
click at [1365, 356] on button "Create Administrator" at bounding box center [1364, 356] width 156 height 38
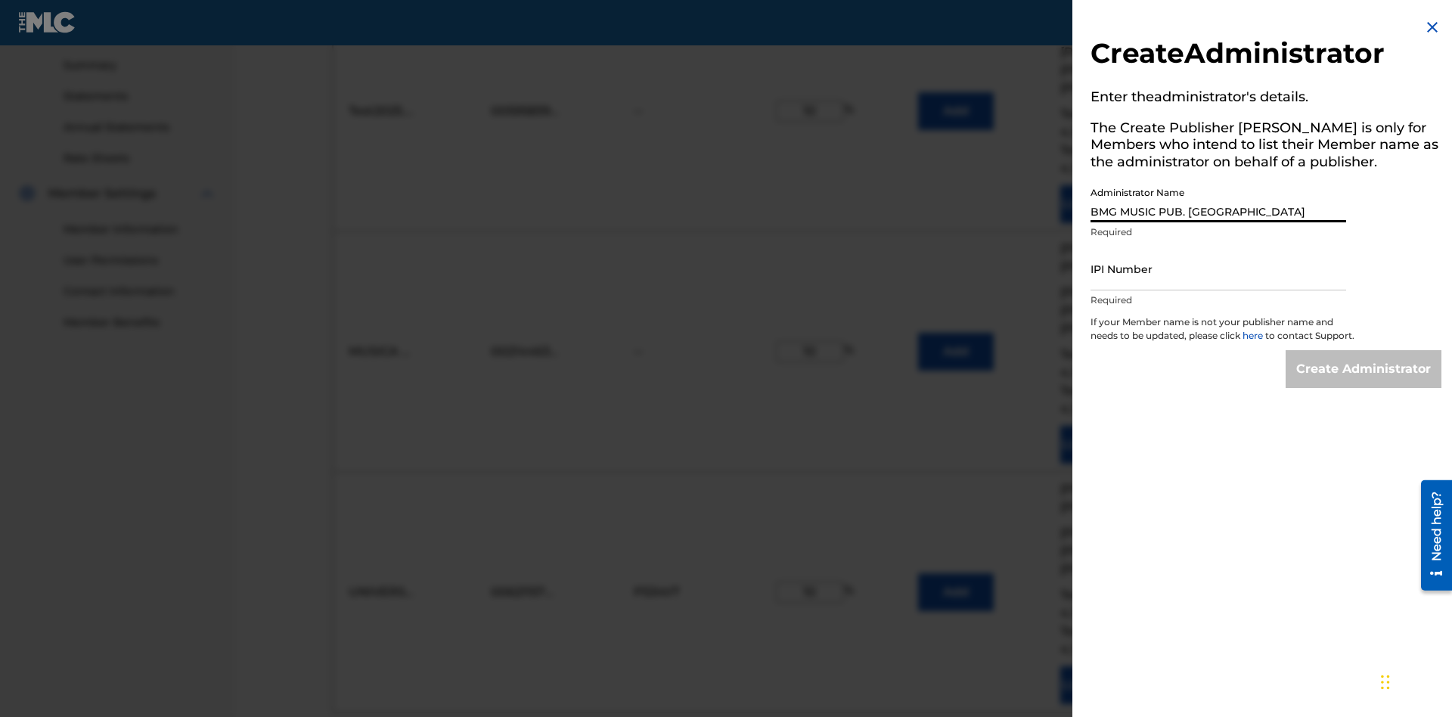
click at [1219, 269] on input "IPI Number" at bounding box center [1219, 268] width 256 height 43
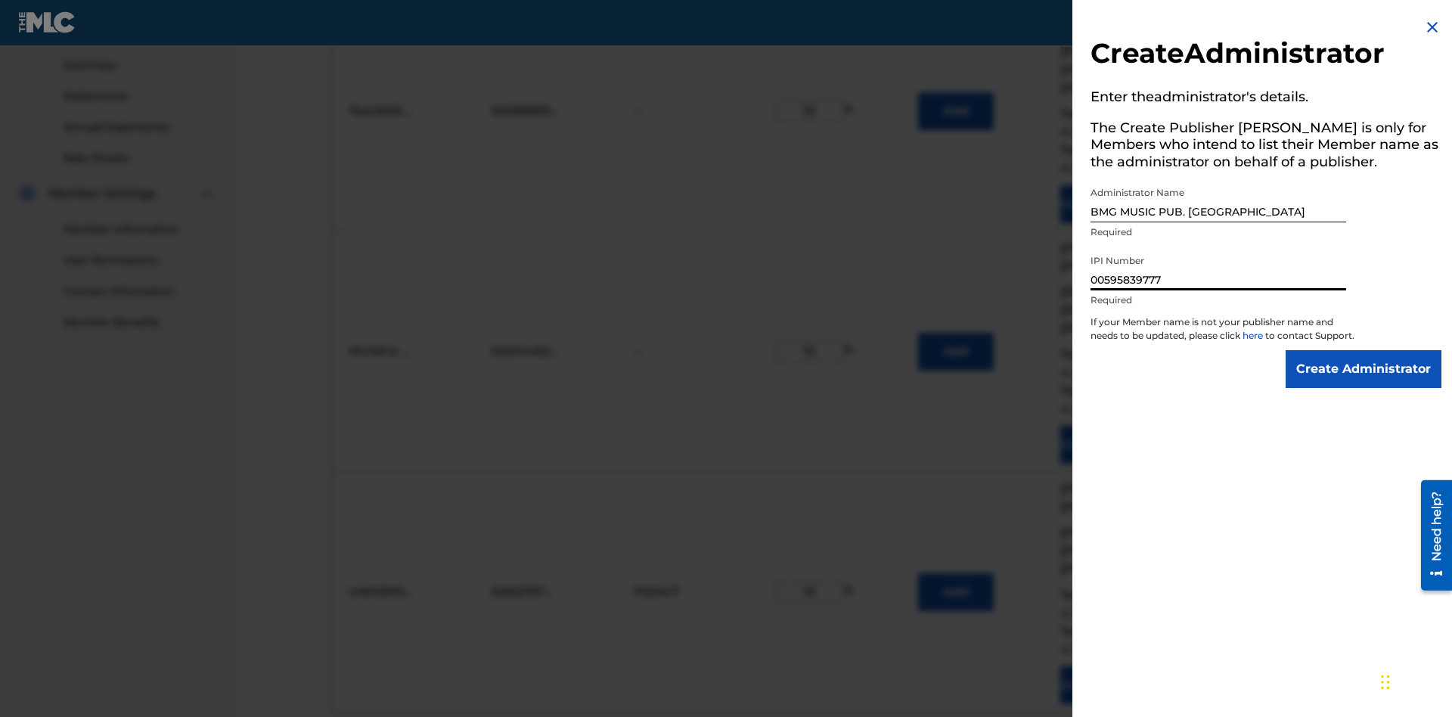
click at [1365, 383] on input "Create Administrator" at bounding box center [1364, 369] width 156 height 38
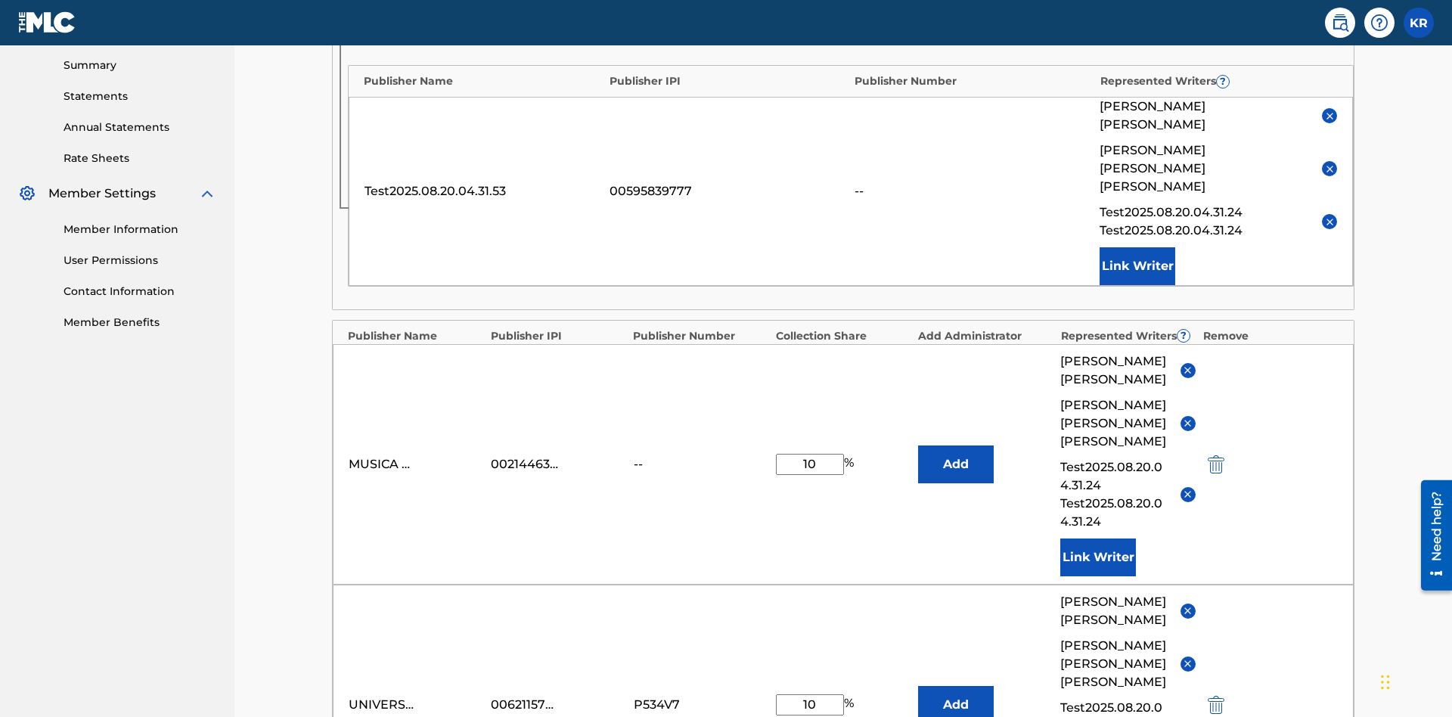
type input "10"
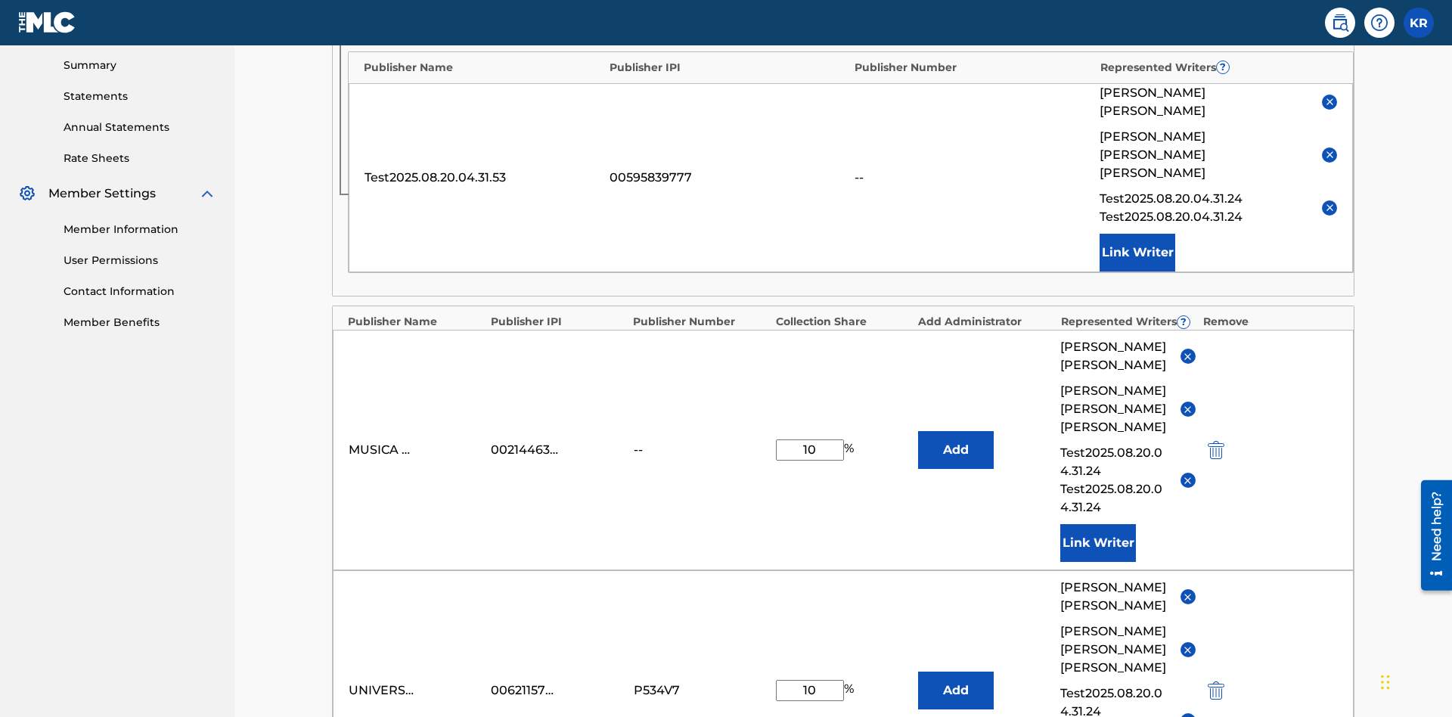
click at [1157, 19] on img "submit" at bounding box center [1159, 10] width 17 height 18
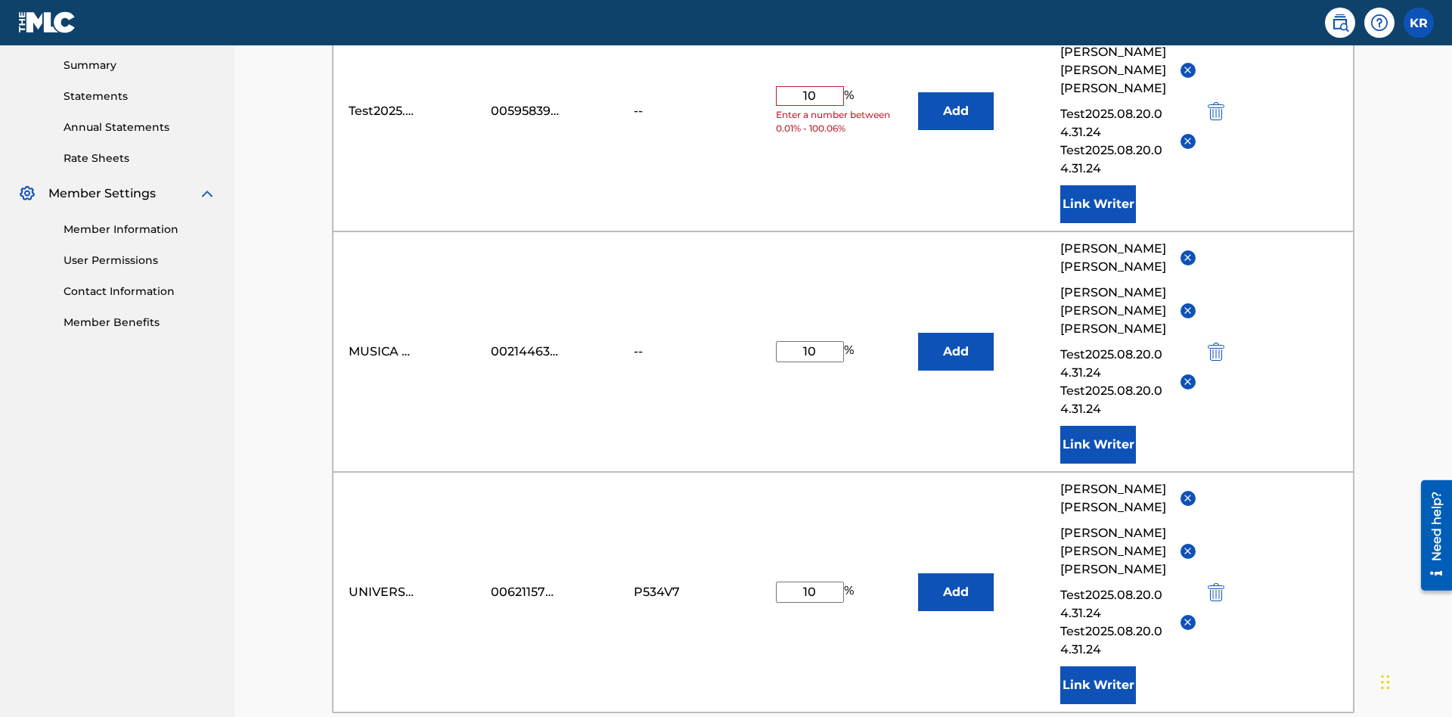
type input "10"
click at [956, 110] on button "Add" at bounding box center [956, 111] width 76 height 38
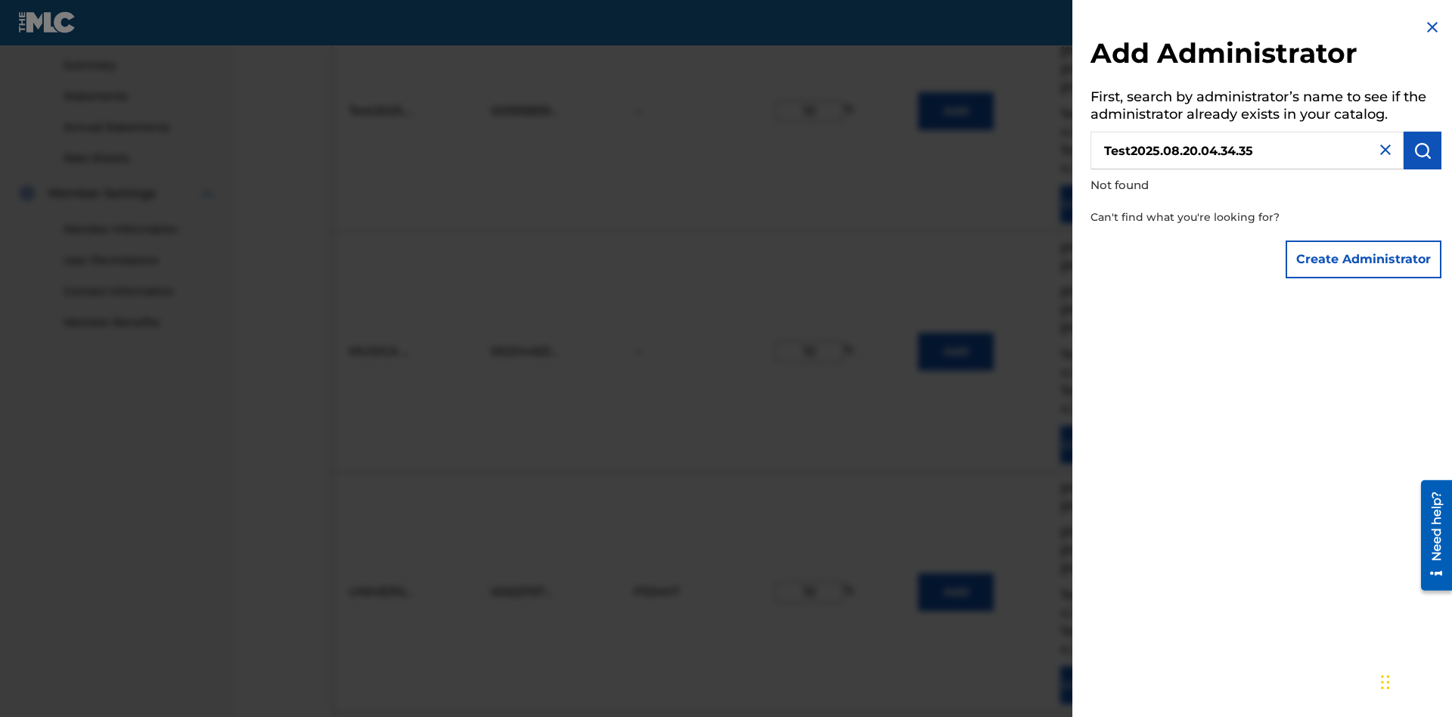
click at [1365, 259] on button "Create Administrator" at bounding box center [1364, 260] width 156 height 38
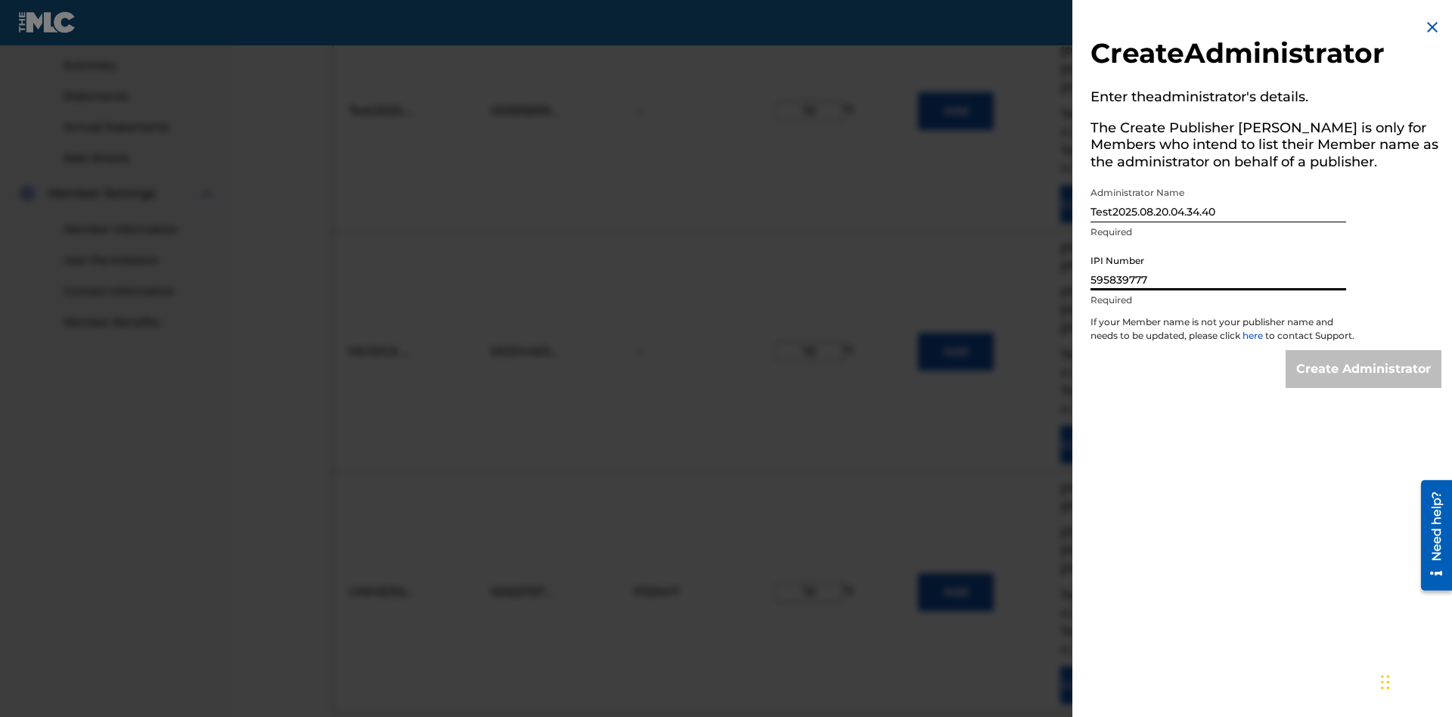
click at [1365, 383] on input "Create Administrator" at bounding box center [1364, 369] width 156 height 38
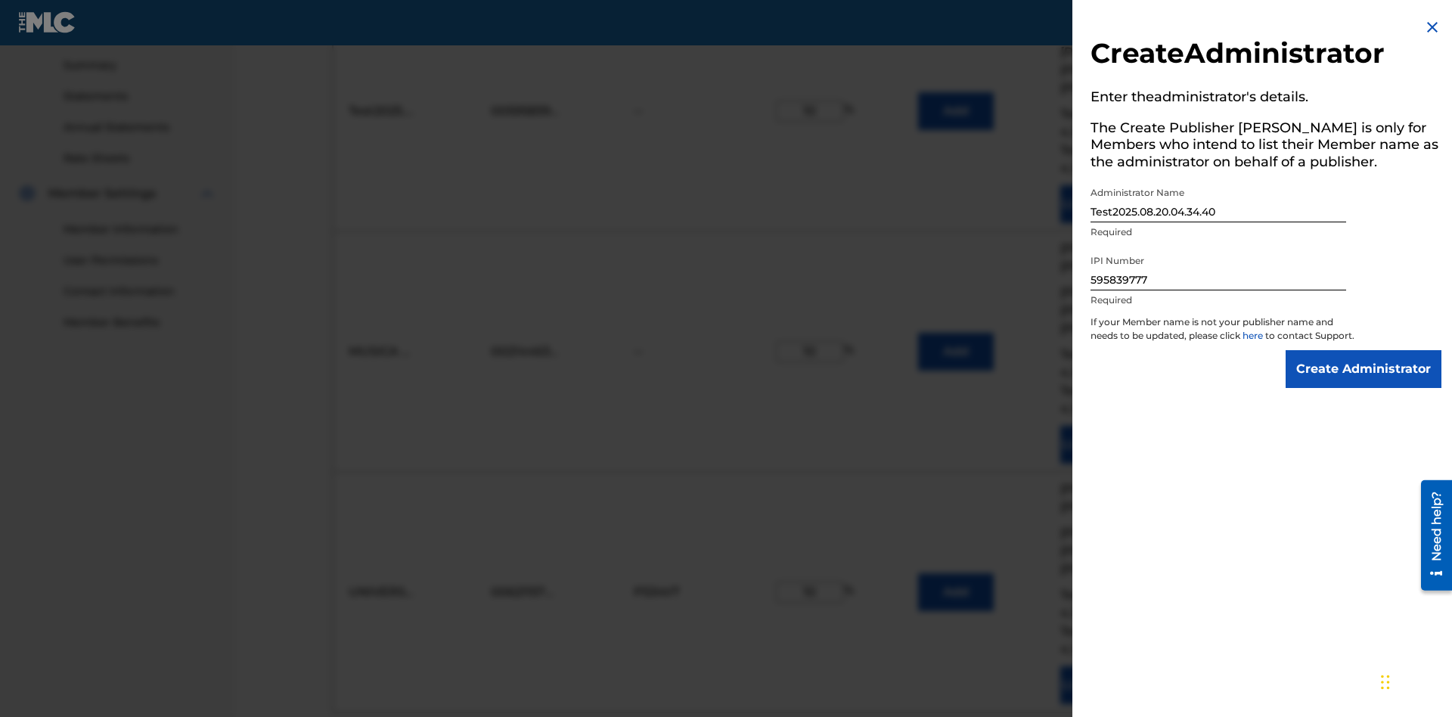
scroll to position [793, 0]
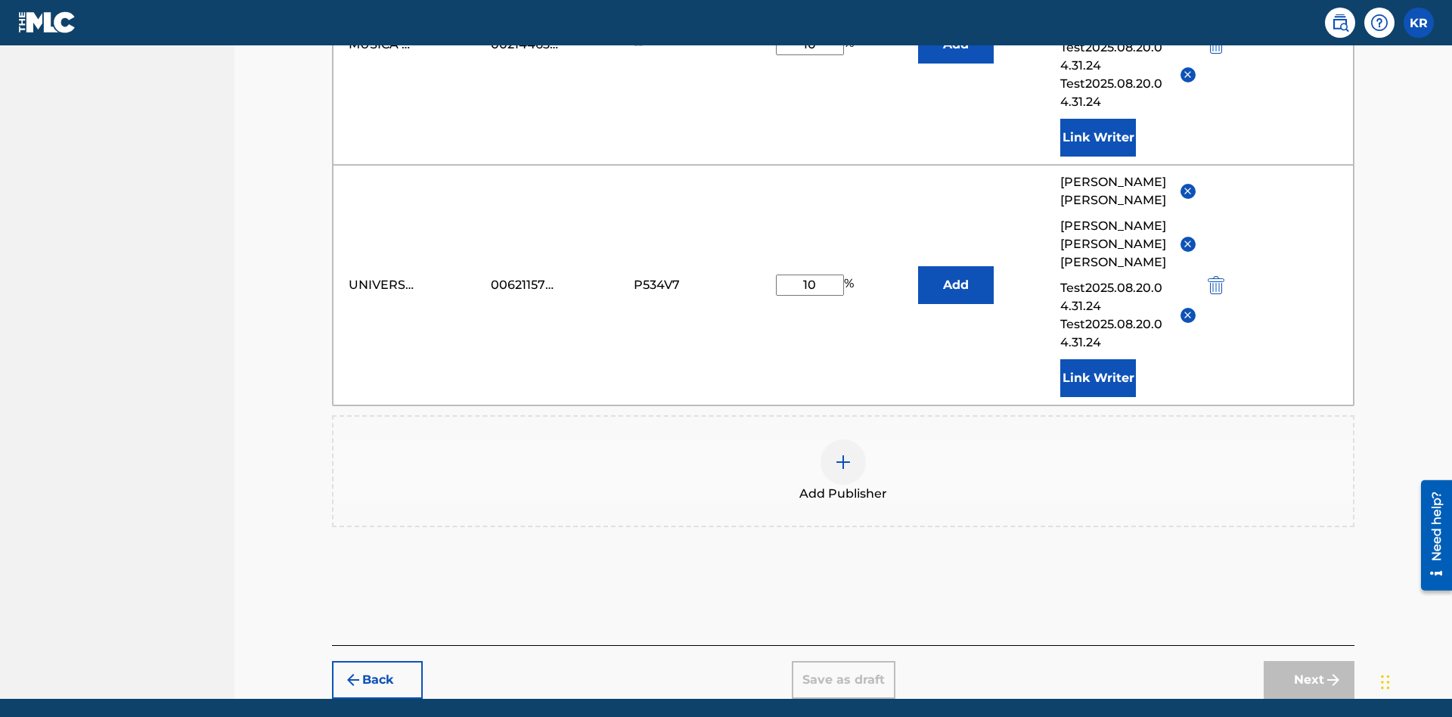
type input "10"
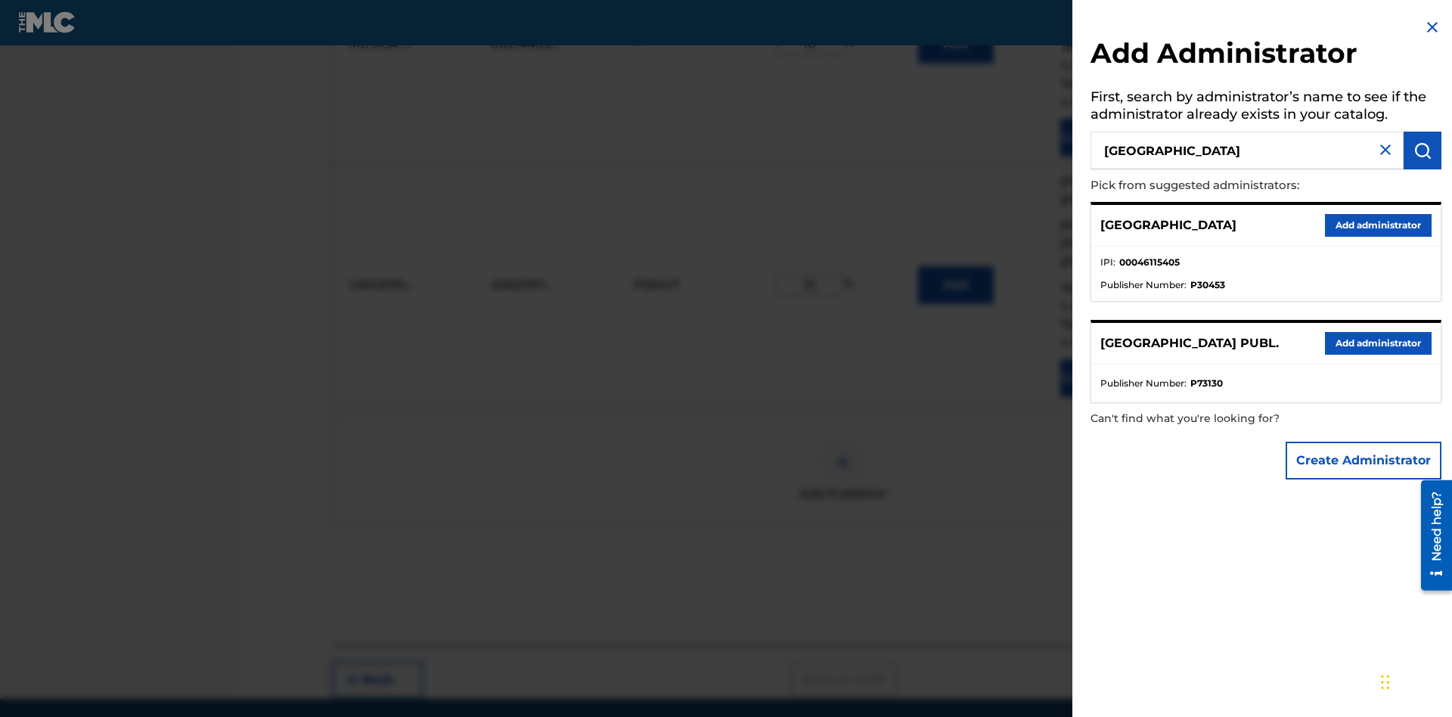
click at [1378, 225] on button "Add administrator" at bounding box center [1378, 225] width 107 height 23
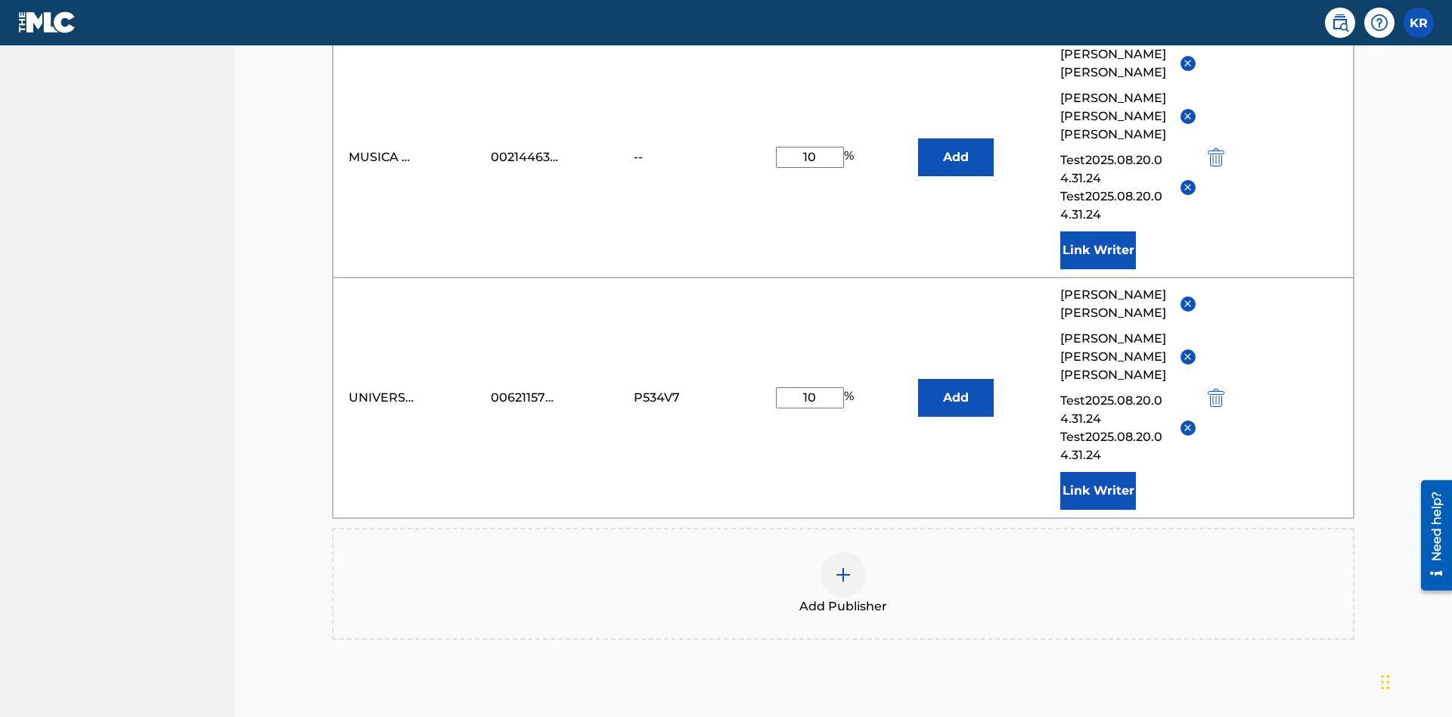
scroll to position [393, 0]
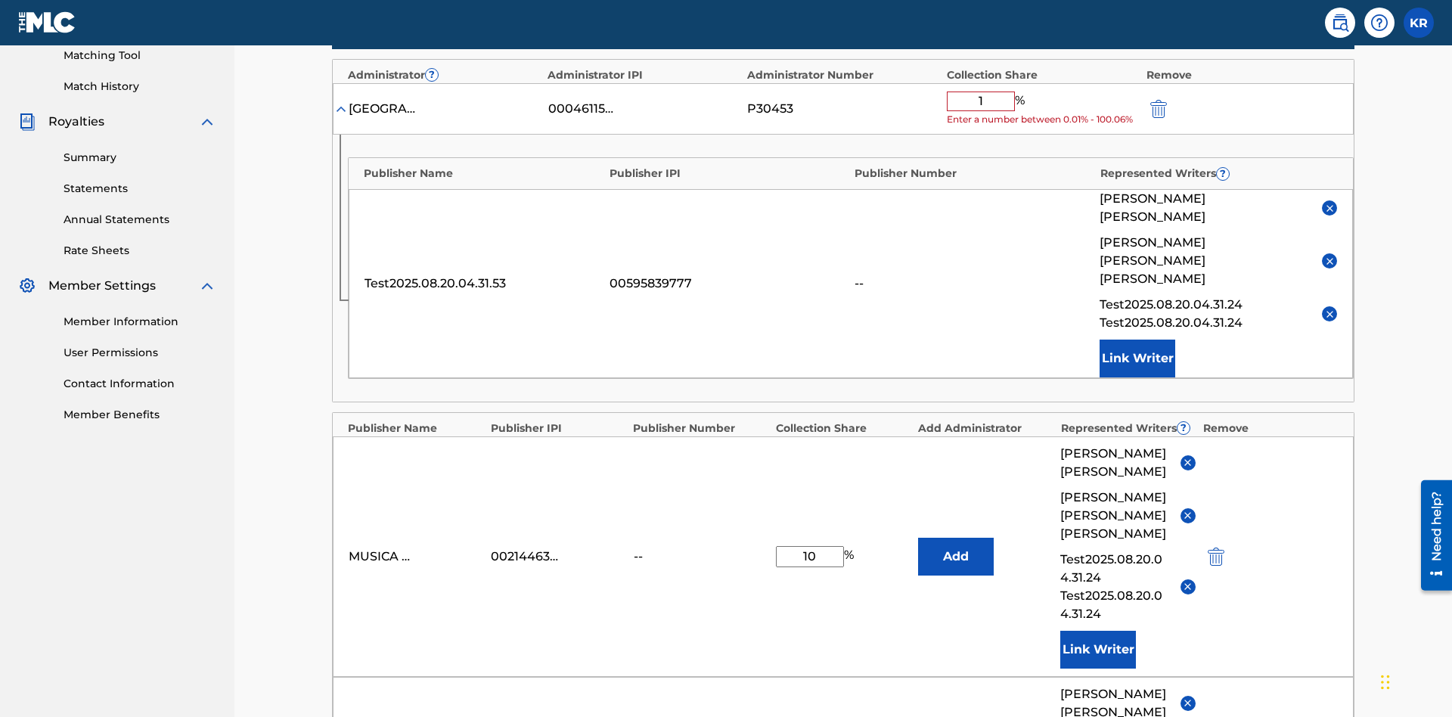
type input "10"
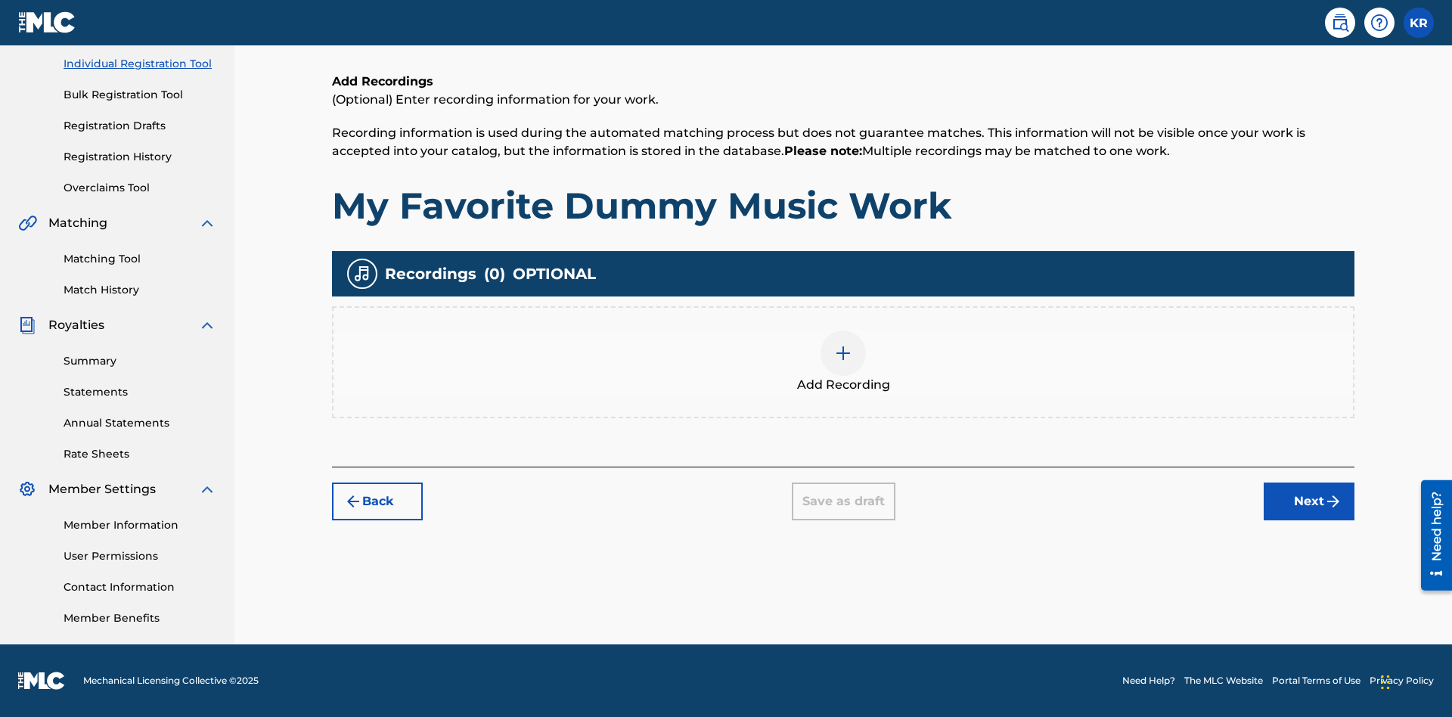
click at [844, 362] on img at bounding box center [843, 353] width 18 height 18
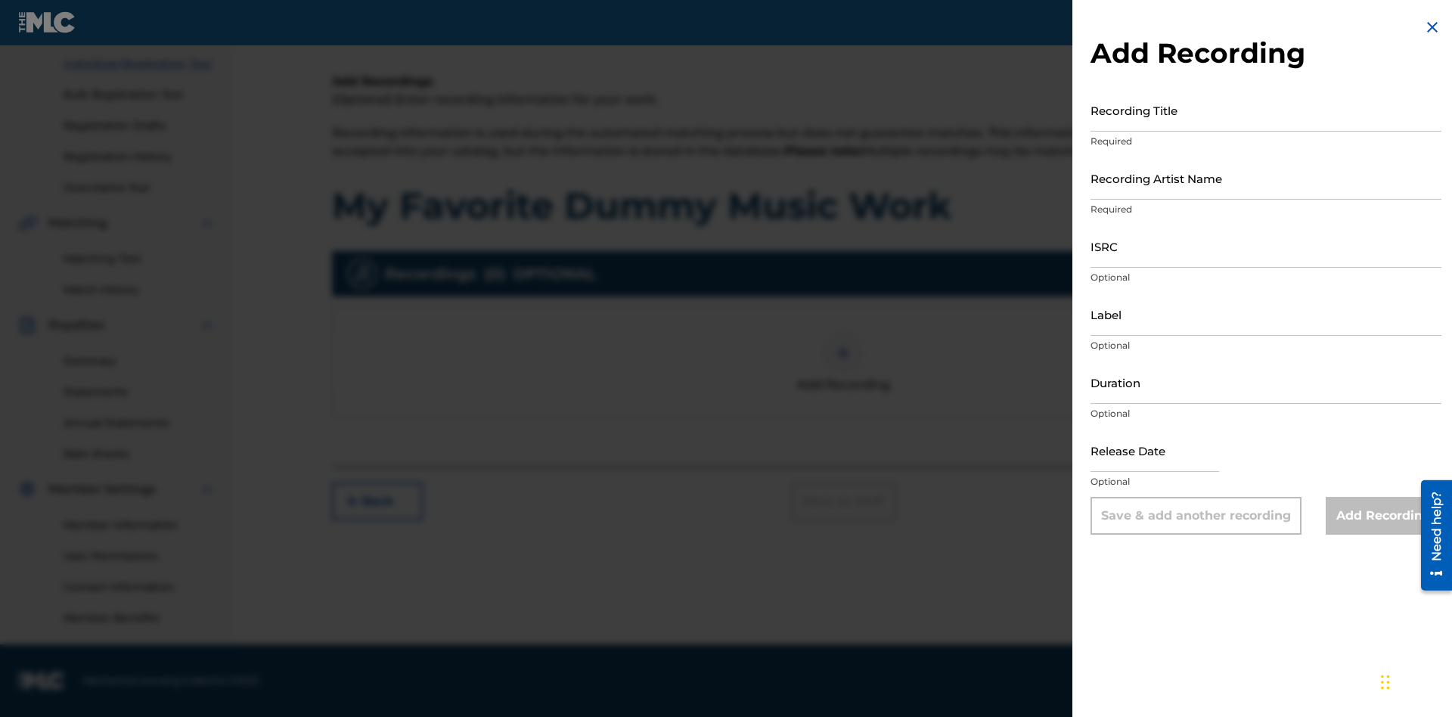
click at [1266, 110] on input "Recording Title" at bounding box center [1266, 110] width 351 height 43
type input "Best Song Ever"
click at [1266, 178] on input "Recording Artist Name" at bounding box center [1266, 178] width 351 height 43
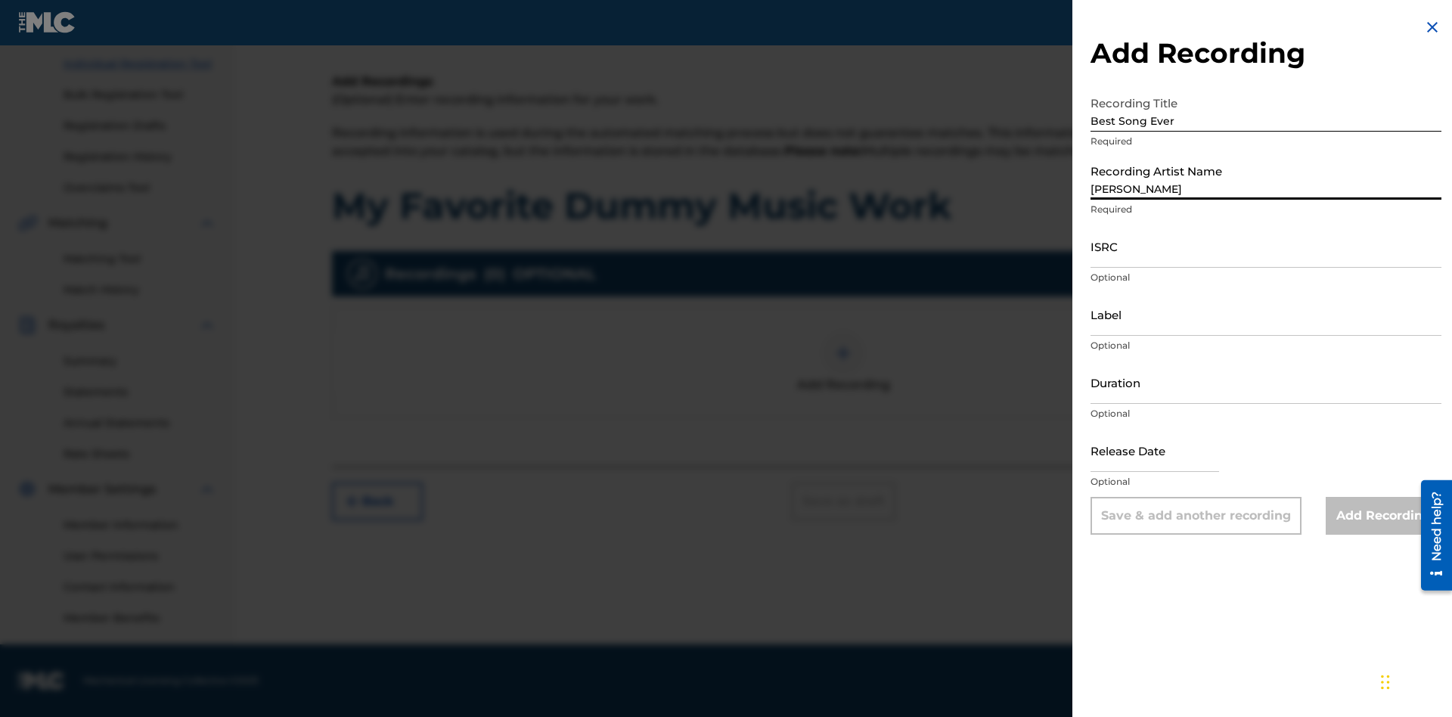
type input "[PERSON_NAME]"
click at [1266, 246] on input "ISRC" at bounding box center [1266, 246] width 351 height 43
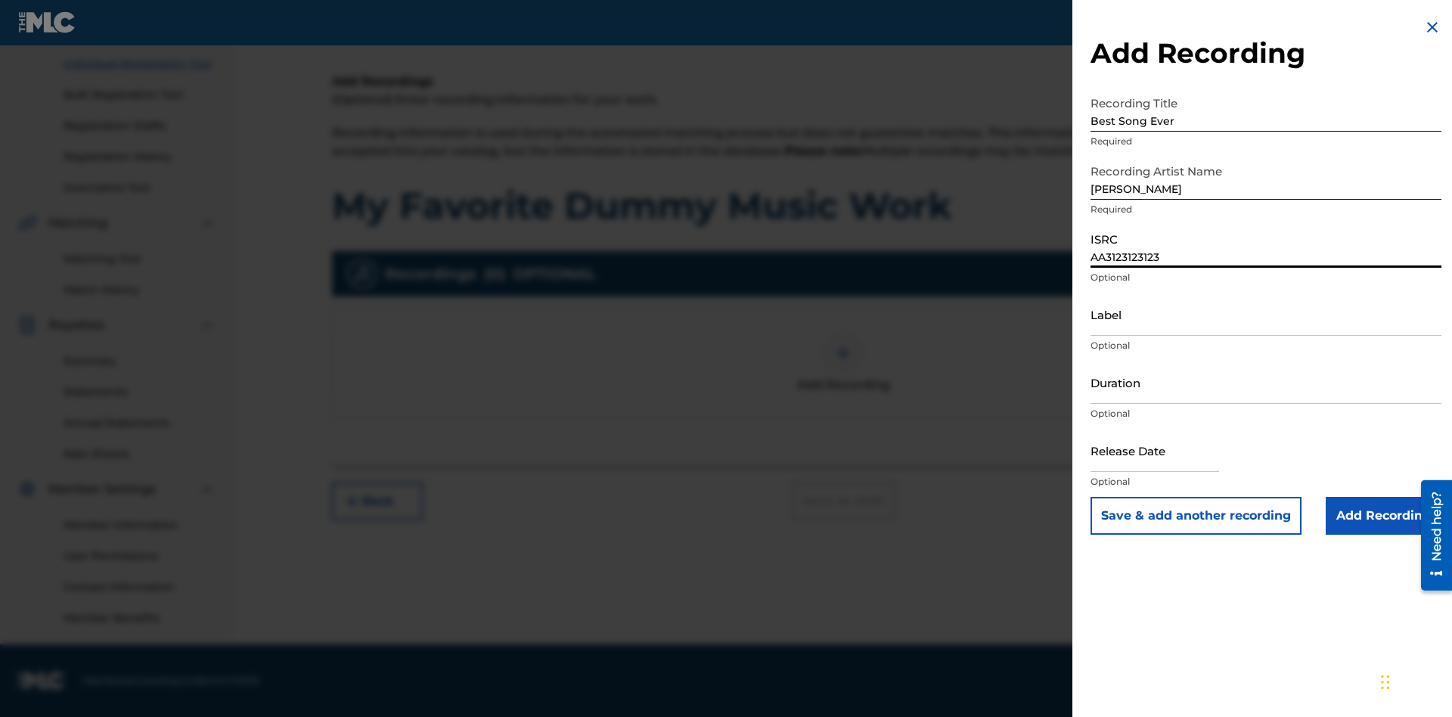
type input "AA3123123123"
click at [1266, 314] on input "Label" at bounding box center [1266, 314] width 351 height 43
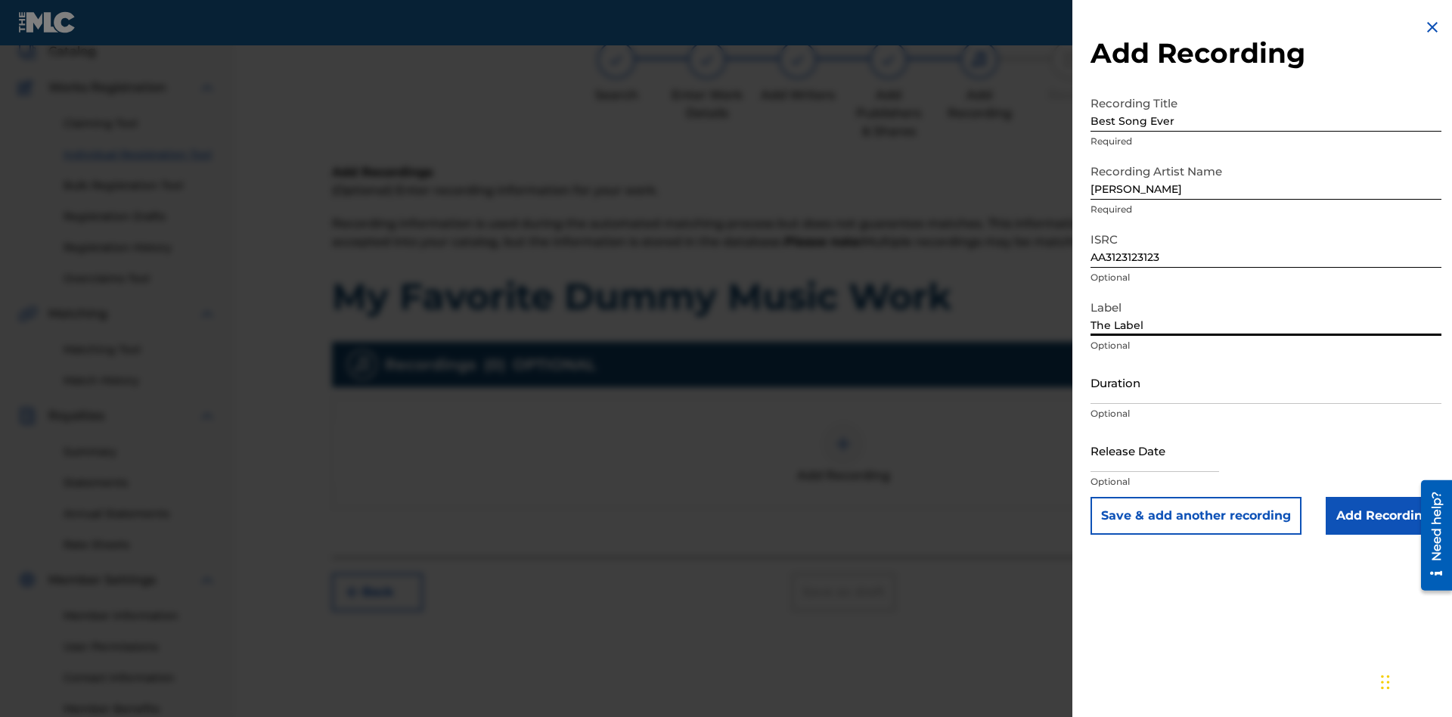
type input "The Label"
click at [1266, 382] on input "Duration" at bounding box center [1266, 382] width 351 height 43
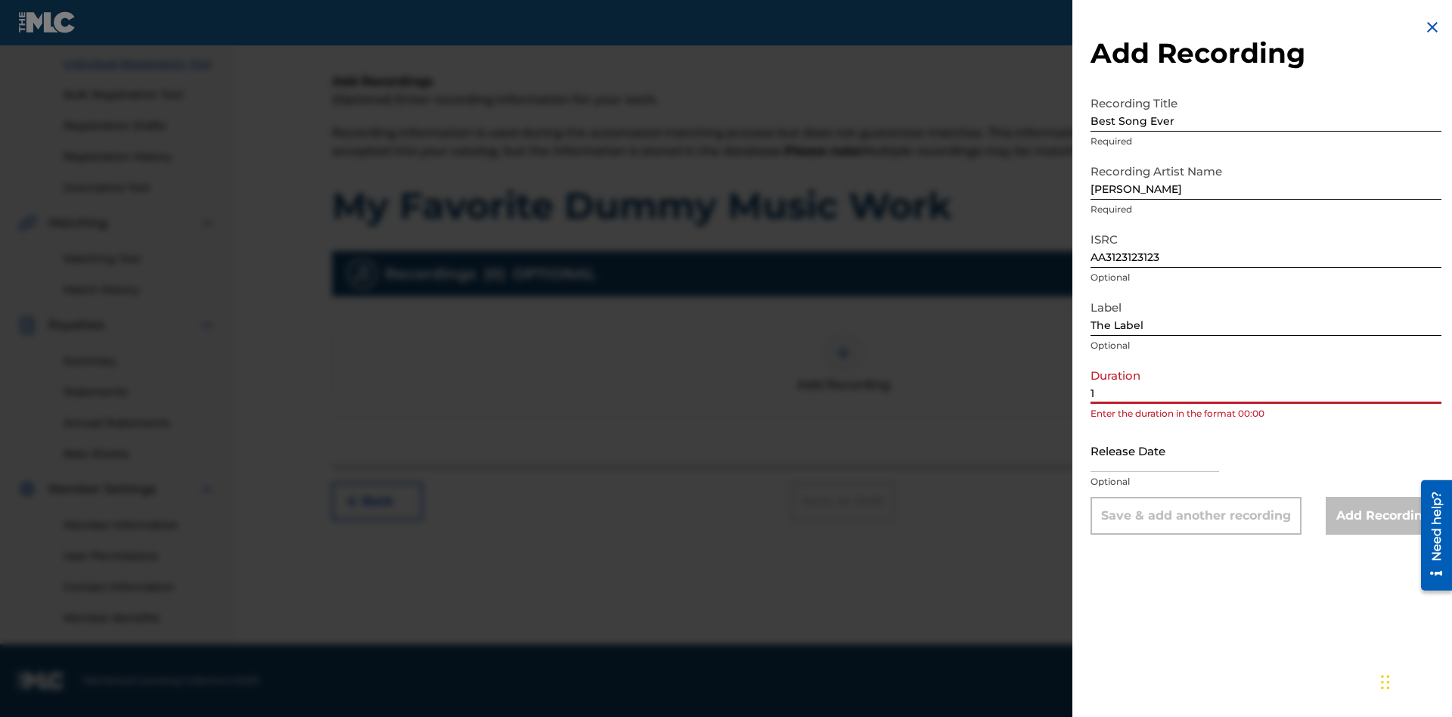
click at [1266, 382] on input "1" at bounding box center [1266, 382] width 351 height 43
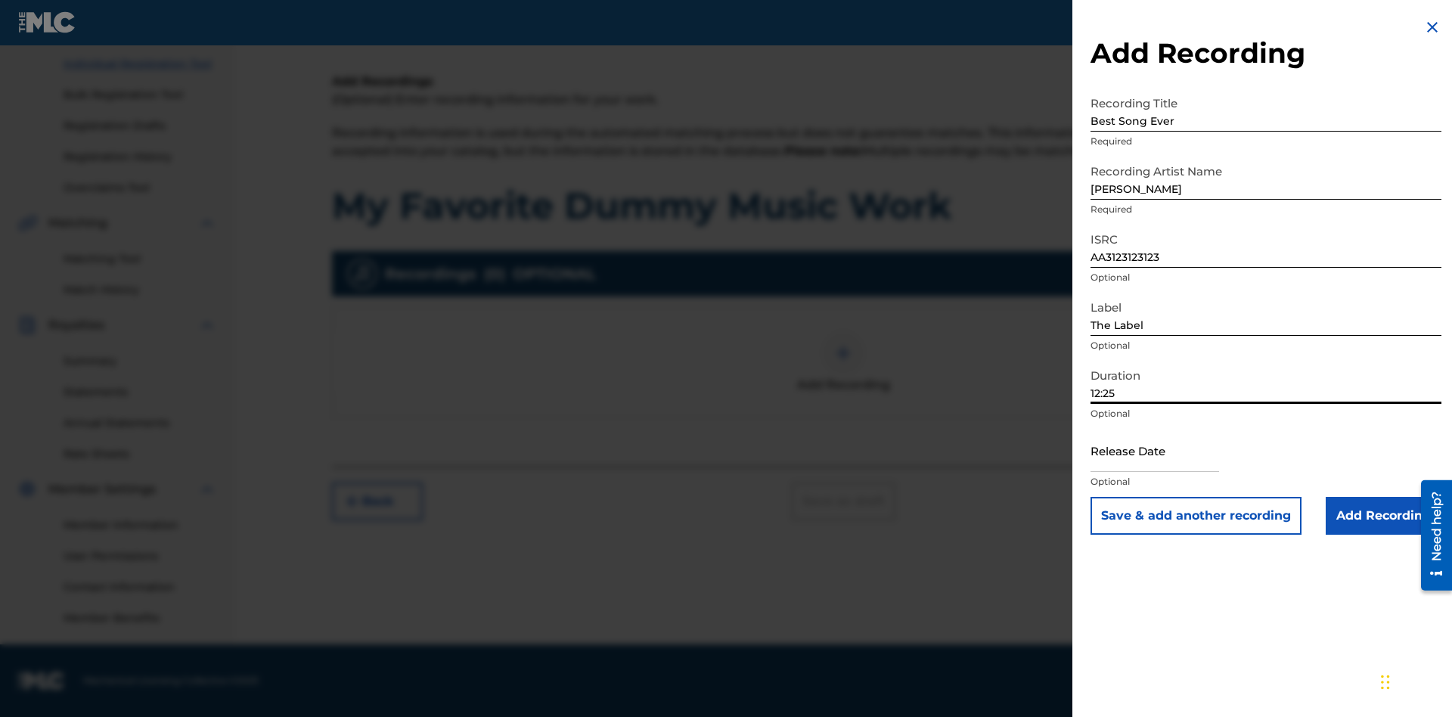
type input "12:25"
click at [1167, 452] on input "text" at bounding box center [1155, 450] width 129 height 43
select select "7"
select select "2025"
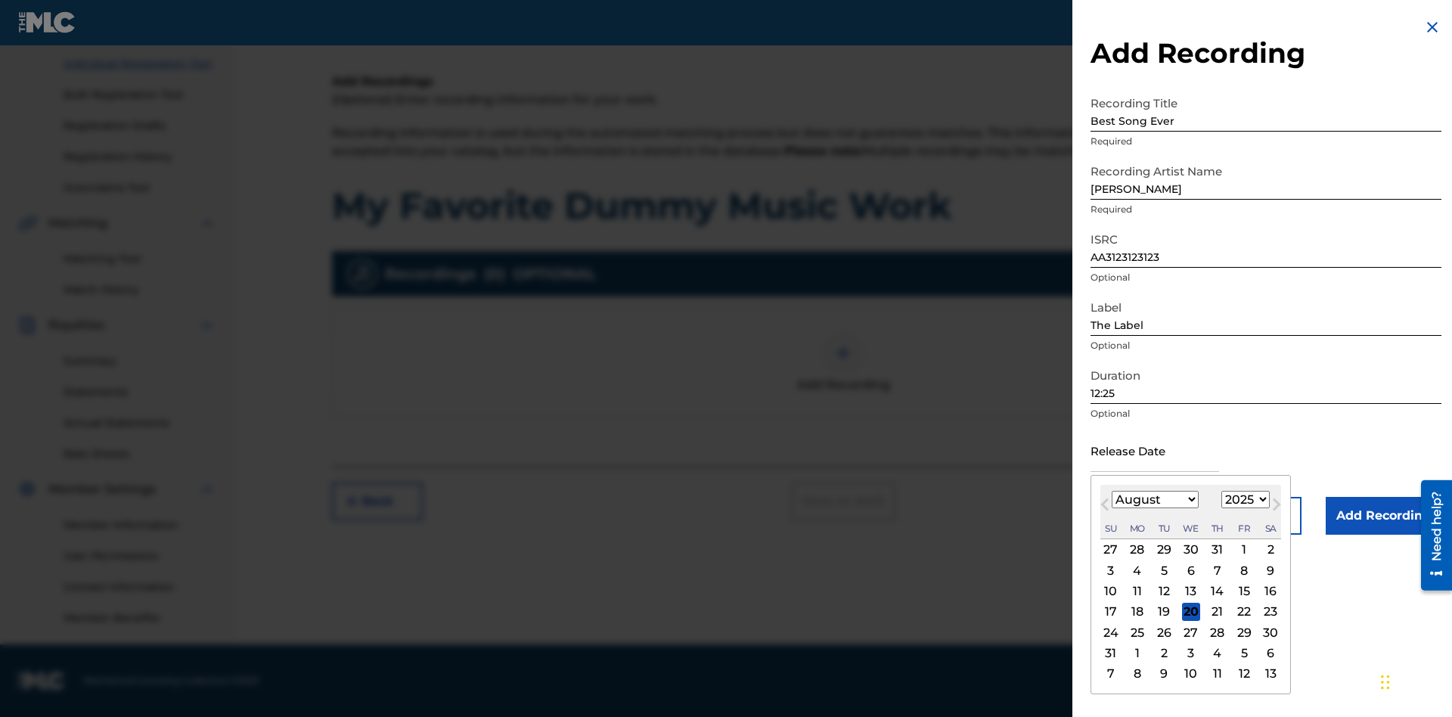
click at [1154, 500] on select "January February March April May June July August September October November De…" at bounding box center [1155, 499] width 87 height 17
select select "3"
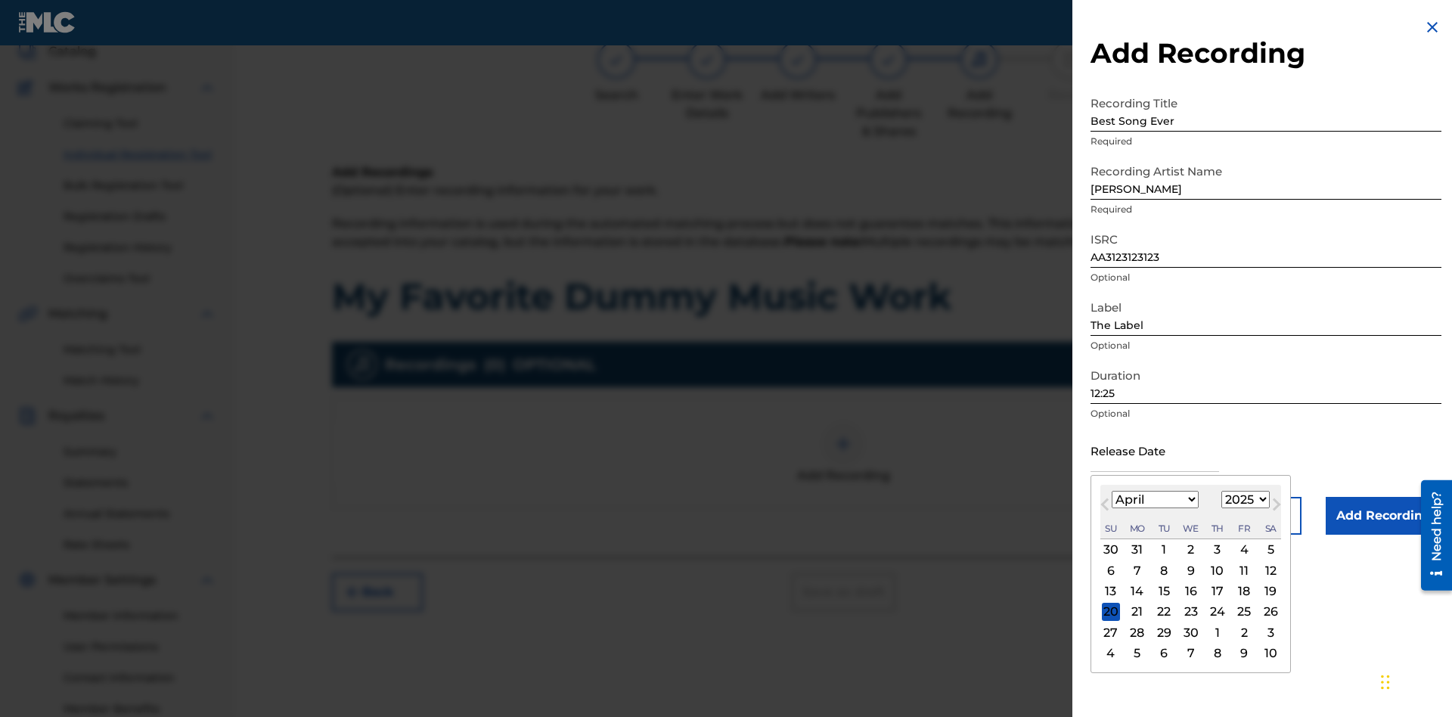
click at [1244, 500] on select "1900 1901 1902 1903 1904 1905 1906 1907 1908 1909 1910 1911 1912 1913 1914 1915…" at bounding box center [1246, 499] width 48 height 17
select select "2021"
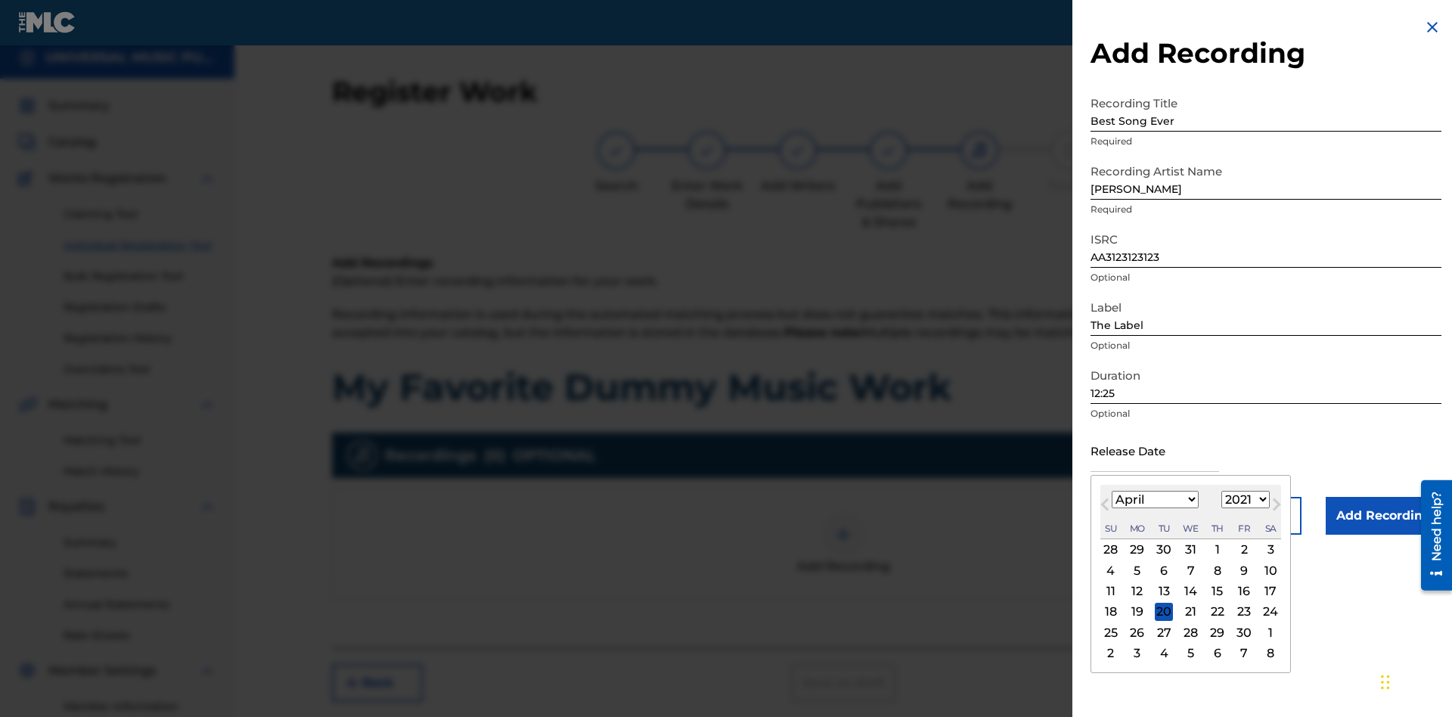
click at [1244, 500] on select "1900 1901 1902 1903 1904 1905 1906 1907 1908 1909 1910 1911 1912 1913 1914 1915…" at bounding box center [1246, 499] width 48 height 17
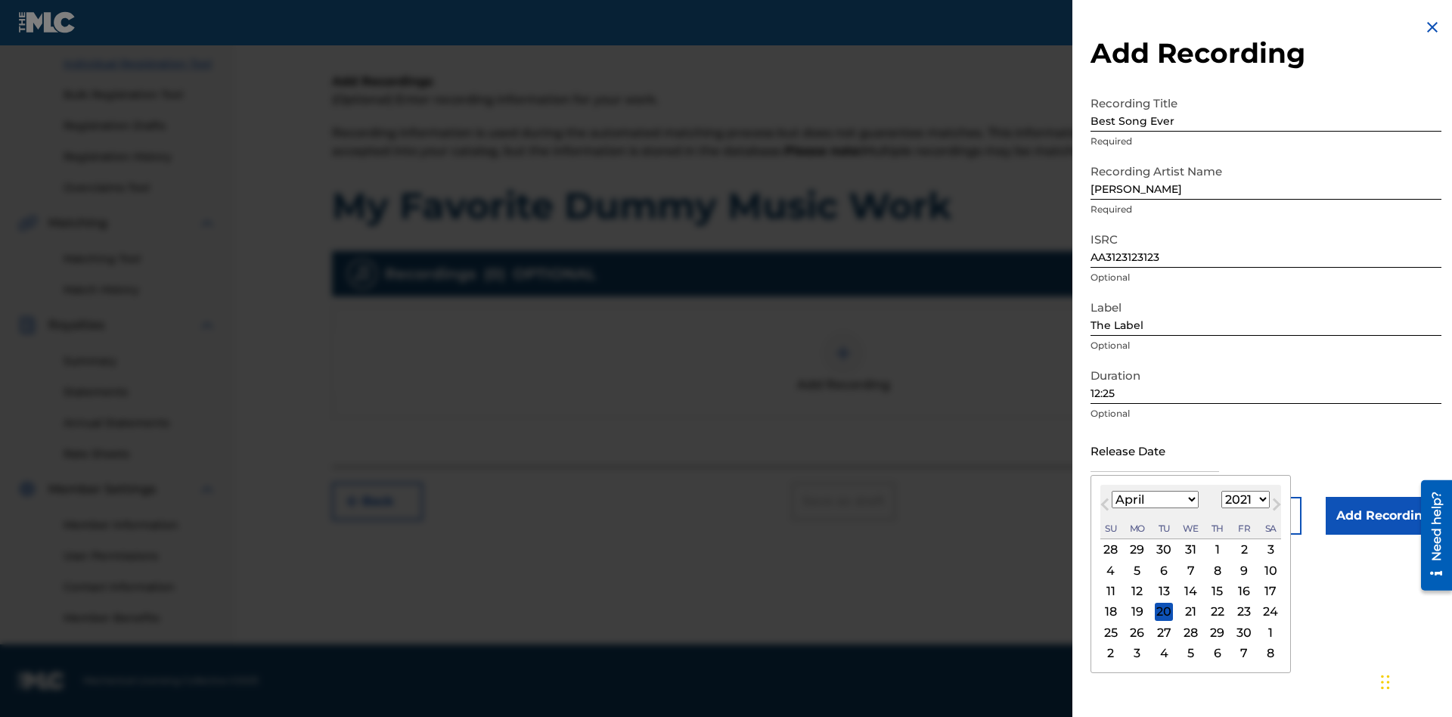
click at [1216, 550] on div "1" at bounding box center [1218, 550] width 18 height 18
type input "[DATE]"
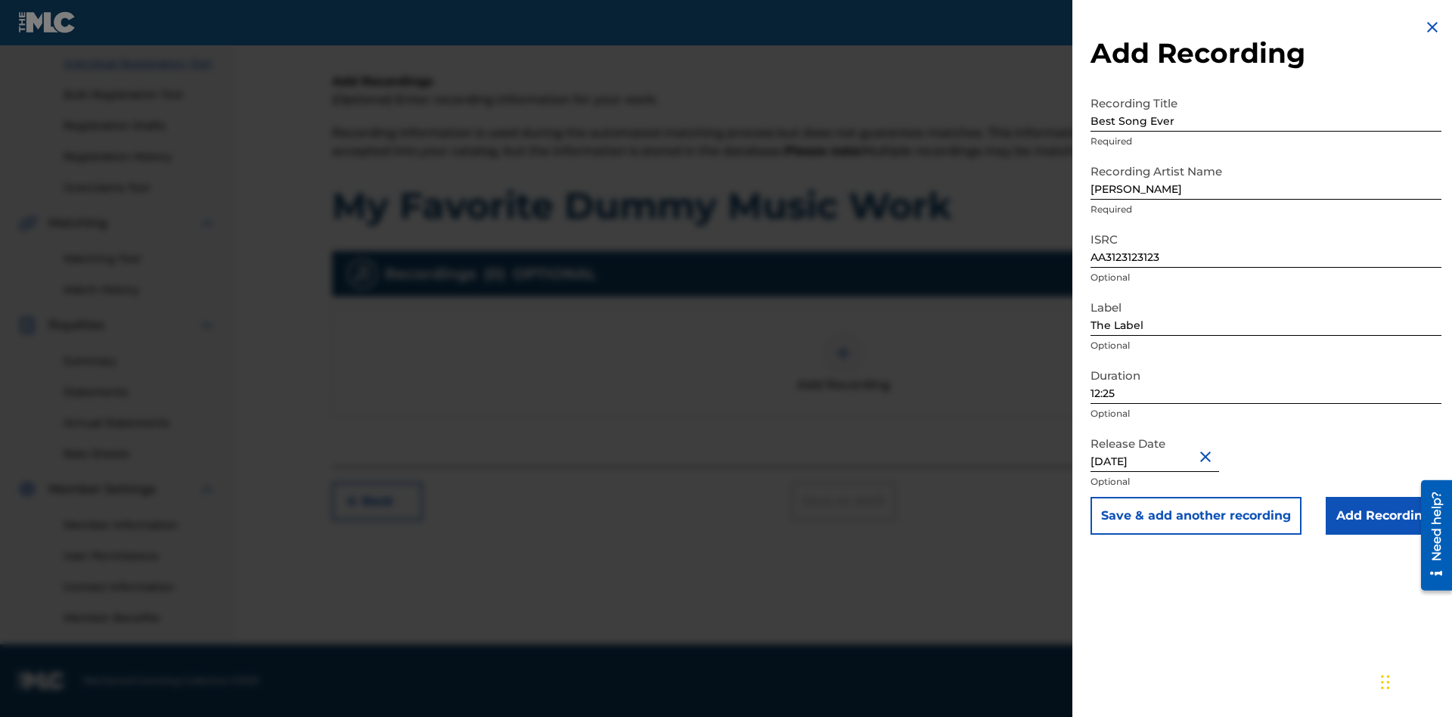
click at [1384, 516] on input "Add Recording" at bounding box center [1384, 516] width 116 height 38
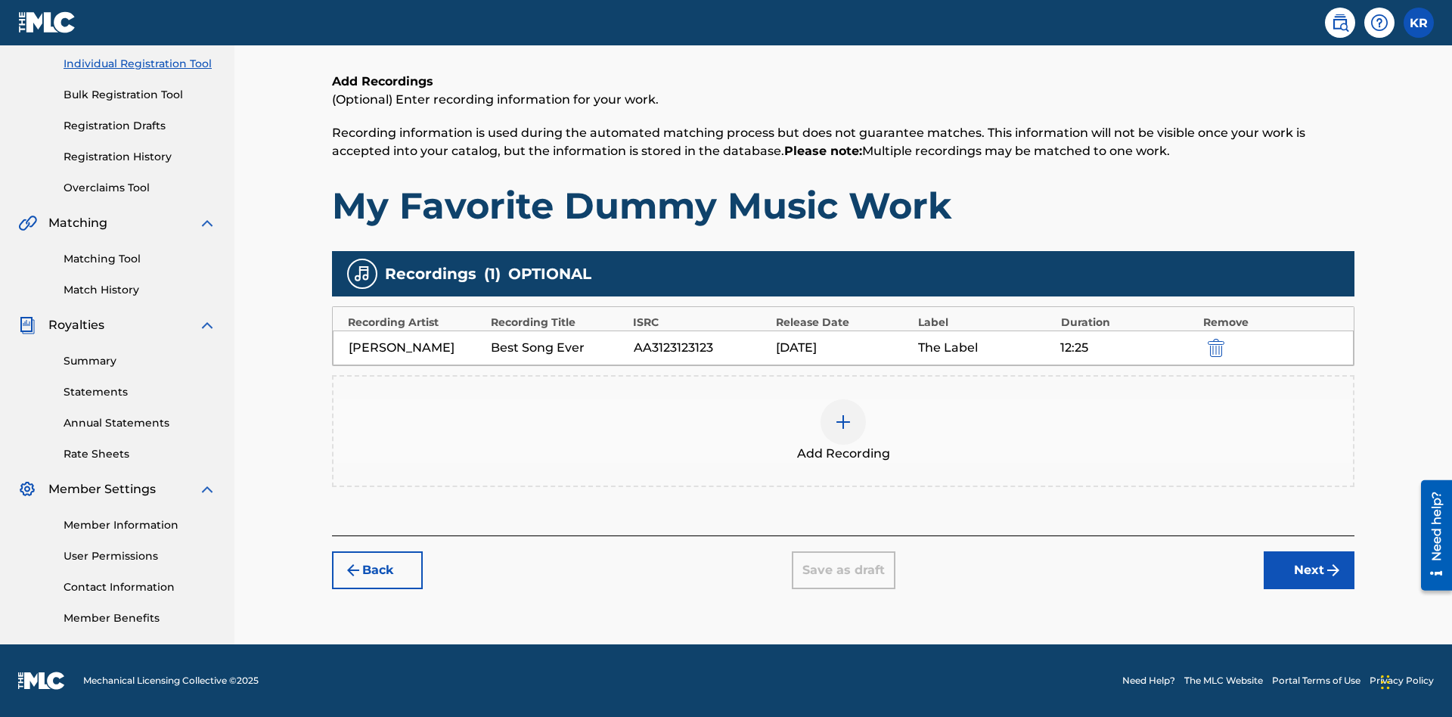
click at [844, 431] on div at bounding box center [843, 421] width 45 height 45
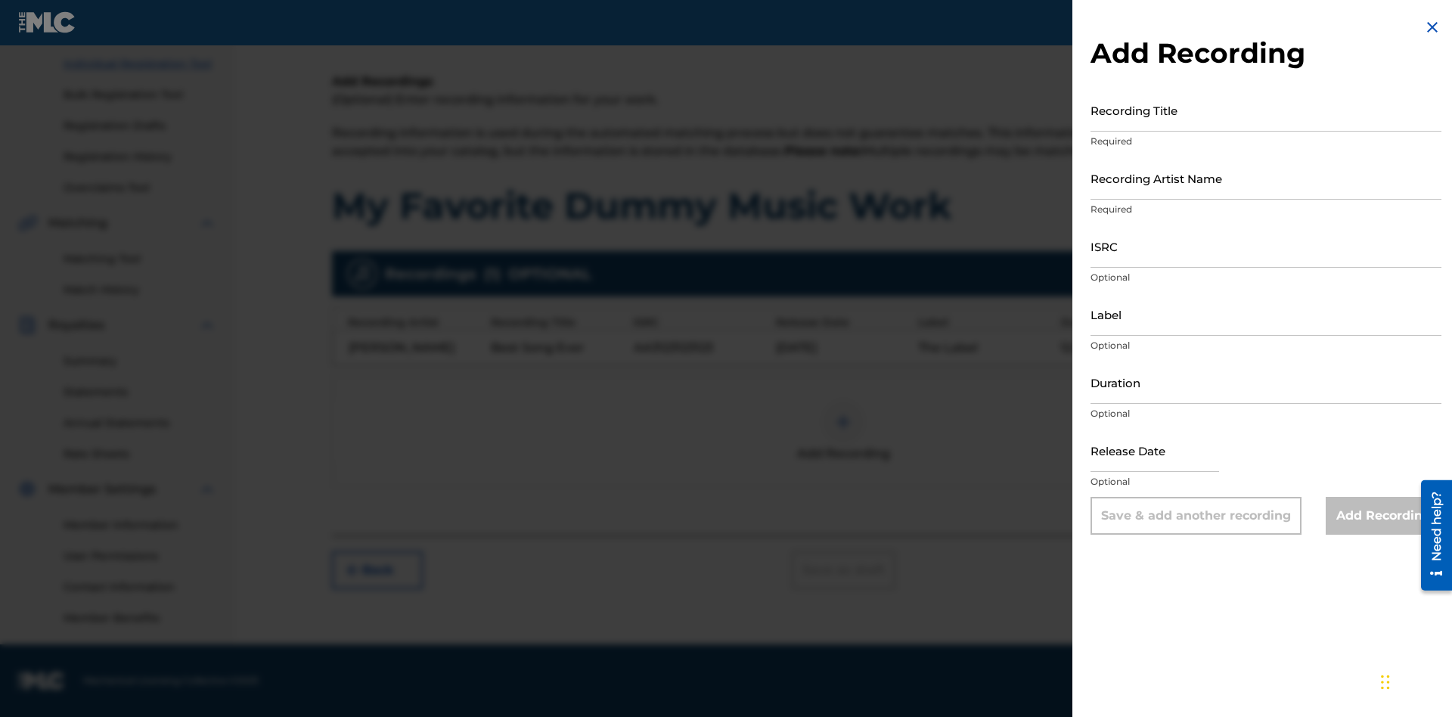
click at [1266, 110] on input "Recording Title" at bounding box center [1266, 110] width 351 height 43
type input "Even Better song"
click at [1266, 178] on input "Recording Artist Name" at bounding box center [1266, 178] width 351 height 43
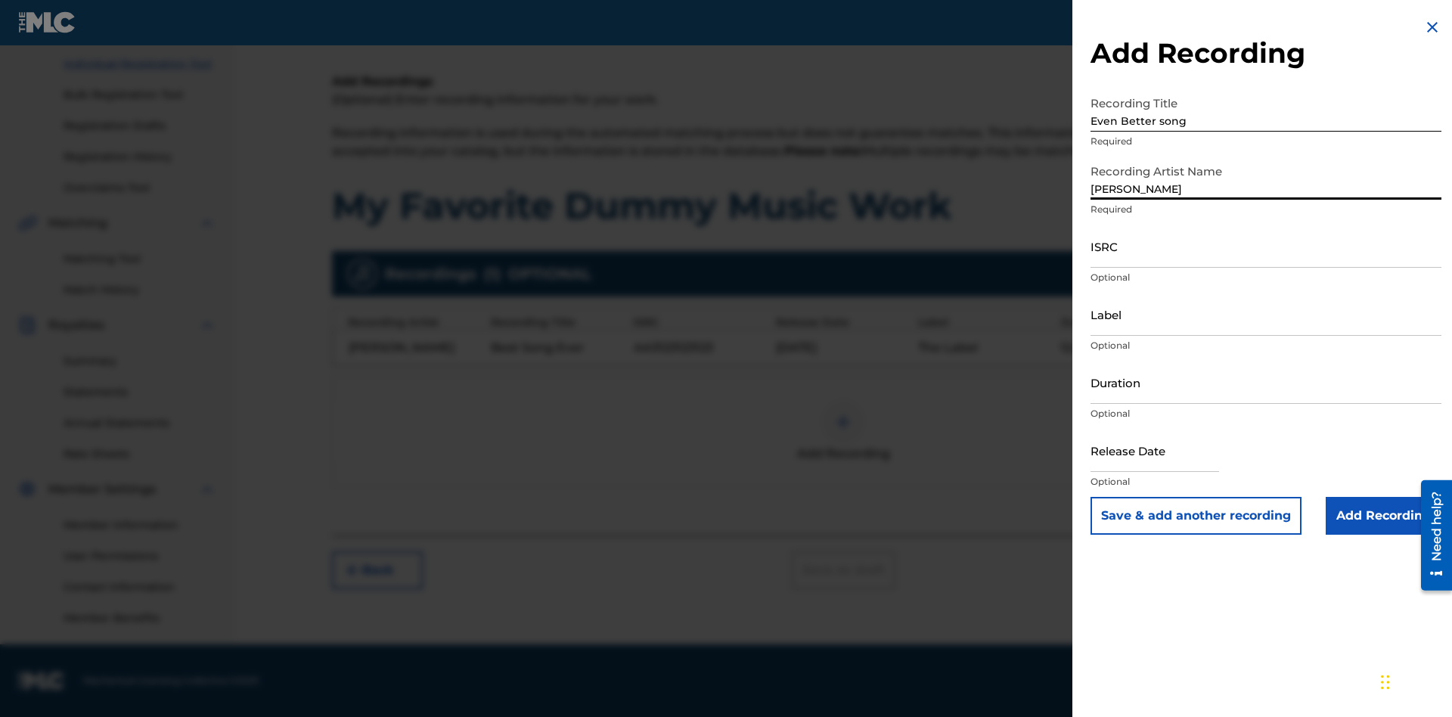
type input "[PERSON_NAME]"
click at [1266, 246] on input "ISRC" at bounding box center [1266, 246] width 351 height 43
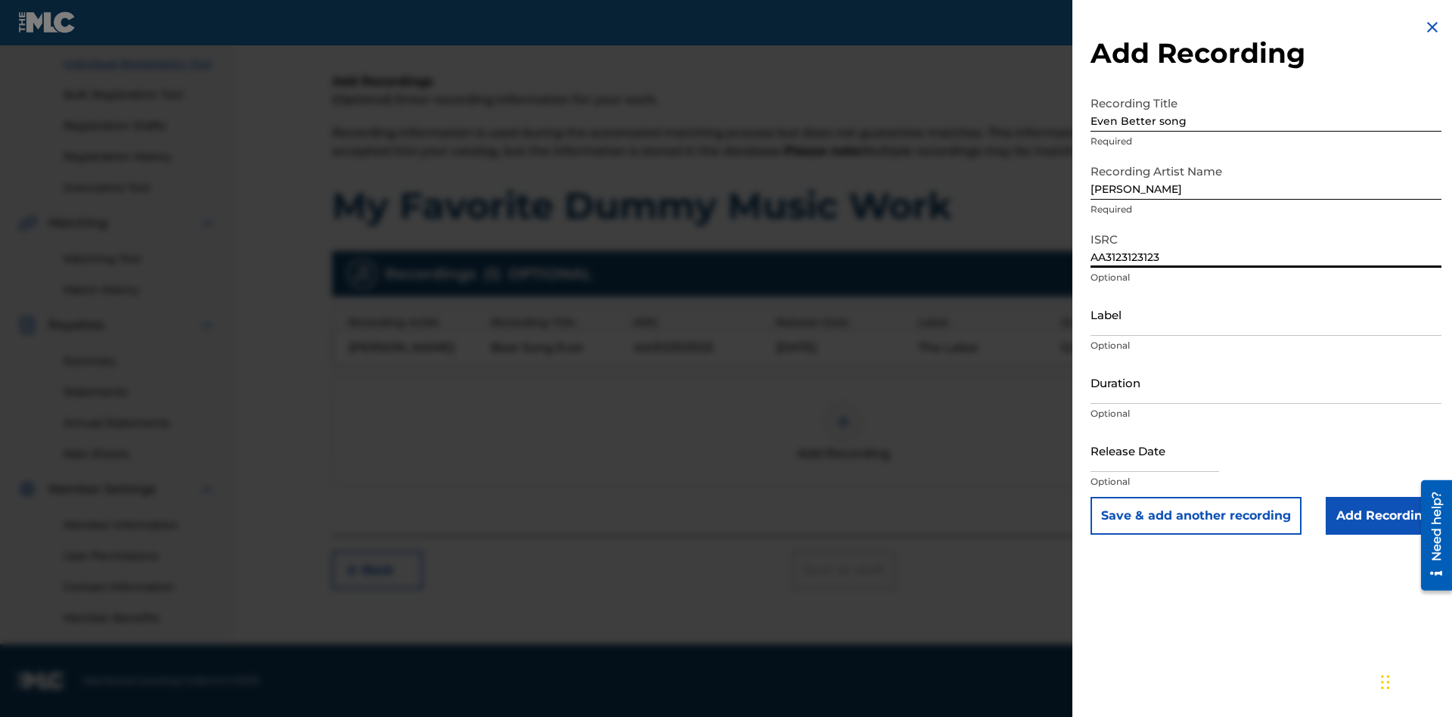
type input "AA3123123123"
click at [1266, 314] on input "Label" at bounding box center [1266, 314] width 351 height 43
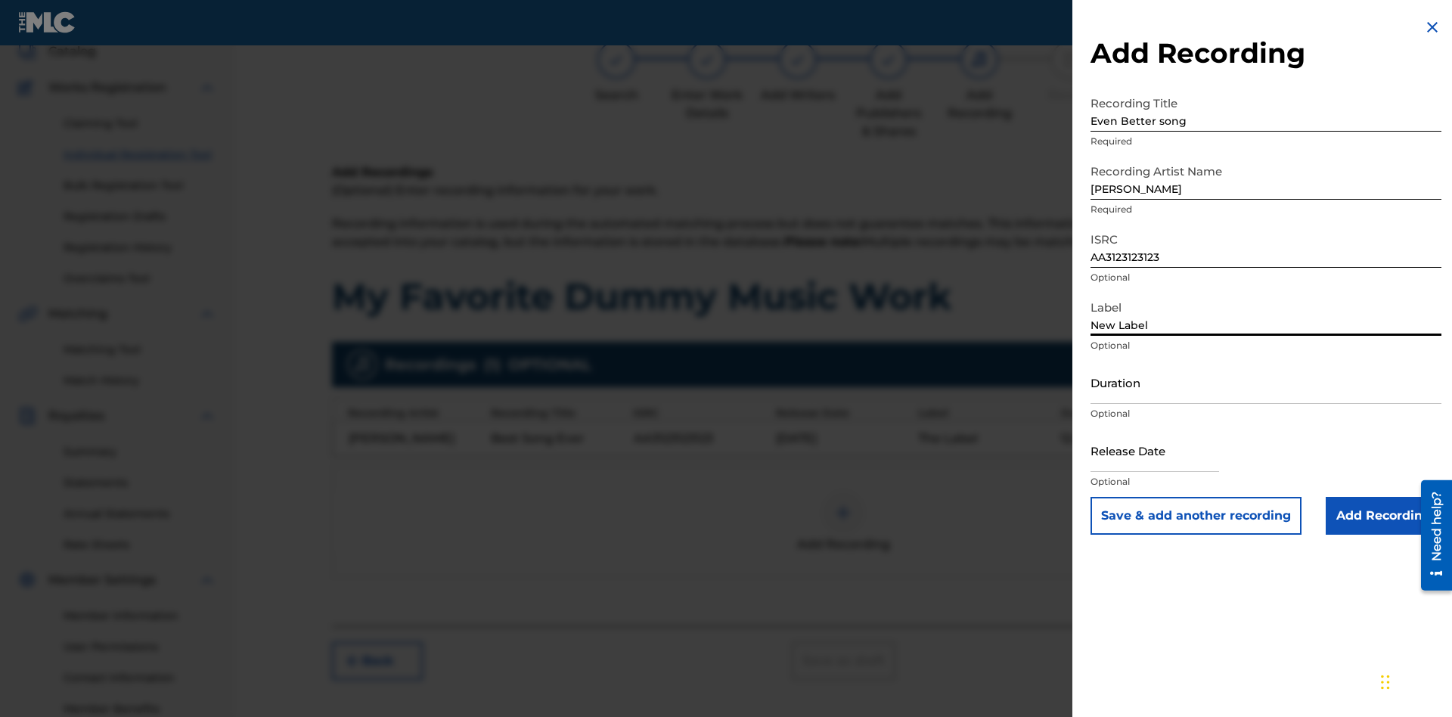
type input "New Label"
click at [1266, 382] on input "Duration" at bounding box center [1266, 382] width 351 height 43
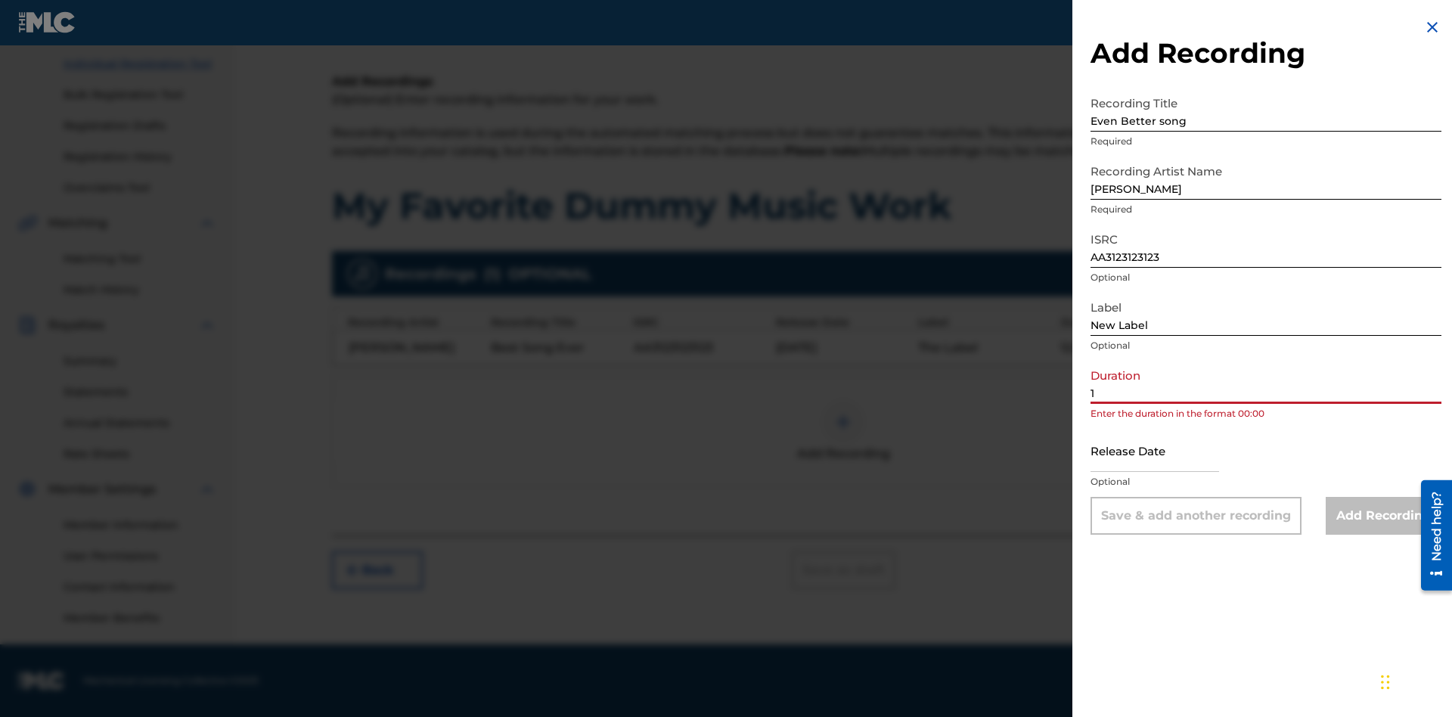
click at [1266, 382] on input "1" at bounding box center [1266, 382] width 351 height 43
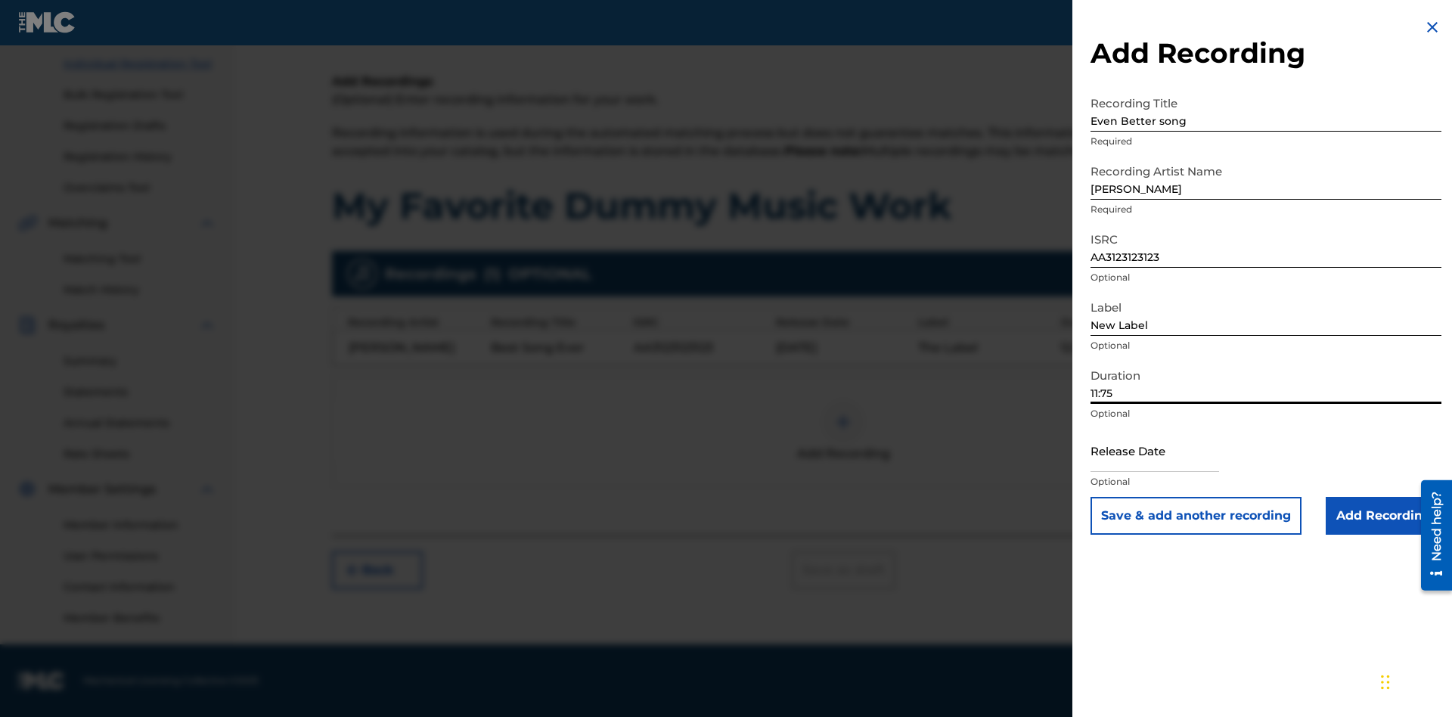
type input "11:75"
click at [1167, 452] on input "text" at bounding box center [1155, 450] width 129 height 43
select select "7"
select select "2025"
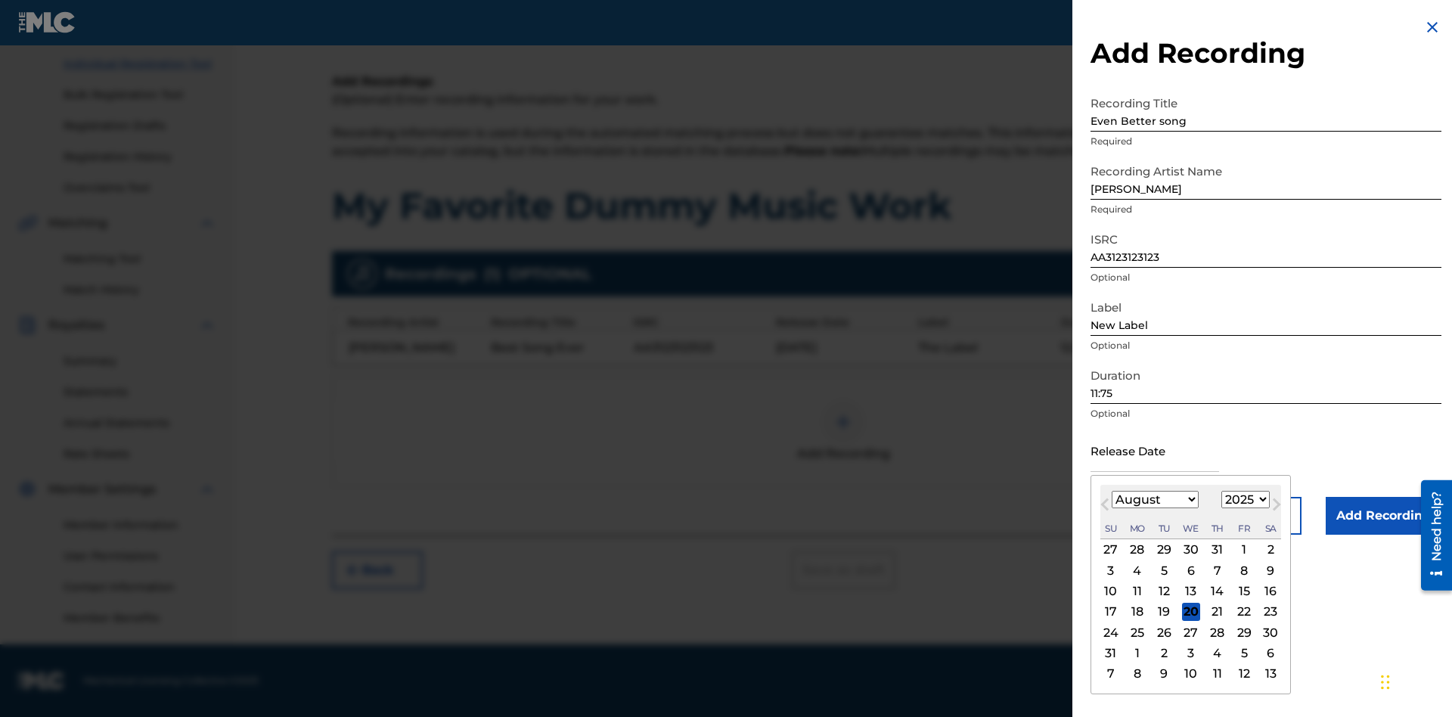
click at [1154, 500] on select "January February March April May June July August September October November De…" at bounding box center [1155, 499] width 87 height 17
select select "3"
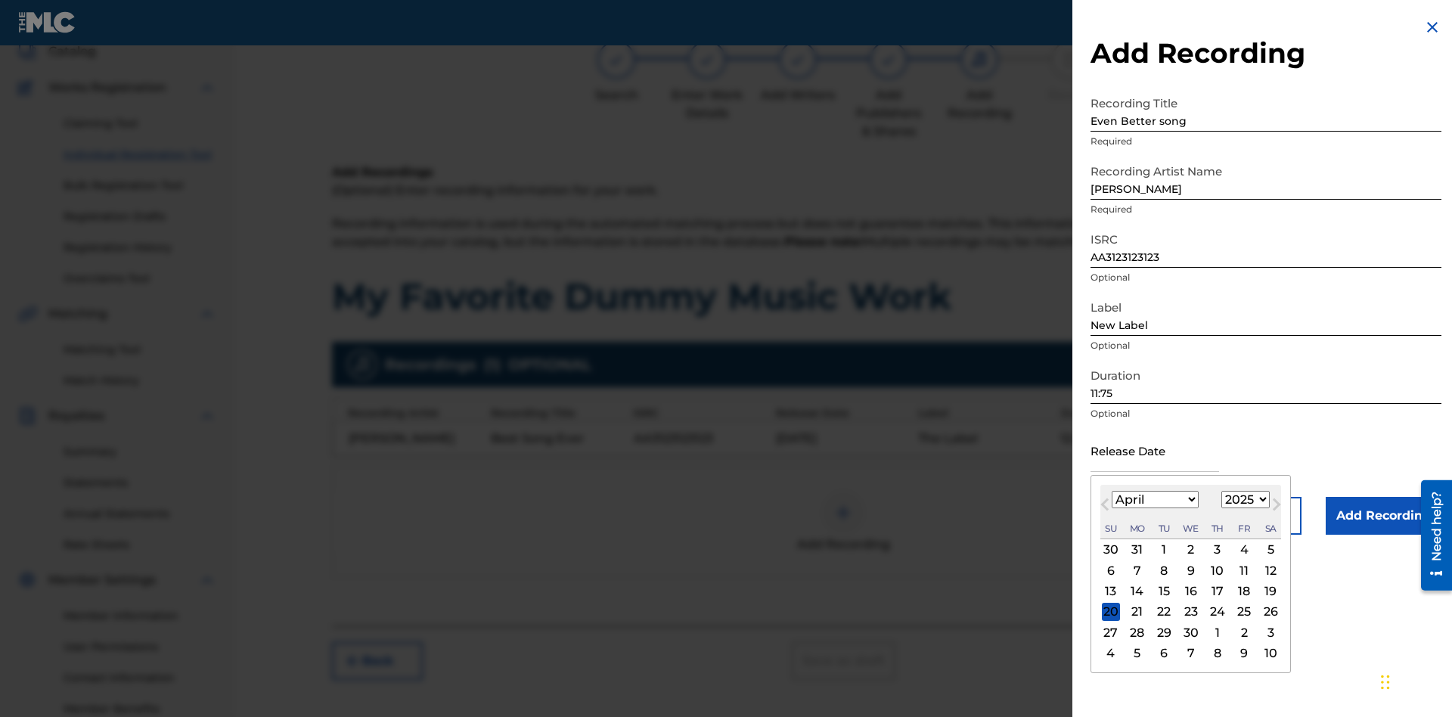
click at [1244, 500] on select "1900 1901 1902 1903 1904 1905 1906 1907 1908 1909 1910 1911 1912 1913 1914 1915…" at bounding box center [1246, 499] width 48 height 17
select select "2021"
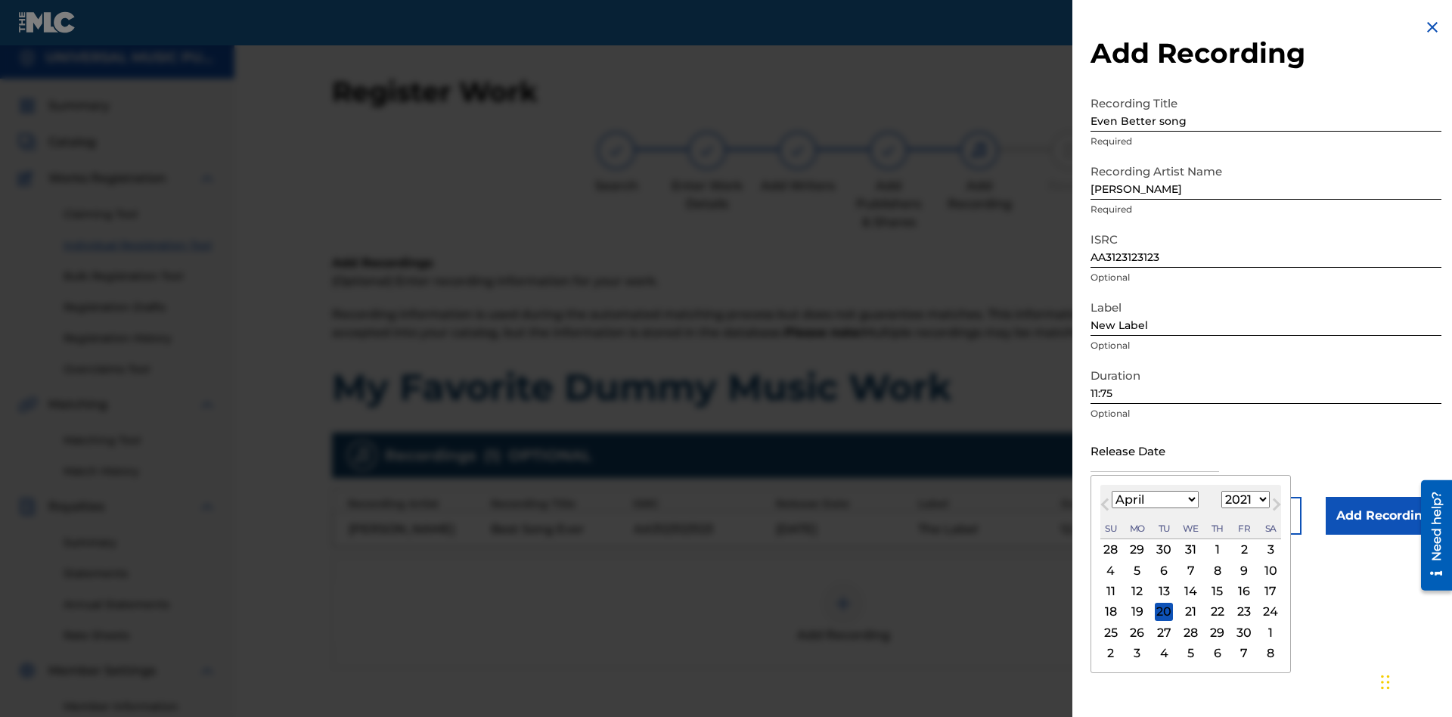
click at [1244, 500] on select "1900 1901 1902 1903 1904 1905 1906 1907 1908 1909 1910 1911 1912 1913 1914 1915…" at bounding box center [1246, 499] width 48 height 17
click at [1216, 550] on div "1" at bounding box center [1218, 550] width 18 height 18
type input "[DATE]"
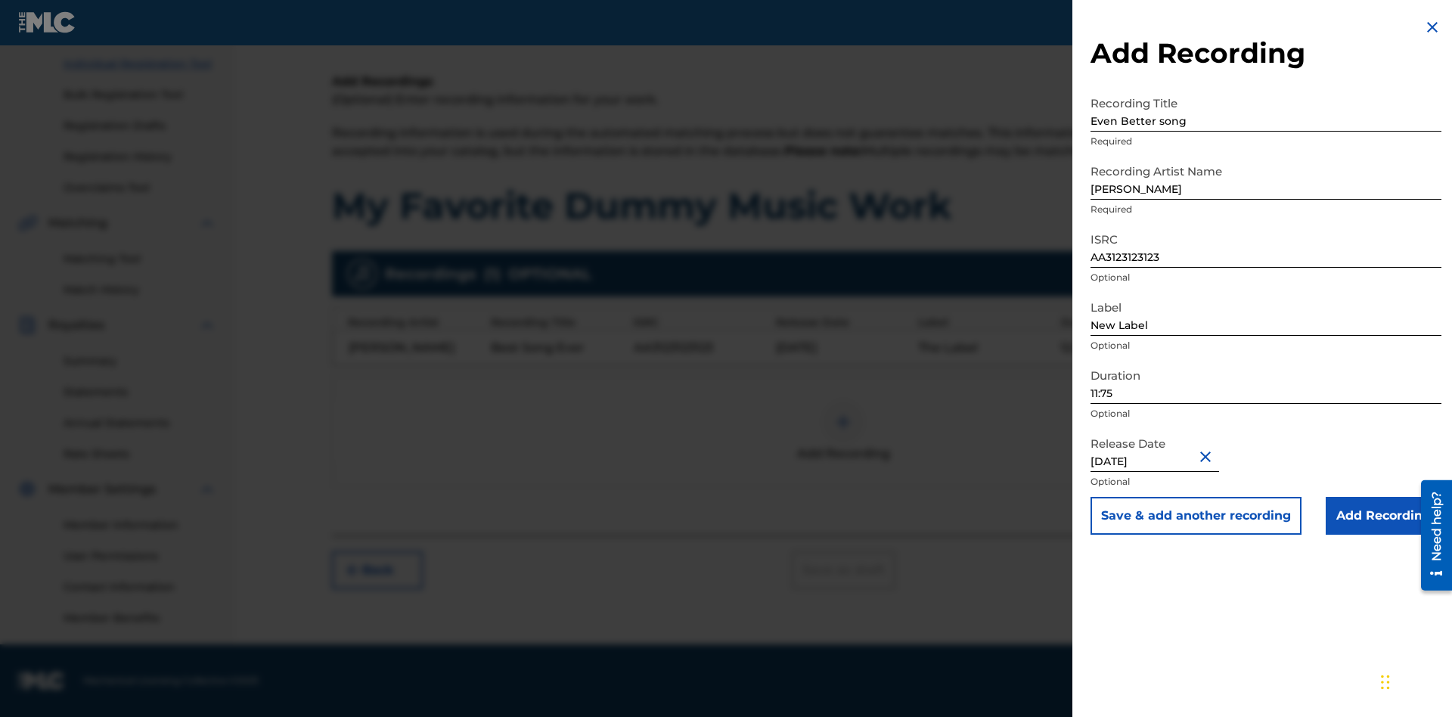
click at [1384, 516] on input "Add Recording" at bounding box center [1384, 516] width 116 height 38
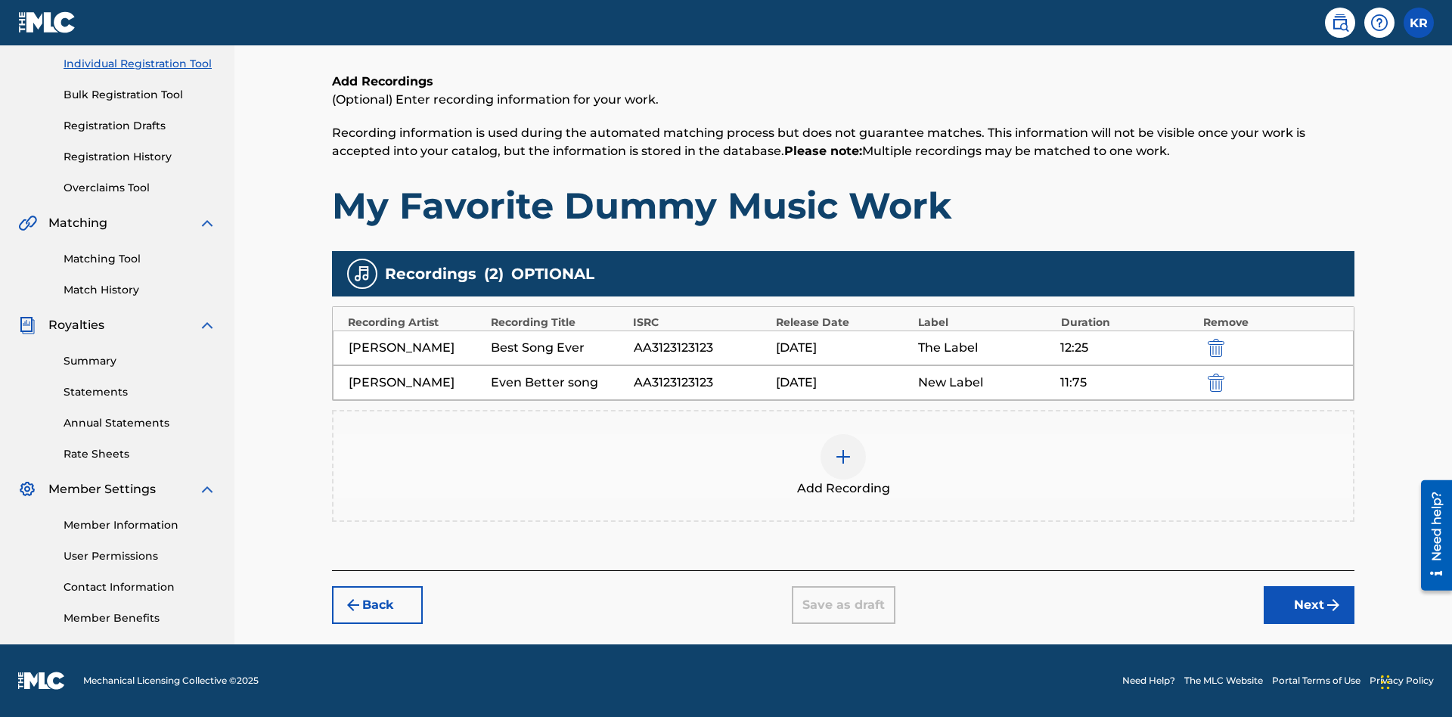
click at [1214, 382] on img "submit" at bounding box center [1216, 383] width 17 height 18
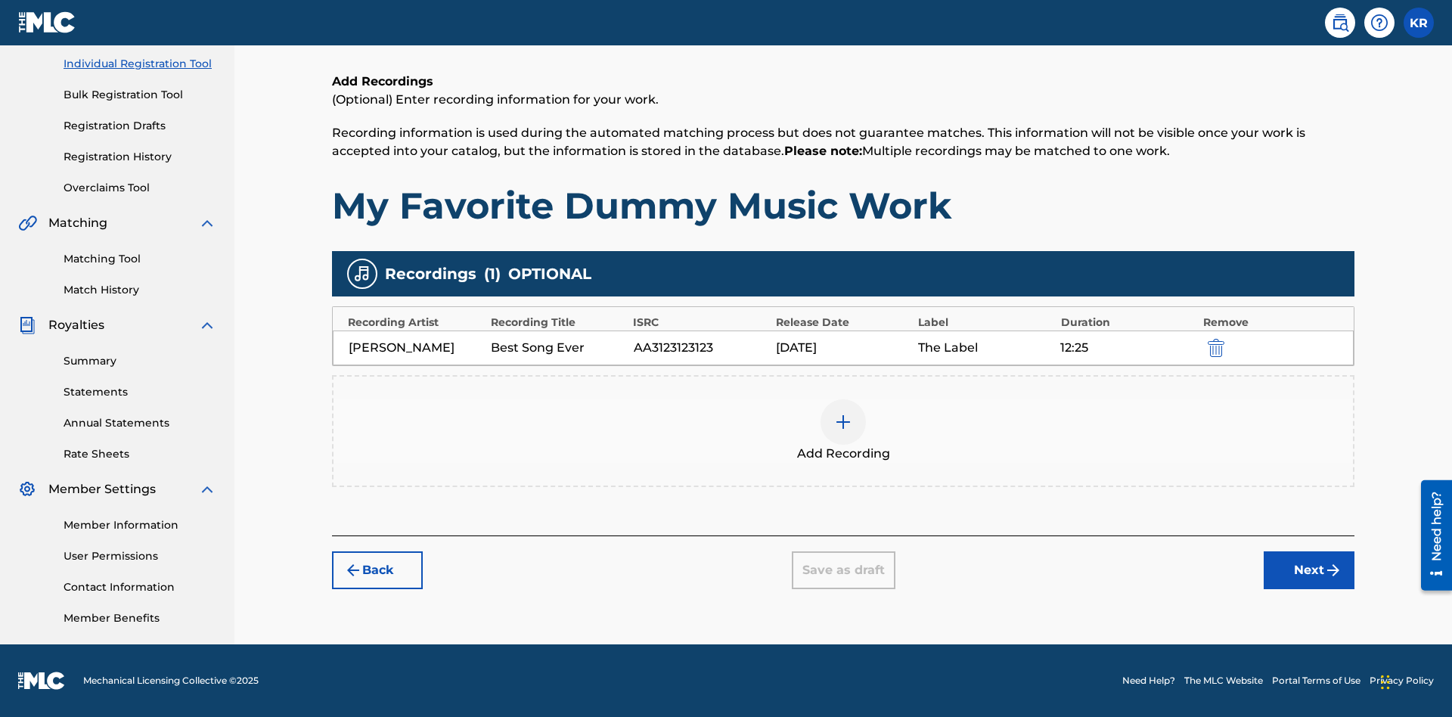
click at [844, 431] on div at bounding box center [843, 421] width 45 height 45
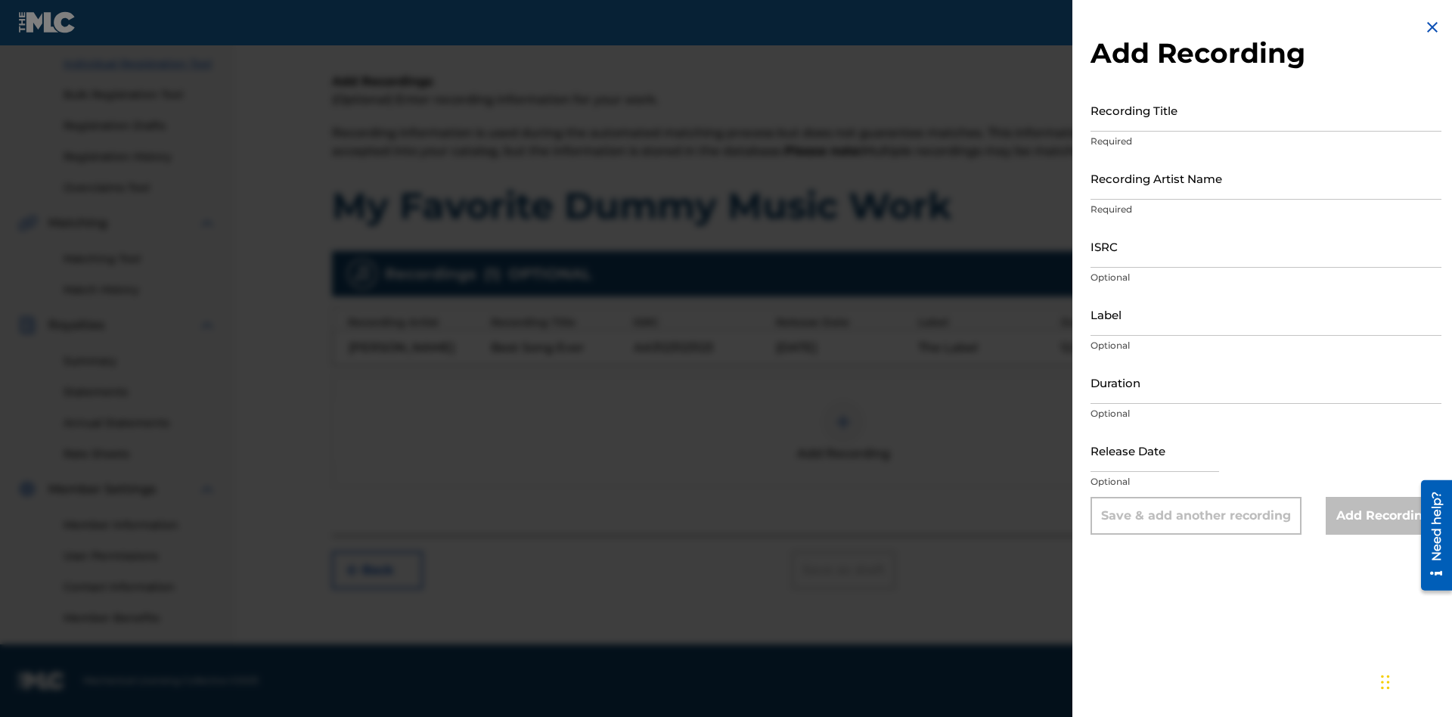
click at [1266, 110] on input "Recording Title" at bounding box center [1266, 110] width 351 height 43
type input "Smells Like Teen Spirit"
click at [1266, 178] on input "Recording Artist Name" at bounding box center [1266, 178] width 351 height 43
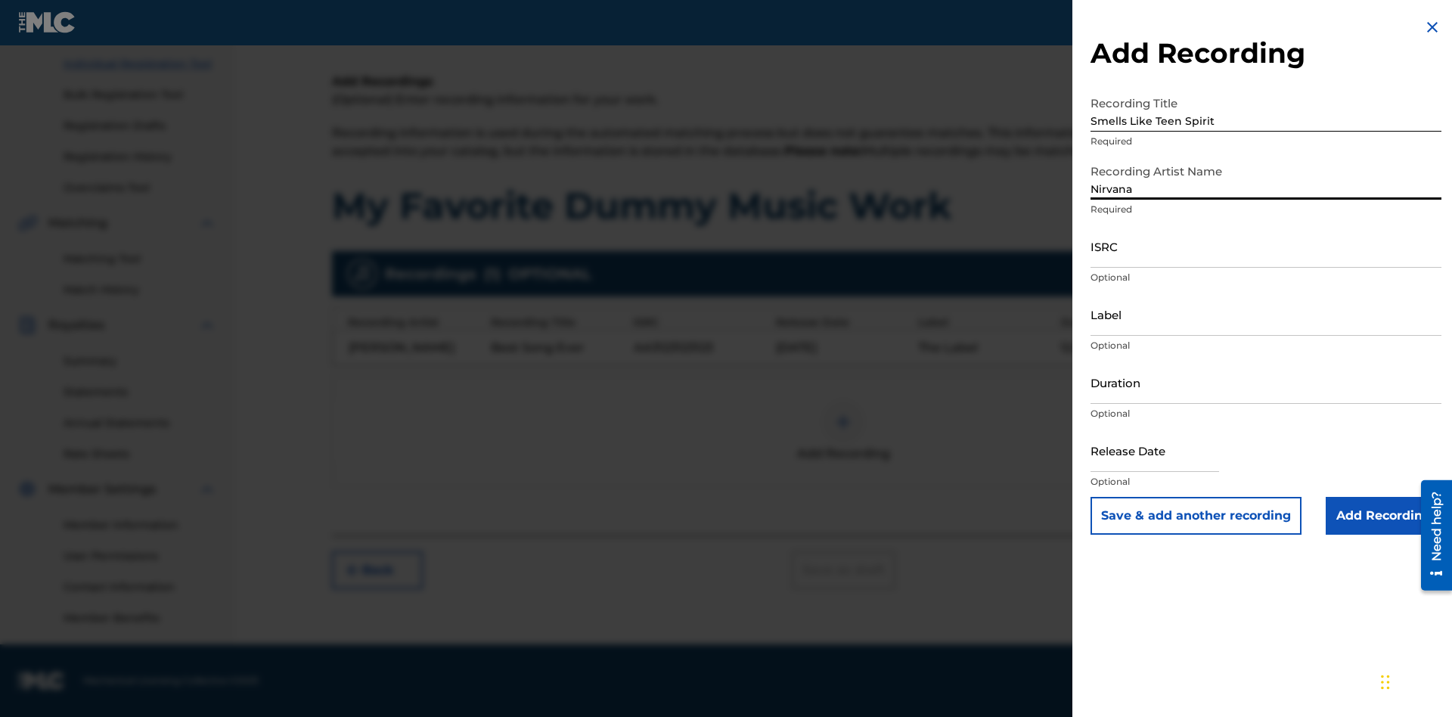
type input "Nirvana"
click at [1266, 246] on input "ISRC" at bounding box center [1266, 246] width 351 height 43
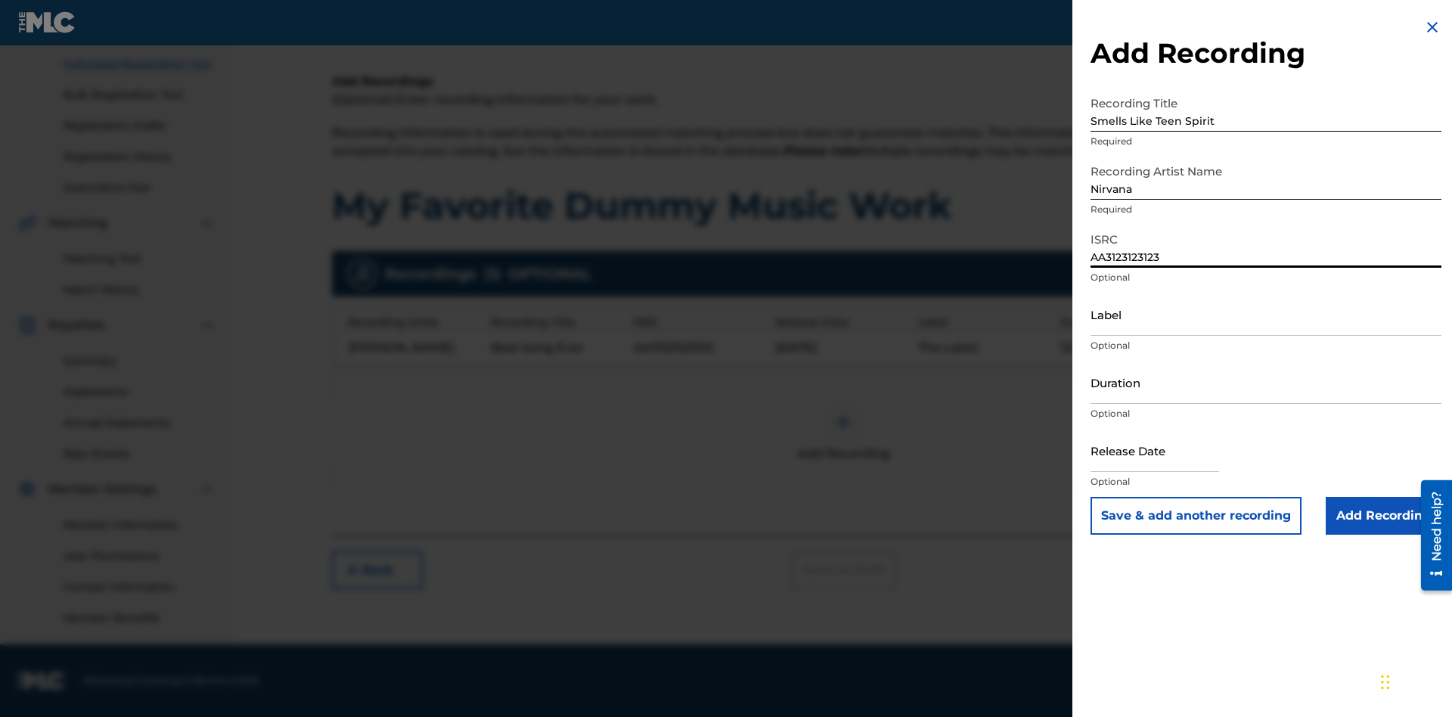
type input "AA3123123123"
click at [1266, 314] on input "Label" at bounding box center [1266, 314] width 351 height 43
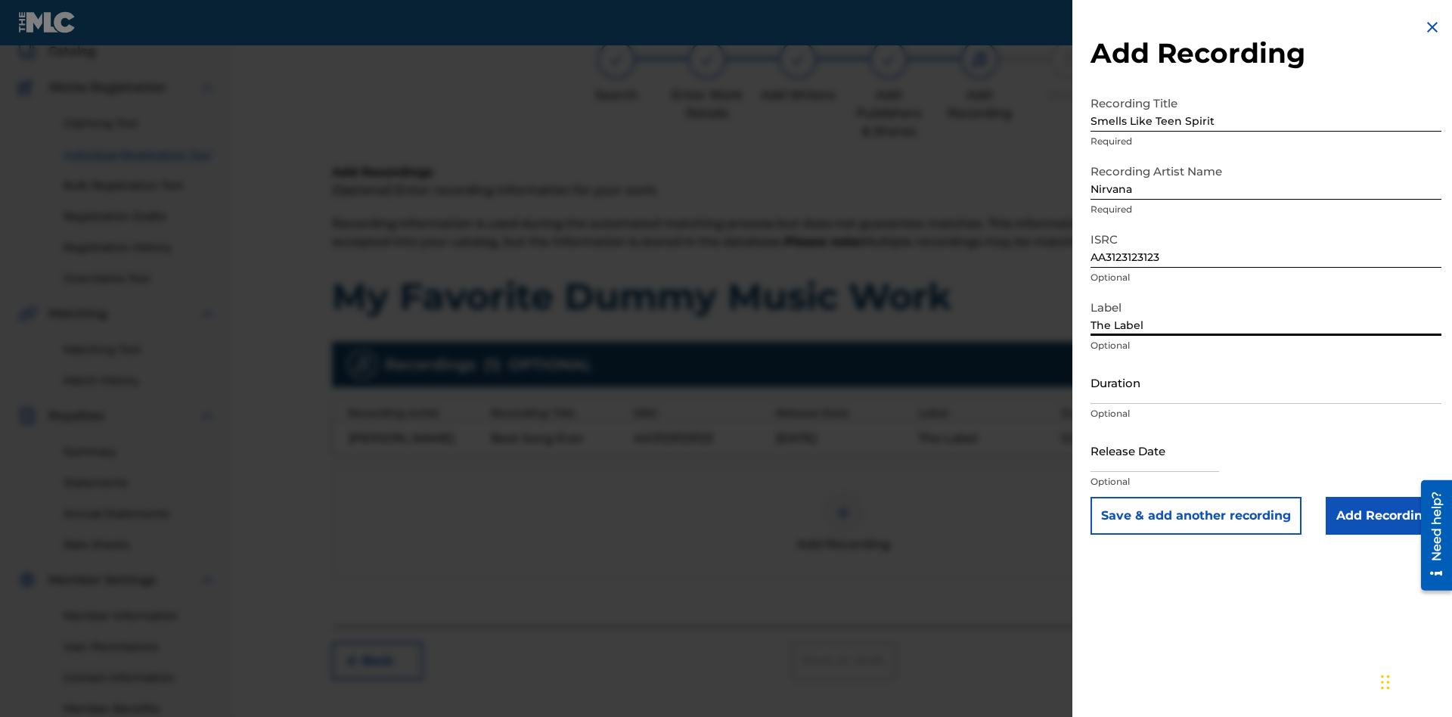
type input "The Label"
click at [1266, 382] on input "Duration" at bounding box center [1266, 382] width 351 height 43
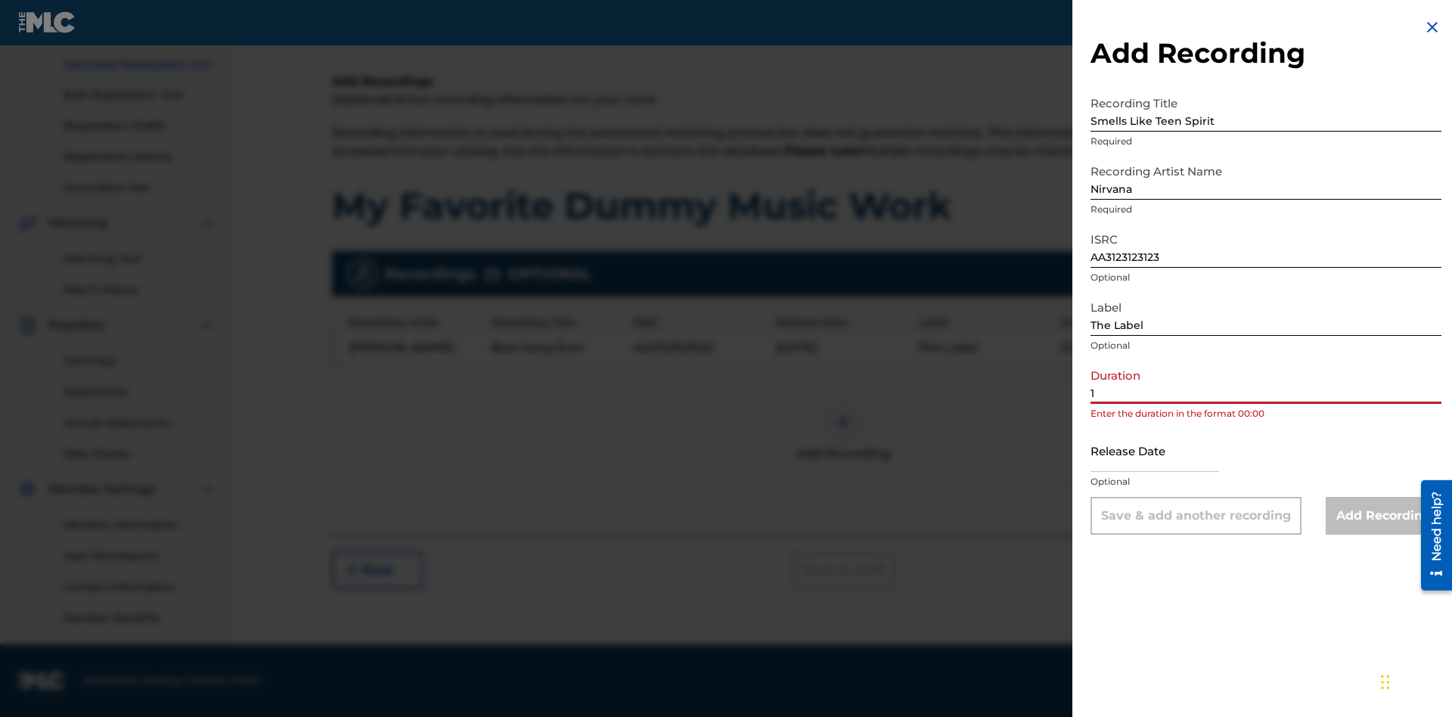
click at [1266, 382] on input "1" at bounding box center [1266, 382] width 351 height 43
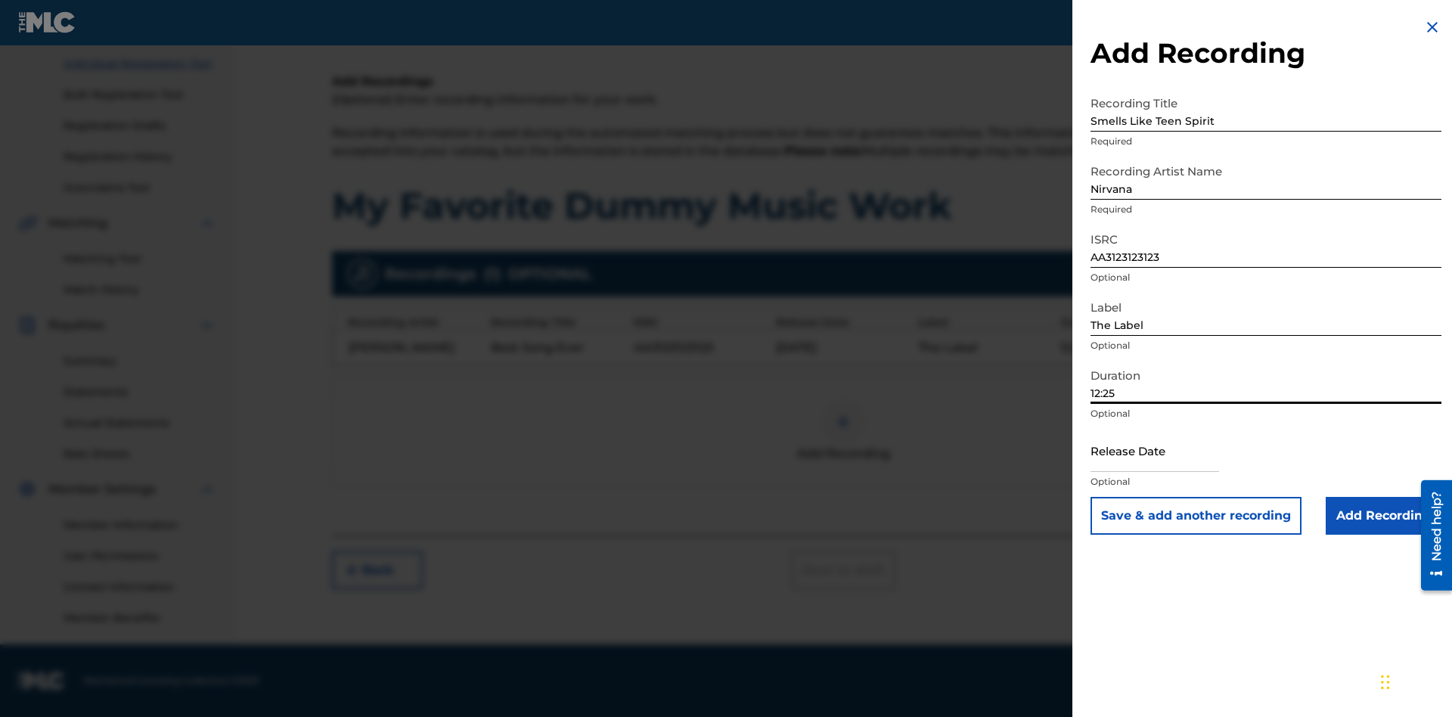
type input "12:25"
click at [1167, 452] on input "text" at bounding box center [1155, 450] width 129 height 43
select select "7"
select select "2025"
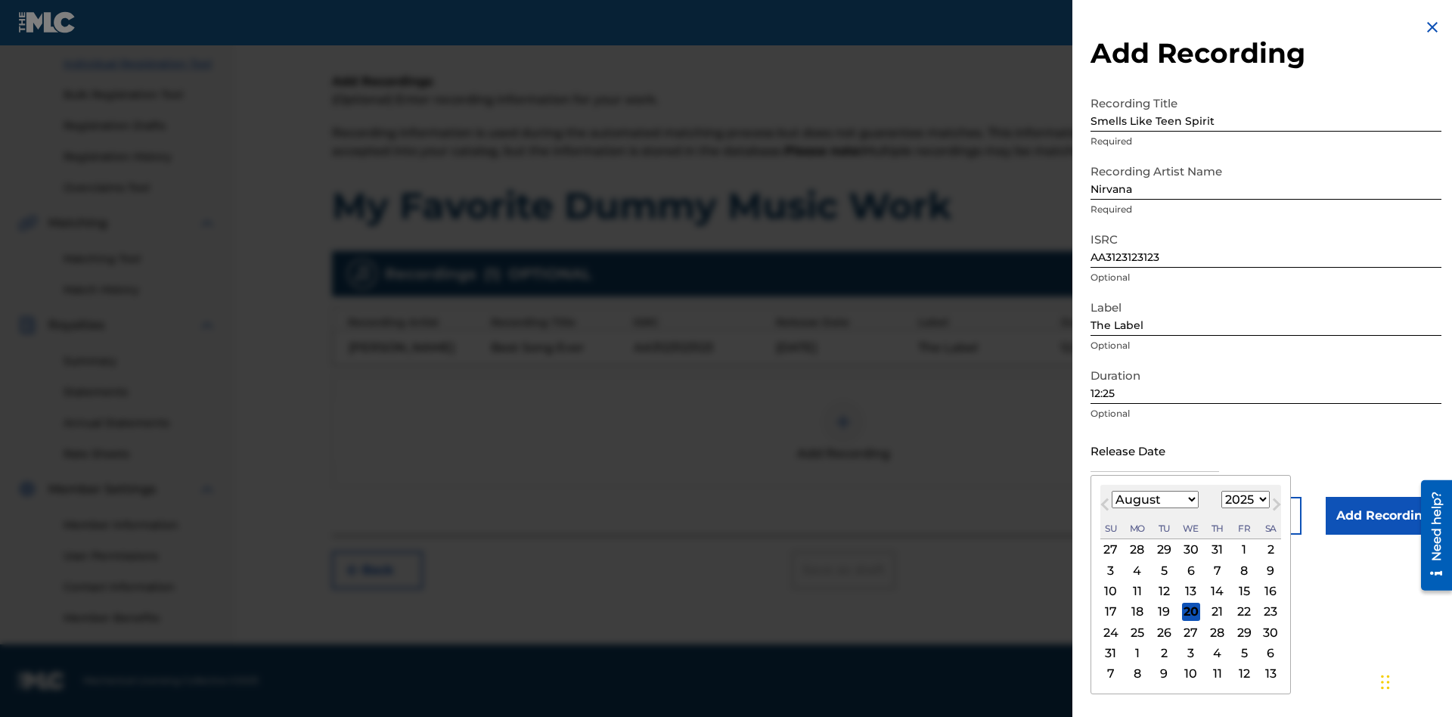
click at [1154, 500] on select "January February March April May June July August September October November De…" at bounding box center [1155, 499] width 87 height 17
select select "3"
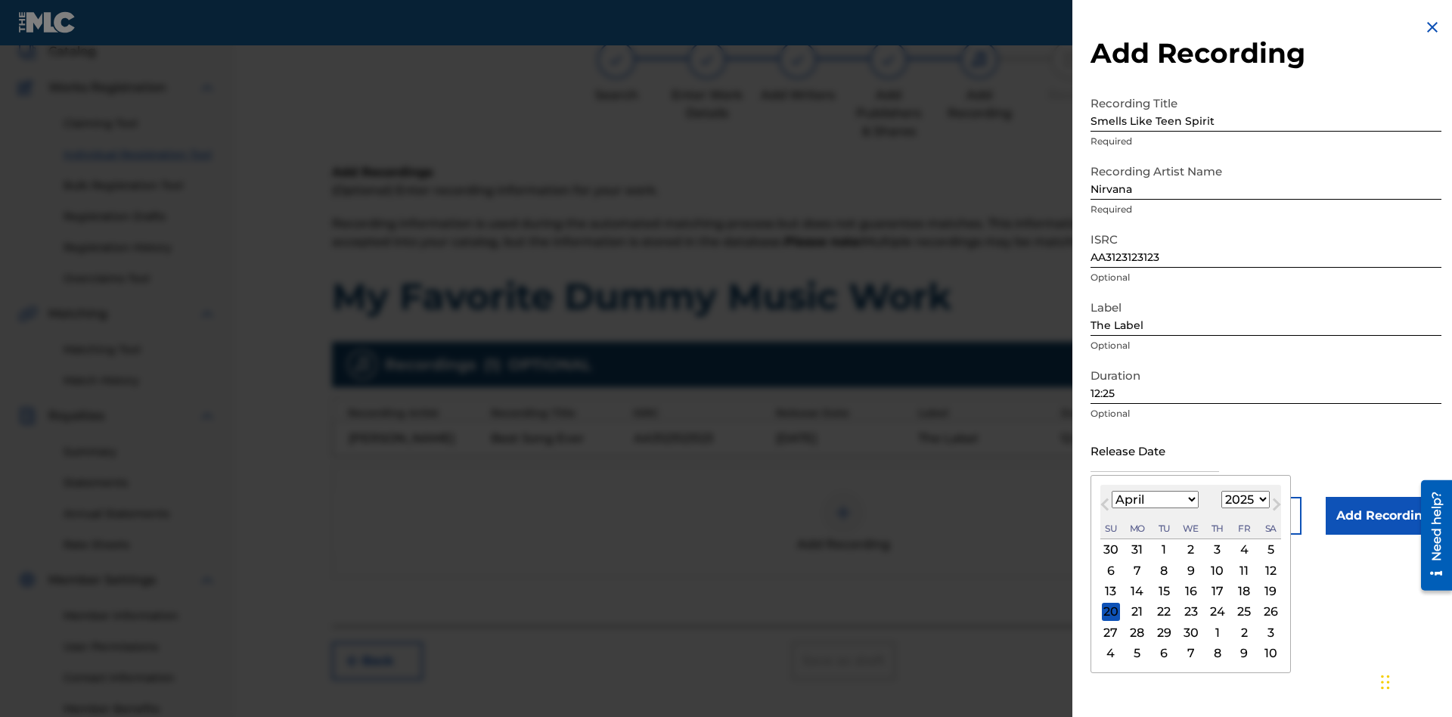
click at [1244, 500] on select "1900 1901 1902 1903 1904 1905 1906 1907 1908 1909 1910 1911 1912 1913 1914 1915…" at bounding box center [1246, 499] width 48 height 17
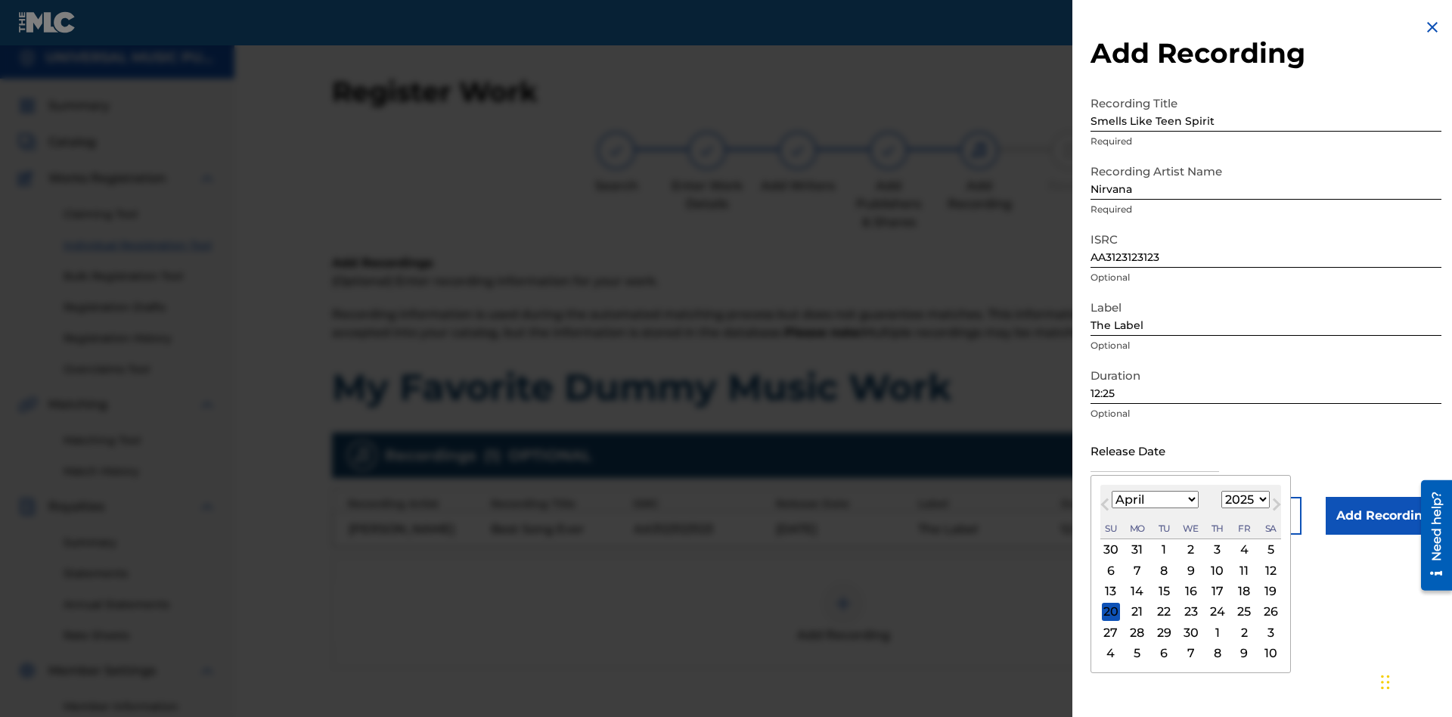
select select "2021"
click at [1244, 500] on select "1900 1901 1902 1903 1904 1905 1906 1907 1908 1909 1910 1911 1912 1913 1914 1915…" at bounding box center [1246, 499] width 48 height 17
click at [1216, 550] on div "1" at bounding box center [1218, 550] width 18 height 18
type input "[DATE]"
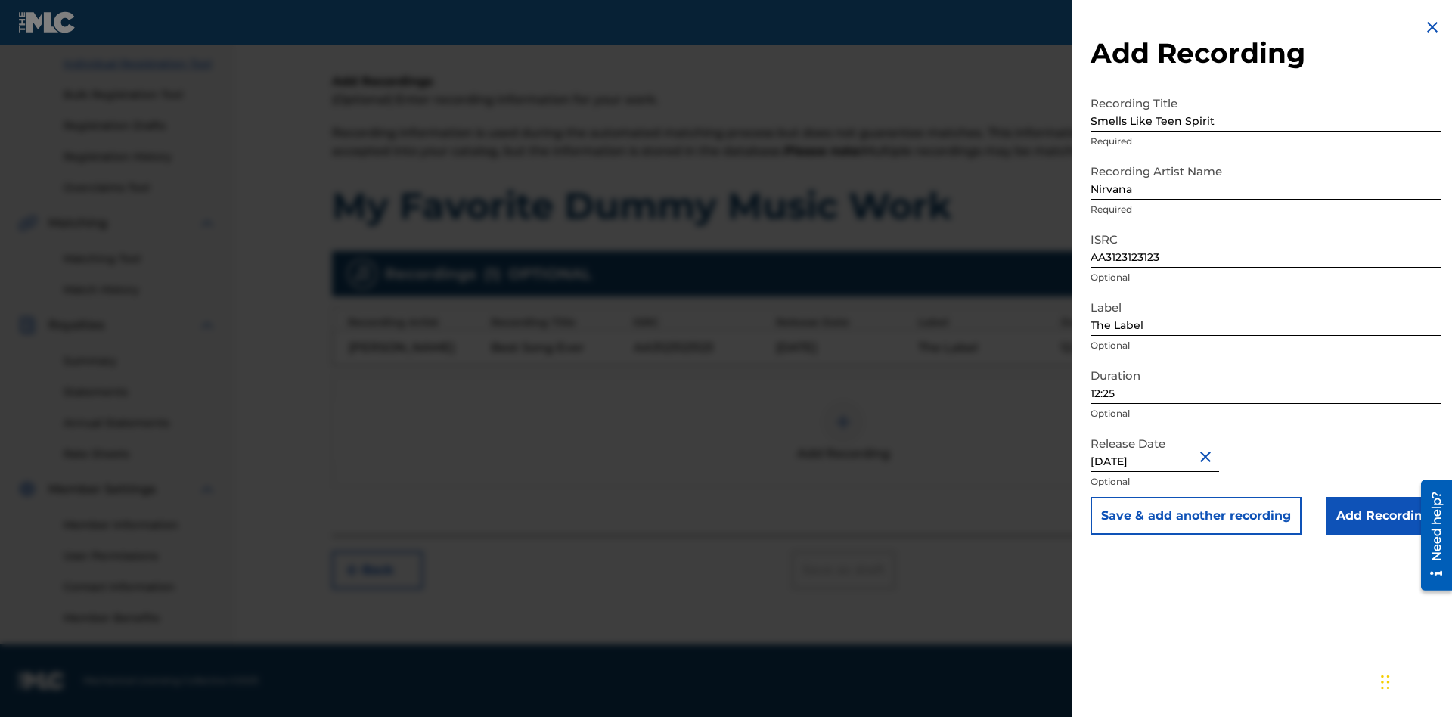
click at [1384, 516] on input "Add Recording" at bounding box center [1384, 516] width 116 height 38
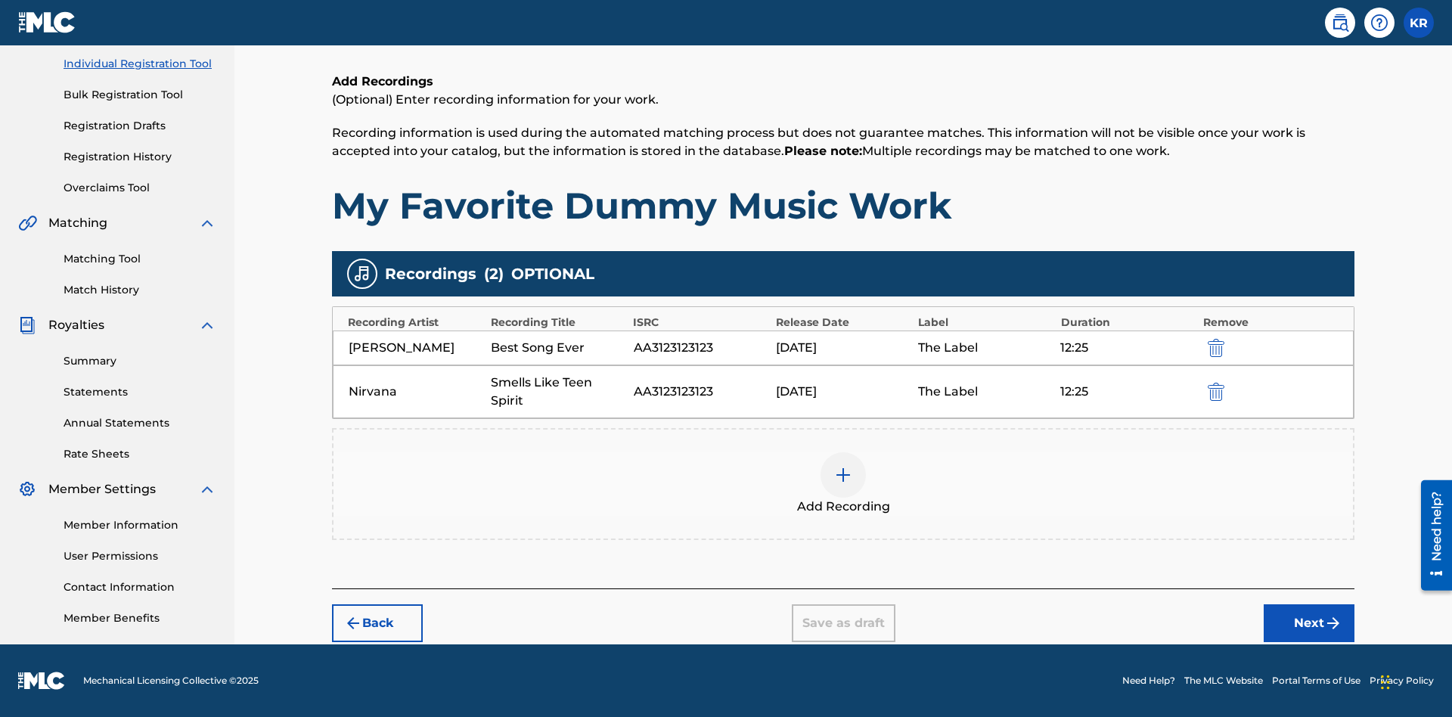
click at [1310, 623] on button "Next" at bounding box center [1309, 623] width 91 height 38
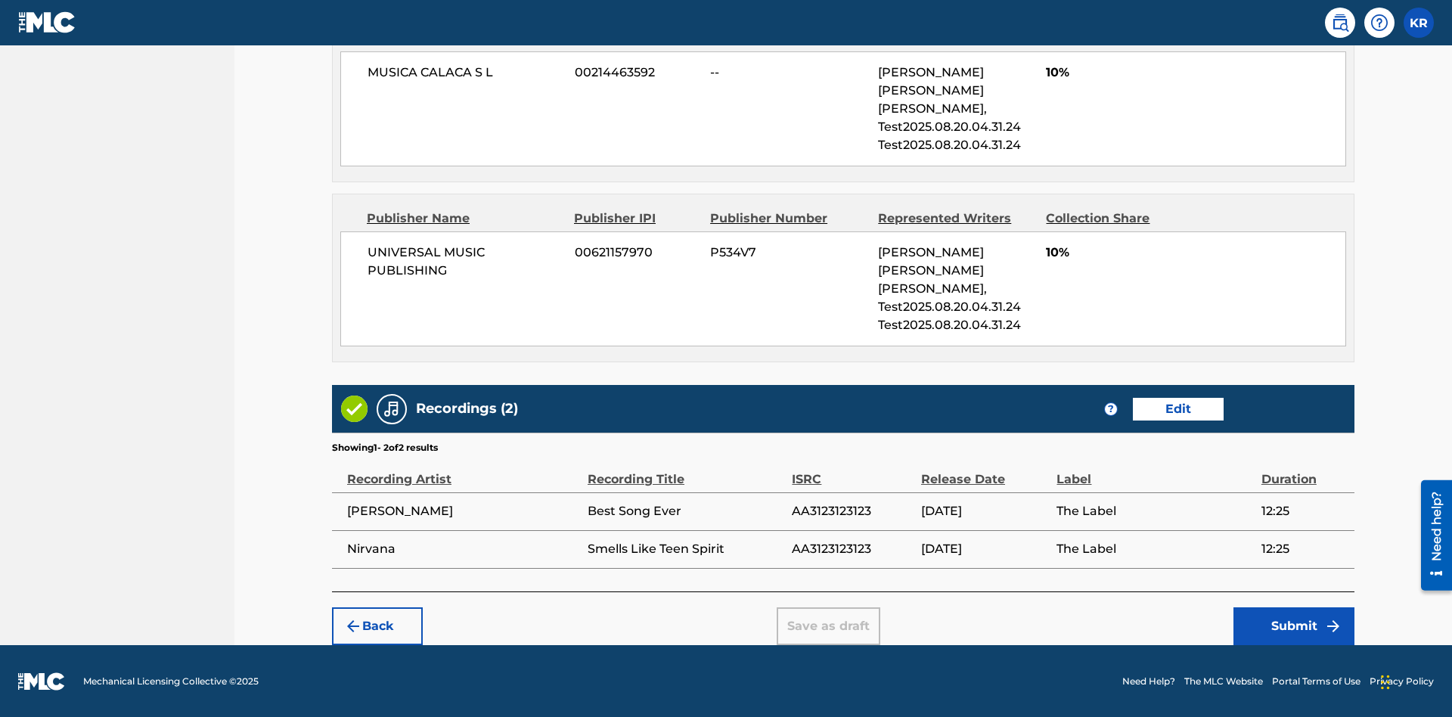
scroll to position [1232, 0]
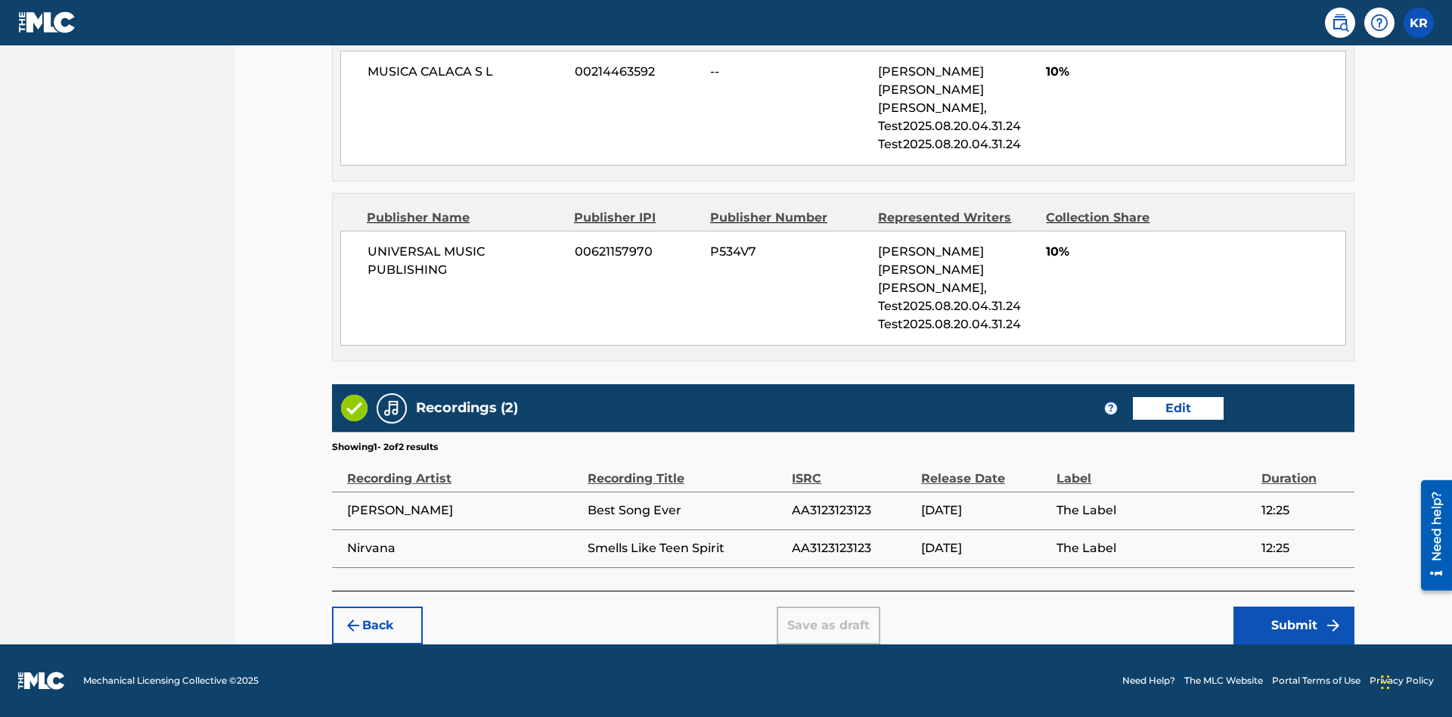
click at [1294, 625] on button "Submit" at bounding box center [1294, 626] width 121 height 38
